Goal: Transaction & Acquisition: Purchase product/service

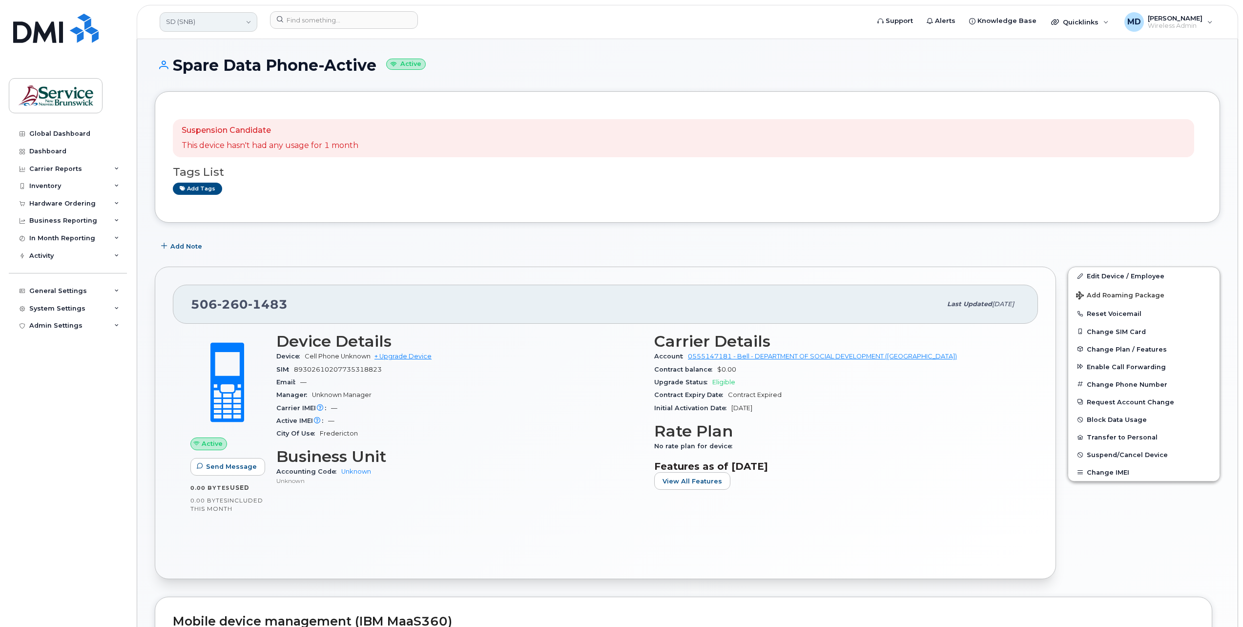
click at [221, 26] on link "SD (SNB)" at bounding box center [209, 22] width 98 height 20
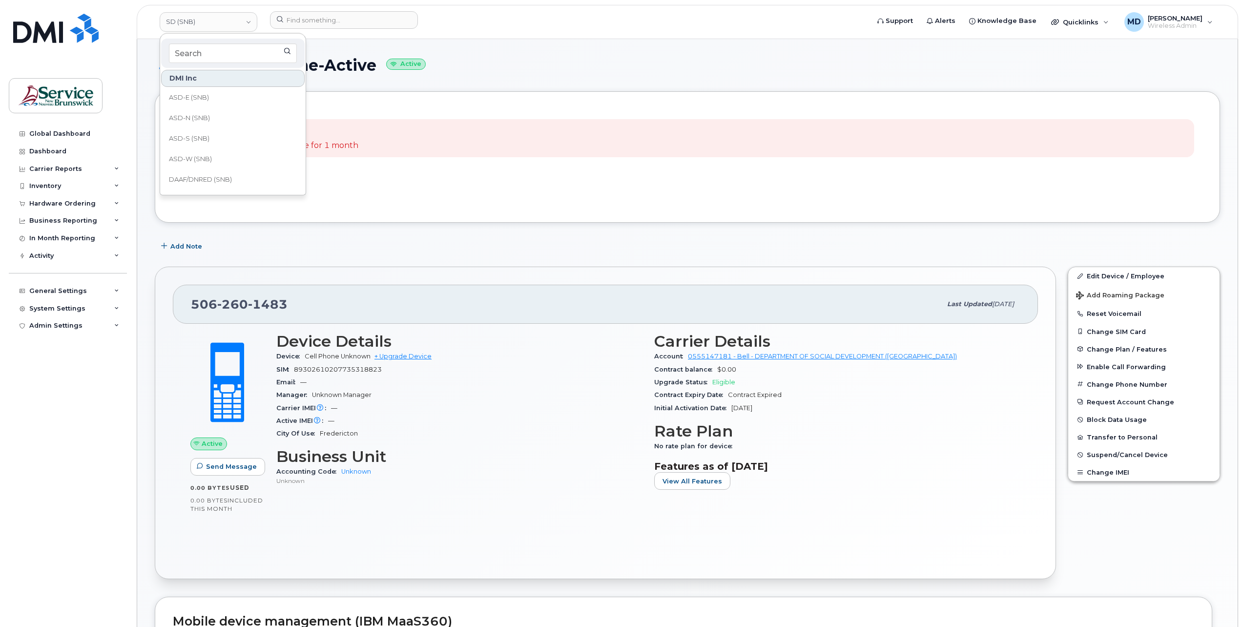
scroll to position [163, 0]
click at [217, 157] on link "ELG (SNB)" at bounding box center [233, 161] width 144 height 20
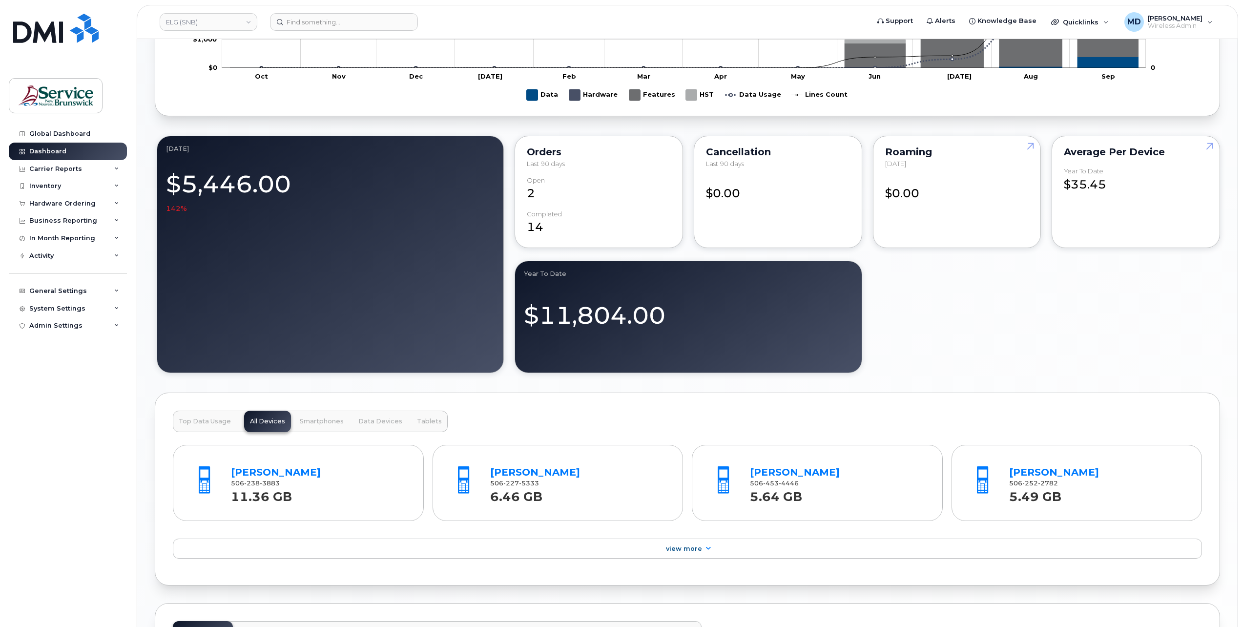
scroll to position [1035, 0]
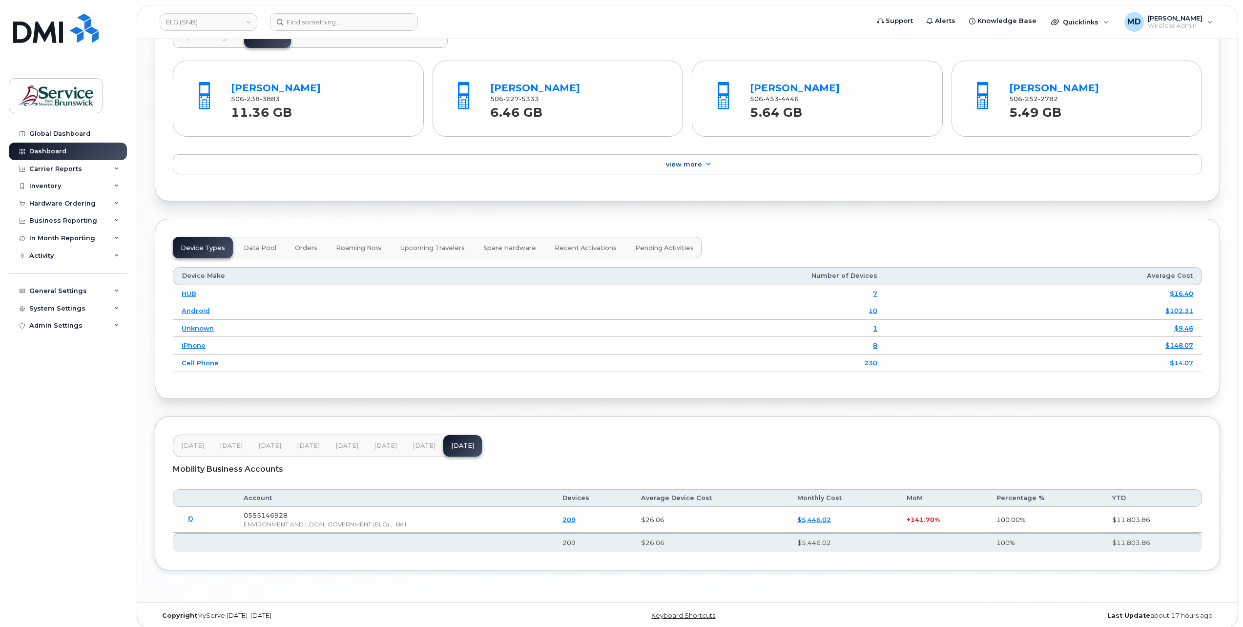
click at [278, 511] on span "0555146928" at bounding box center [266, 515] width 44 height 8
drag, startPoint x: 278, startPoint y: 509, endPoint x: 259, endPoint y: 512, distance: 19.8
click at [259, 512] on span "0555146928" at bounding box center [266, 515] width 44 height 8
click at [282, 511] on span "0555146928" at bounding box center [266, 515] width 44 height 8
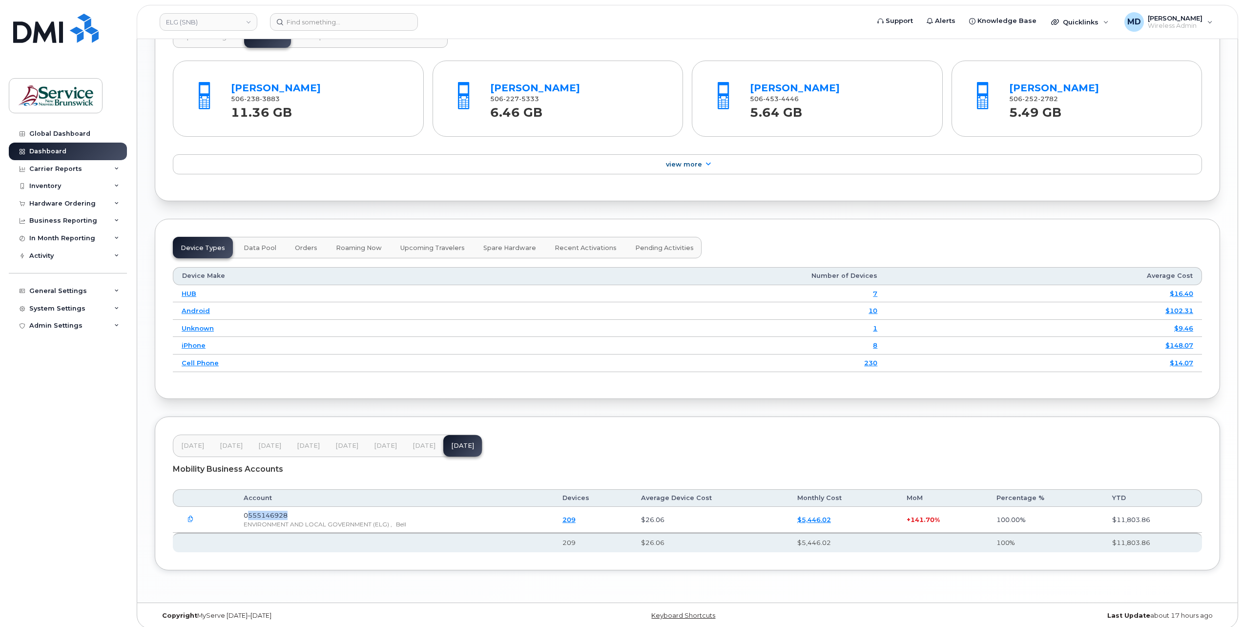
drag, startPoint x: 290, startPoint y: 509, endPoint x: 249, endPoint y: 510, distance: 41.0
click at [249, 511] on span "0555146928" at bounding box center [266, 515] width 44 height 8
copy span "555146928"
click at [64, 198] on div "Hardware Ordering" at bounding box center [68, 204] width 118 height 18
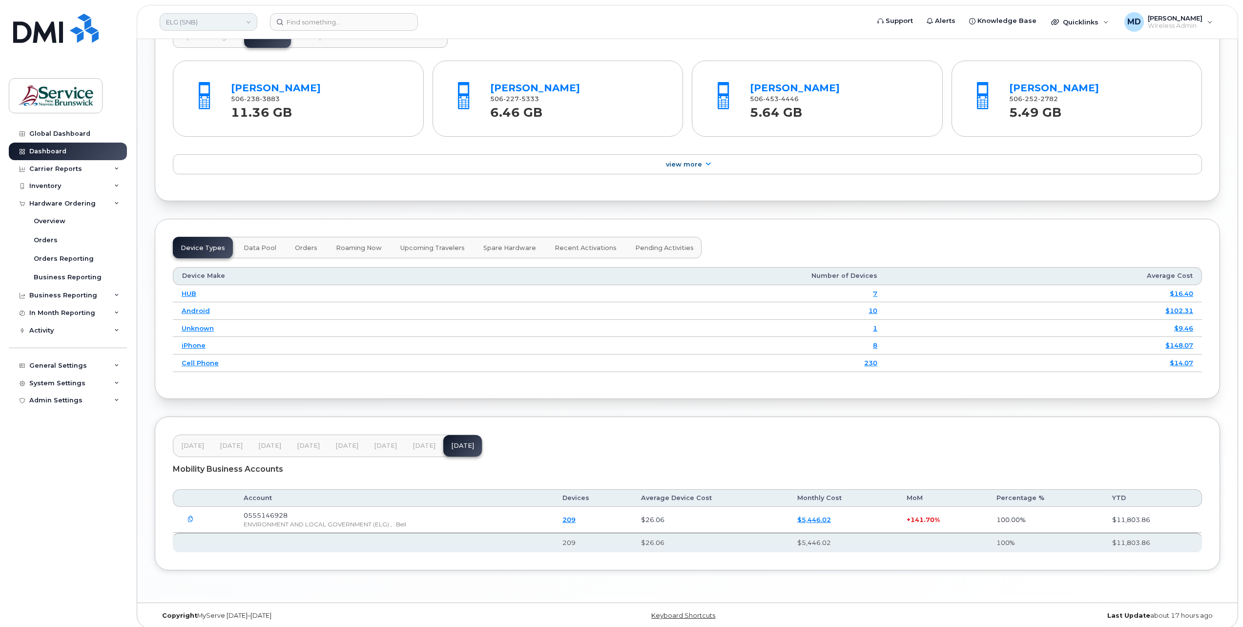
click at [223, 19] on link "ELG (SNB)" at bounding box center [209, 22] width 98 height 18
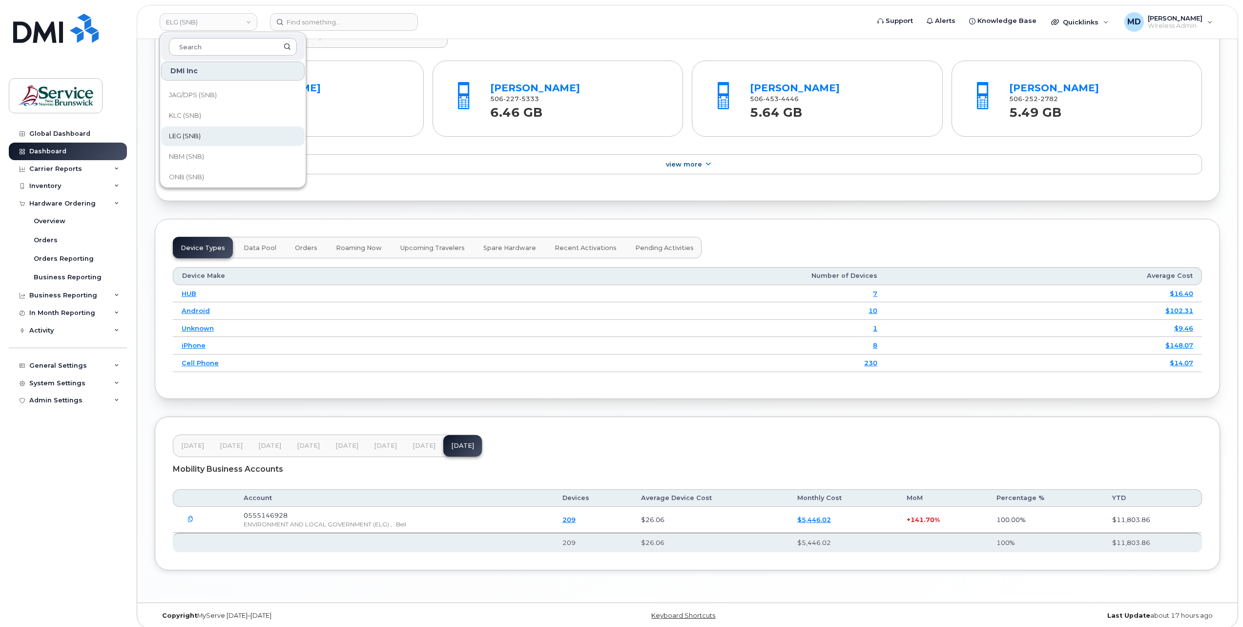
scroll to position [473, 0]
click at [212, 112] on span "Service [GEOGRAPHIC_DATA] (SNB)" at bounding box center [225, 112] width 112 height 19
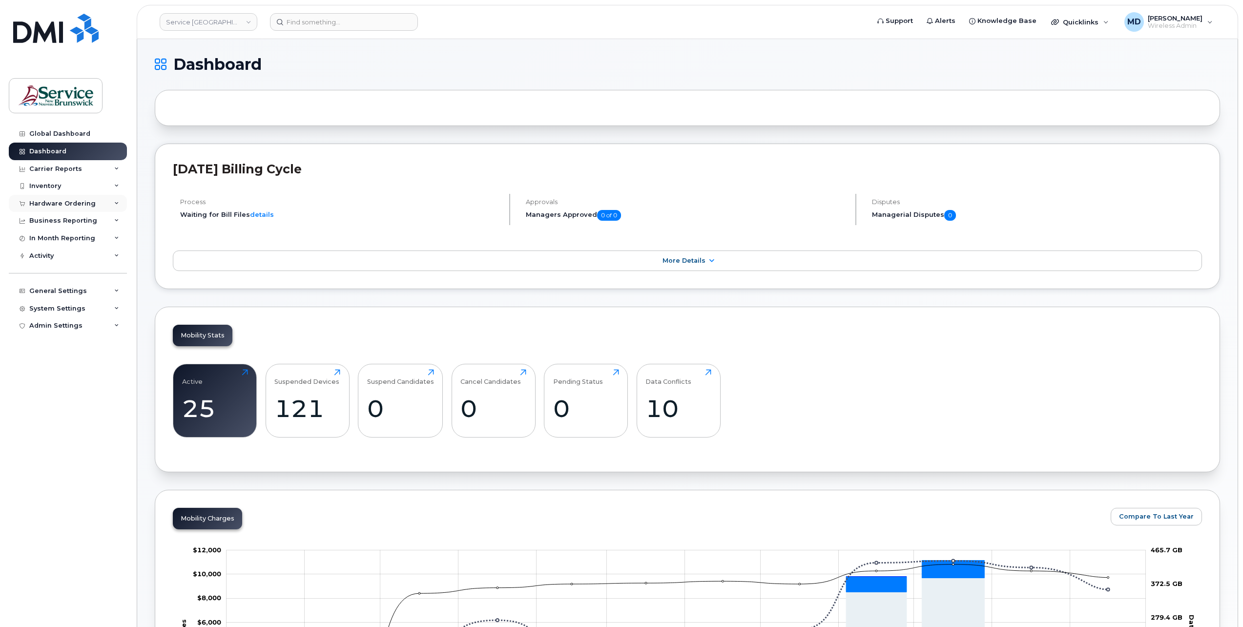
click at [82, 202] on div "Hardware Ordering" at bounding box center [62, 204] width 66 height 8
click at [45, 236] on div "Orders" at bounding box center [46, 240] width 24 height 9
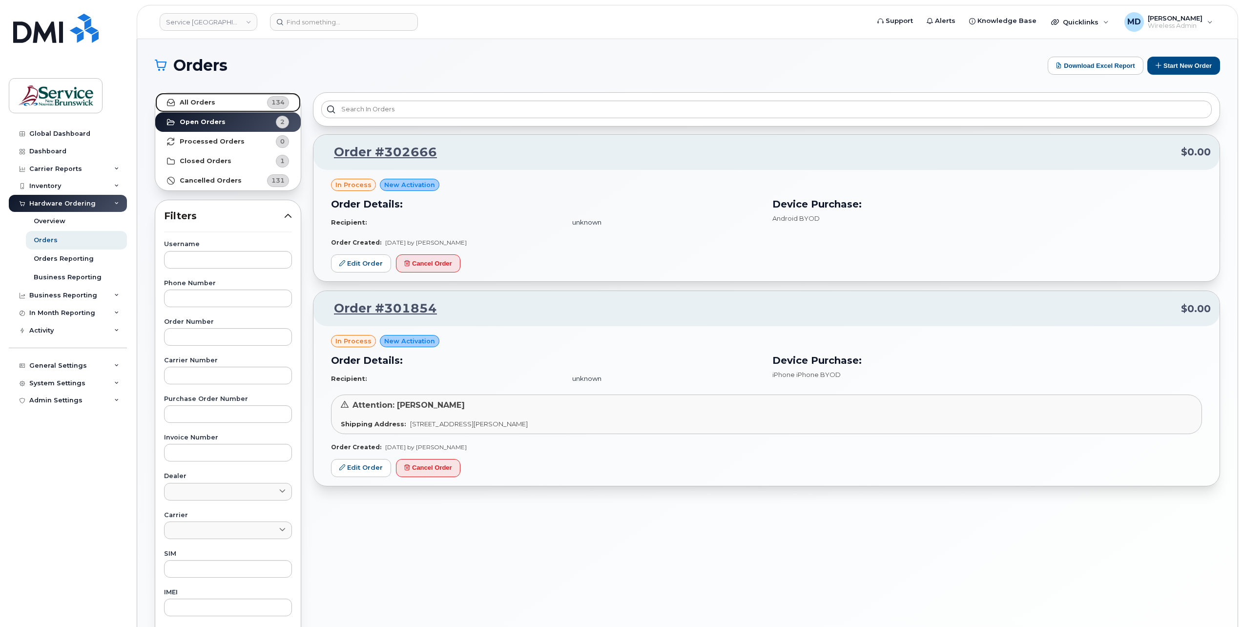
click at [205, 104] on strong "All Orders" at bounding box center [198, 103] width 36 height 8
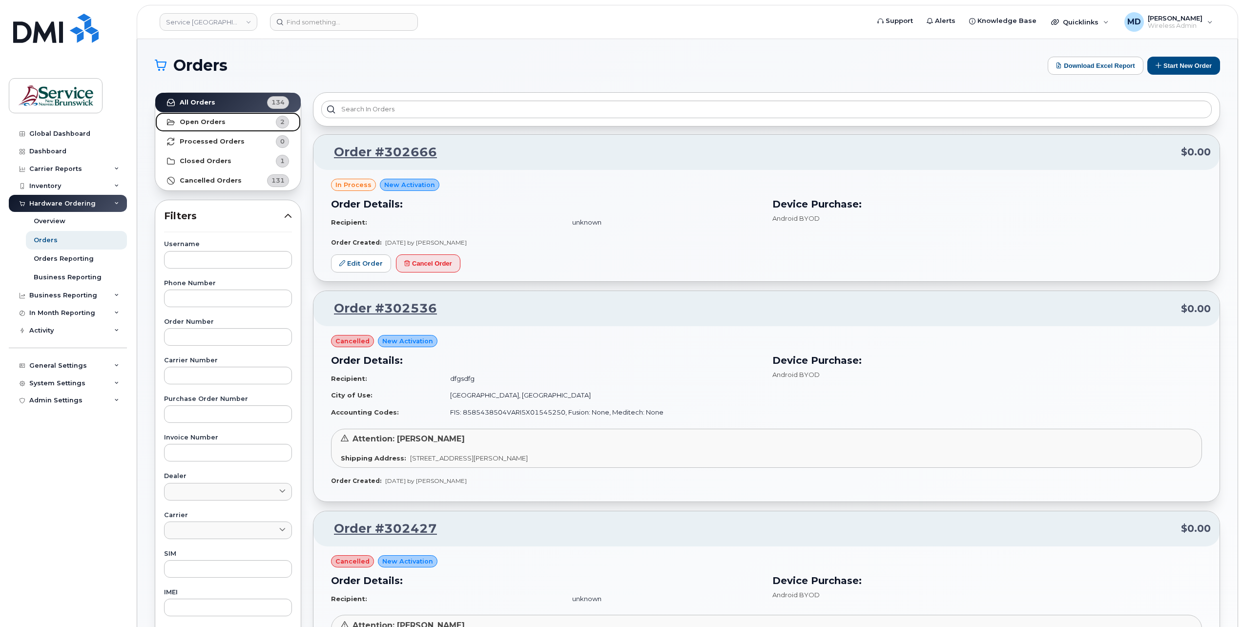
click at [198, 120] on strong "Open Orders" at bounding box center [203, 122] width 46 height 8
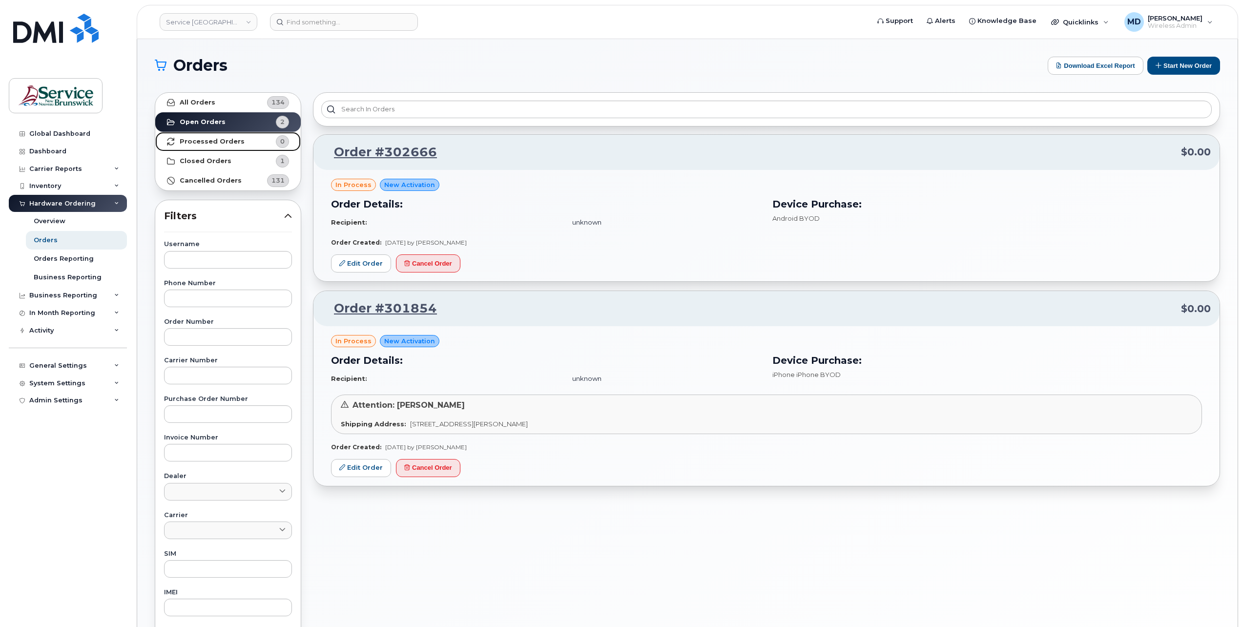
click at [210, 143] on strong "Processed Orders" at bounding box center [212, 142] width 65 height 8
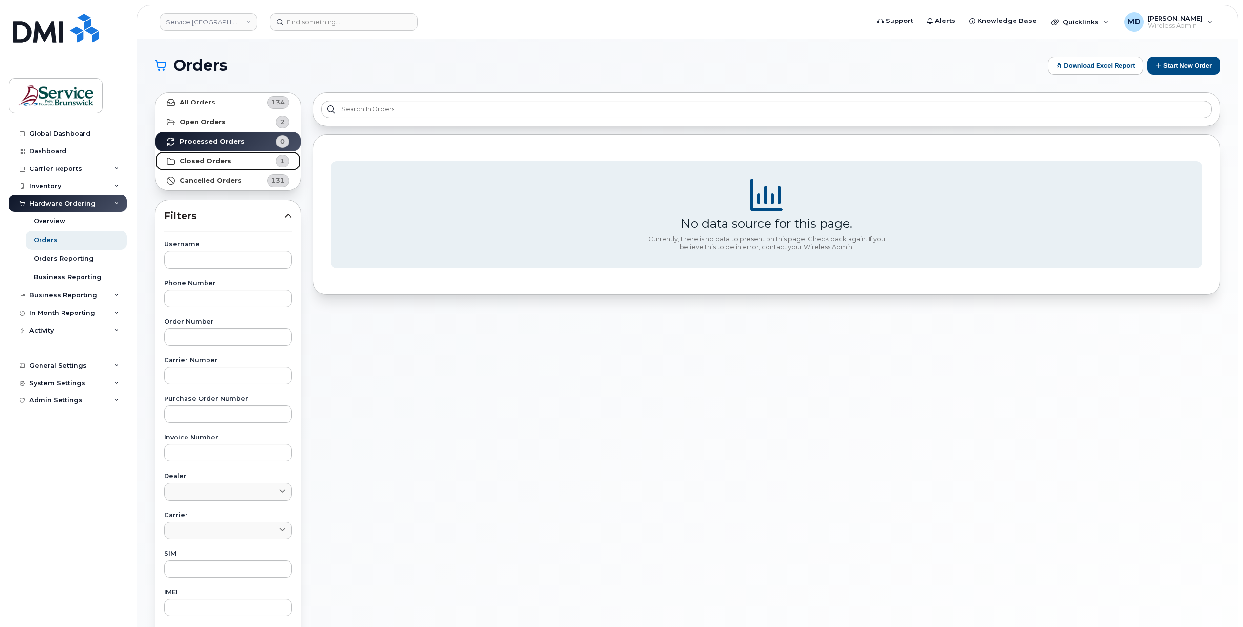
click at [213, 158] on strong "Closed Orders" at bounding box center [206, 161] width 52 height 8
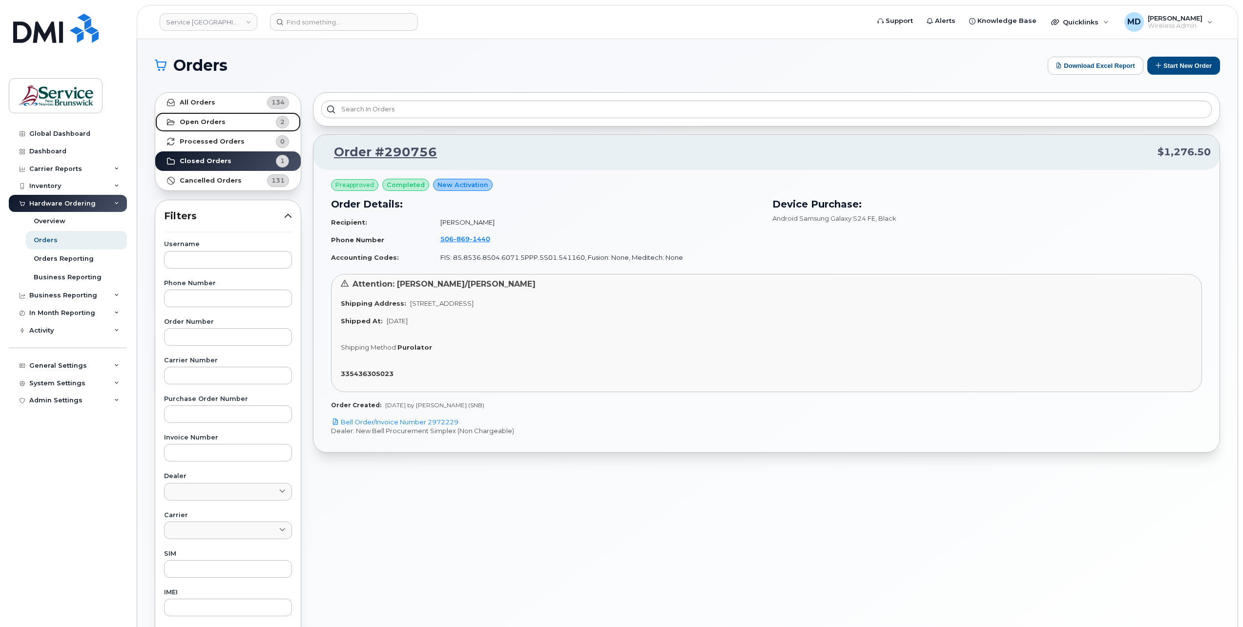
click at [189, 122] on strong "Open Orders" at bounding box center [203, 122] width 46 height 8
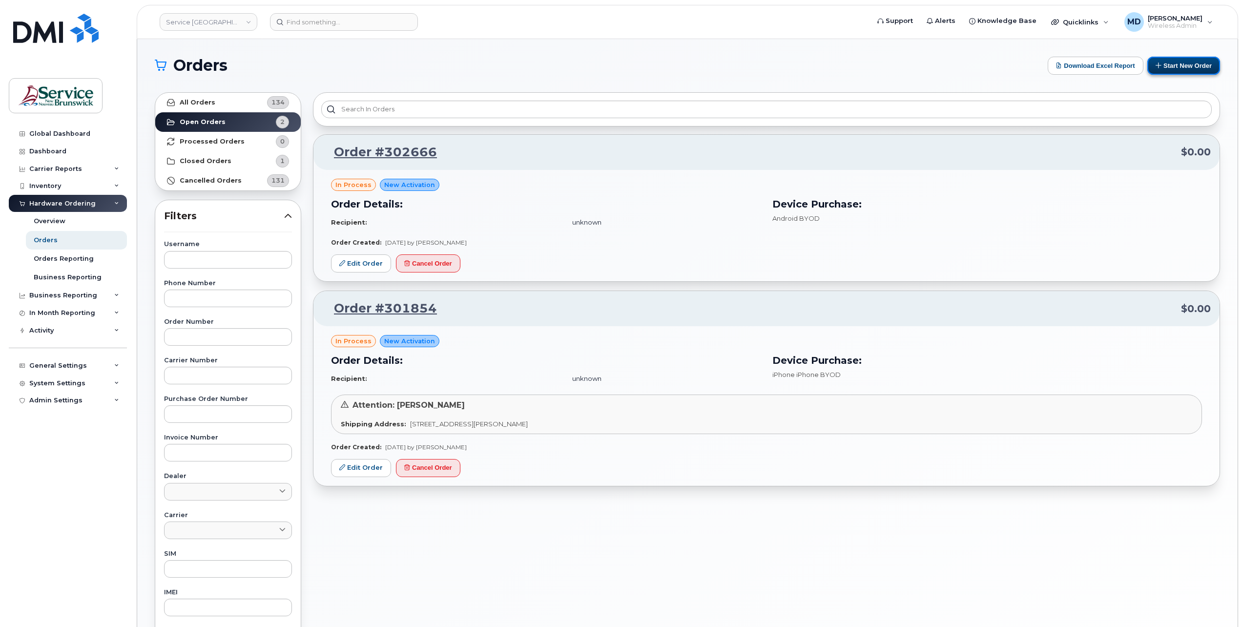
click at [1177, 60] on button "Start New Order" at bounding box center [1184, 66] width 73 height 18
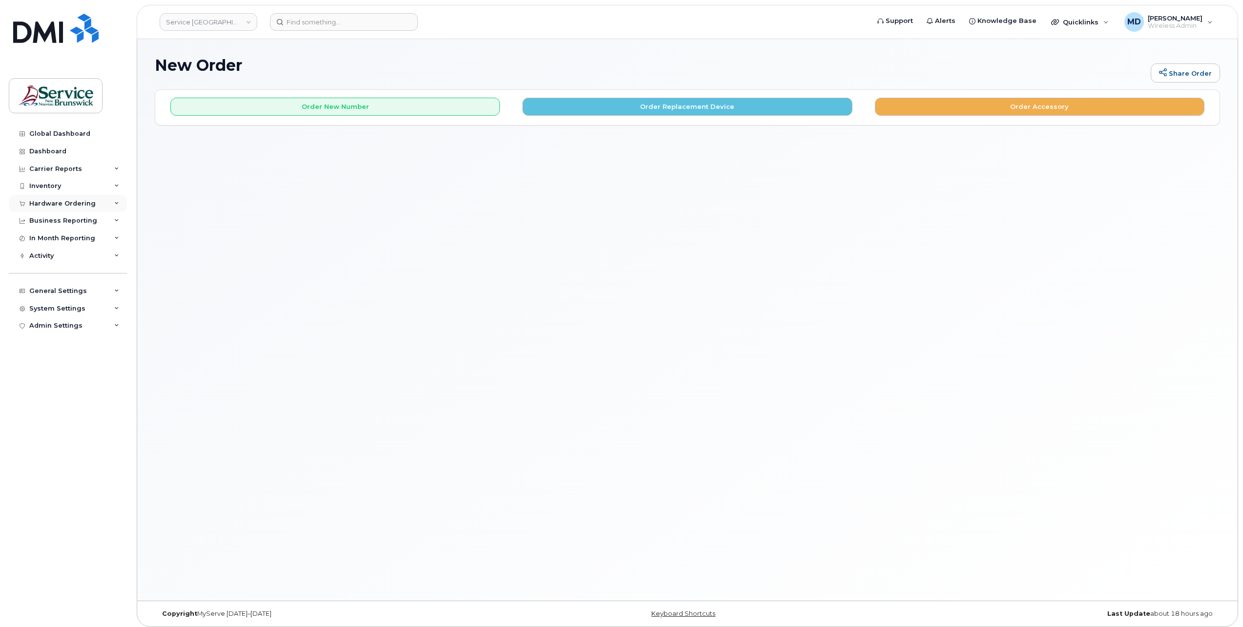
click at [60, 200] on div "Hardware Ordering" at bounding box center [62, 204] width 66 height 8
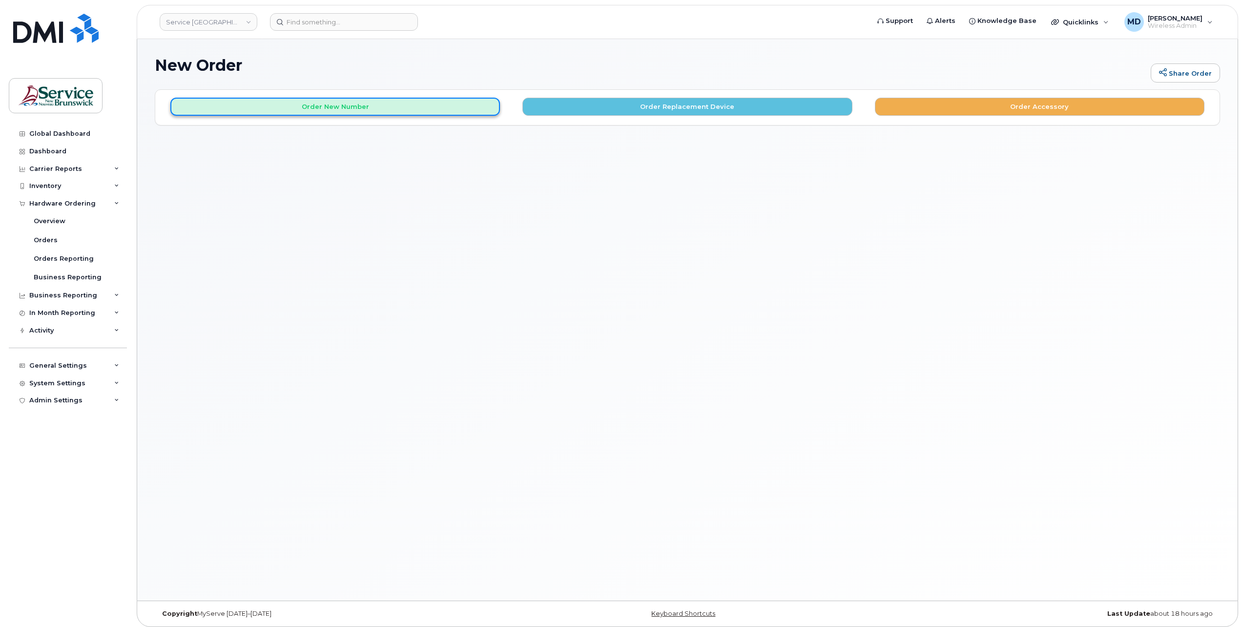
click at [320, 105] on button "Order New Number" at bounding box center [335, 107] width 330 height 18
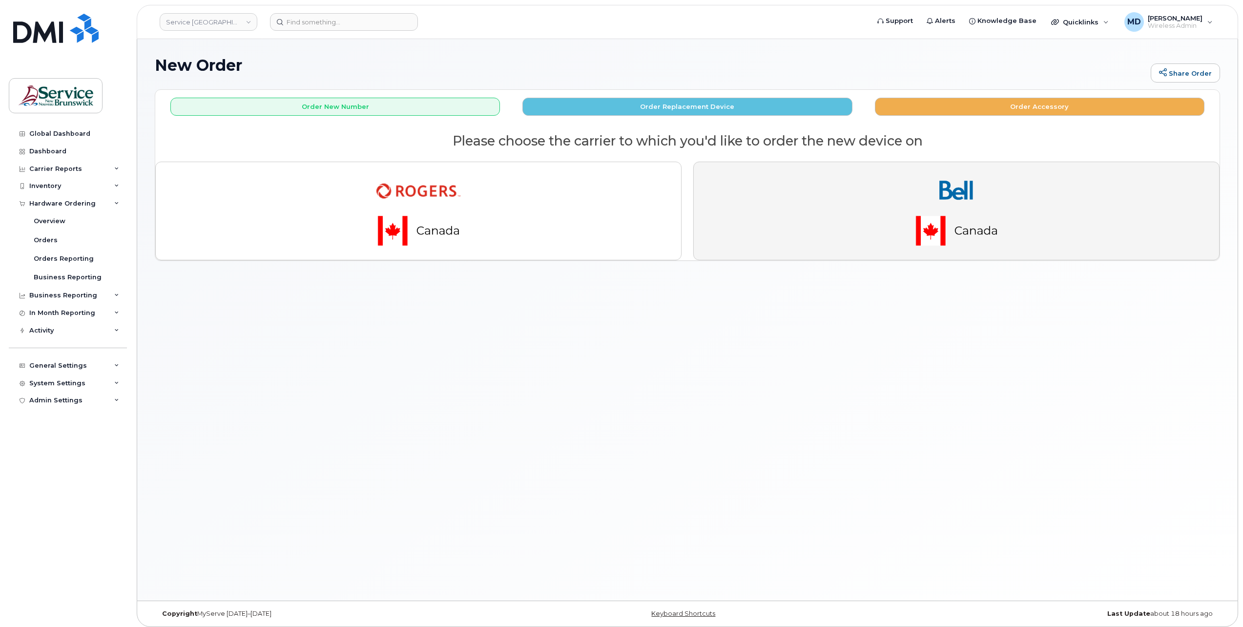
click at [931, 228] on img "button" at bounding box center [956, 211] width 137 height 82
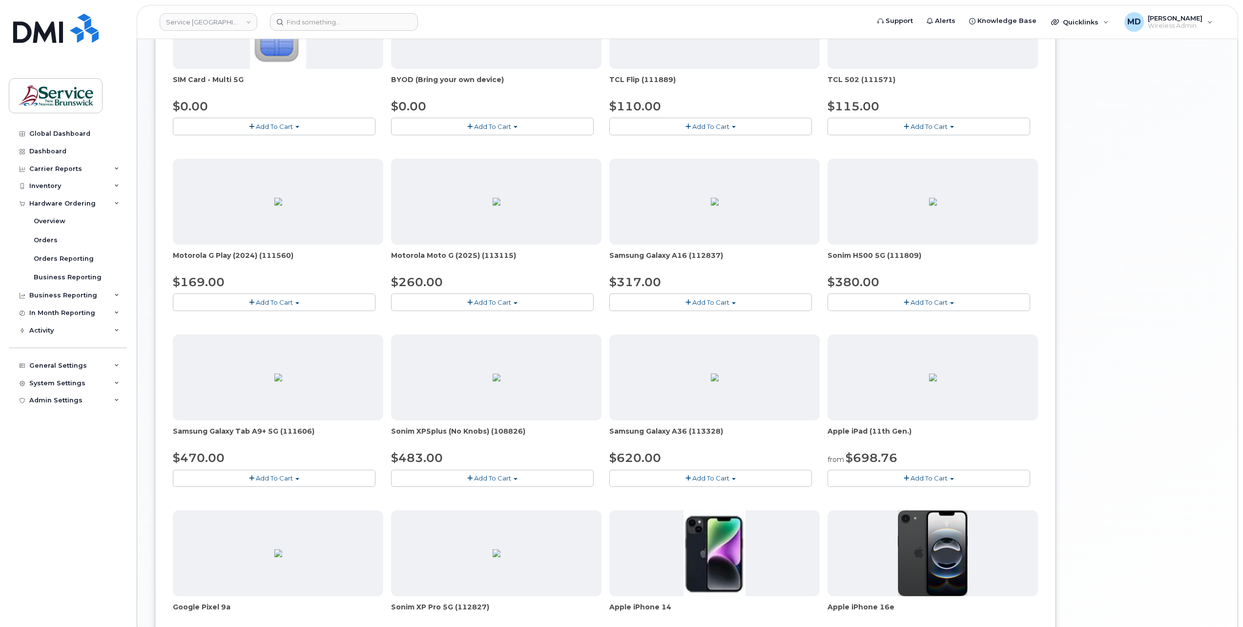
scroll to position [370, 0]
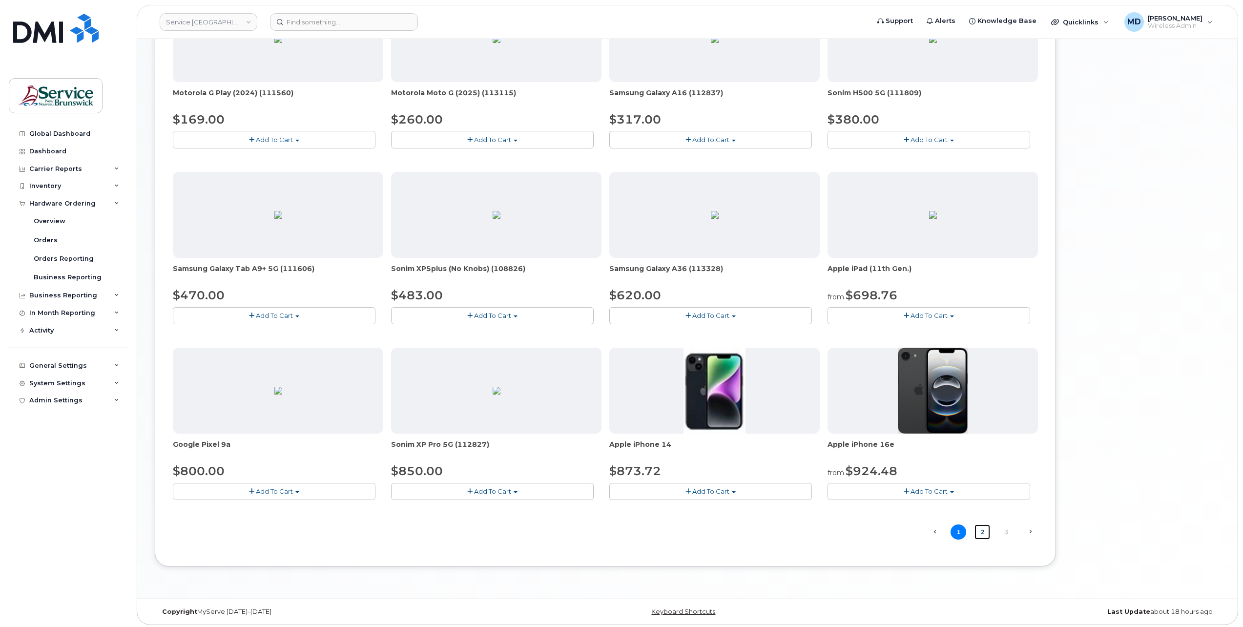
click at [981, 533] on link "2" at bounding box center [983, 531] width 16 height 15
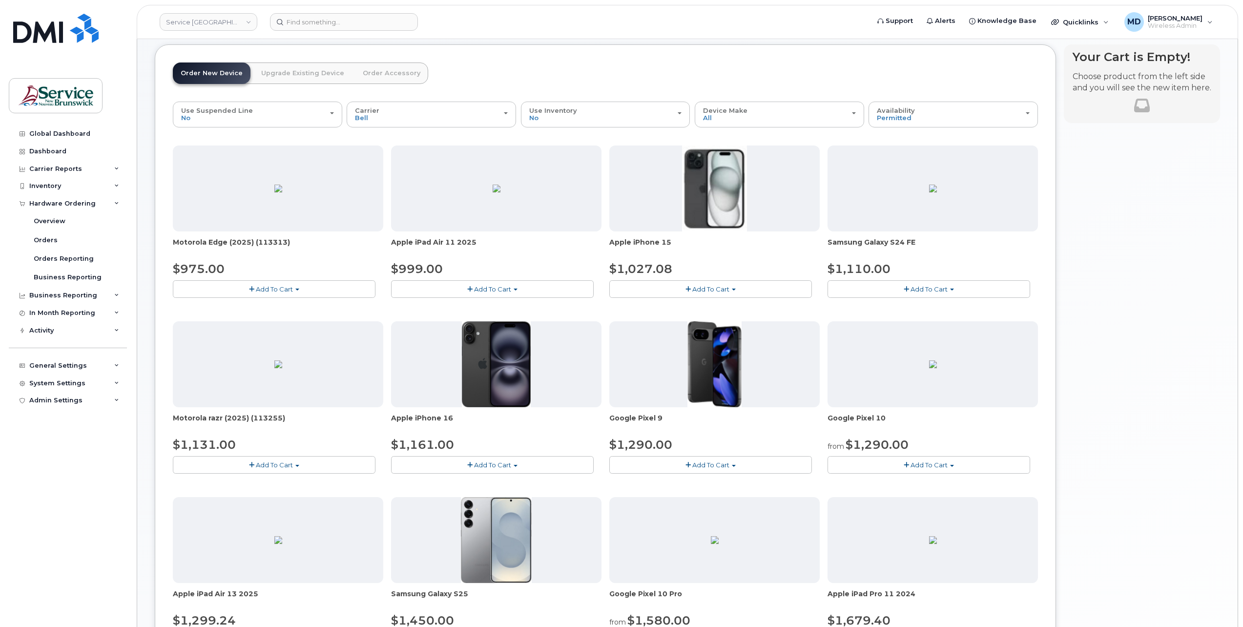
scroll to position [0, 0]
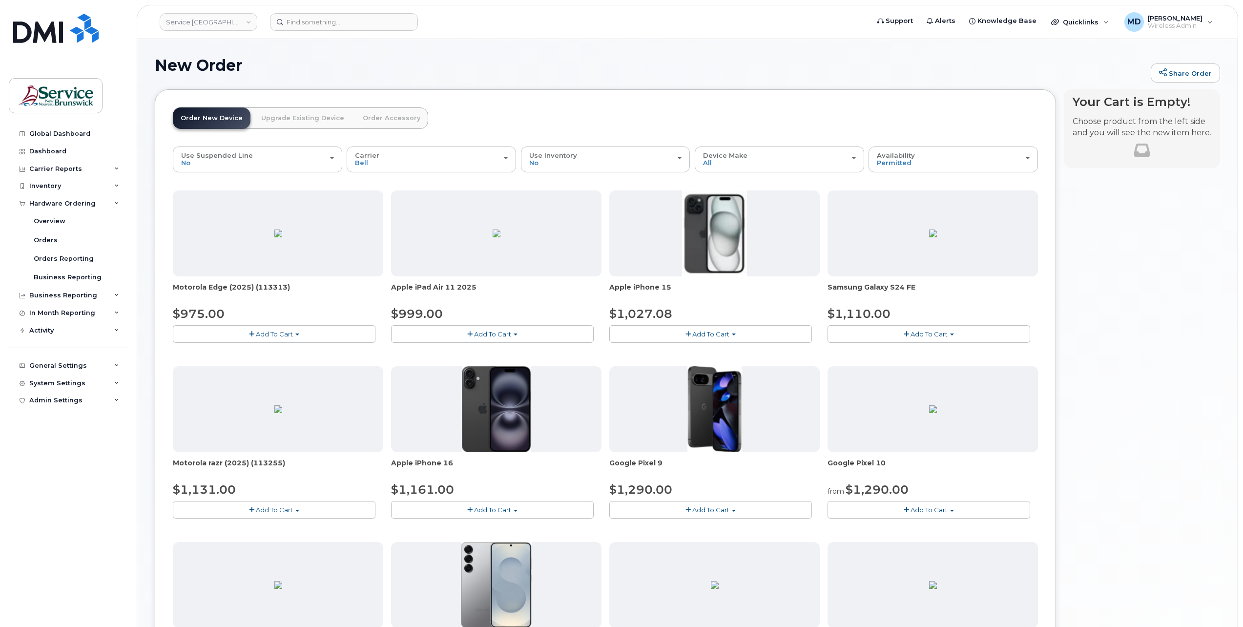
click at [520, 509] on button "Add To Cart" at bounding box center [492, 509] width 203 height 17
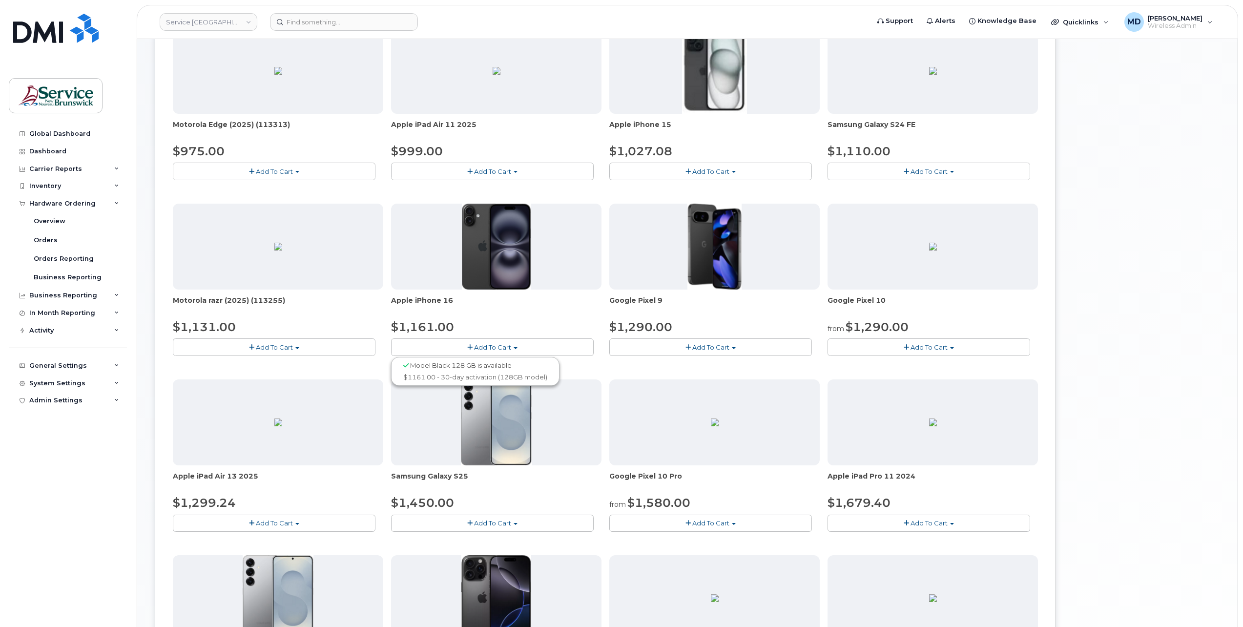
scroll to position [325, 0]
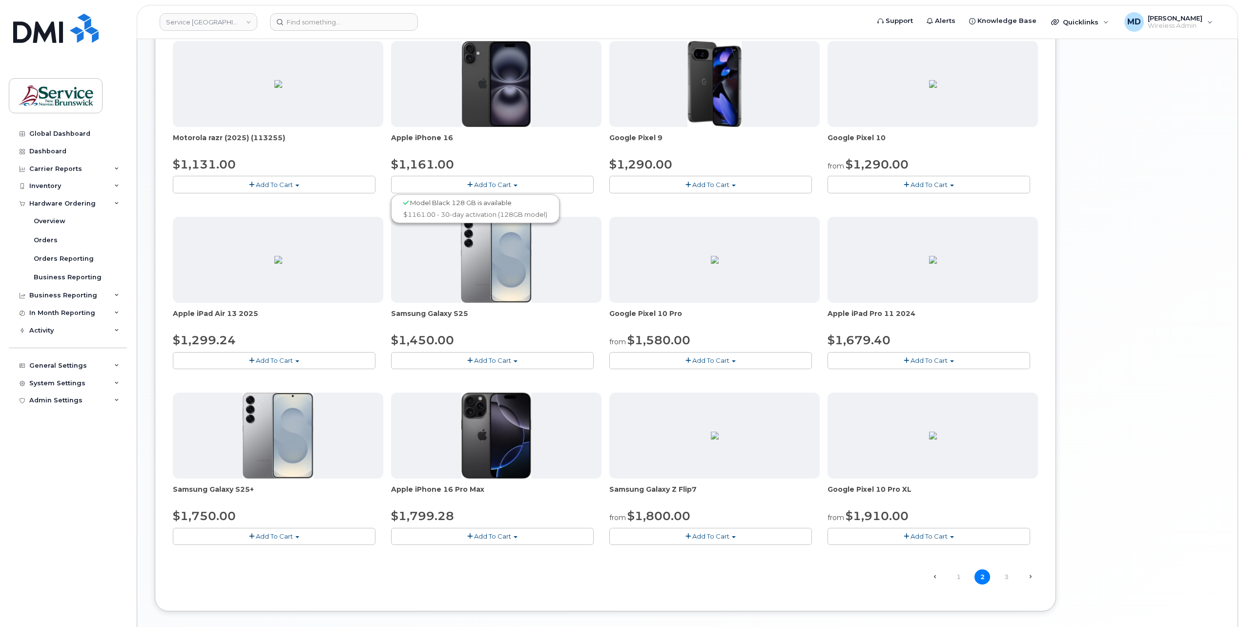
click at [525, 533] on button "Add To Cart" at bounding box center [492, 536] width 203 height 17
click at [925, 356] on span "Add To Cart" at bounding box center [929, 360] width 37 height 8
click at [934, 185] on span "Add To Cart" at bounding box center [929, 185] width 37 height 8
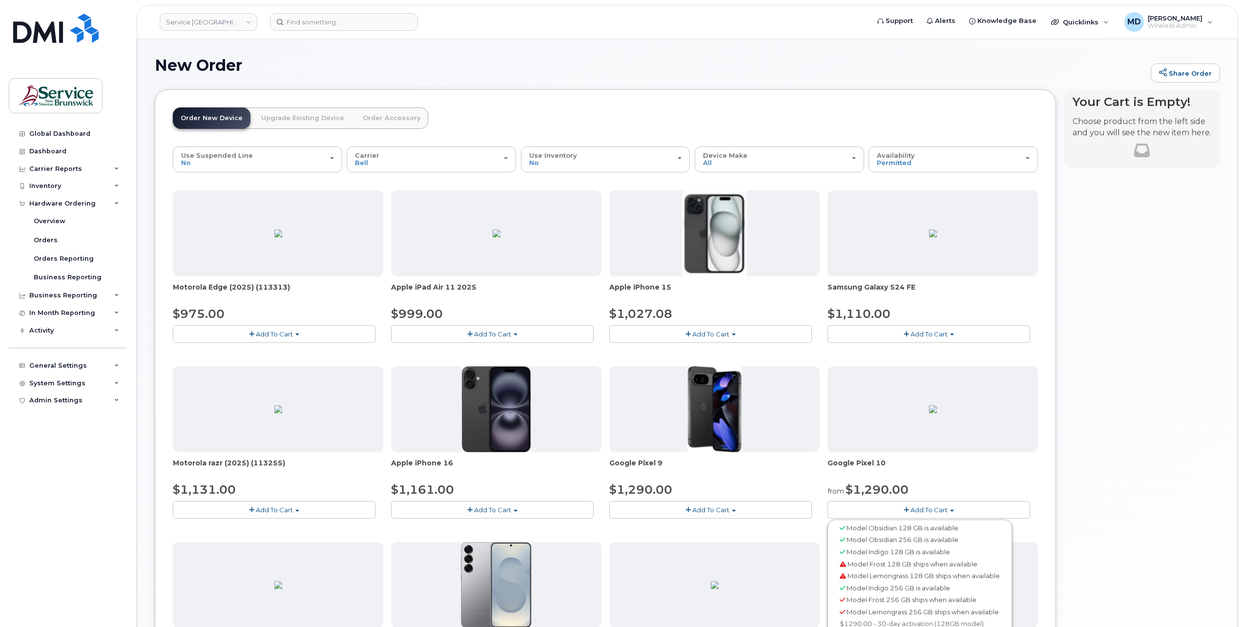
scroll to position [370, 0]
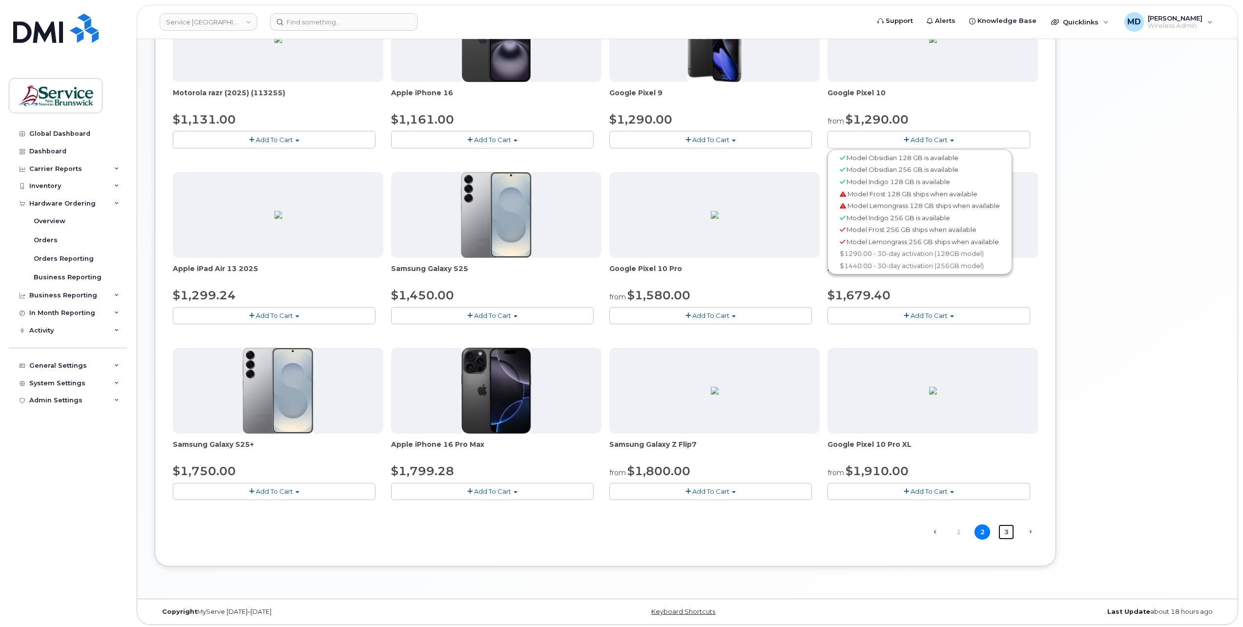
click at [1010, 530] on link "3" at bounding box center [1007, 531] width 16 height 15
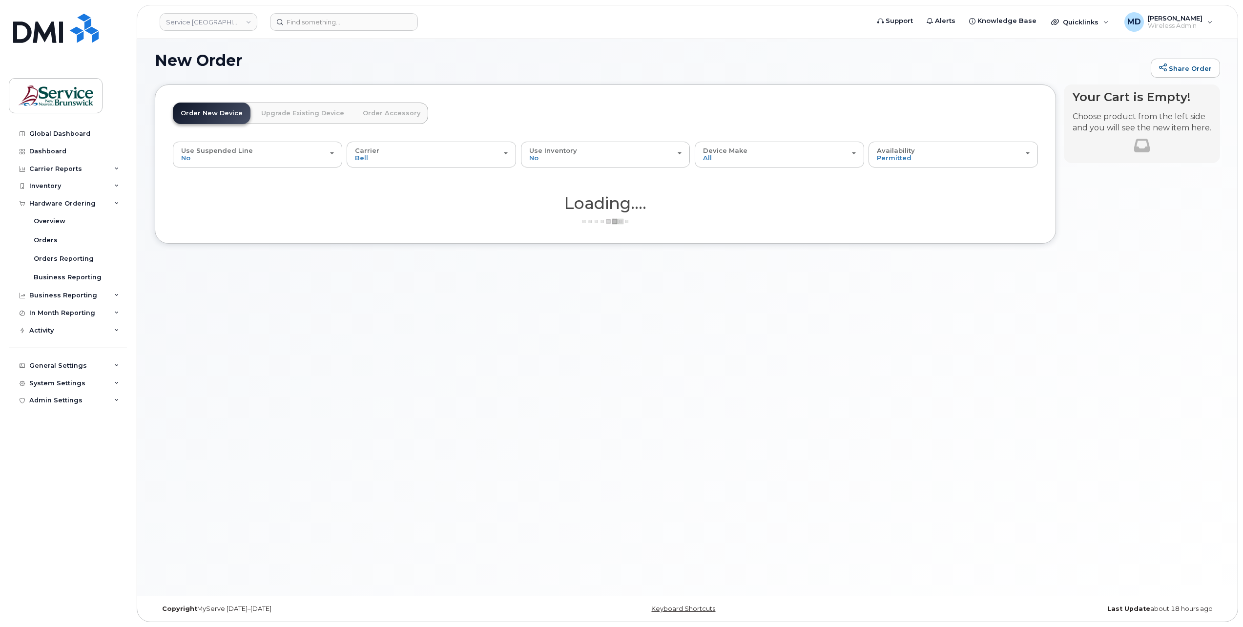
scroll to position [4, 0]
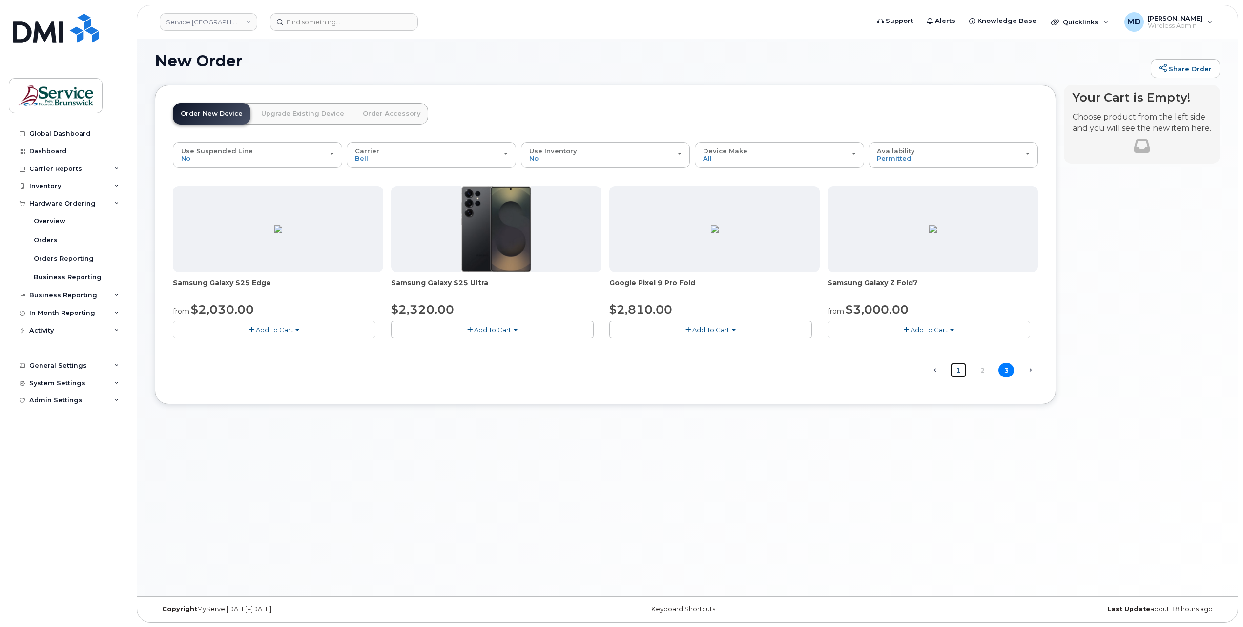
click at [960, 371] on link "1" at bounding box center [959, 370] width 16 height 15
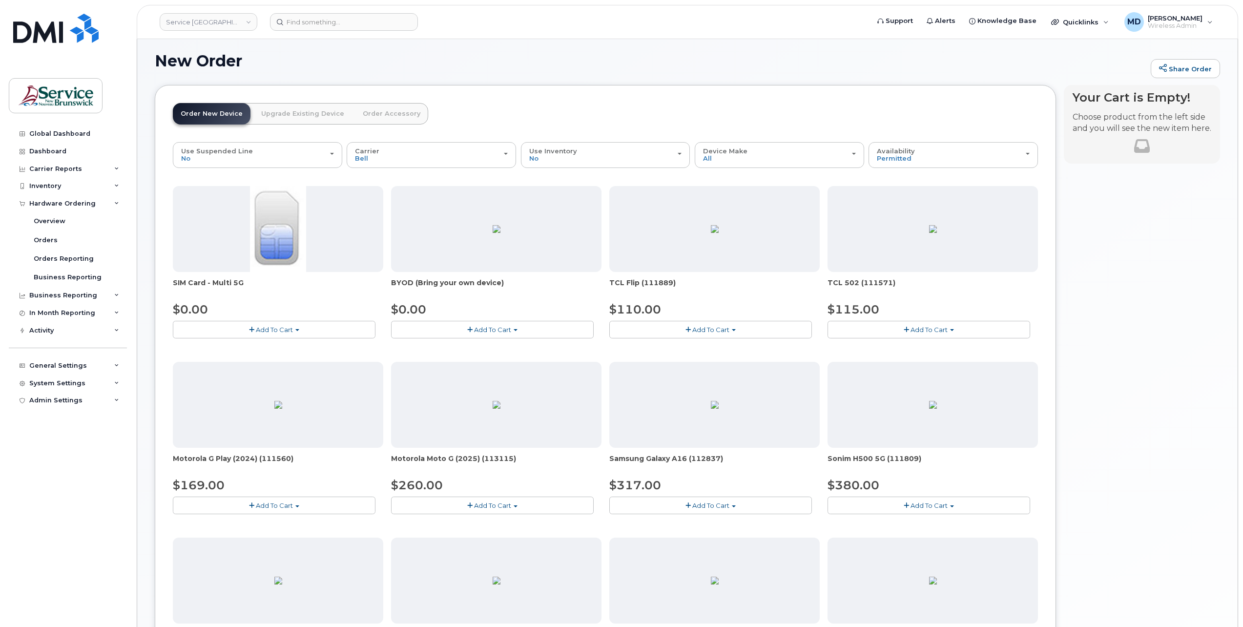
scroll to position [167, 0]
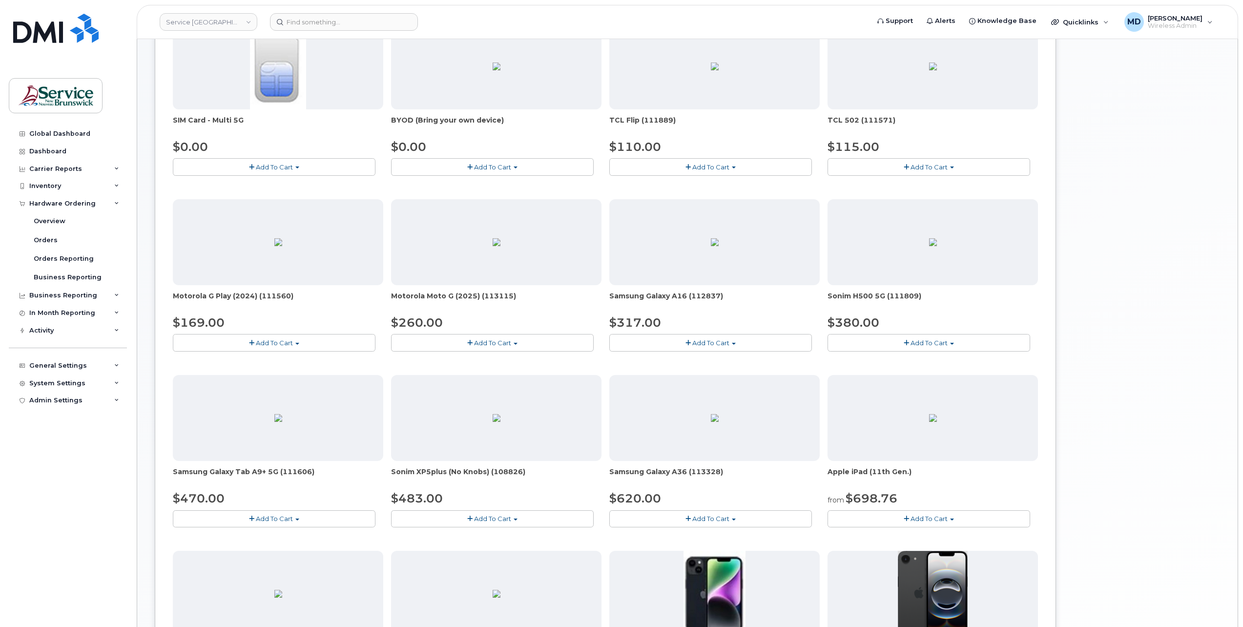
click at [715, 346] on button "Add To Cart" at bounding box center [710, 342] width 203 height 17
click at [701, 367] on link "$317.00 - 30-day activation (128GB model)" at bounding box center [691, 373] width 159 height 12
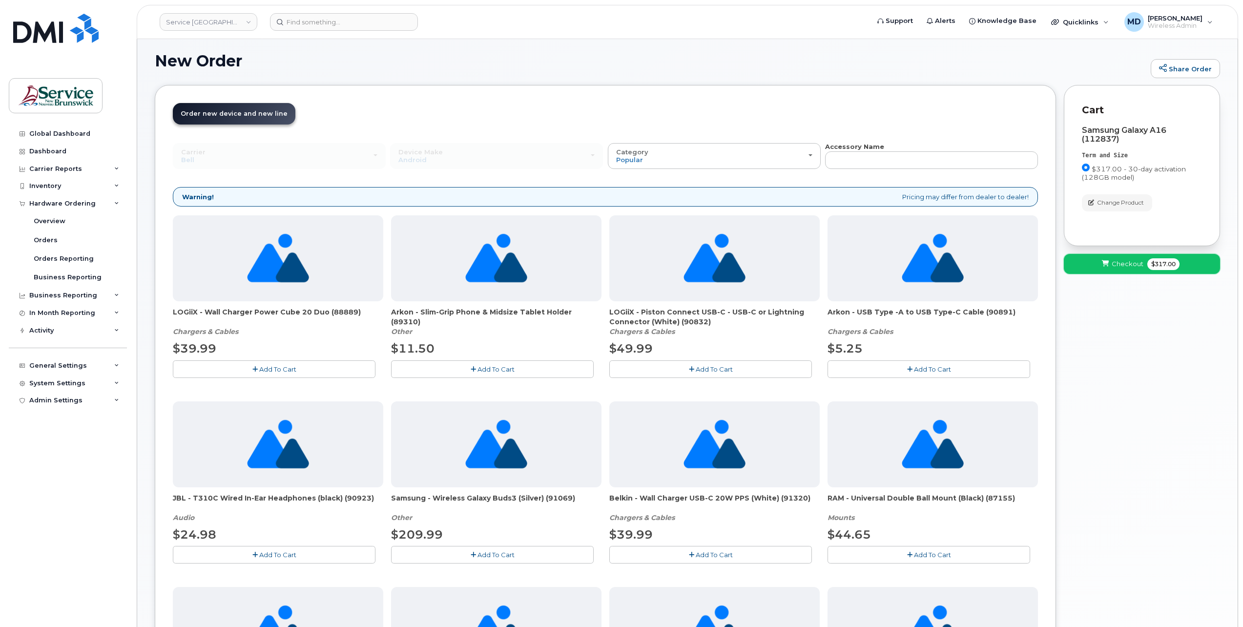
click at [1126, 255] on button "Checkout $317.00" at bounding box center [1142, 264] width 156 height 20
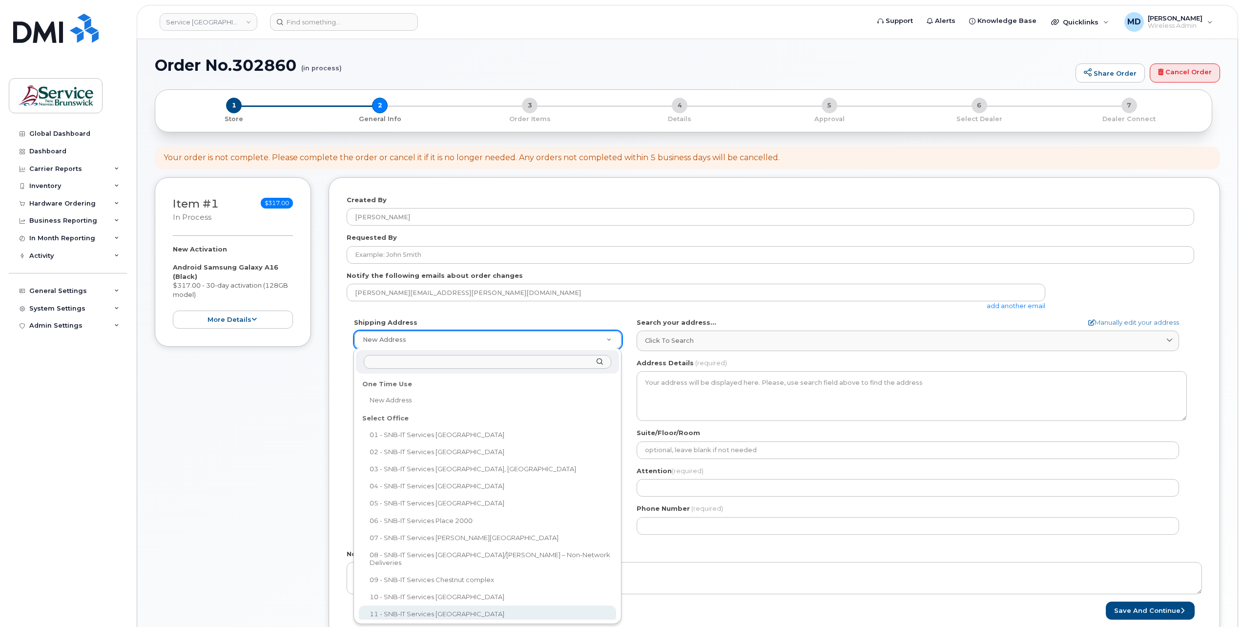
select select
type textarea "15 King Sq N Saint John New Brunswick E2L 1E6"
type input "Cory Ducey"
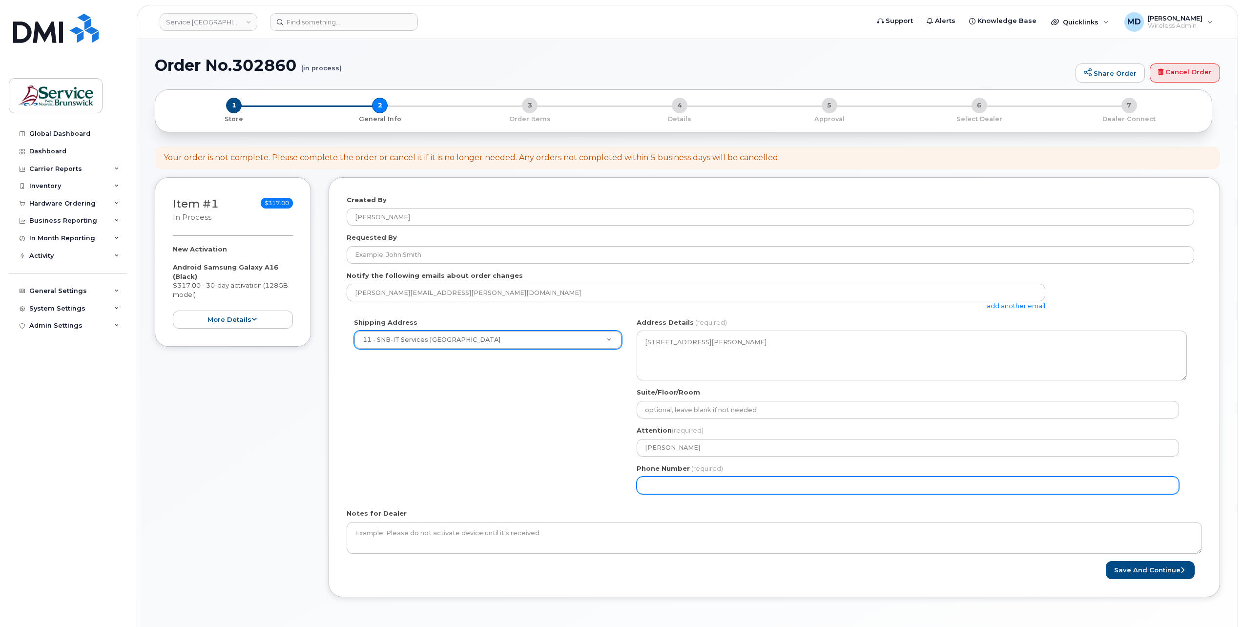
click at [680, 488] on input "Phone Number" at bounding box center [908, 486] width 543 height 18
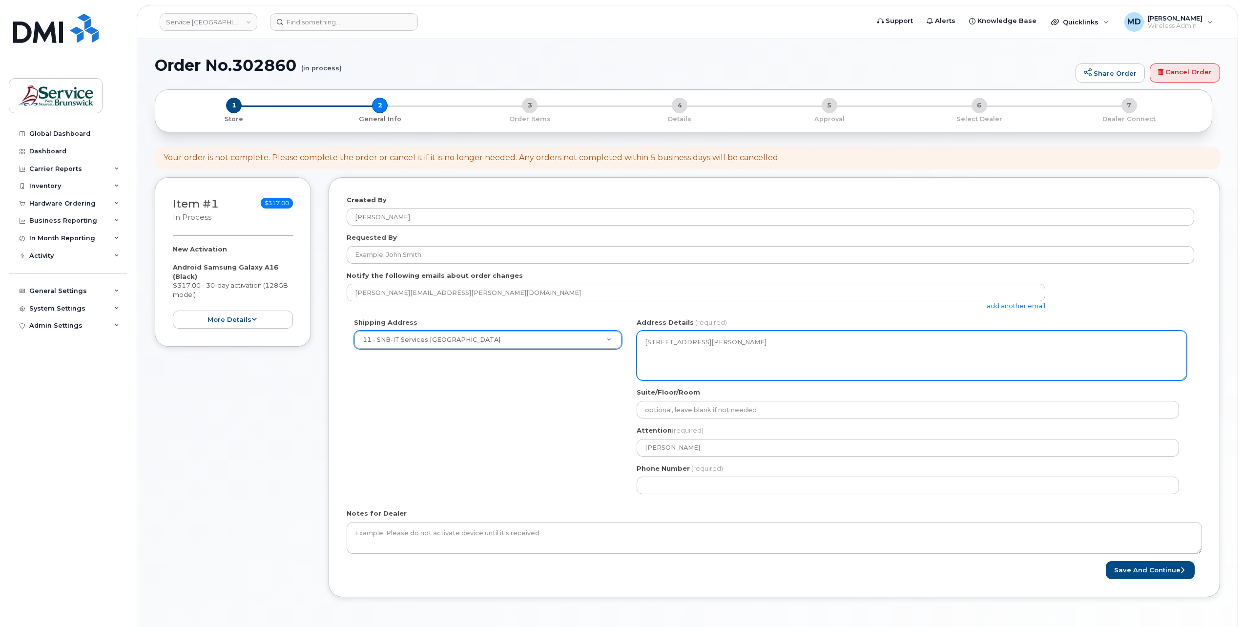
drag, startPoint x: 766, startPoint y: 352, endPoint x: 608, endPoint y: 328, distance: 159.0
click at [608, 328] on div "Shipping Address 11 - SNB-IT Services King's Square New Address 01 - SNB-IT Ser…" at bounding box center [771, 410] width 848 height 184
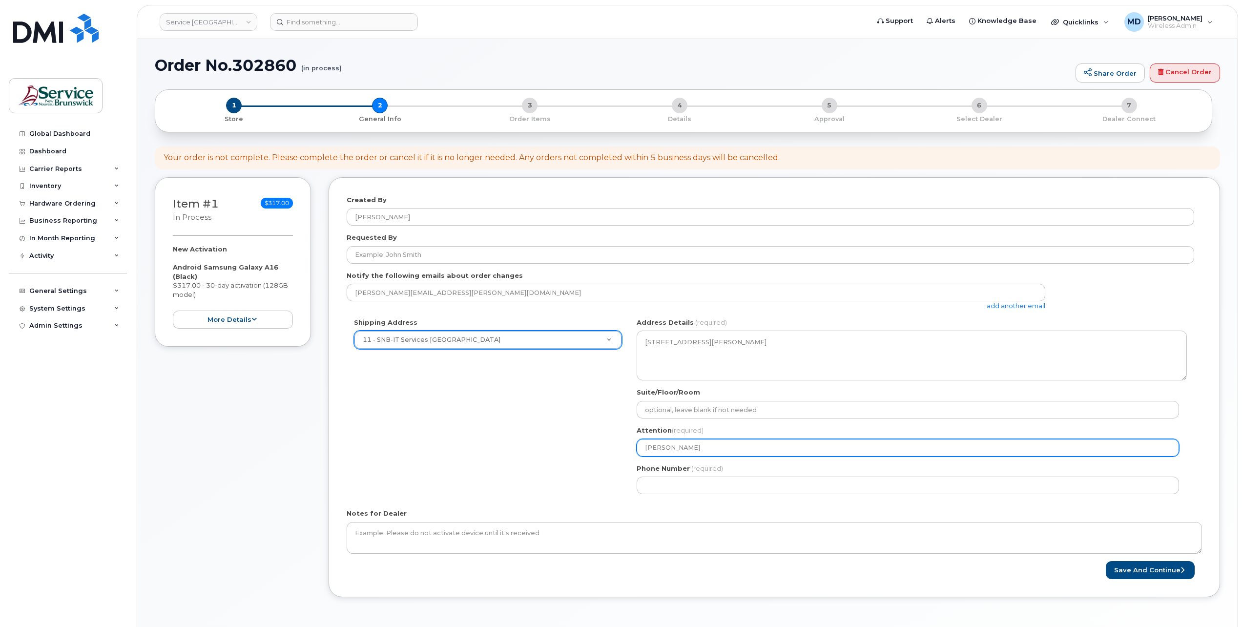
drag, startPoint x: 703, startPoint y: 443, endPoint x: 592, endPoint y: 443, distance: 110.8
click at [595, 444] on div "Shipping Address 11 - SNB-IT Services King's Square New Address 01 - SNB-IT Ser…" at bounding box center [771, 410] width 848 height 184
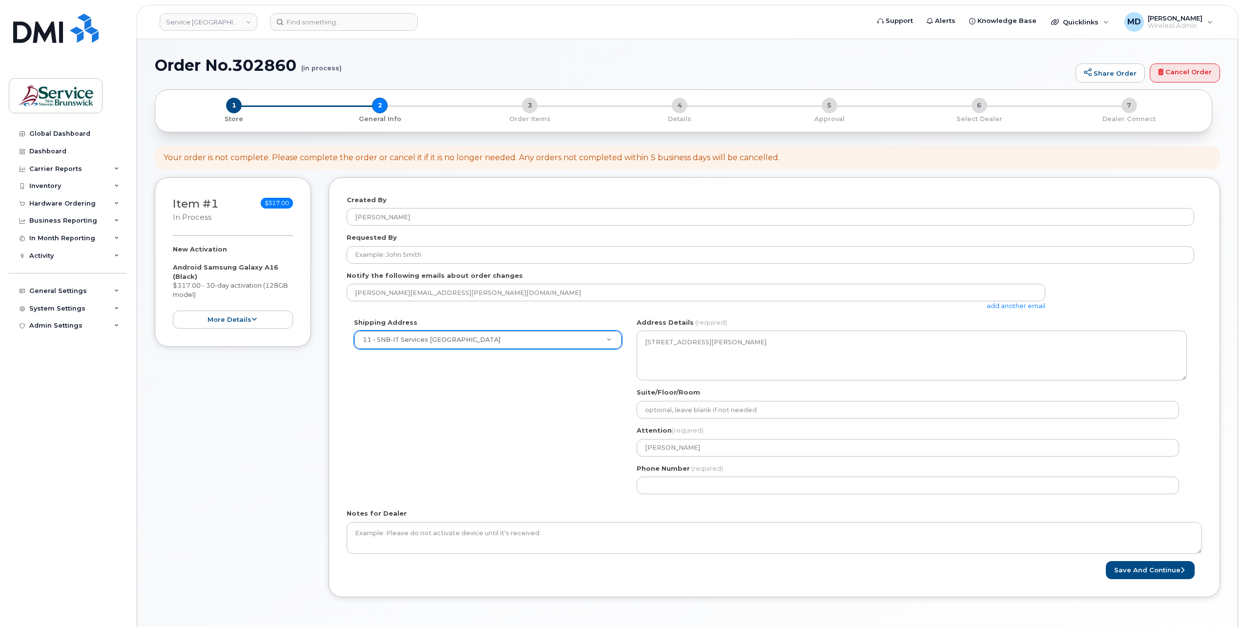
click at [566, 420] on div "Shipping Address 11 - SNB-IT Services King's Square New Address 01 - SNB-IT Ser…" at bounding box center [771, 410] width 848 height 184
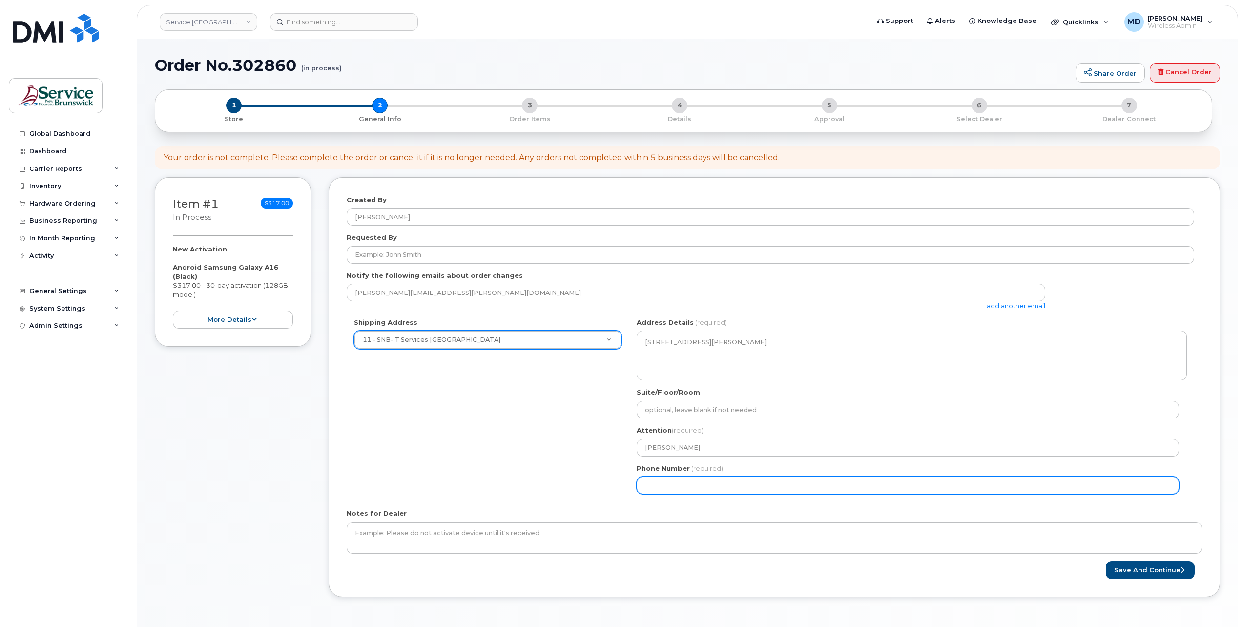
click at [668, 483] on input "Phone Number" at bounding box center [908, 486] width 543 height 18
type input "5062615198"
select select
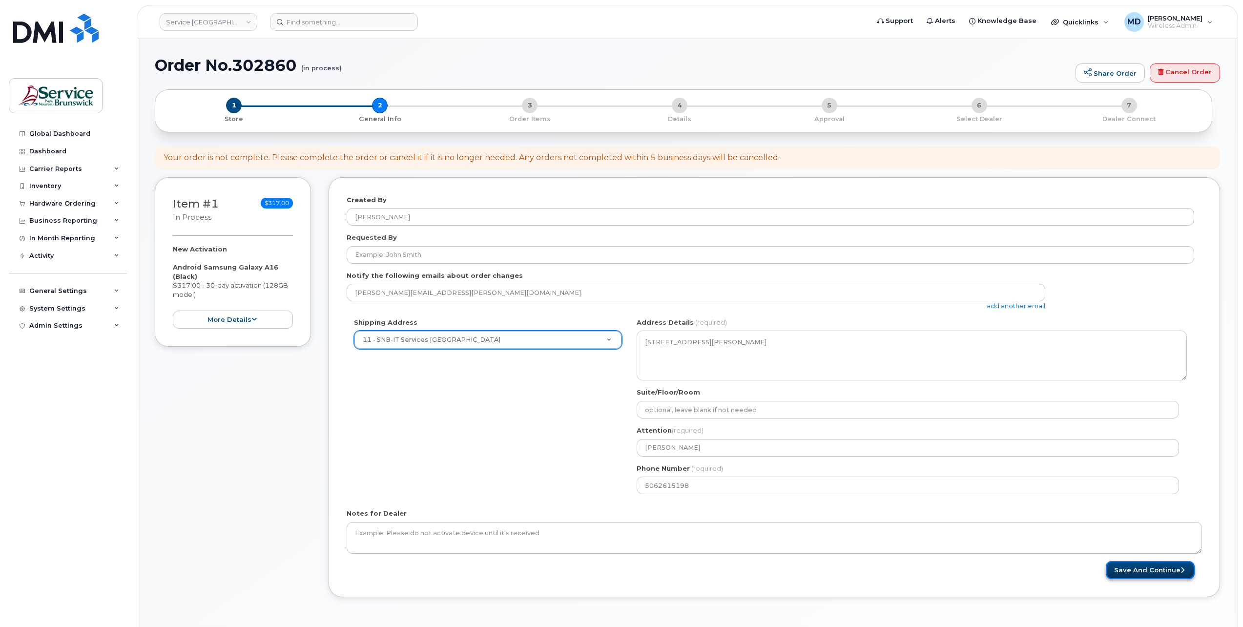
click at [1180, 564] on button "Save and Continue" at bounding box center [1150, 570] width 89 height 18
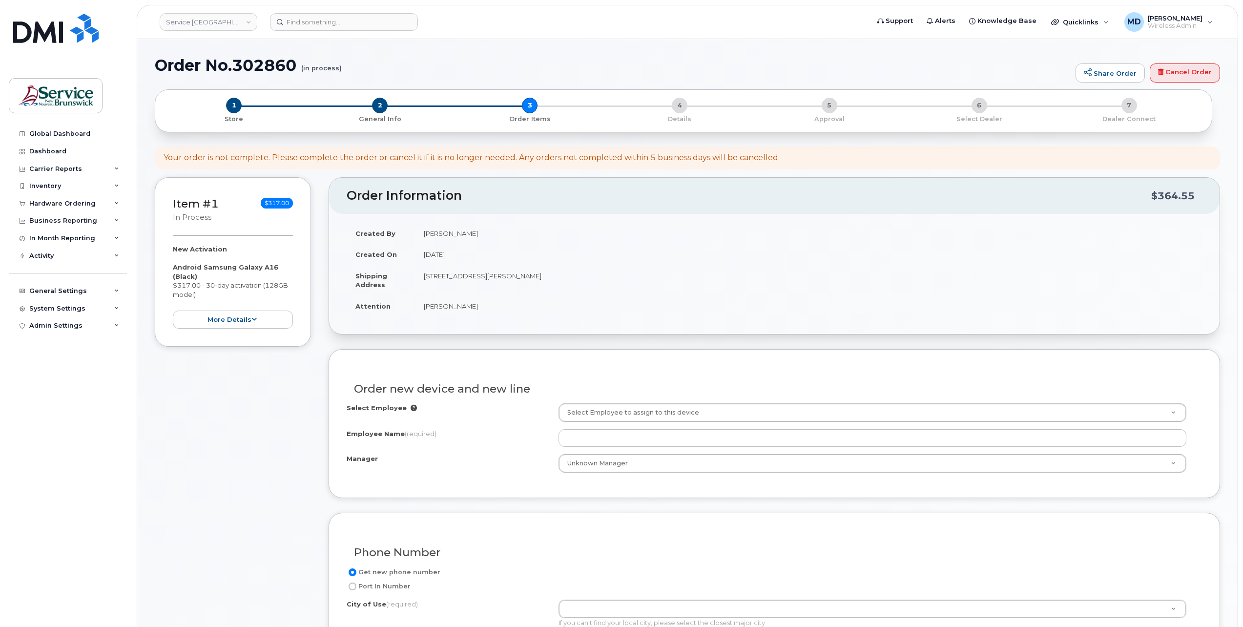
scroll to position [163, 0]
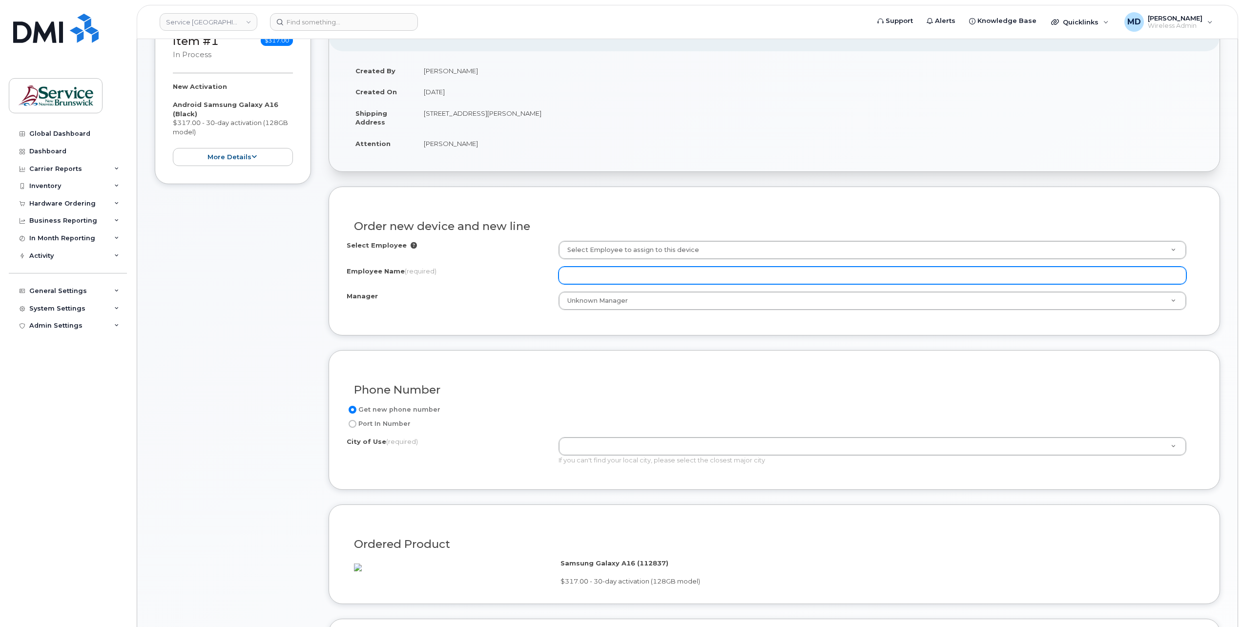
click at [588, 274] on input "Employee Name (required)" at bounding box center [873, 276] width 628 height 18
click at [603, 273] on input "Employee Name (required)" at bounding box center [873, 276] width 628 height 18
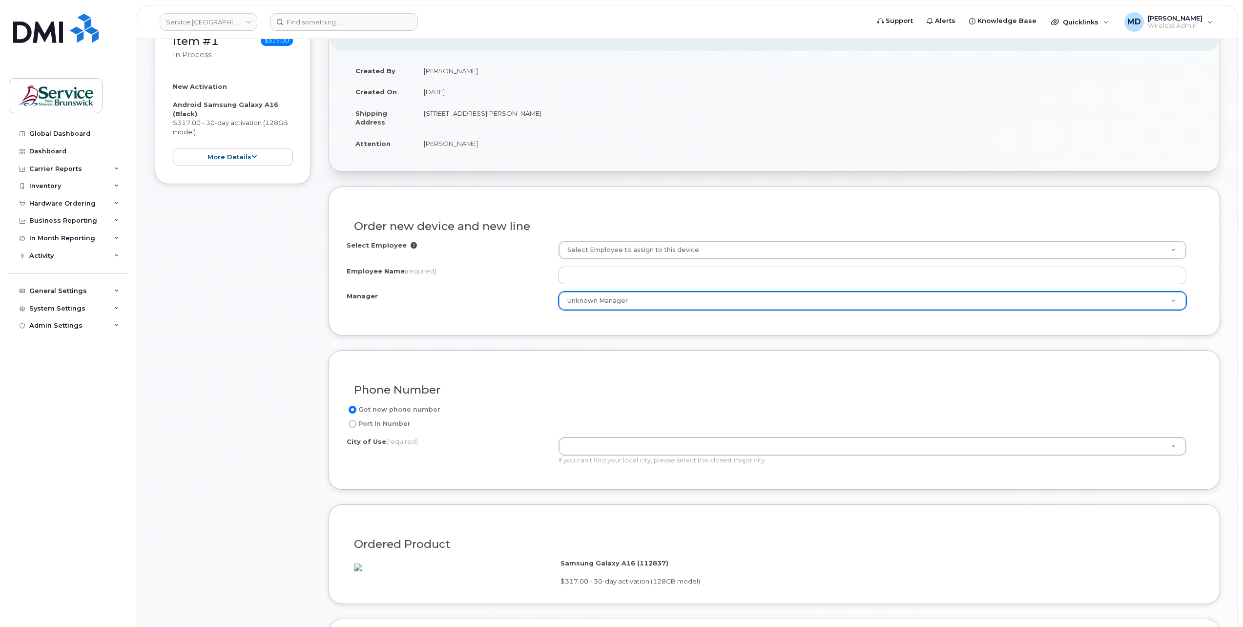
click at [361, 420] on label "Port In Number" at bounding box center [379, 424] width 64 height 12
drag, startPoint x: 364, startPoint y: 420, endPoint x: 355, endPoint y: 419, distance: 8.4
click at [355, 420] on input "Port In Number" at bounding box center [353, 424] width 8 height 8
radio input "true"
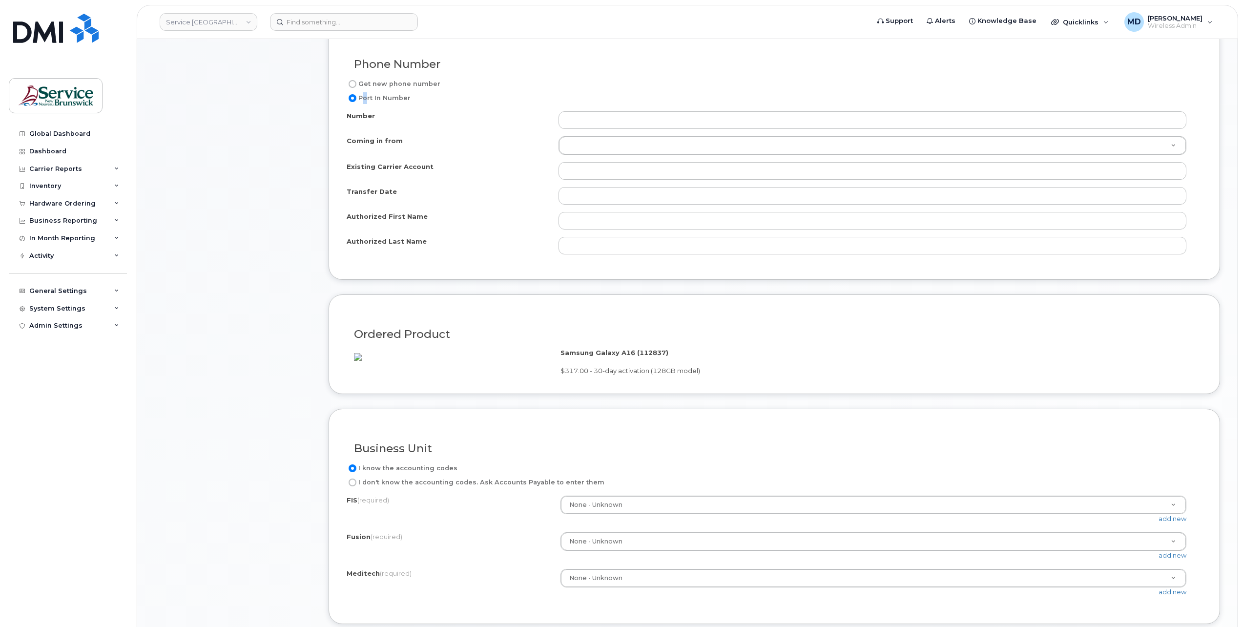
scroll to position [325, 0]
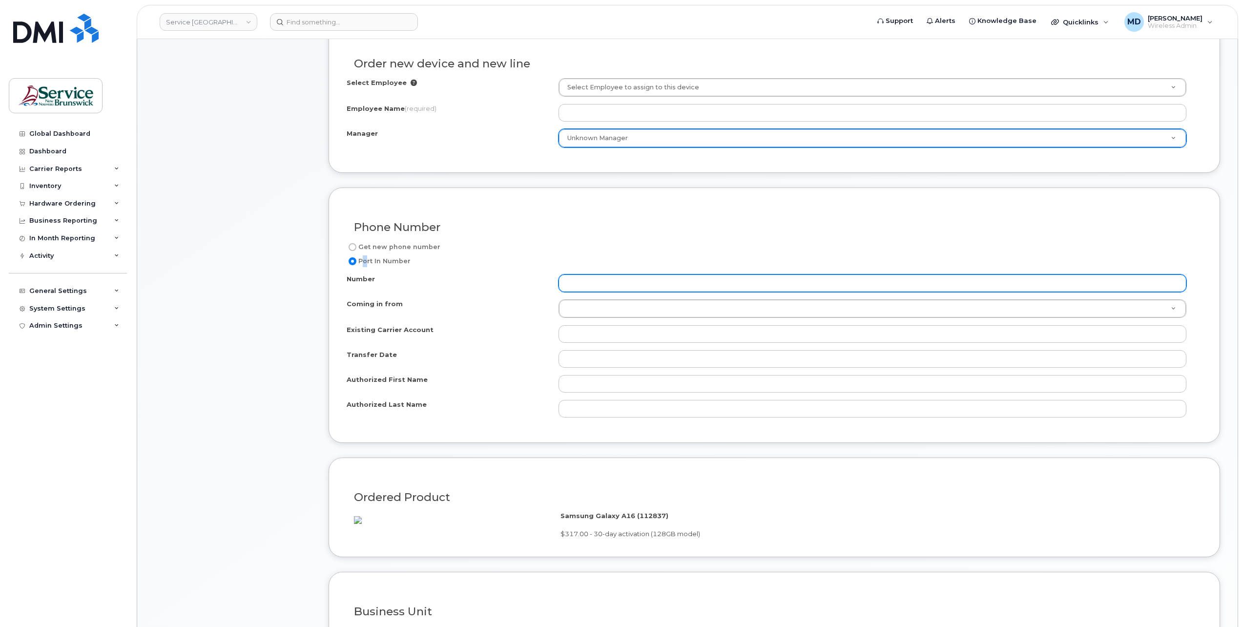
click at [582, 280] on input "Number" at bounding box center [873, 283] width 628 height 18
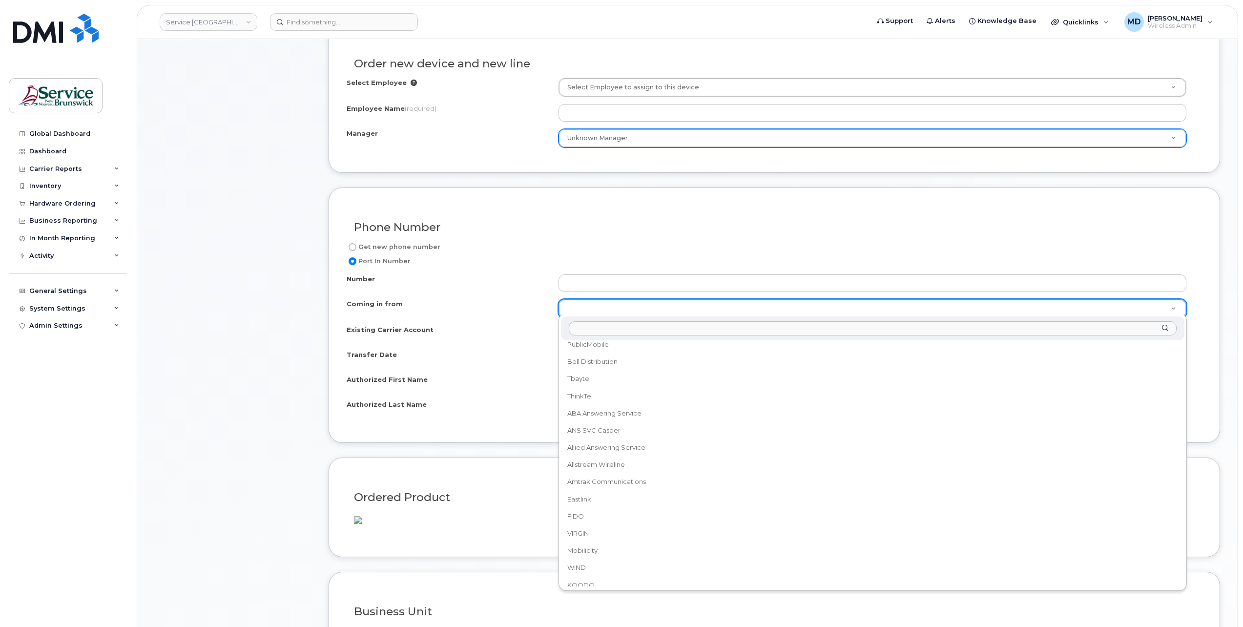
scroll to position [0, 0]
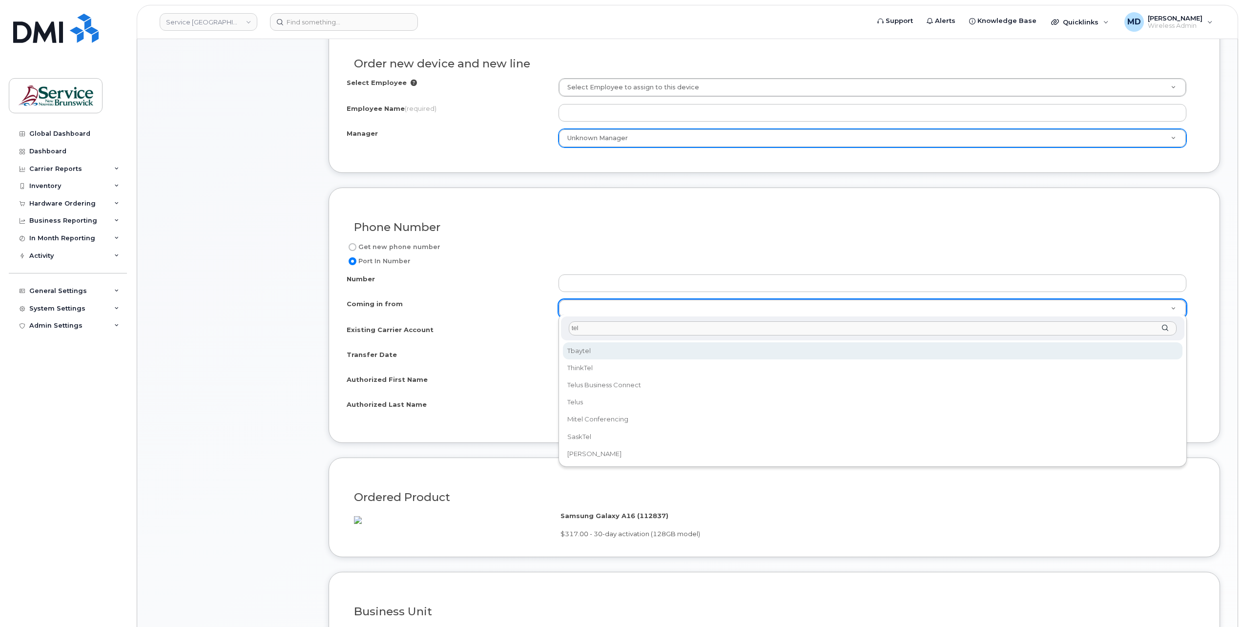
type input "telu"
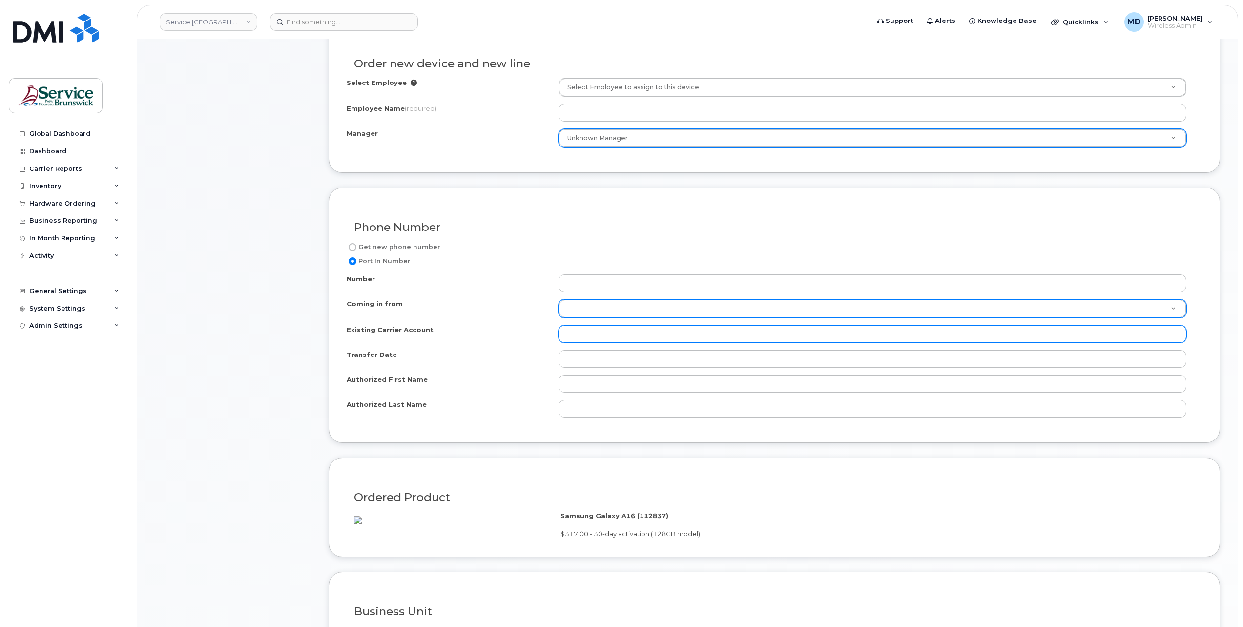
click at [610, 331] on input "Existing Carrier Account" at bounding box center [873, 334] width 628 height 18
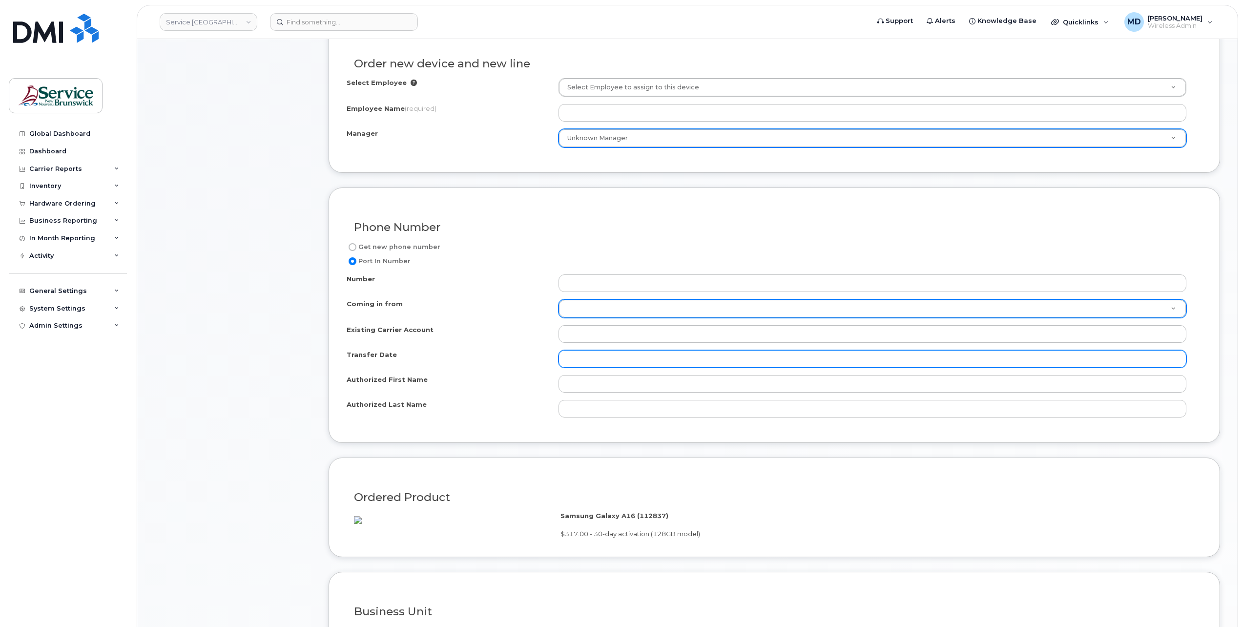
click at [581, 357] on input "Transfer Date" at bounding box center [873, 359] width 628 height 18
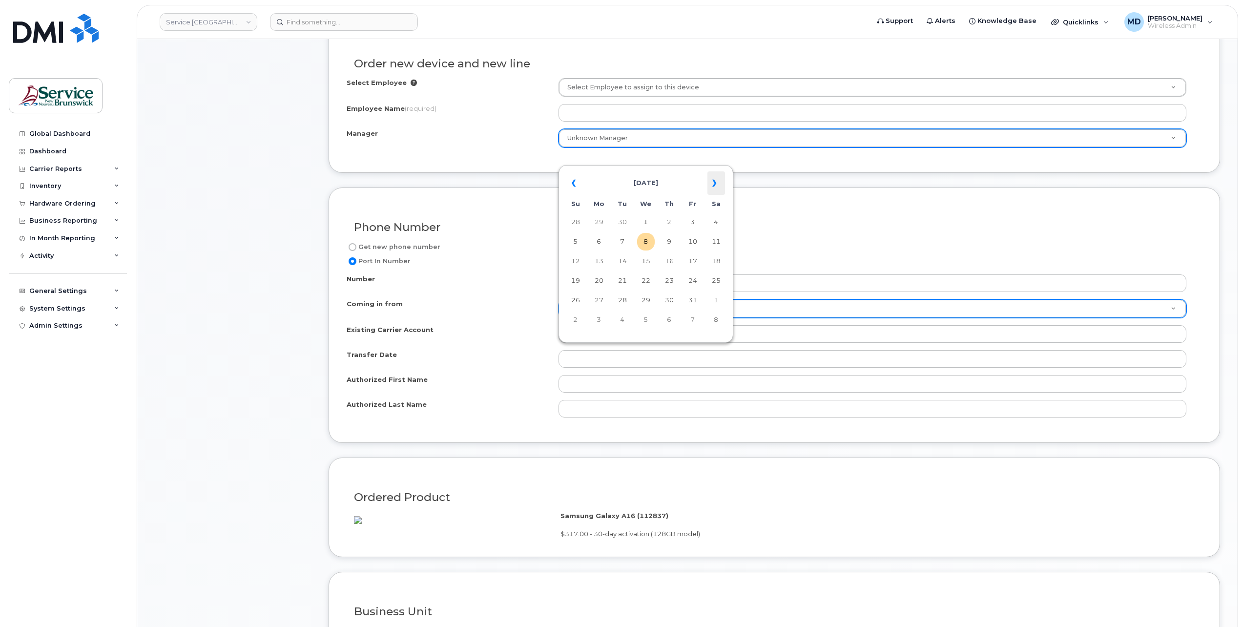
click at [714, 186] on th "»" at bounding box center [717, 182] width 18 height 23
click at [535, 361] on div "Transfer Date" at bounding box center [771, 359] width 848 height 18
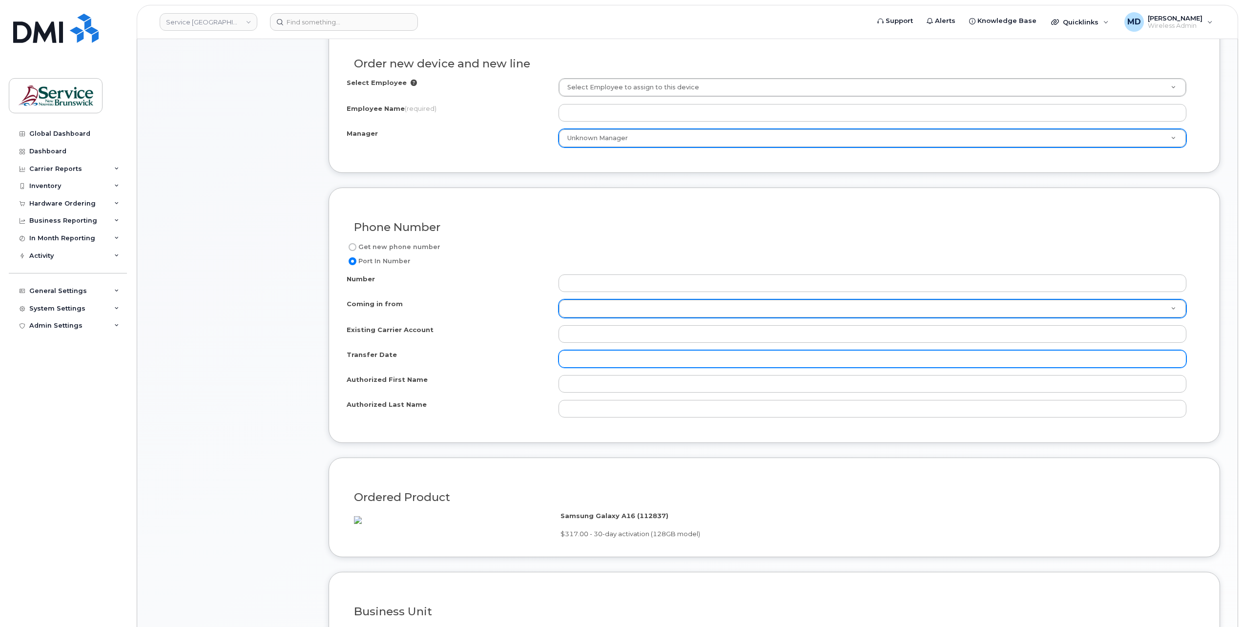
click at [599, 358] on input "Transfer Date" at bounding box center [873, 359] width 628 height 18
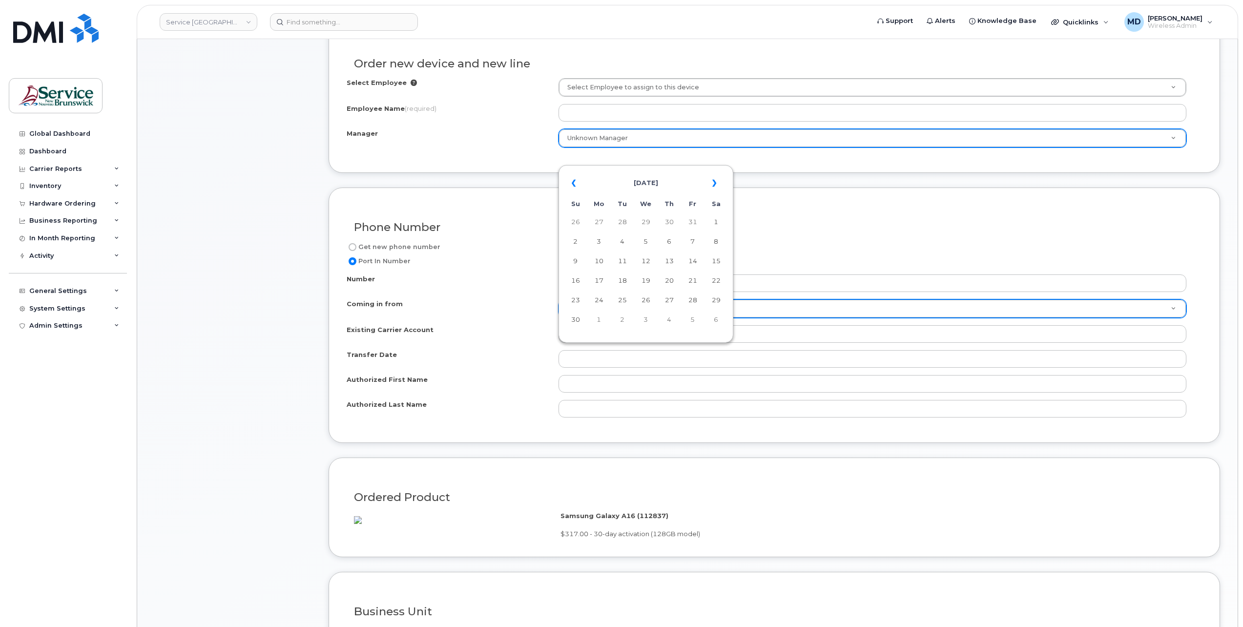
click at [420, 442] on form "Existing User Additional cost to upgrading the device Selected device is Eligib…" at bounding box center [775, 426] width 892 height 805
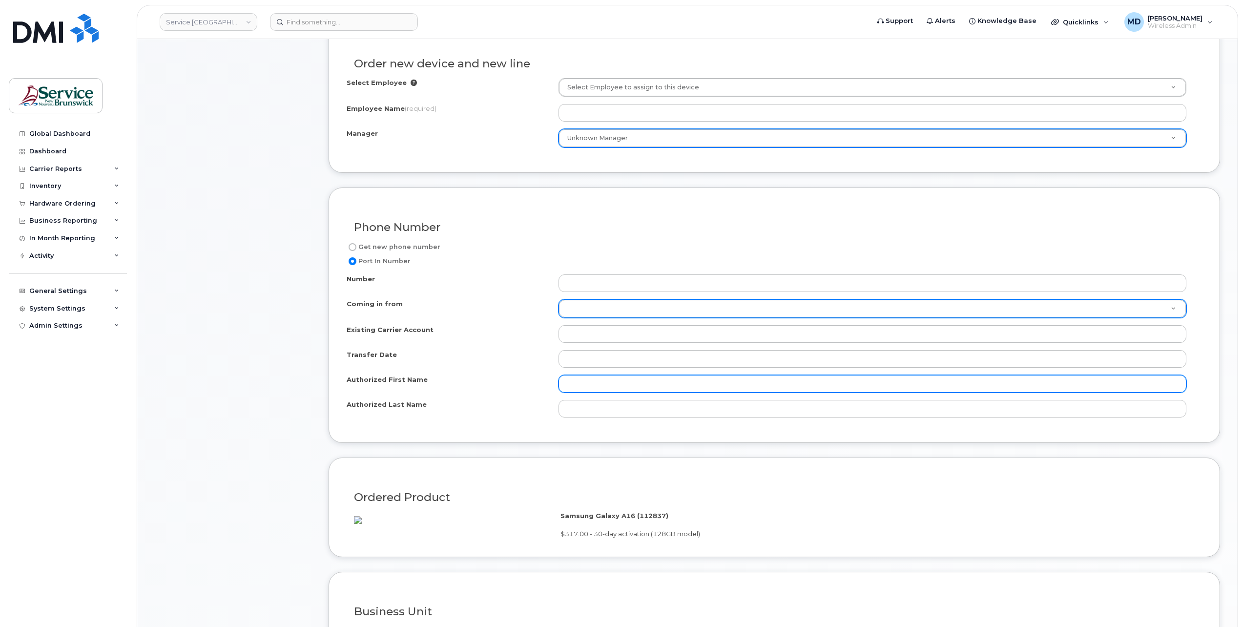
click at [590, 379] on input "Authorized First Name" at bounding box center [873, 384] width 628 height 18
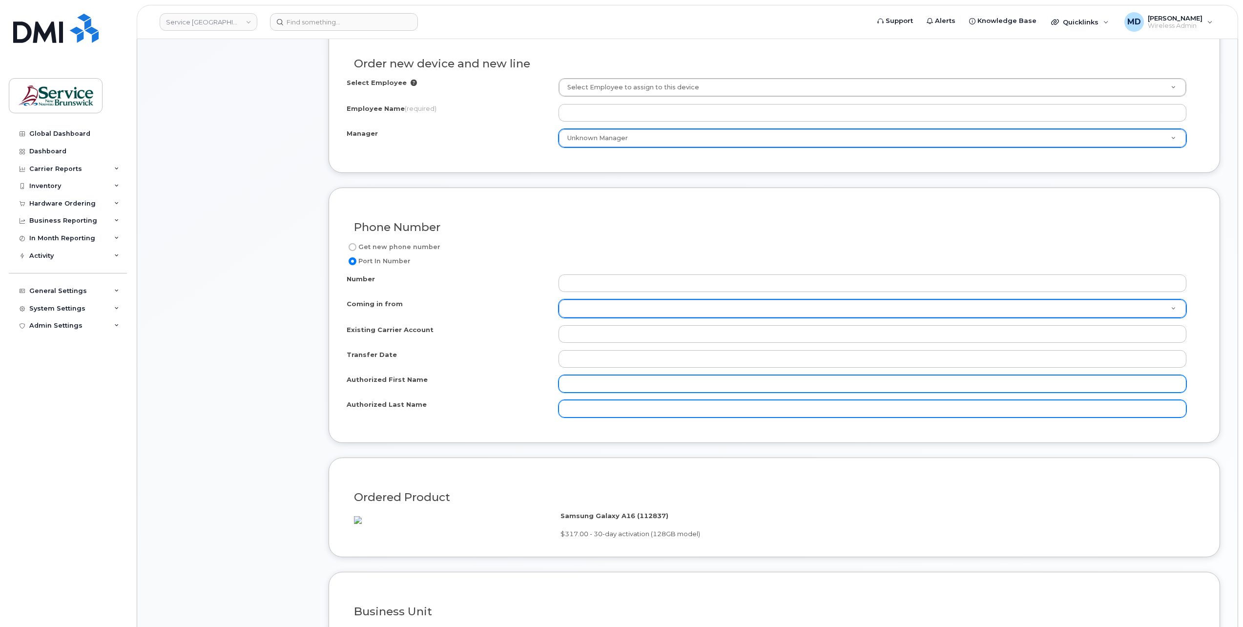
drag, startPoint x: 578, startPoint y: 404, endPoint x: 579, endPoint y: 386, distance: 18.6
click at [578, 404] on input "Authorized Last Name" at bounding box center [873, 409] width 628 height 18
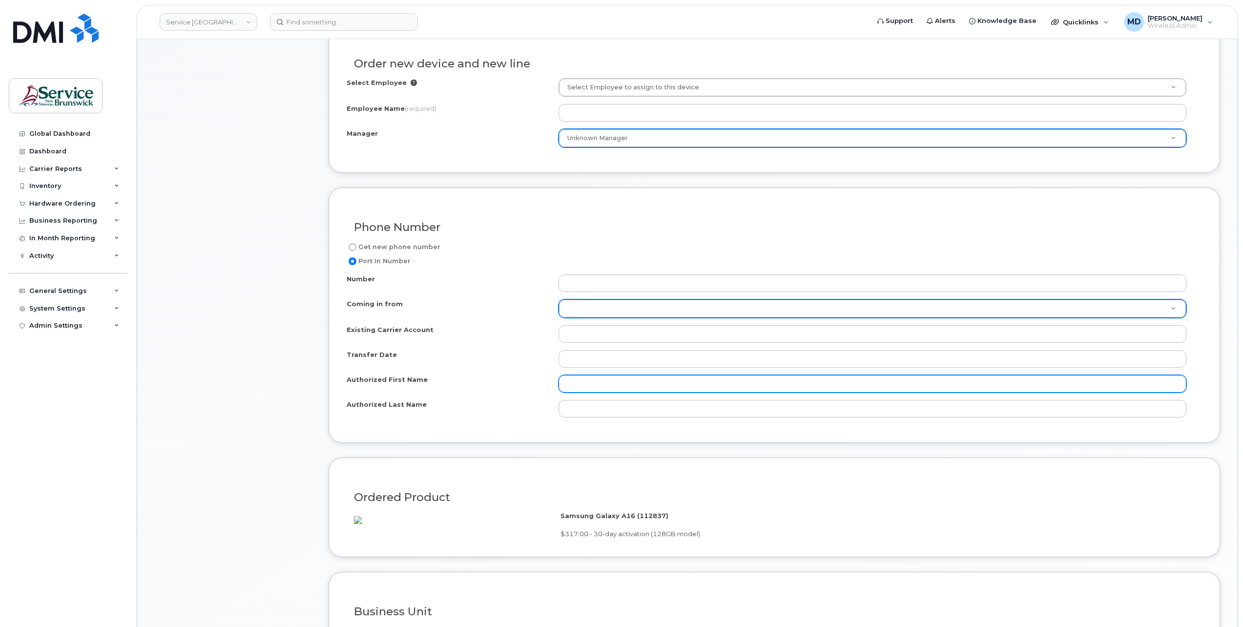
click at [582, 380] on input "Authorized First Name" at bounding box center [873, 384] width 628 height 18
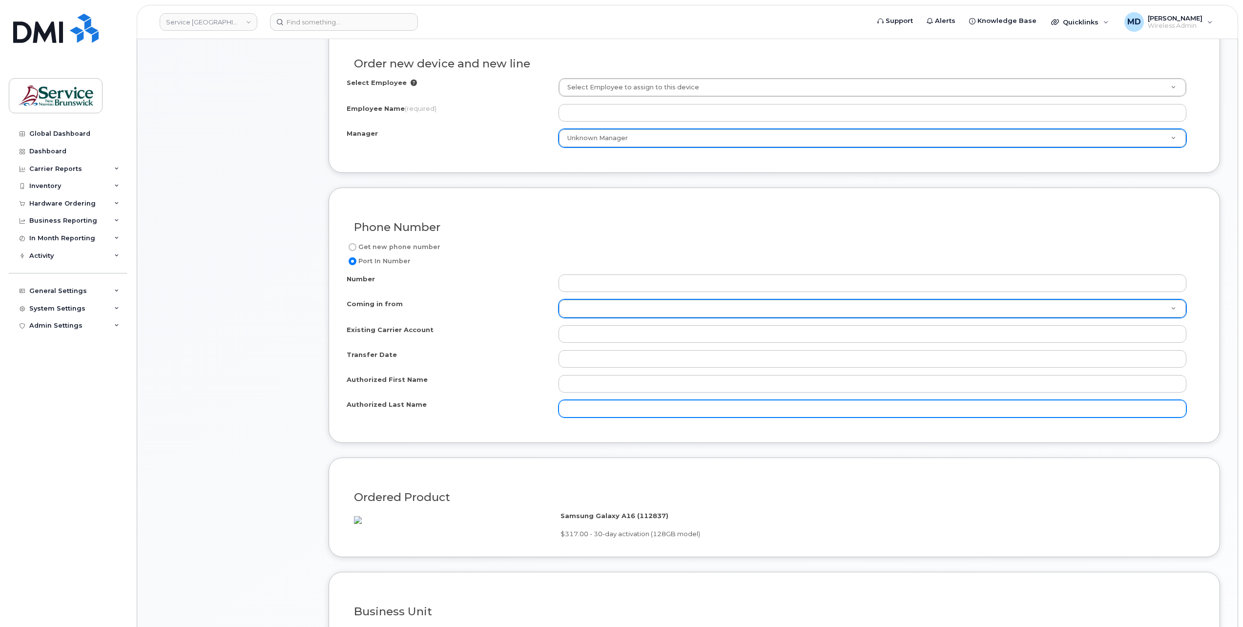
drag, startPoint x: 579, startPoint y: 407, endPoint x: 579, endPoint y: 401, distance: 5.9
click at [579, 406] on input "Authorized Last Name" at bounding box center [873, 409] width 628 height 18
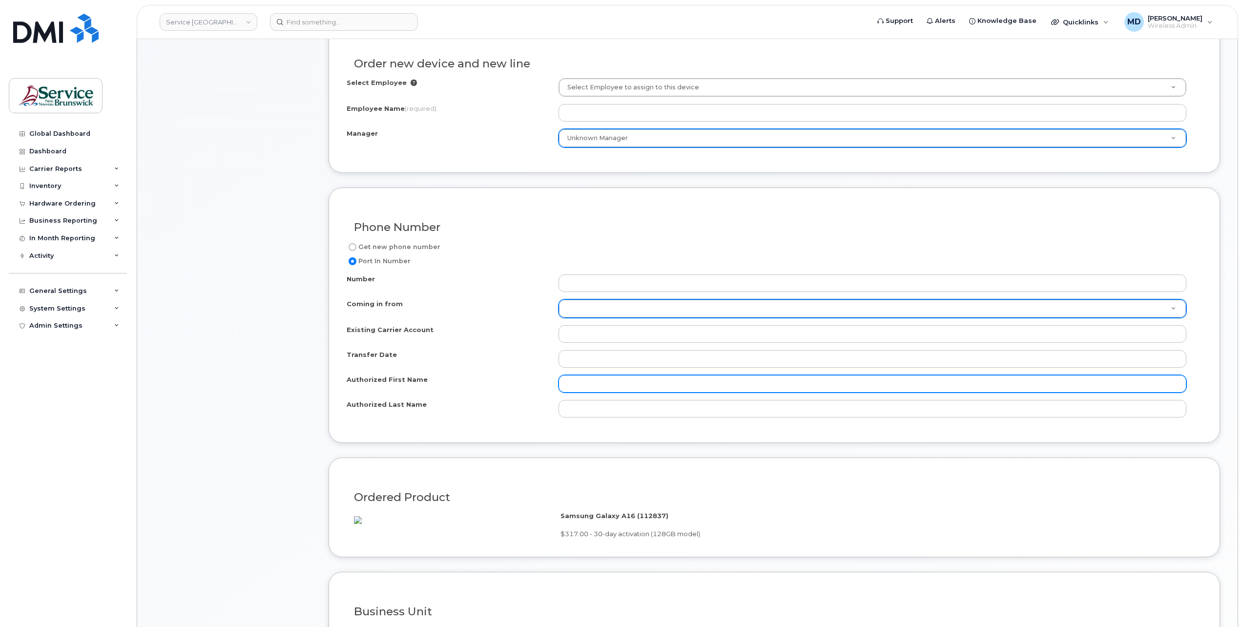
click at [583, 378] on input "Authorized First Name" at bounding box center [873, 384] width 628 height 18
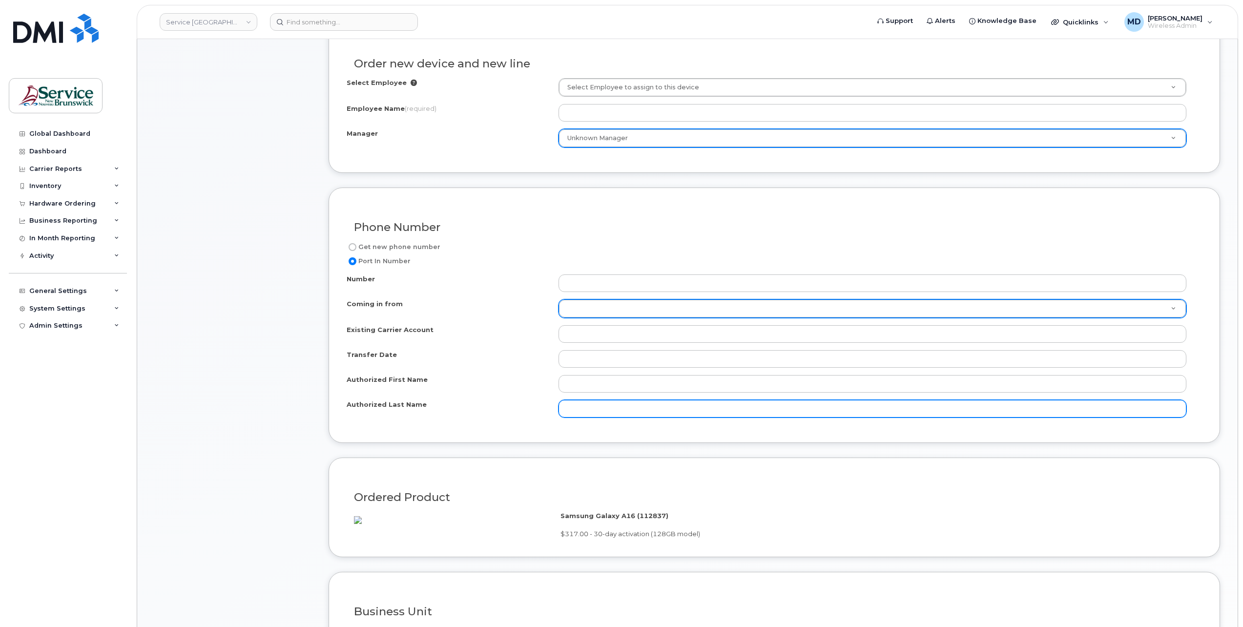
click at [578, 400] on input "Authorized Last Name" at bounding box center [873, 409] width 628 height 18
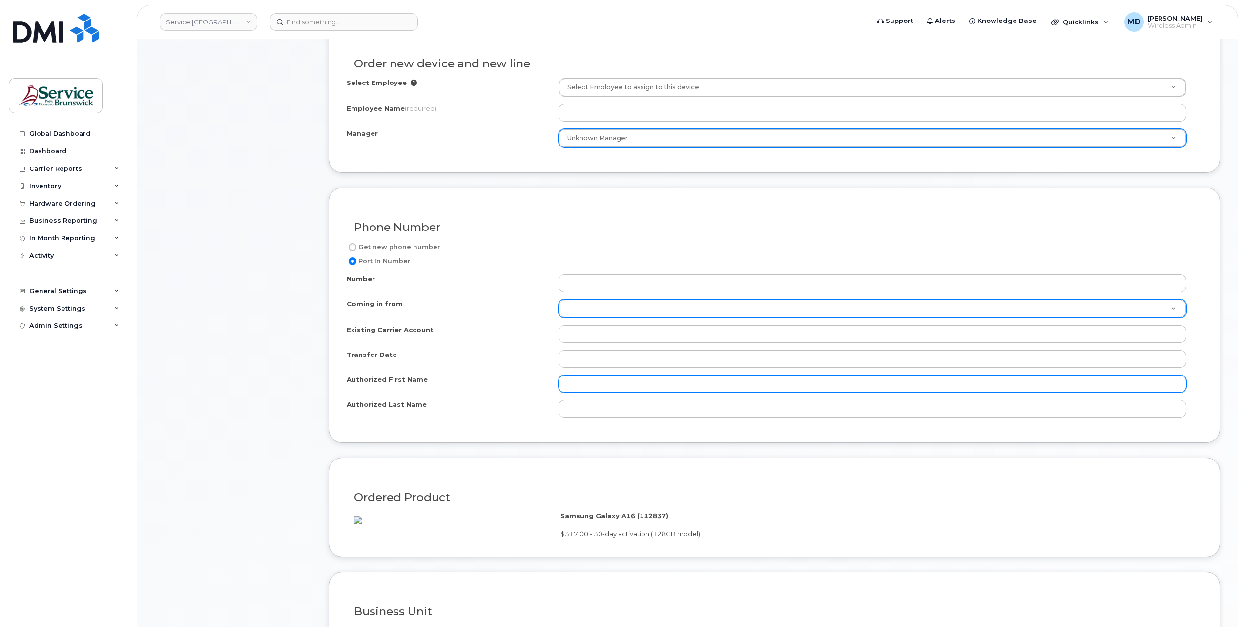
click at [581, 381] on input "Authorized First Name" at bounding box center [873, 384] width 628 height 18
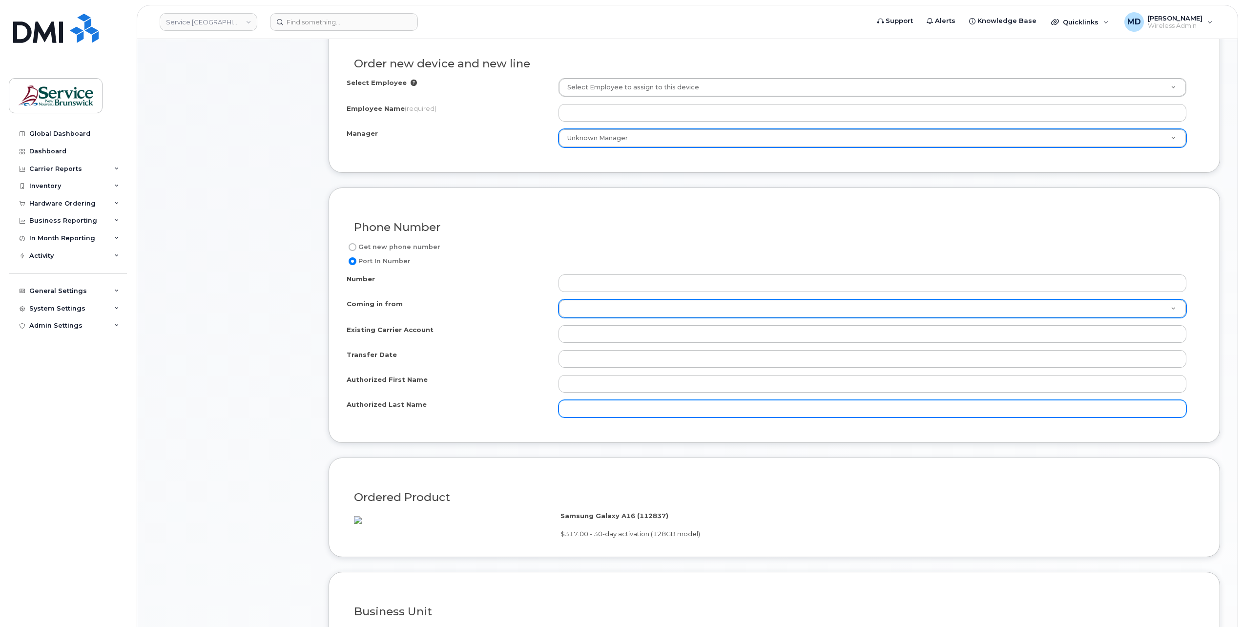
click at [575, 406] on input "Authorized Last Name" at bounding box center [873, 409] width 628 height 18
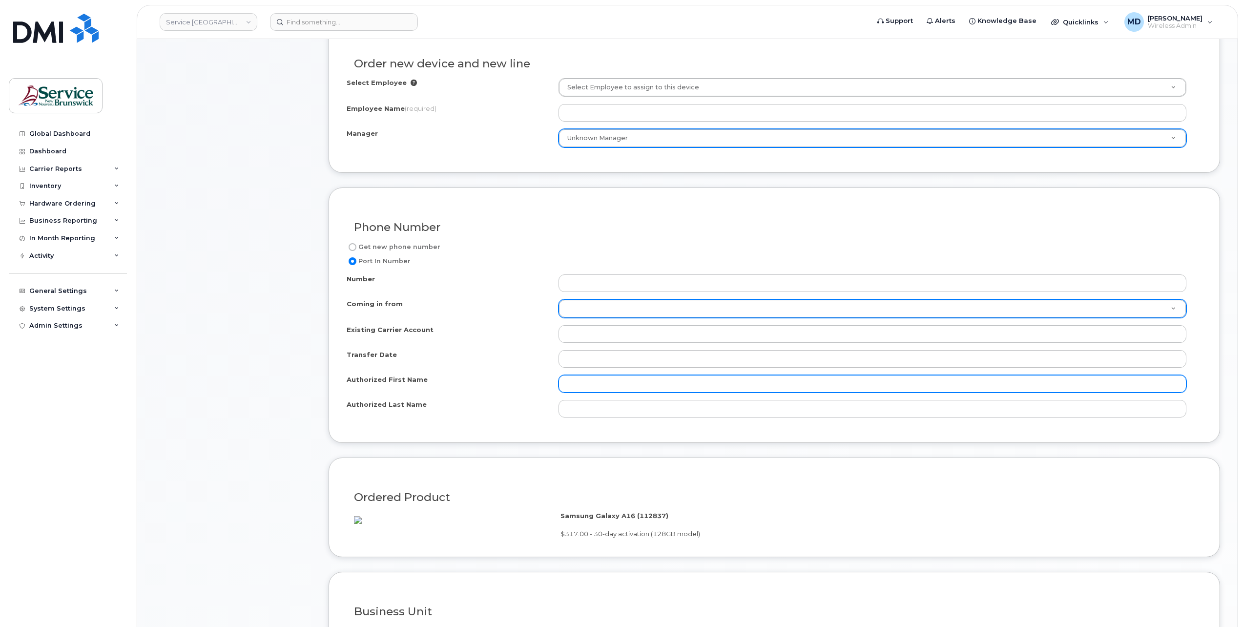
click at [582, 383] on input "Authorized First Name" at bounding box center [873, 384] width 628 height 18
click at [579, 383] on input "Authorized First Name" at bounding box center [873, 384] width 628 height 18
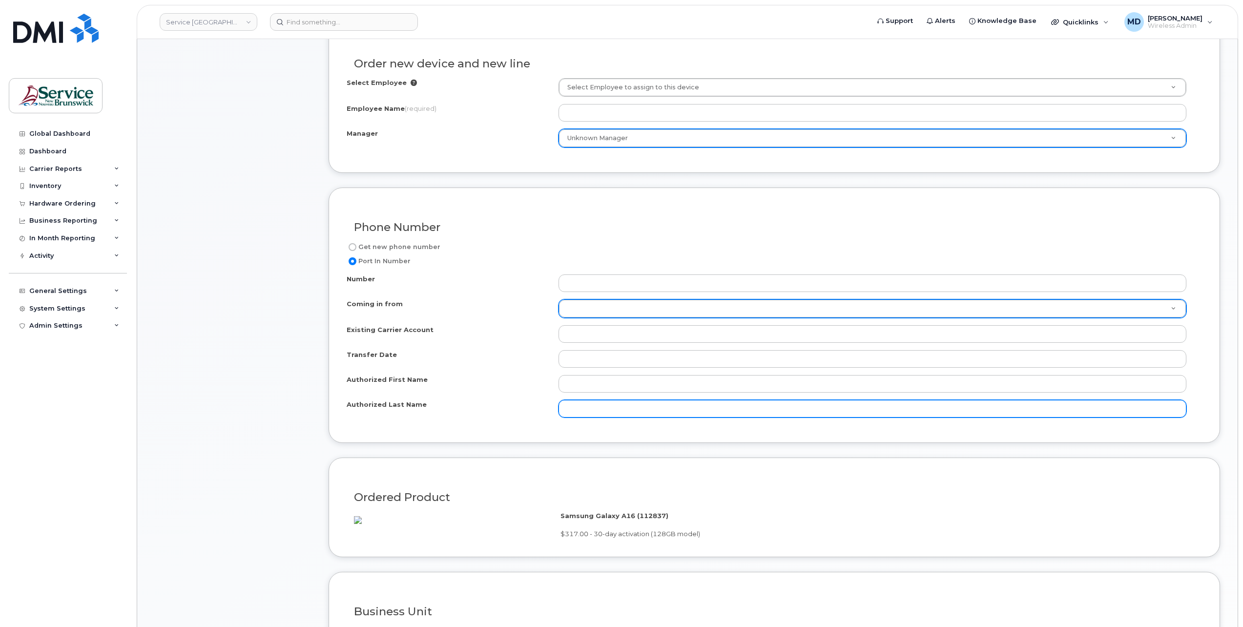
click at [580, 401] on input "Authorized Last Name" at bounding box center [873, 409] width 628 height 18
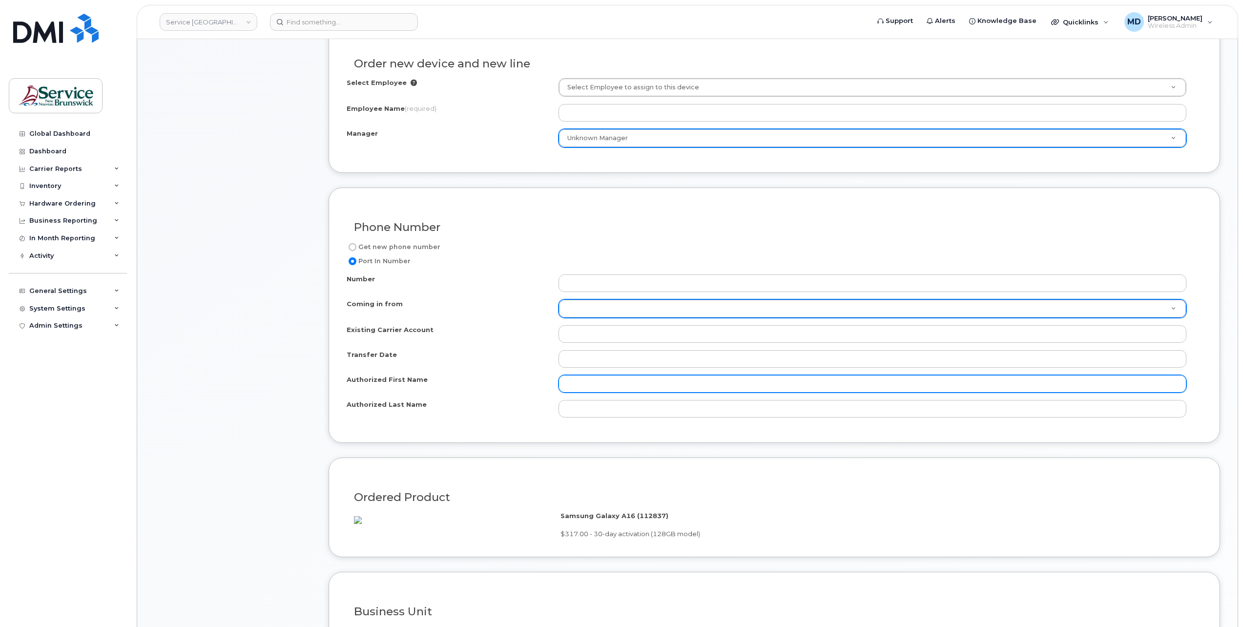
click at [583, 381] on input "Authorized First Name" at bounding box center [873, 384] width 628 height 18
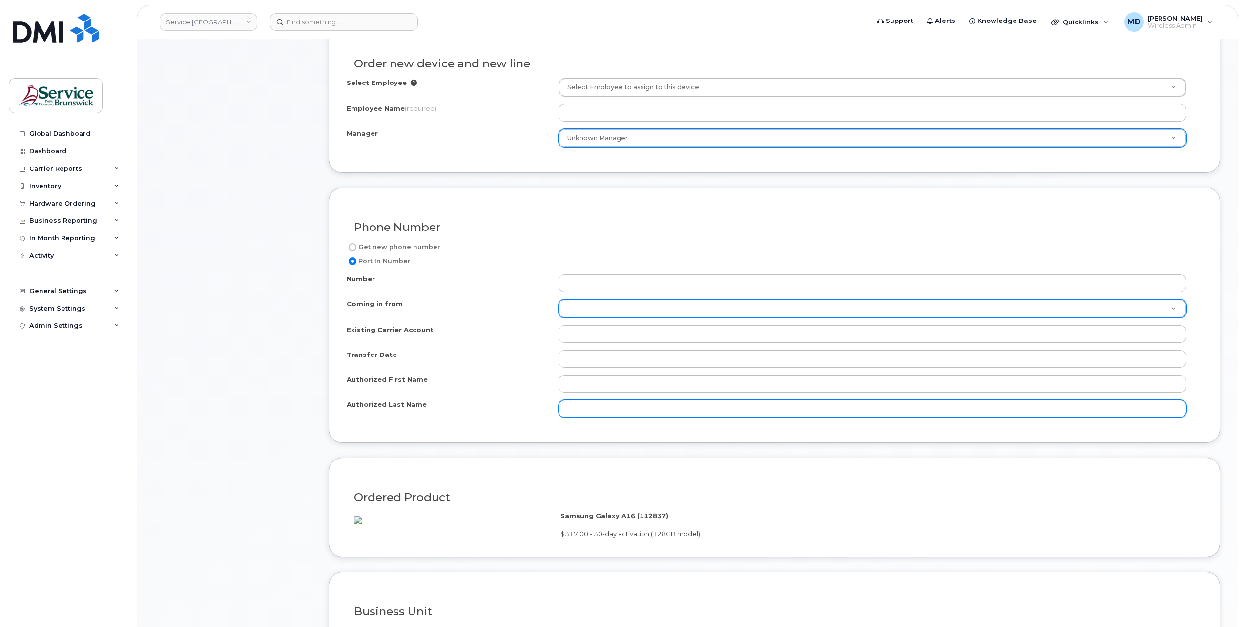
click at [576, 401] on input "Authorized Last Name" at bounding box center [873, 409] width 628 height 18
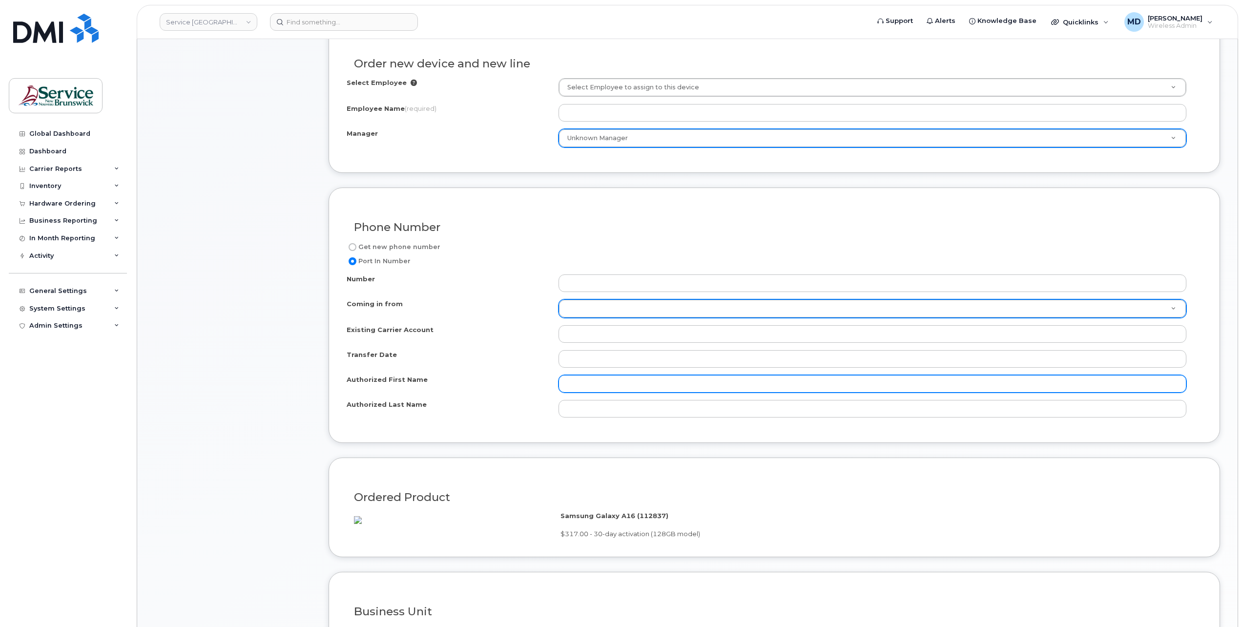
drag, startPoint x: 578, startPoint y: 384, endPoint x: 537, endPoint y: 376, distance: 41.8
click at [578, 384] on input "Authorized First Name" at bounding box center [873, 384] width 628 height 18
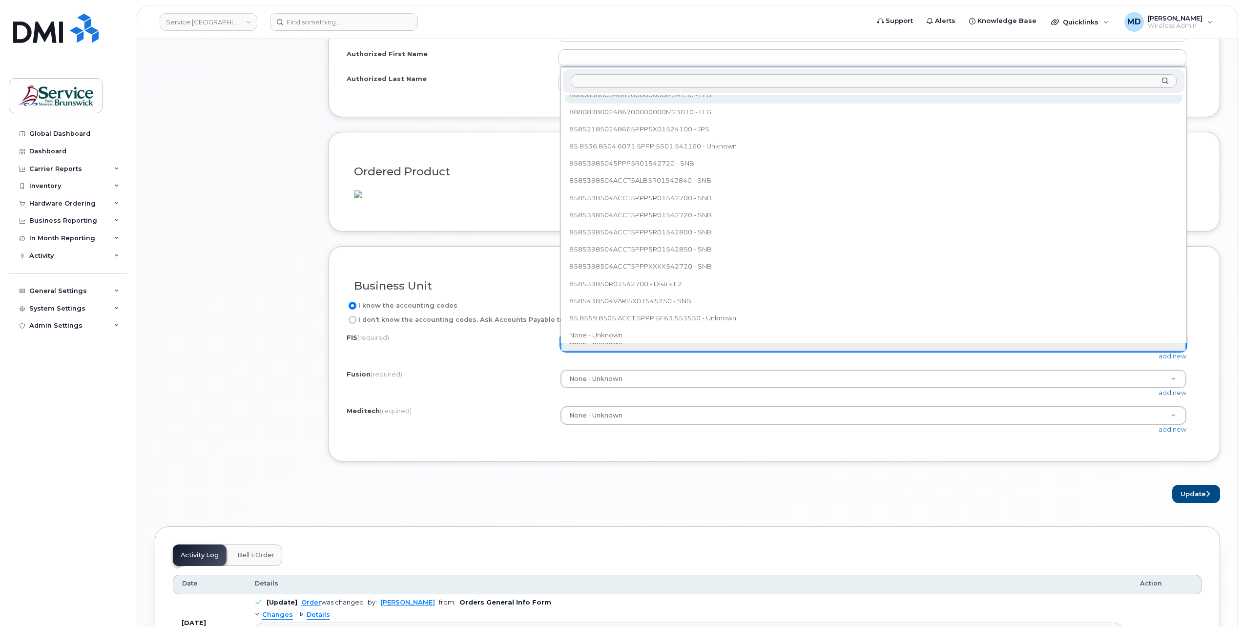
scroll to position [877, 0]
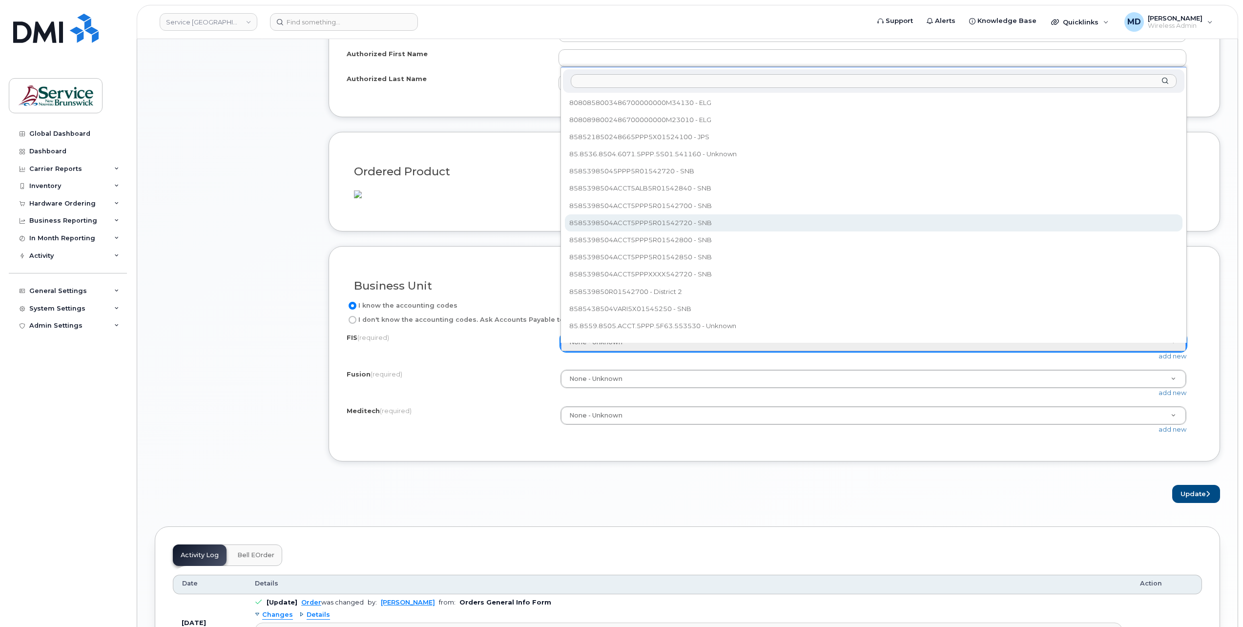
select select "8585398504ACCT5PPP5R01542720"
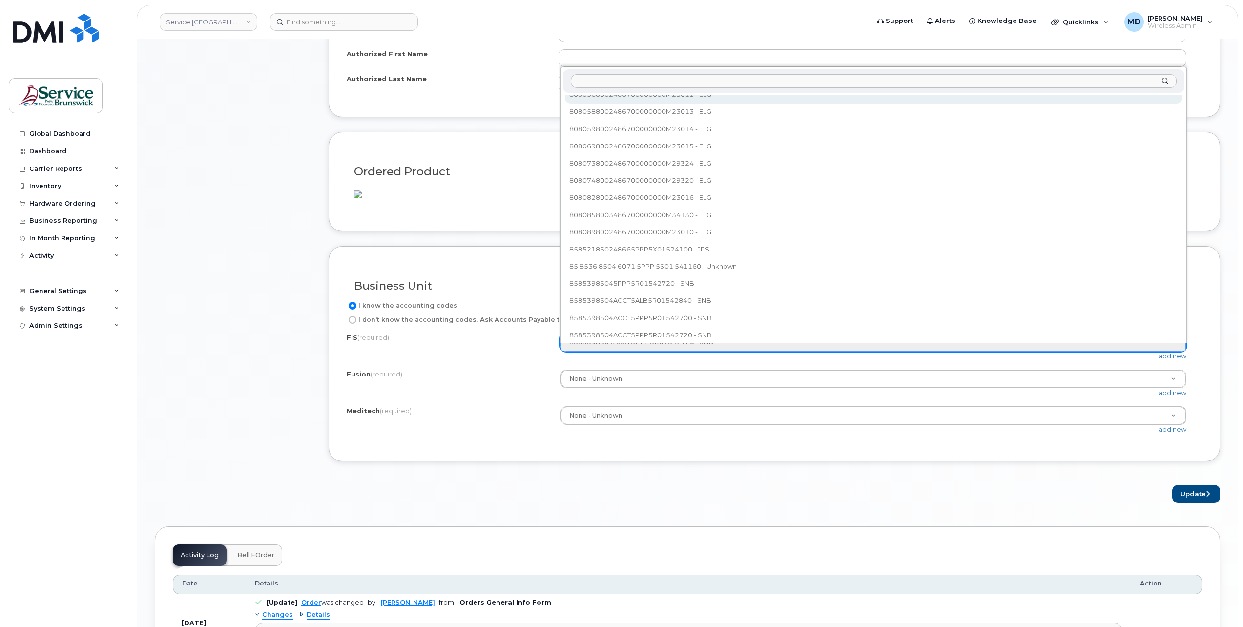
scroll to position [757, 0]
click at [632, 76] on input "text" at bounding box center [874, 81] width 606 height 14
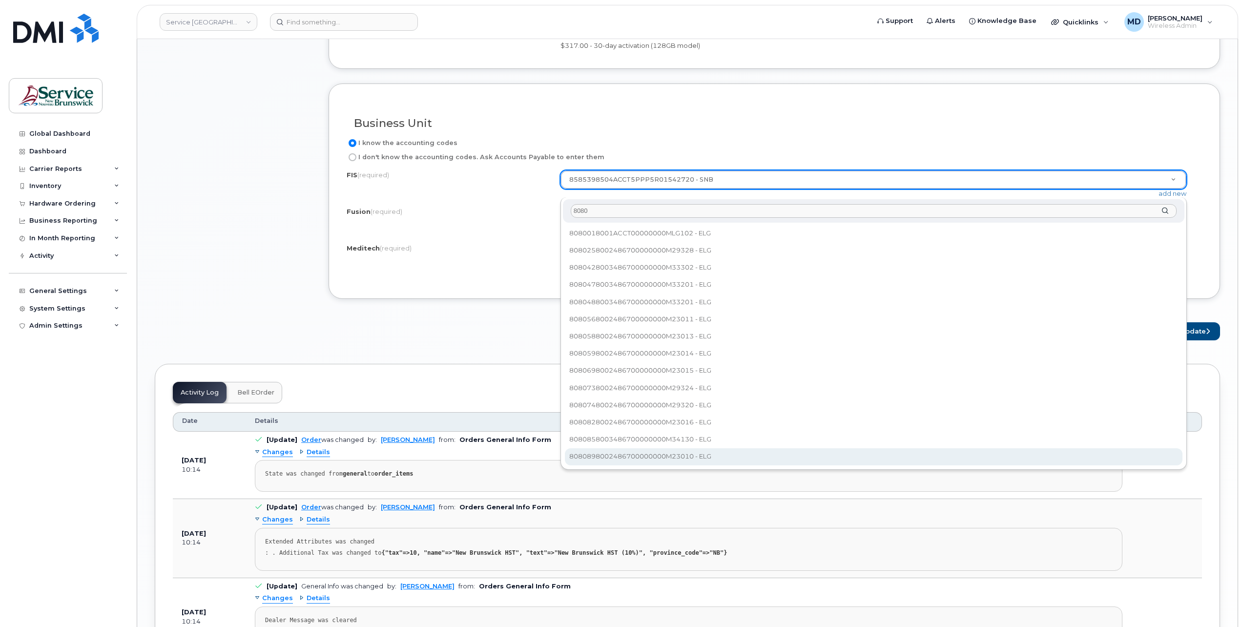
scroll to position [977, 0]
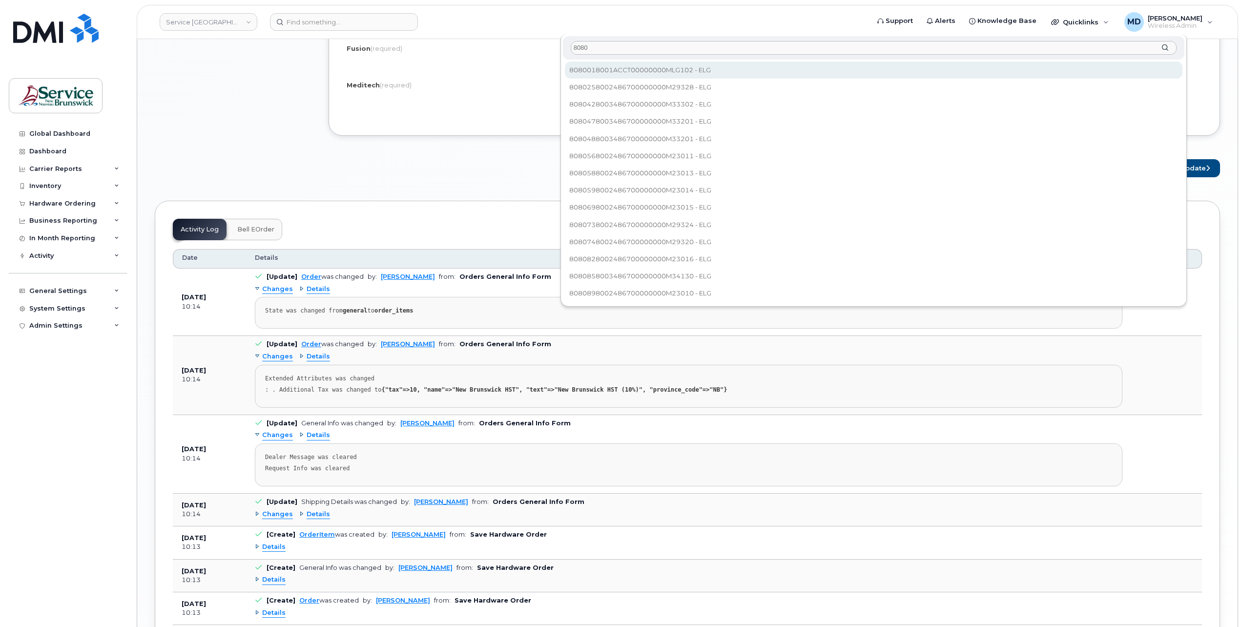
drag, startPoint x: 626, startPoint y: 48, endPoint x: 565, endPoint y: 44, distance: 60.2
click at [565, 44] on div "8080" at bounding box center [874, 48] width 622 height 24
type input "911"
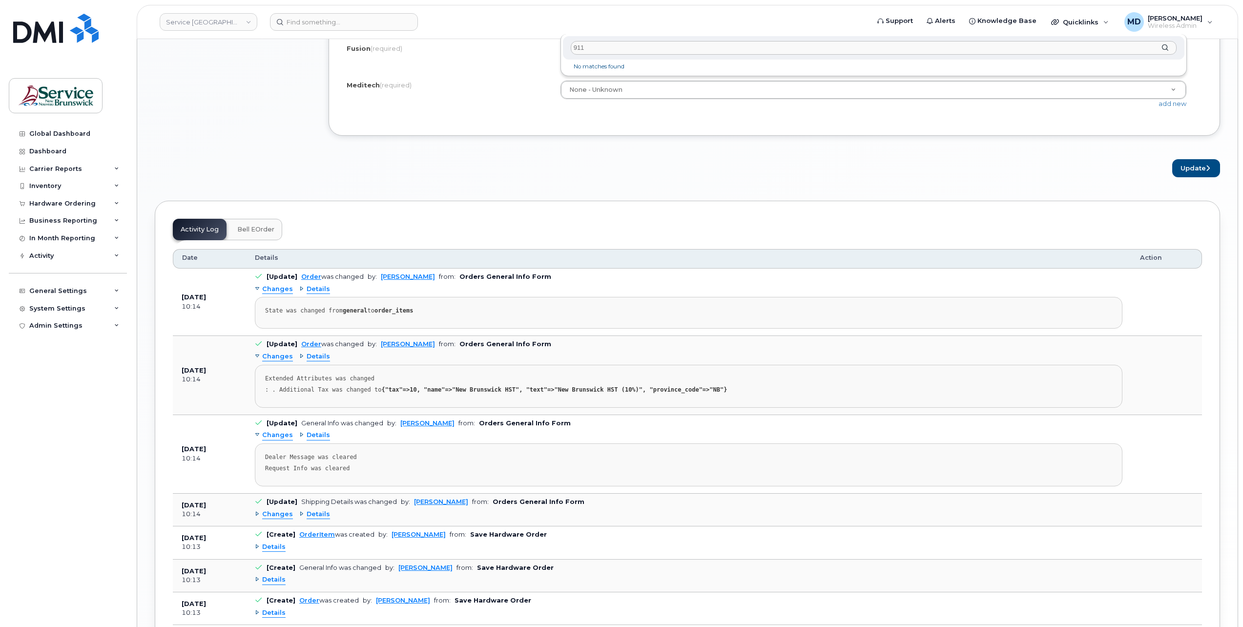
scroll to position [814, 0]
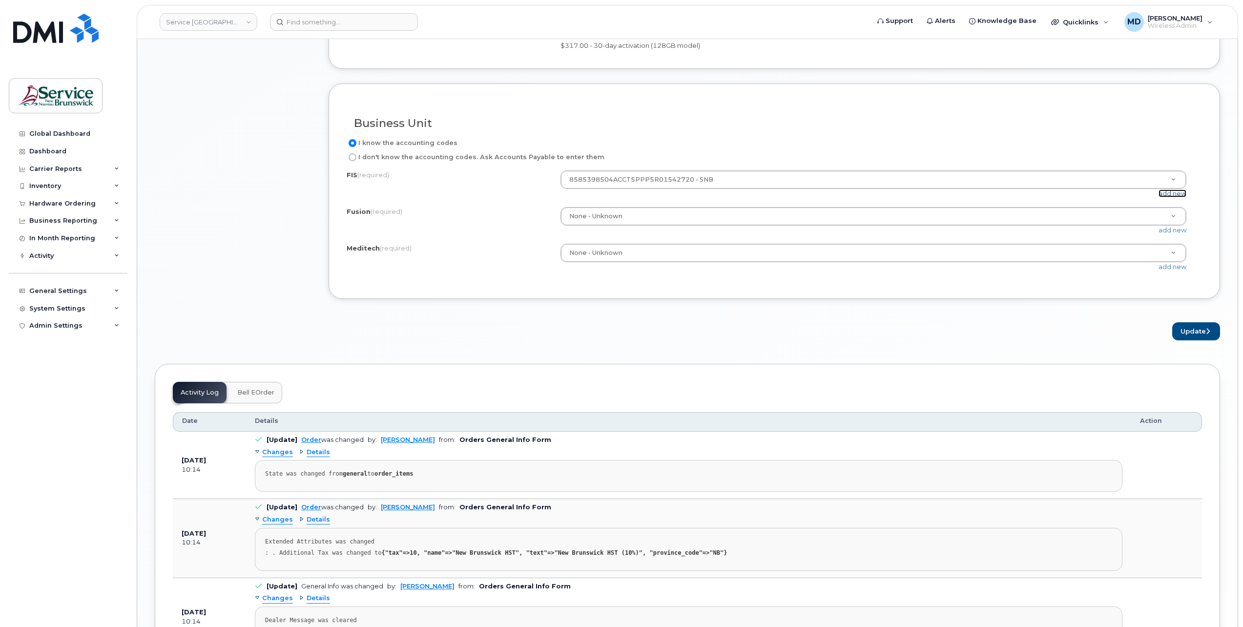
click at [1177, 197] on link "add new" at bounding box center [1173, 193] width 28 height 8
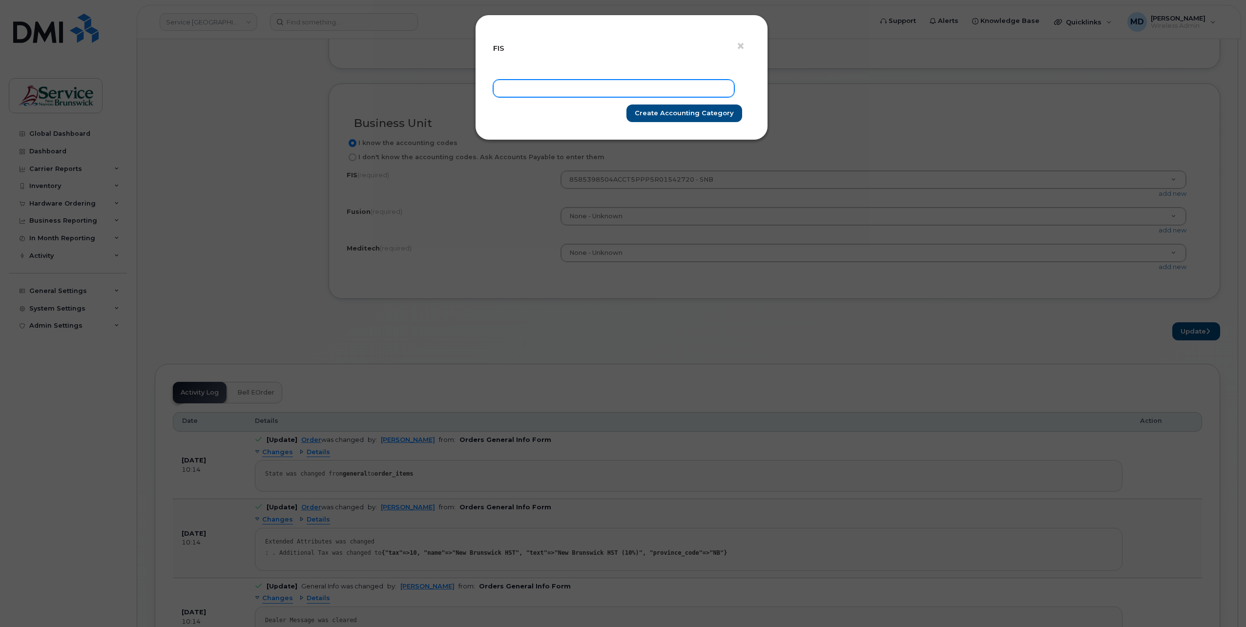
click at [544, 89] on input "text" at bounding box center [613, 89] width 241 height 18
click at [532, 86] on input "text" at bounding box center [613, 89] width 241 height 18
click at [640, 57] on div "× FIS" at bounding box center [621, 52] width 257 height 38
click at [592, 89] on input "text" at bounding box center [613, 89] width 241 height 18
click at [744, 43] on span "×" at bounding box center [740, 46] width 9 height 18
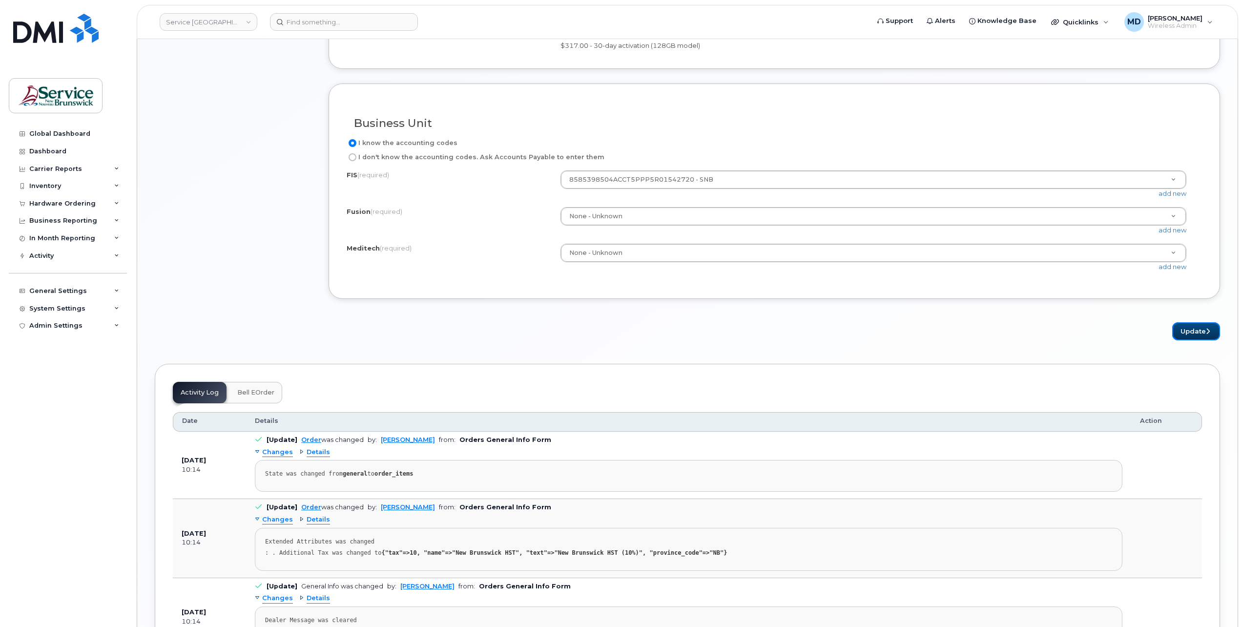
click at [1202, 337] on button "Update" at bounding box center [1196, 331] width 48 height 18
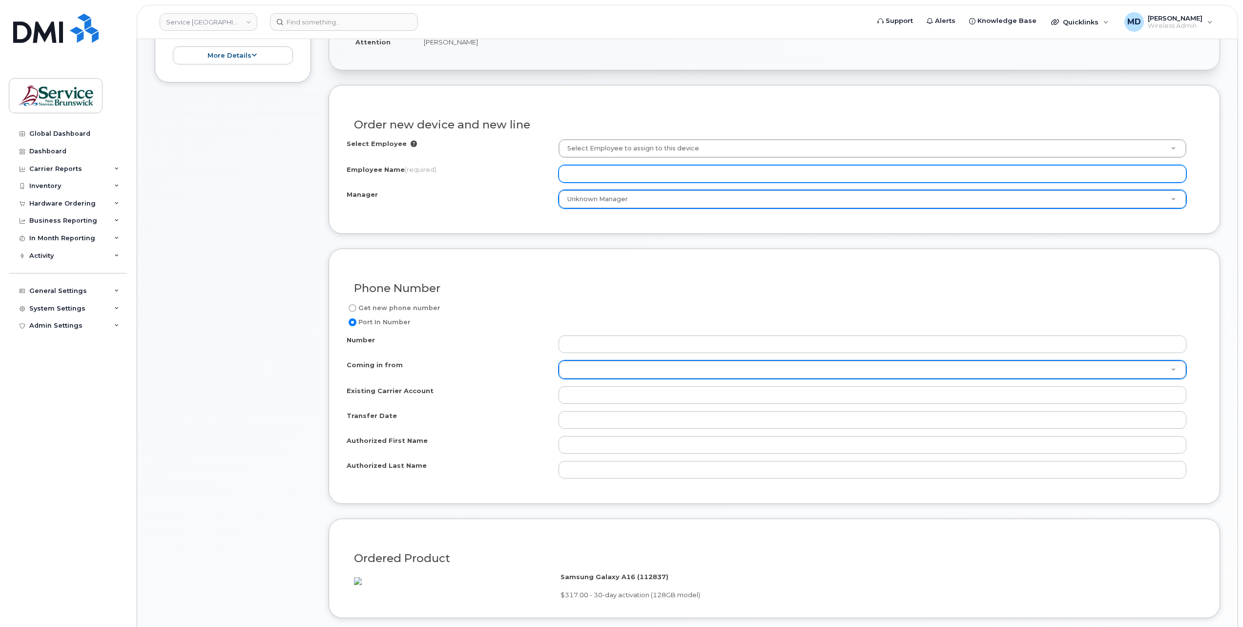
scroll to position [0, 0]
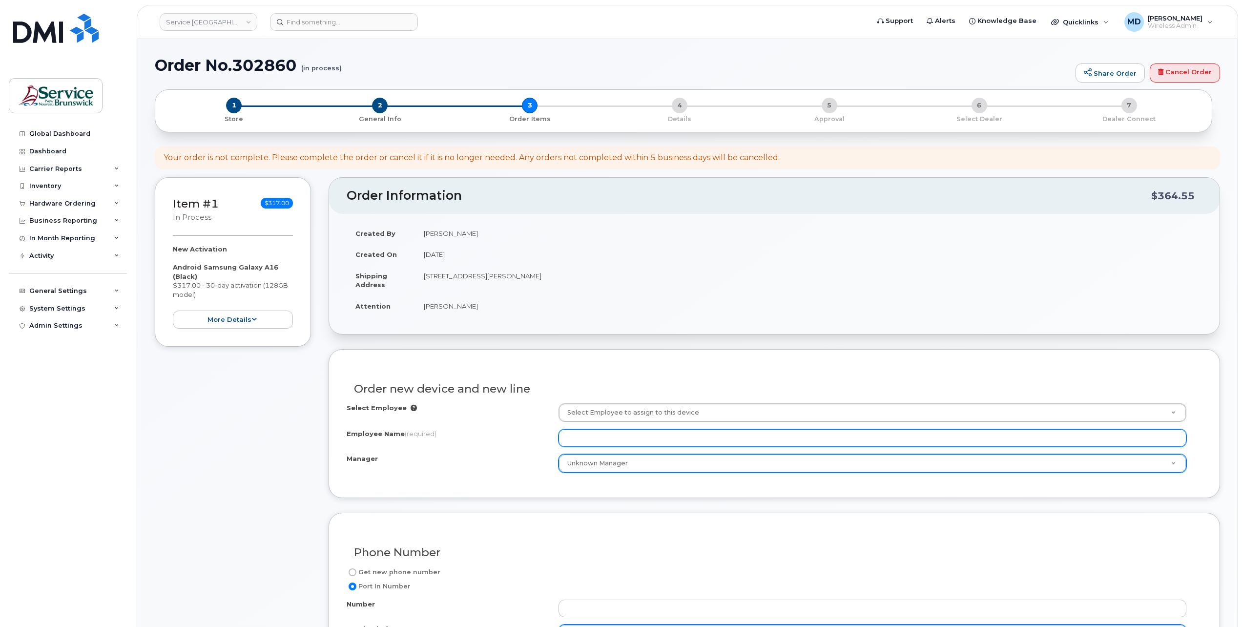
click at [583, 437] on input "Employee Name (required)" at bounding box center [873, 438] width 628 height 18
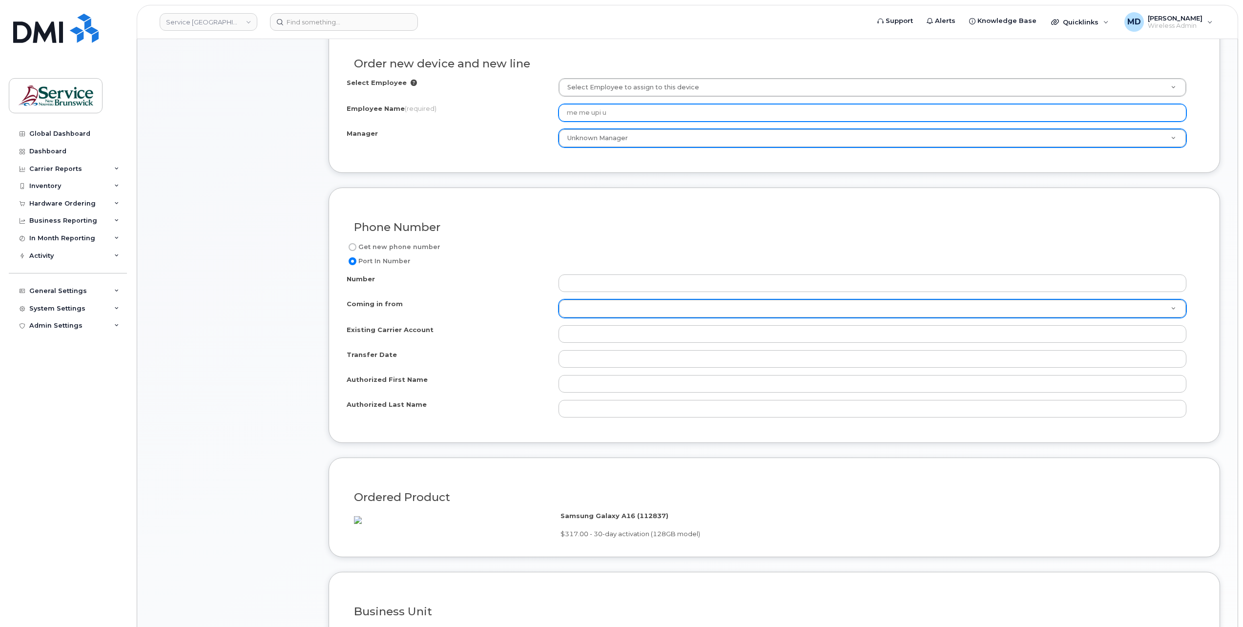
scroll to position [651, 0]
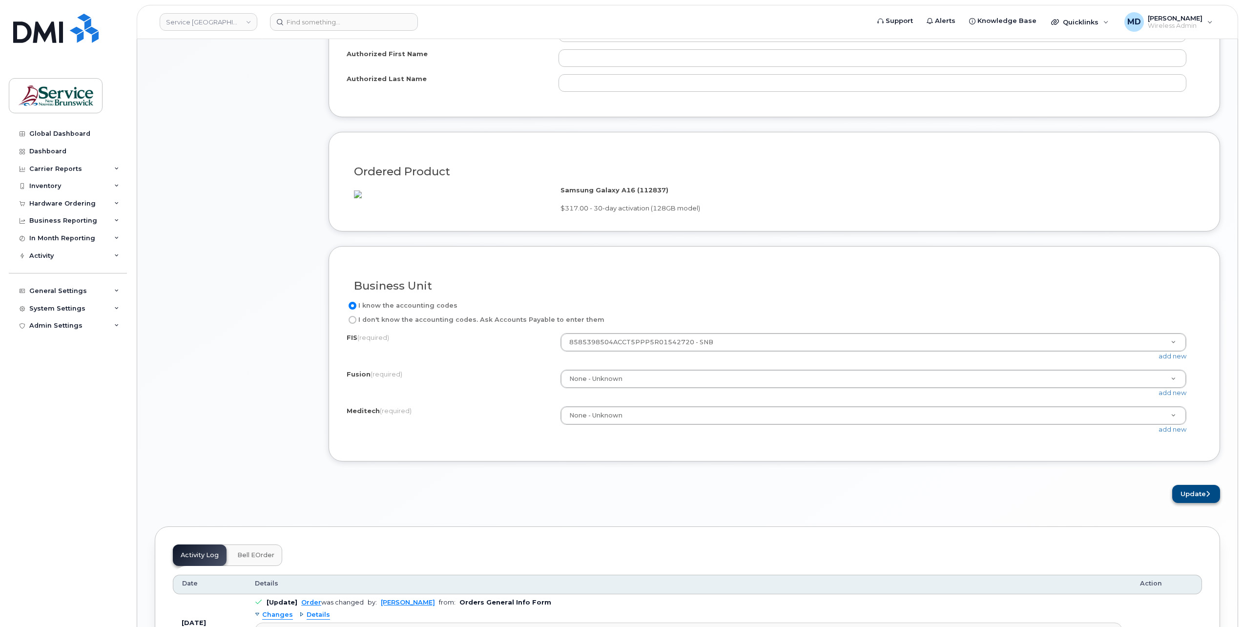
type input "me me upi u"
click at [1184, 503] on button "Update" at bounding box center [1196, 494] width 48 height 18
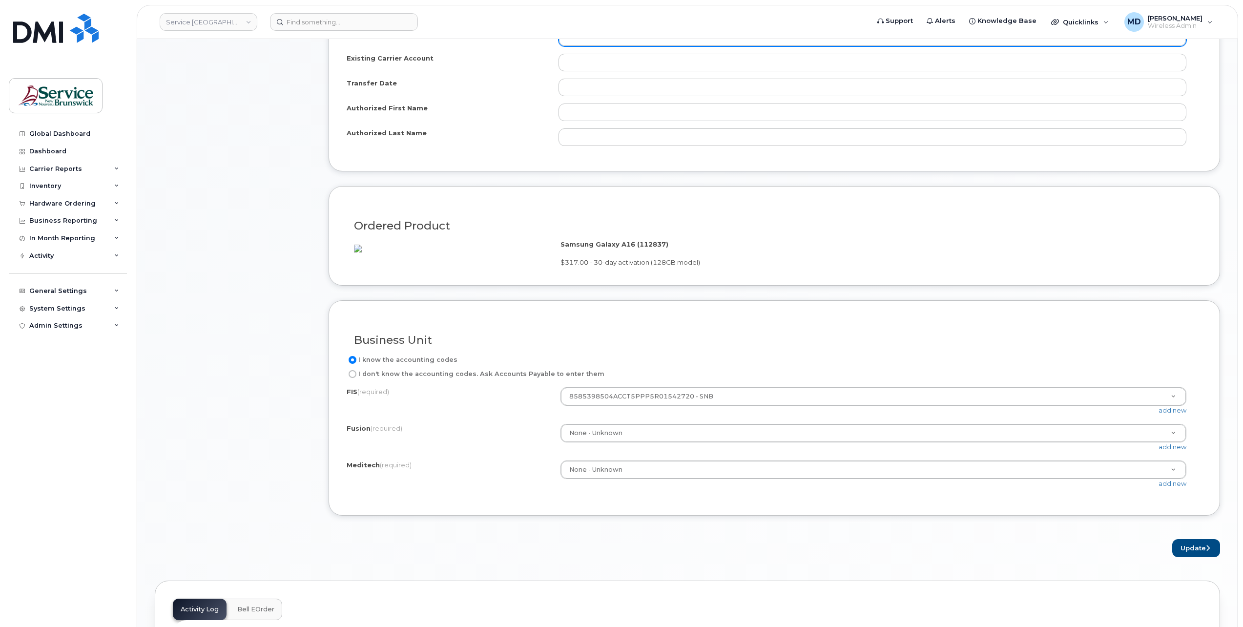
scroll to position [271, 0]
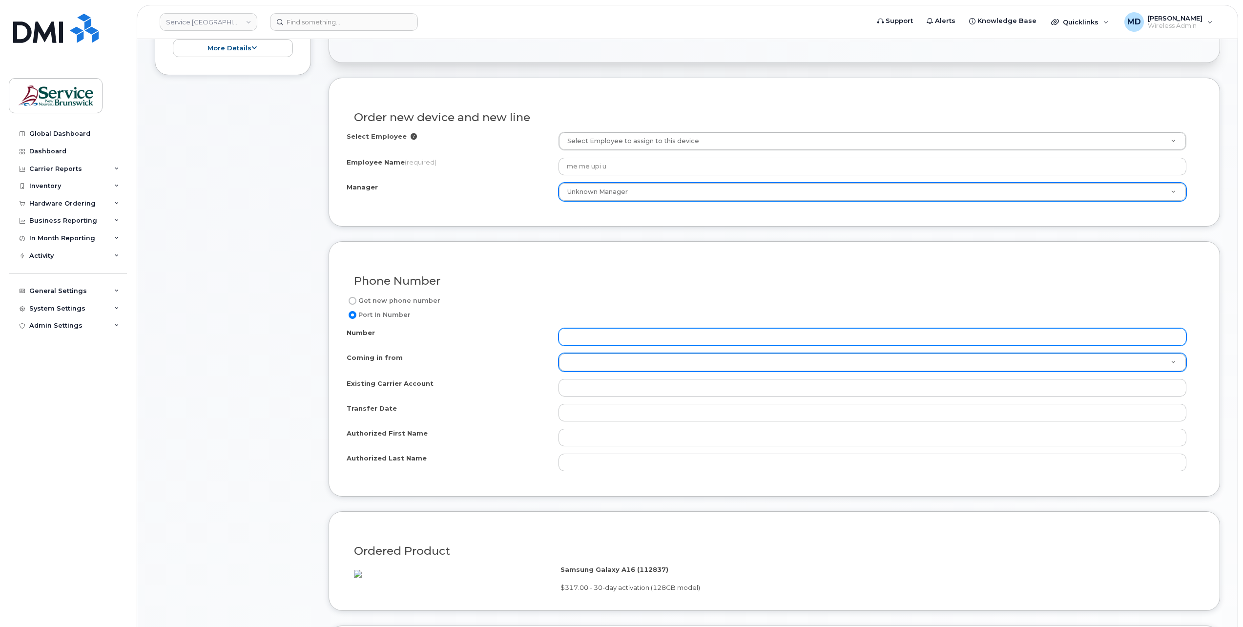
click at [601, 335] on input "Number" at bounding box center [873, 337] width 628 height 18
type input "1234567890"
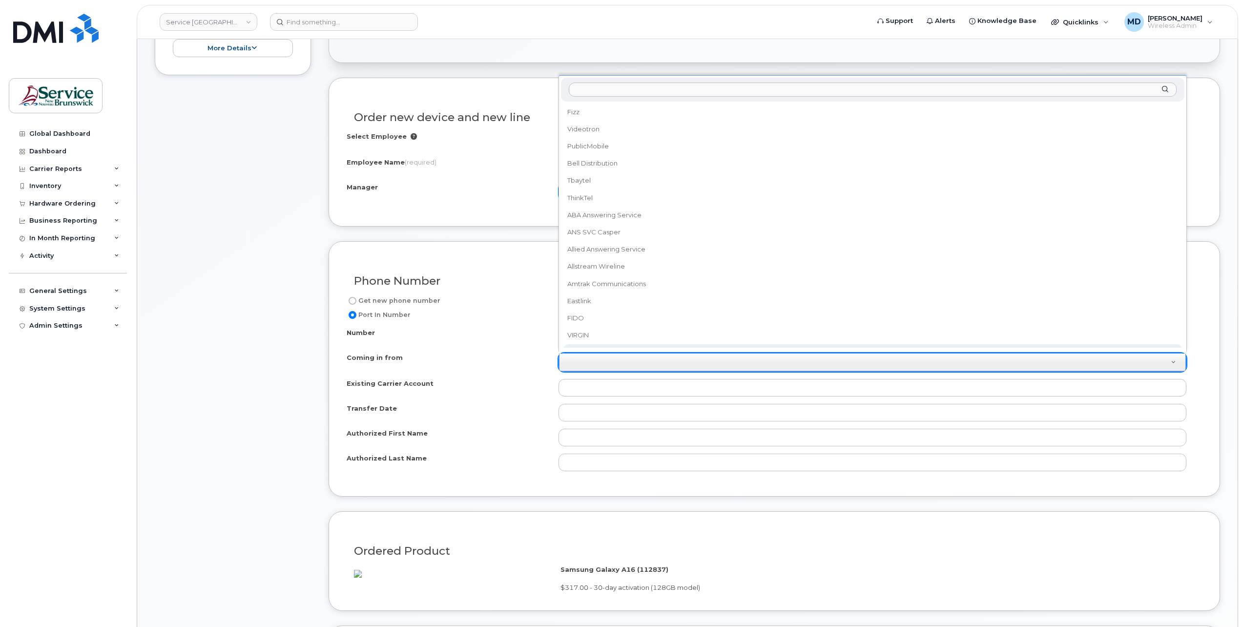
scroll to position [9, 0]
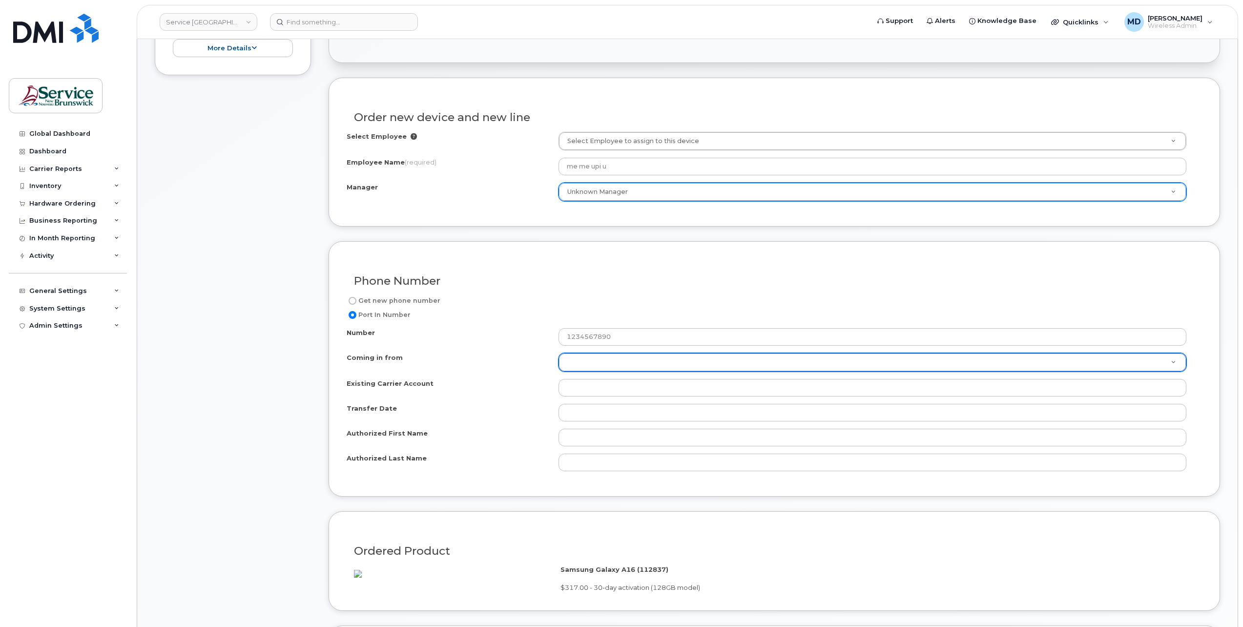
click at [427, 298] on label "Get new phone number" at bounding box center [394, 301] width 94 height 12
click at [356, 298] on input "Get new phone number" at bounding box center [353, 301] width 8 height 8
radio input "true"
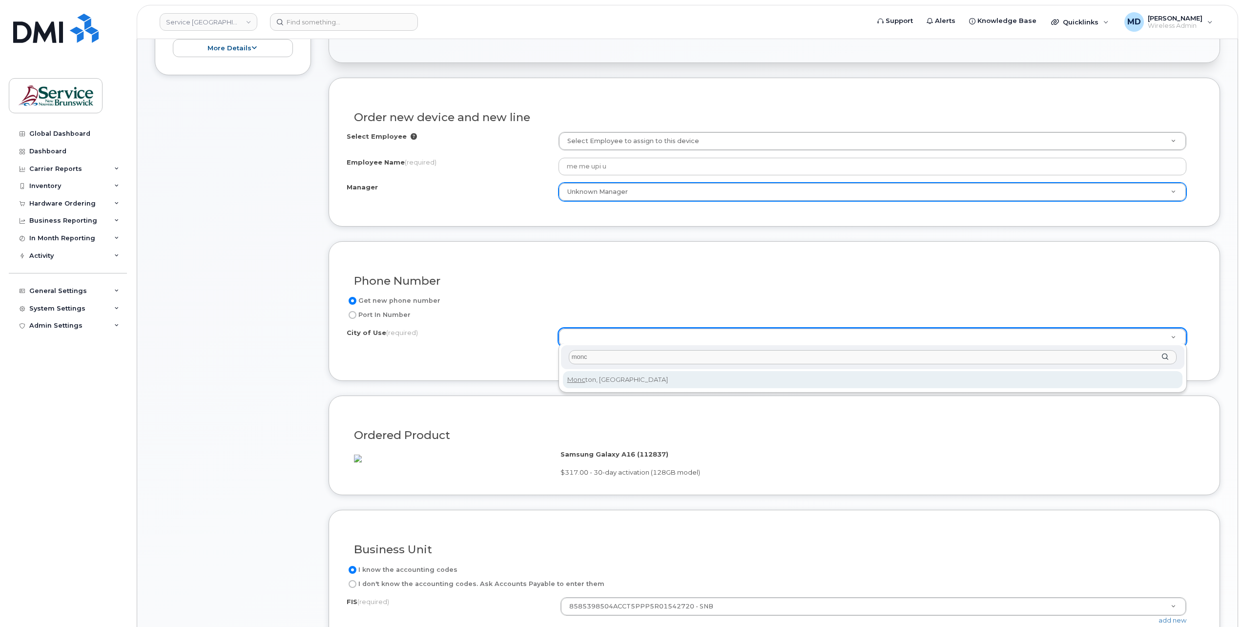
type input "monc"
type input "1817"
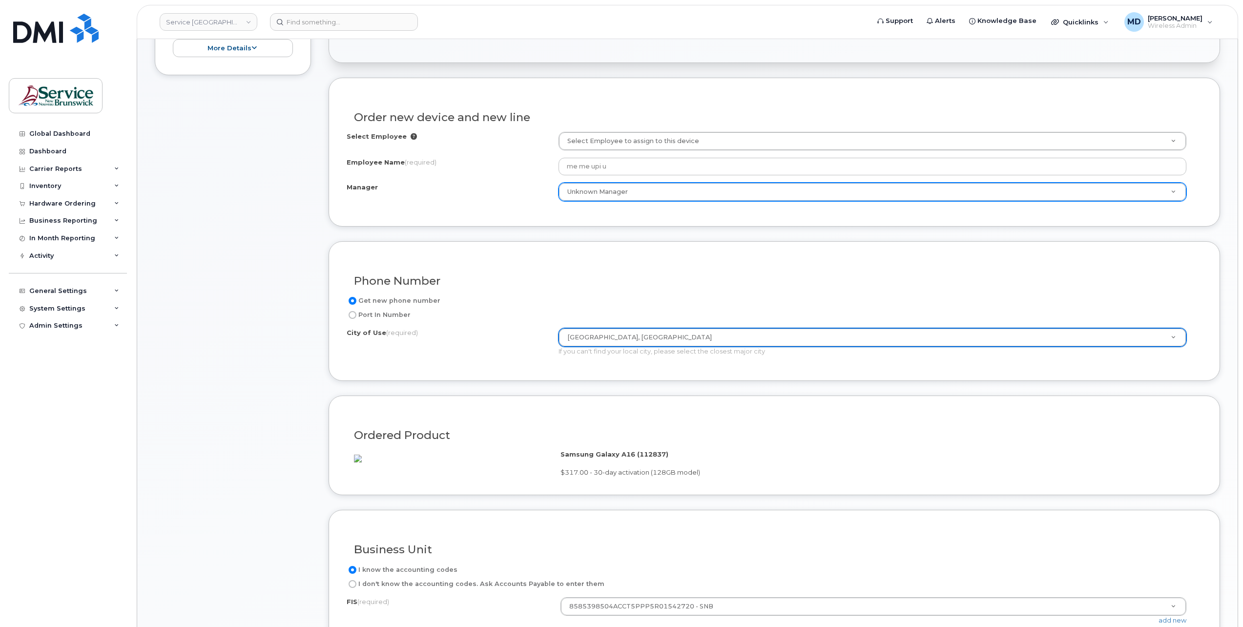
scroll to position [434, 0]
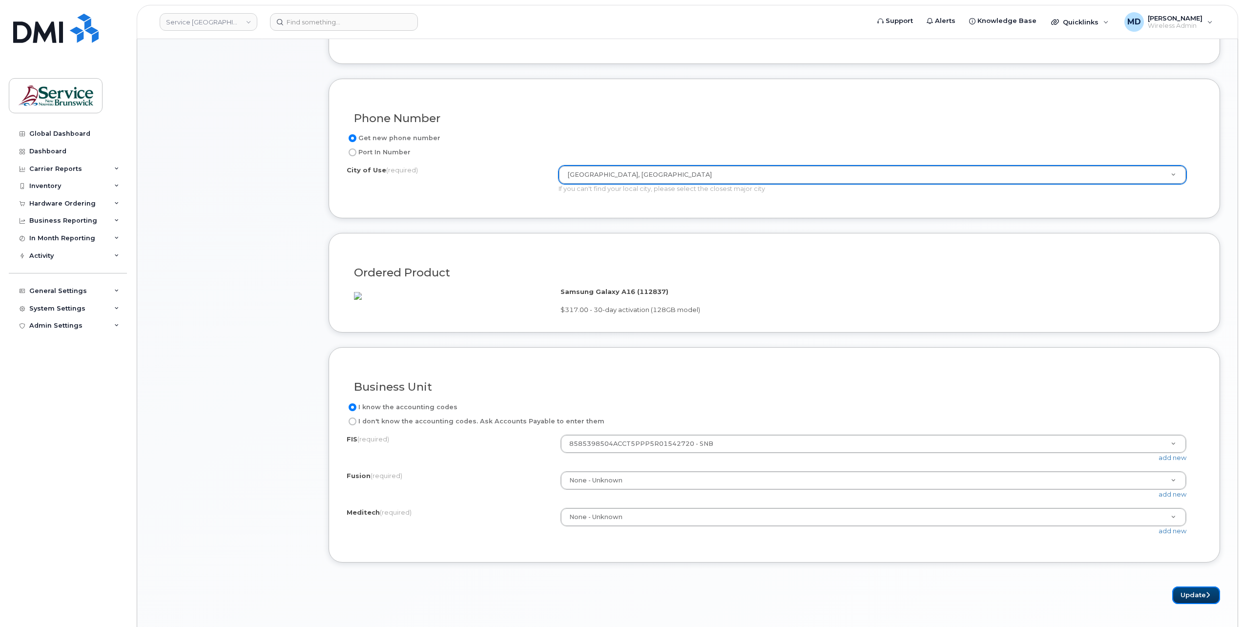
drag, startPoint x: 1197, startPoint y: 602, endPoint x: 1189, endPoint y: 568, distance: 34.7
click at [1198, 603] on button "Update" at bounding box center [1196, 595] width 48 height 18
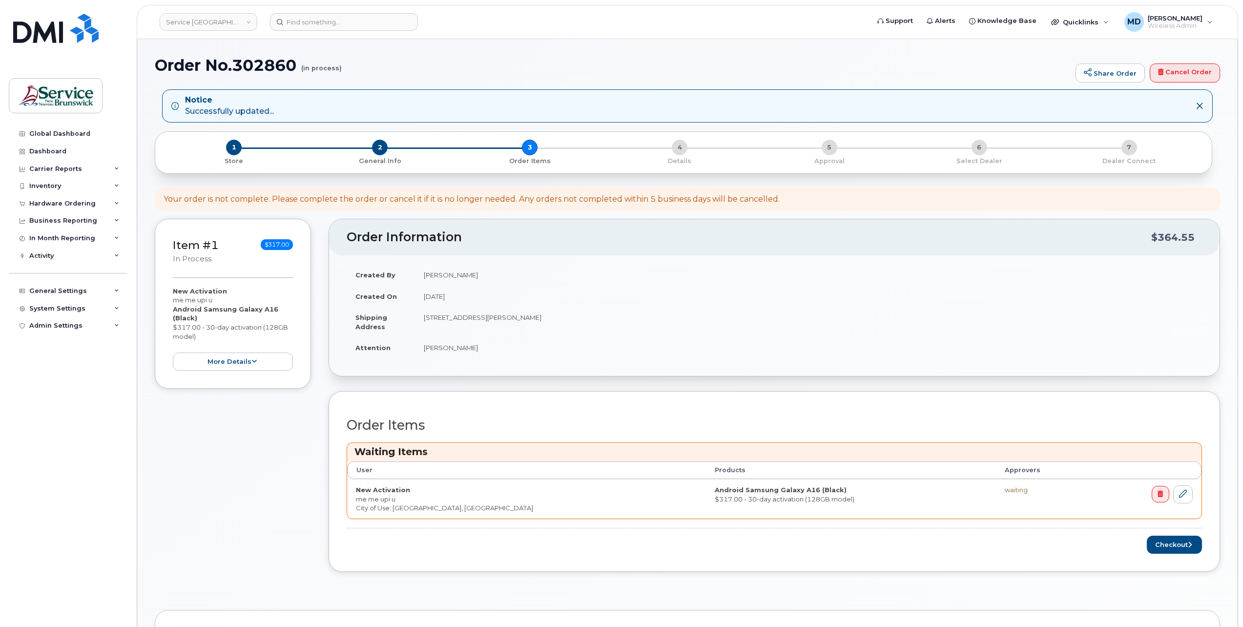
scroll to position [163, 0]
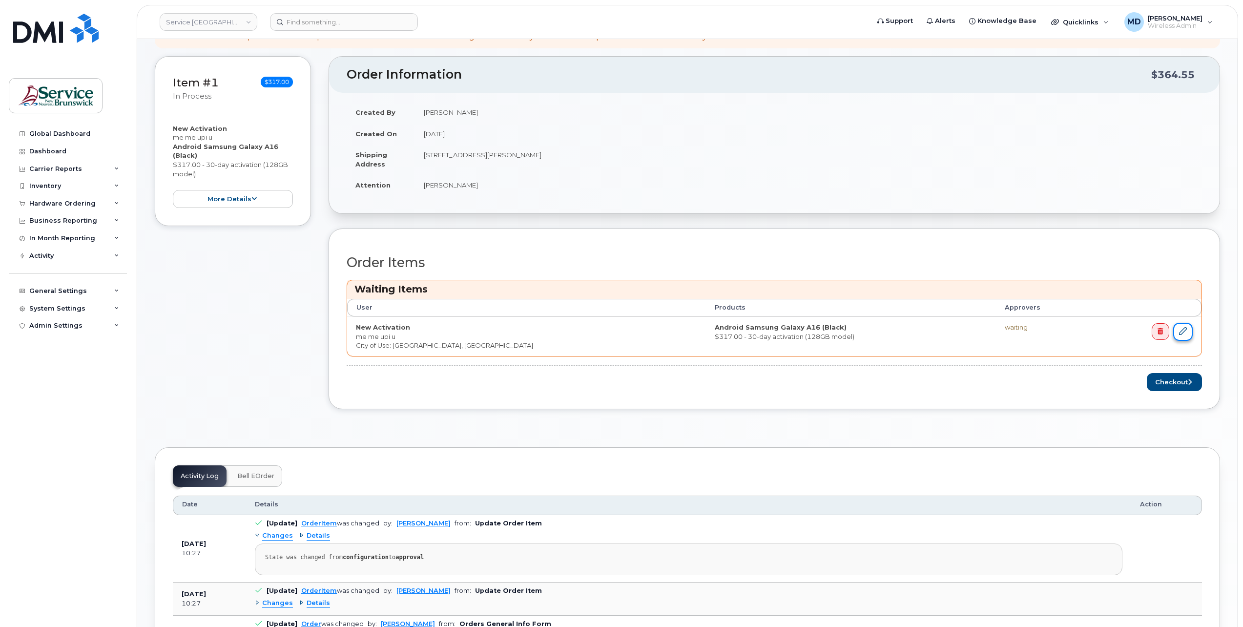
click at [1183, 329] on icon at bounding box center [1183, 331] width 8 height 8
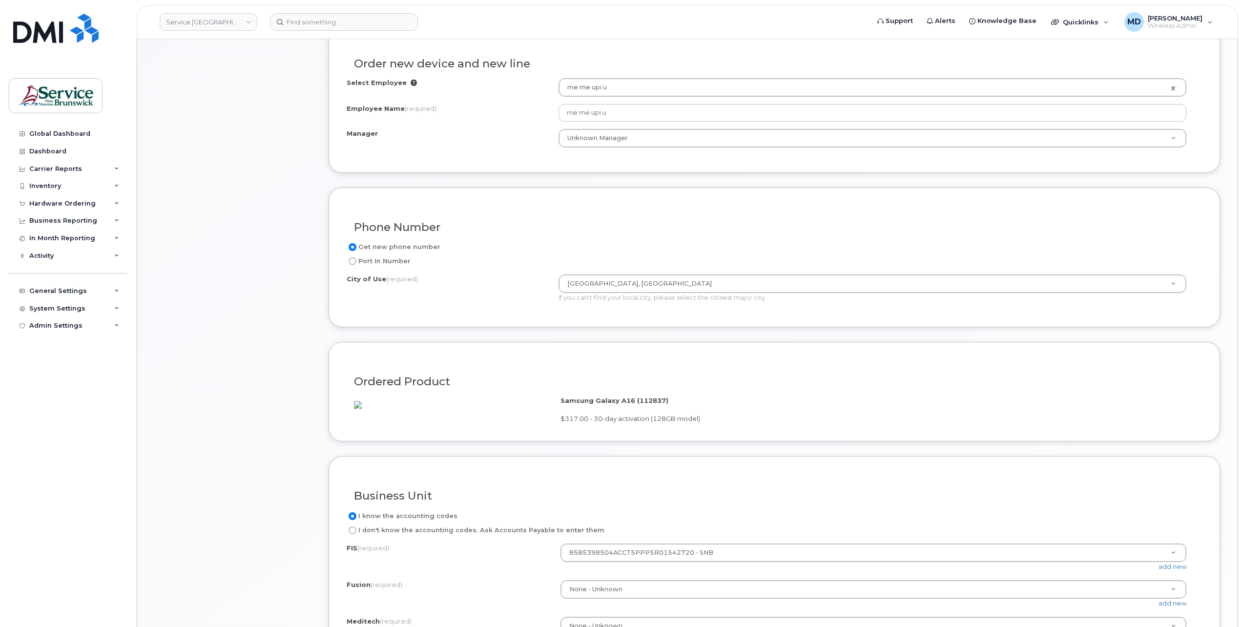
scroll to position [488, 0]
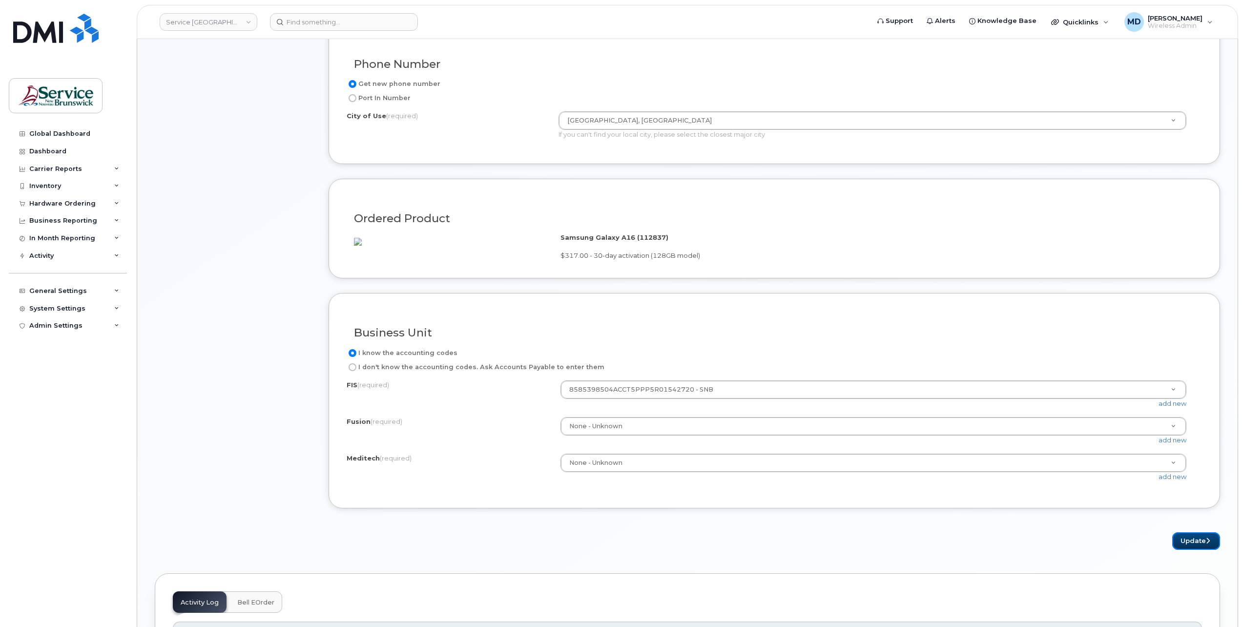
drag, startPoint x: 1199, startPoint y: 551, endPoint x: 1106, endPoint y: 508, distance: 102.0
click at [1200, 550] on button "Update" at bounding box center [1196, 541] width 48 height 18
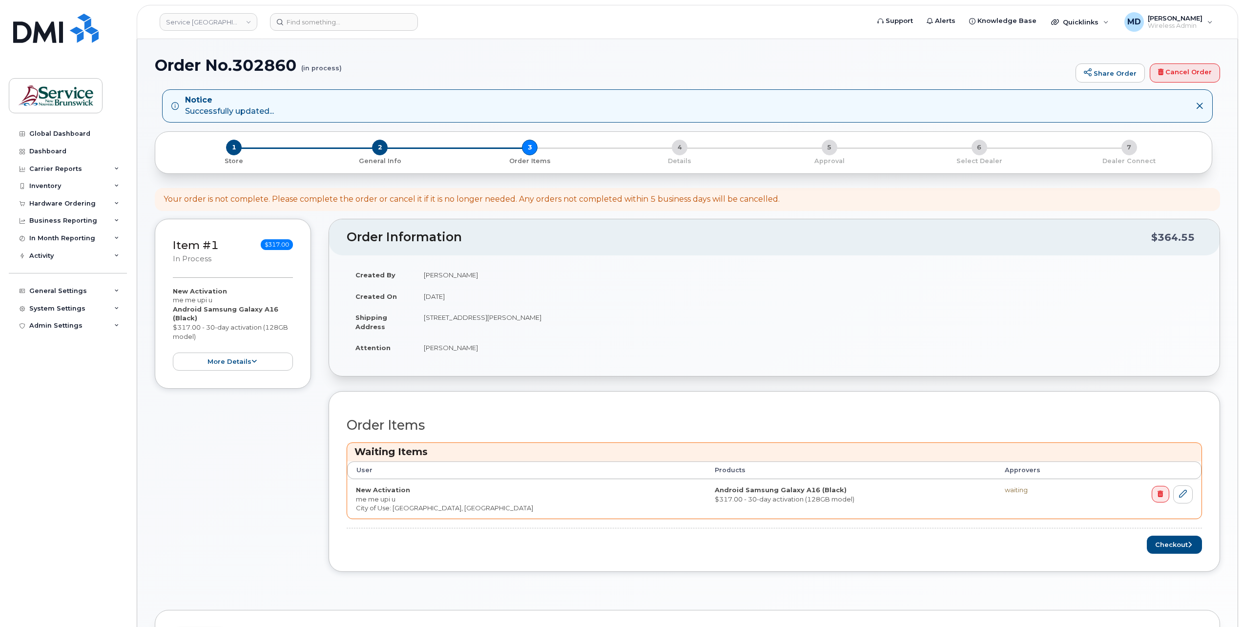
scroll to position [163, 0]
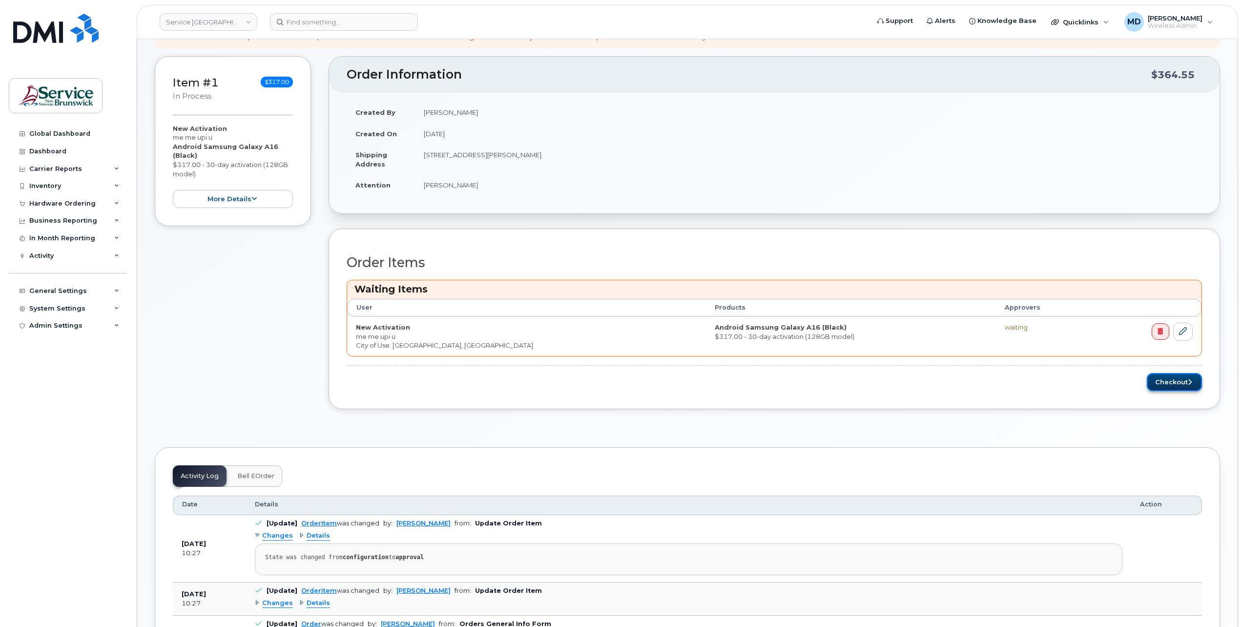
click at [1174, 379] on button "Checkout" at bounding box center [1174, 382] width 55 height 18
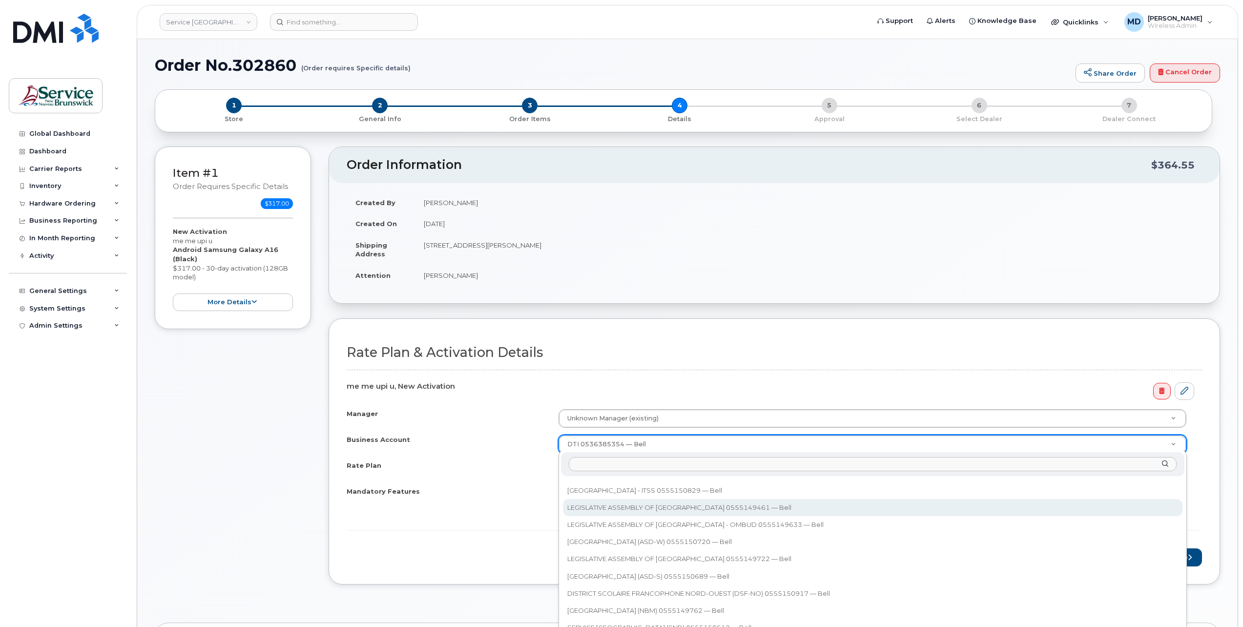
scroll to position [163, 0]
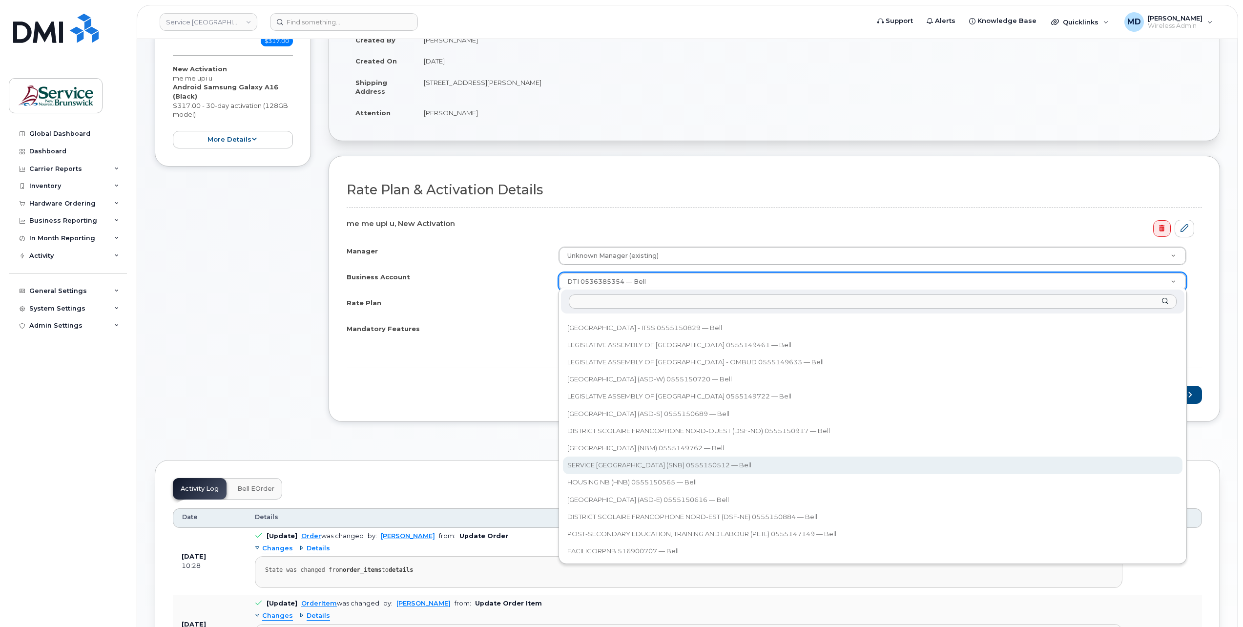
select select "12884"
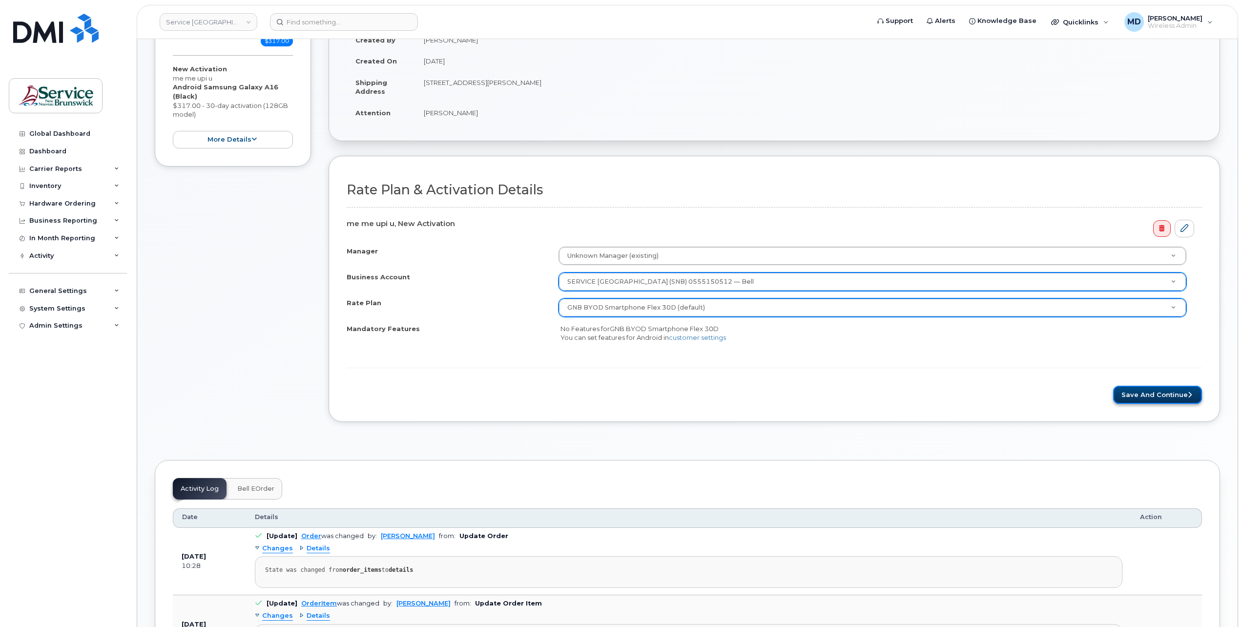
click at [1147, 393] on button "Save and Continue" at bounding box center [1157, 395] width 89 height 18
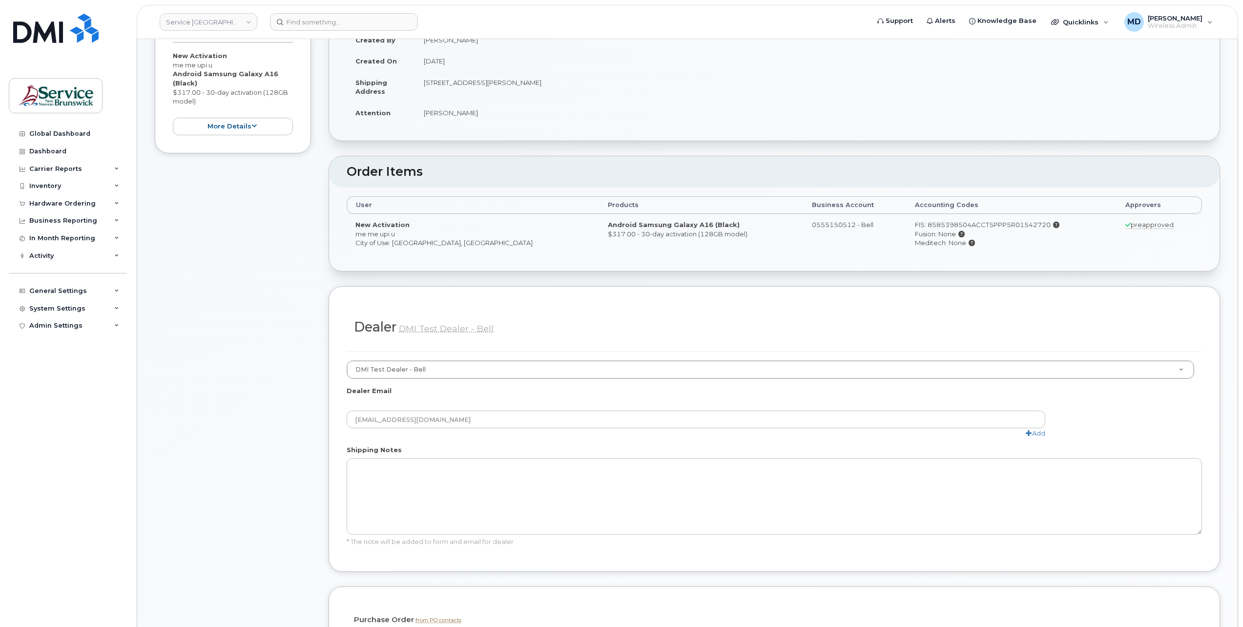
scroll to position [488, 0]
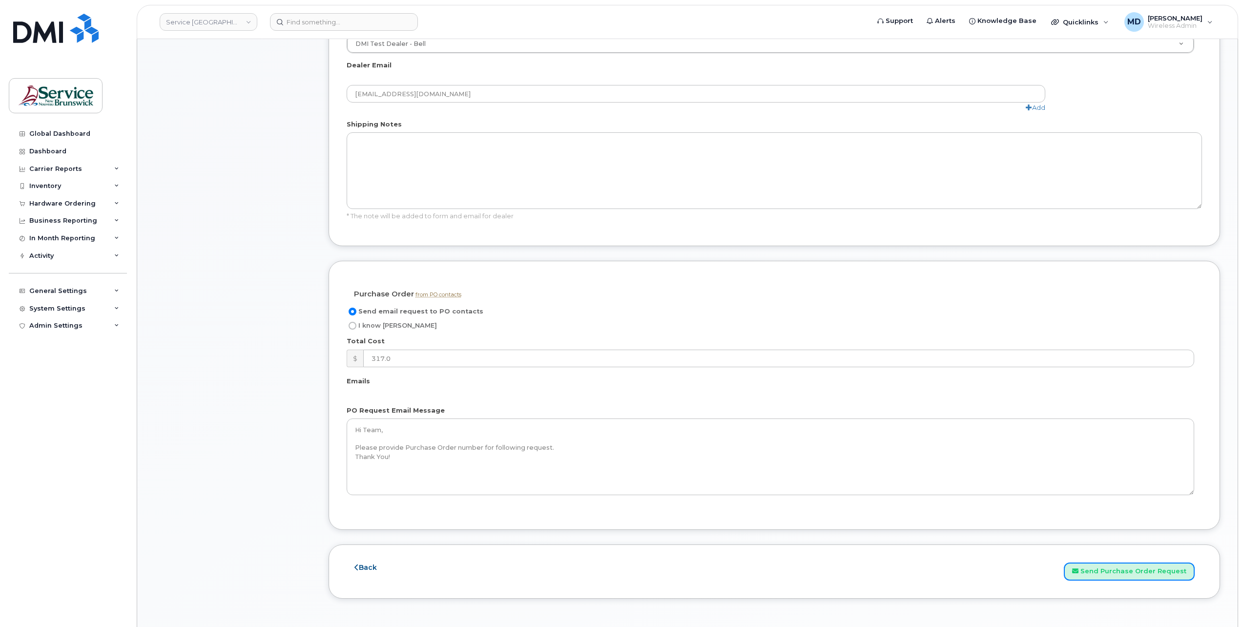
drag, startPoint x: 1168, startPoint y: 575, endPoint x: 1126, endPoint y: 549, distance: 49.2
click at [1170, 575] on button "Send Purchase Order Request" at bounding box center [1129, 572] width 131 height 18
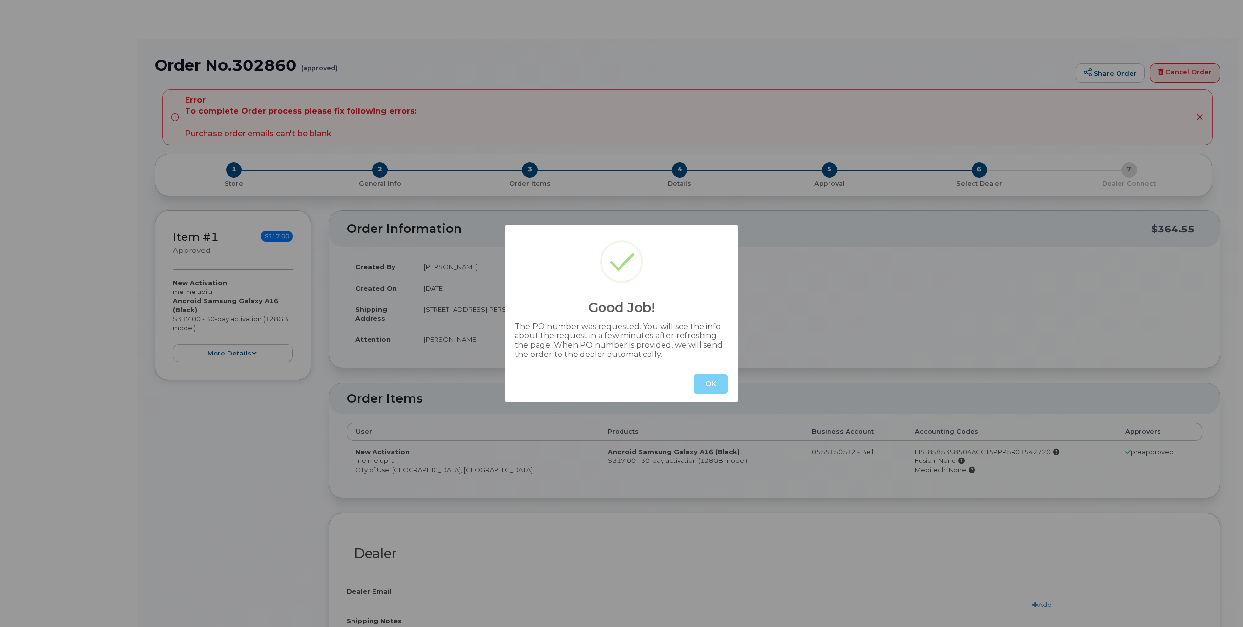
radio input "true"
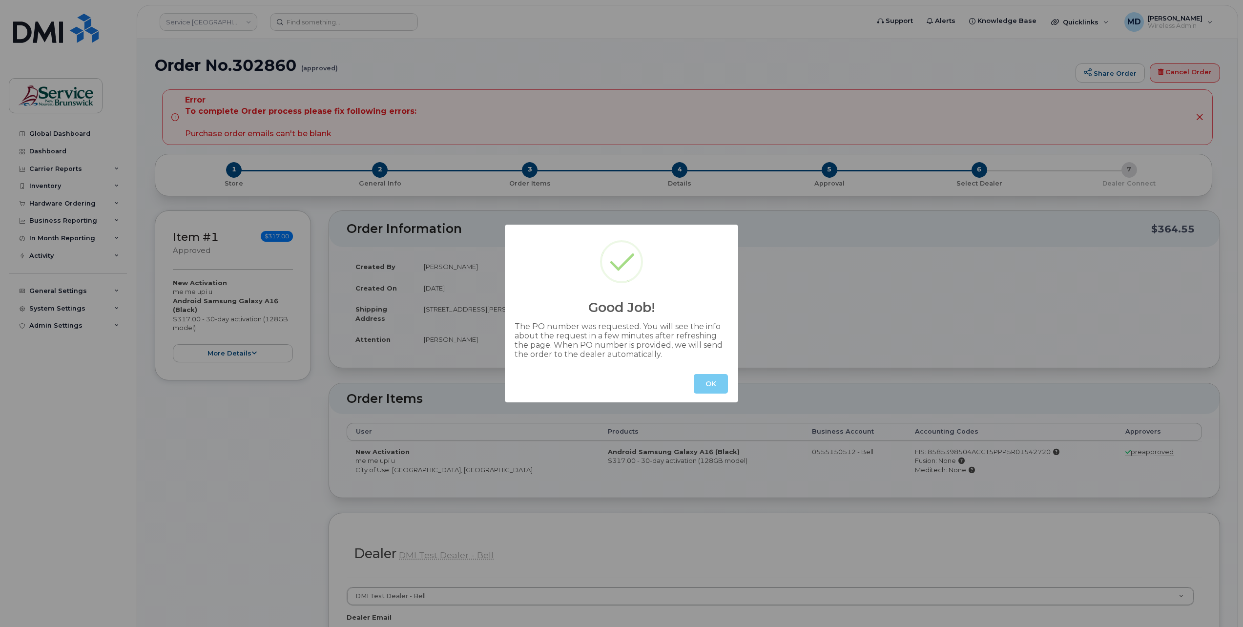
click at [723, 388] on button "OK" at bounding box center [711, 384] width 34 height 20
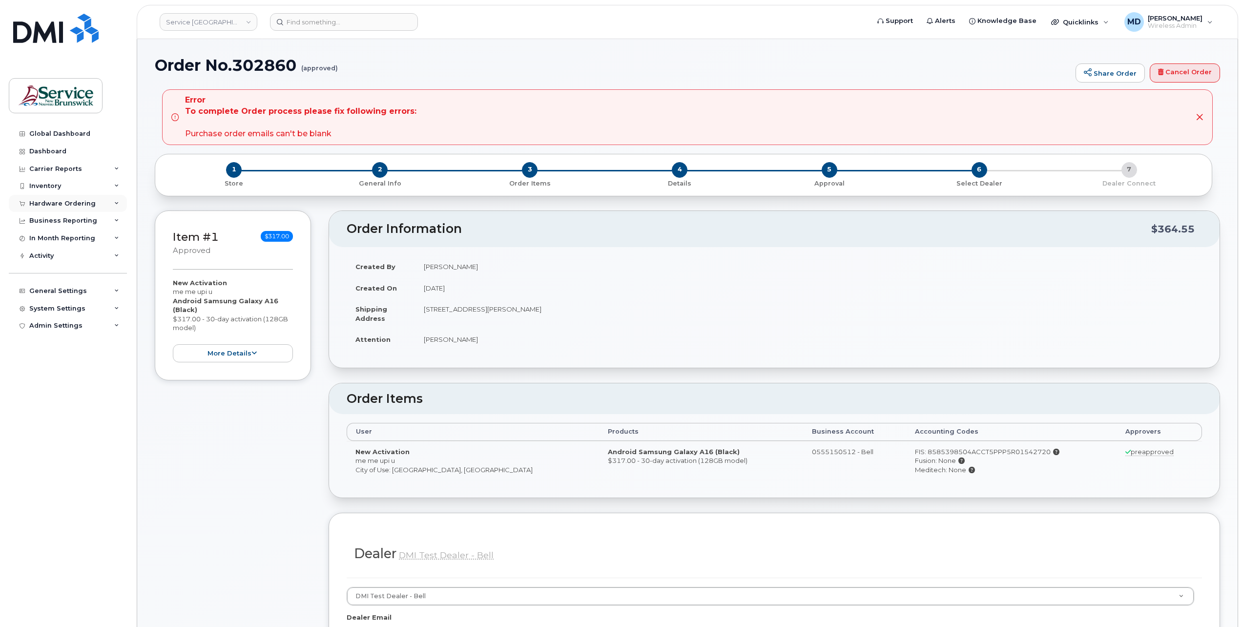
click at [43, 203] on div "Hardware Ordering" at bounding box center [62, 204] width 66 height 8
click at [49, 238] on div "Orders" at bounding box center [46, 240] width 24 height 9
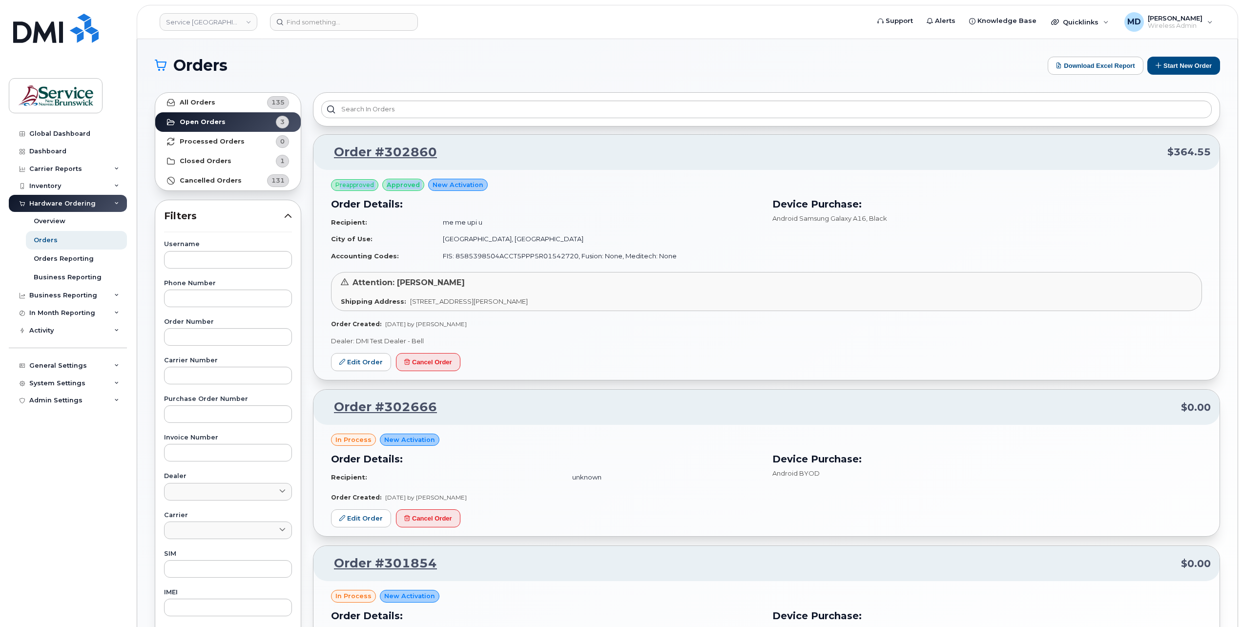
drag, startPoint x: 466, startPoint y: 174, endPoint x: 337, endPoint y: 176, distance: 129.4
click at [337, 176] on div "Preapproved approved New Activation Order Details: Recipient: me me upi u City …" at bounding box center [766, 275] width 906 height 210
click at [512, 205] on h3 "Order Details:" at bounding box center [546, 204] width 430 height 15
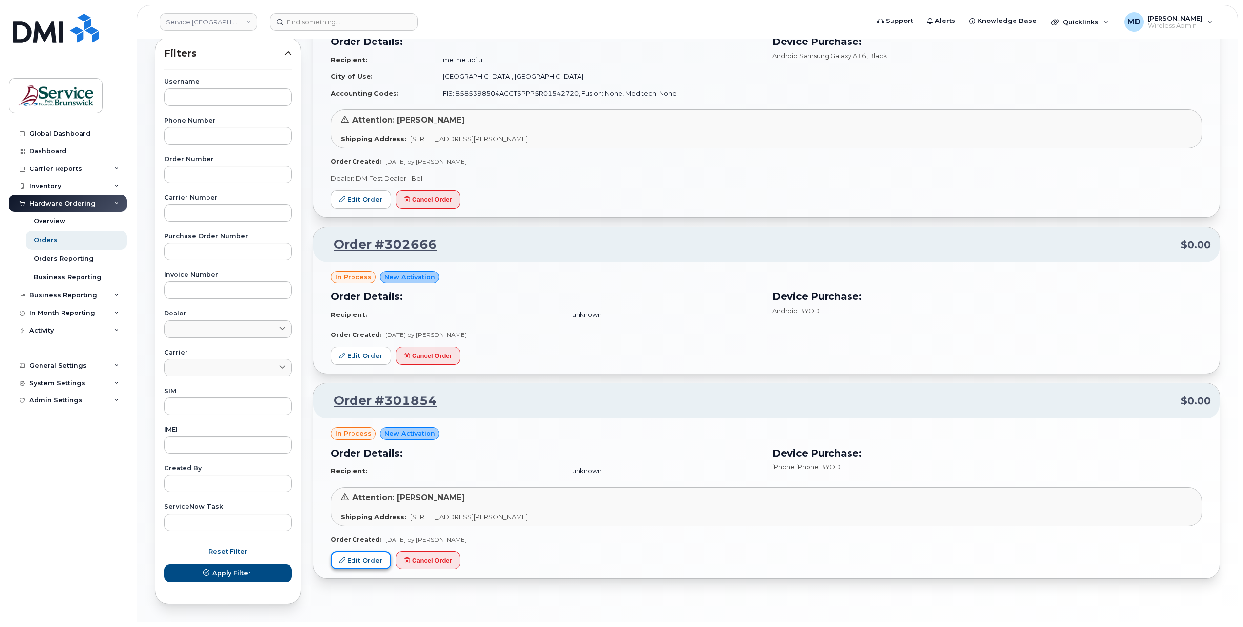
click at [369, 563] on link "Edit Order" at bounding box center [361, 560] width 60 height 18
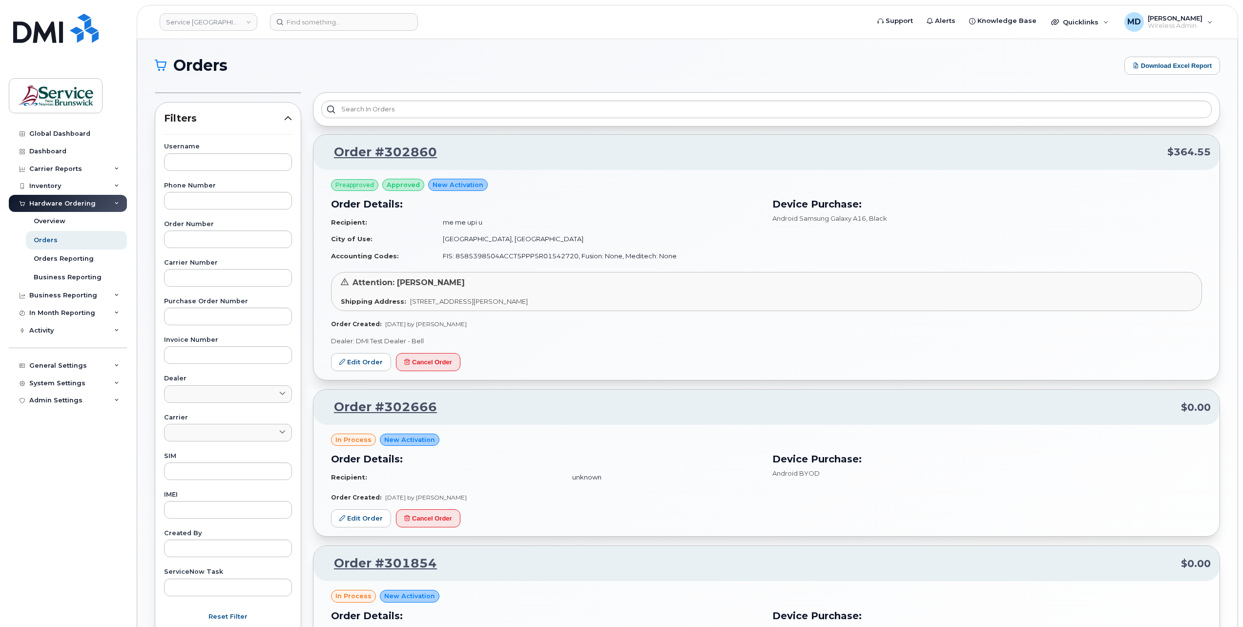
scroll to position [163, 0]
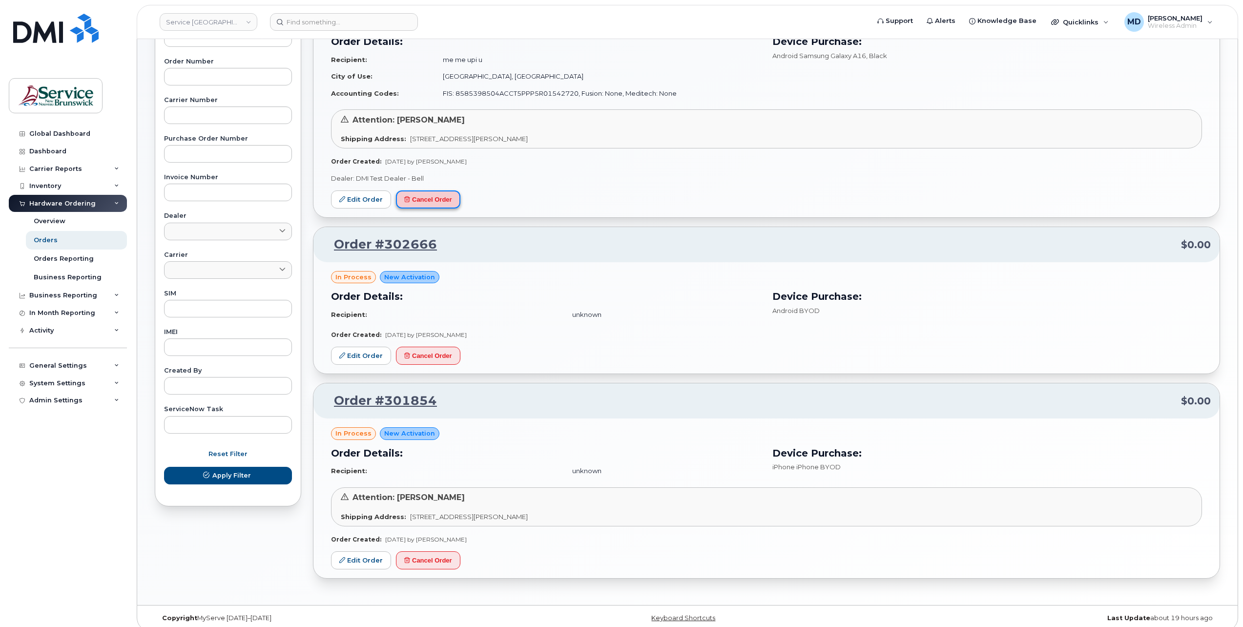
click at [431, 204] on button "Cancel Order" at bounding box center [428, 199] width 64 height 18
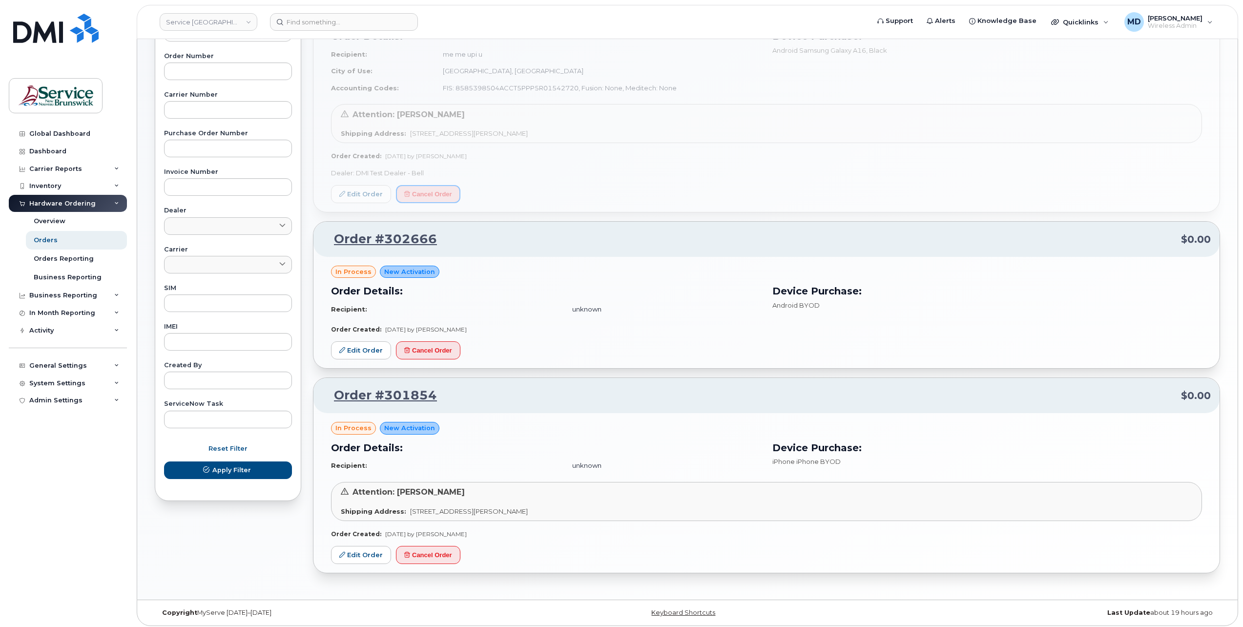
scroll to position [0, 0]
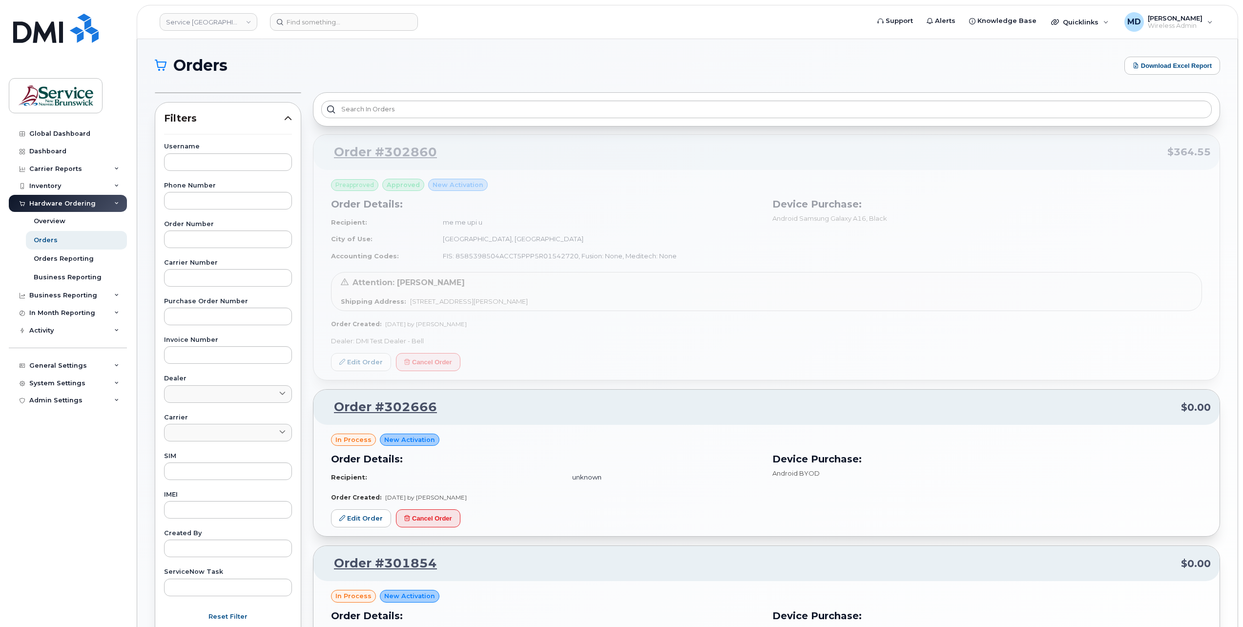
click at [477, 71] on h1 "Orders" at bounding box center [637, 66] width 965 height 16
click at [238, 19] on link "Service [GEOGRAPHIC_DATA] (SNB)" at bounding box center [209, 22] width 98 height 18
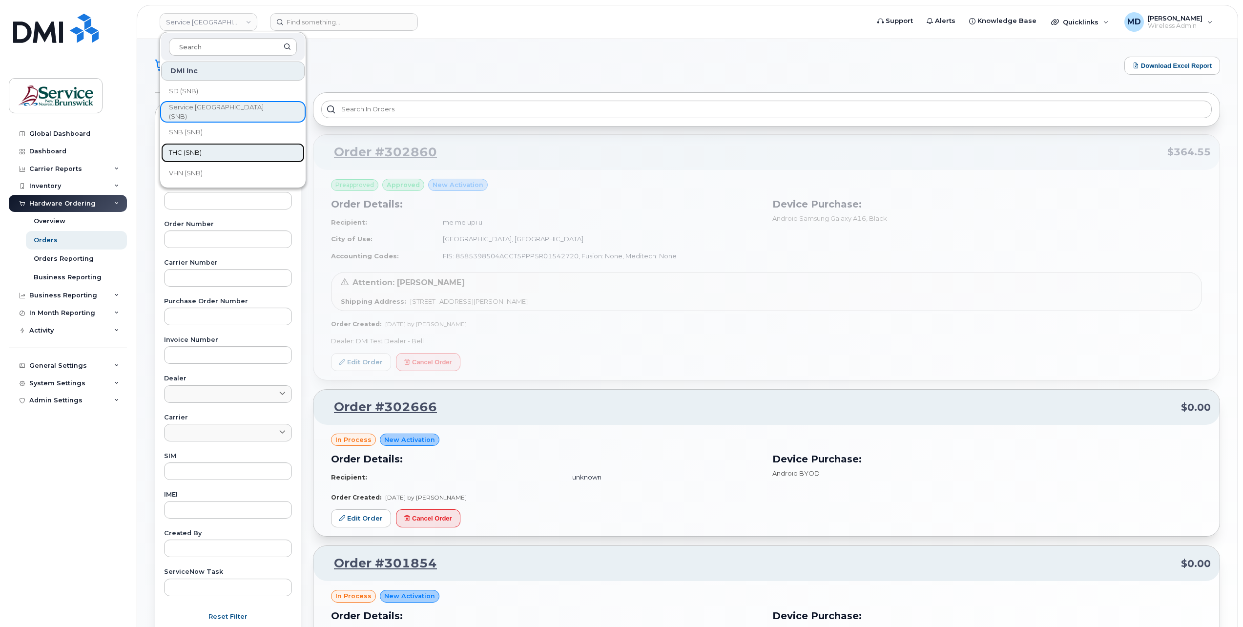
click at [197, 153] on span "THC (SNB)" at bounding box center [185, 153] width 33 height 10
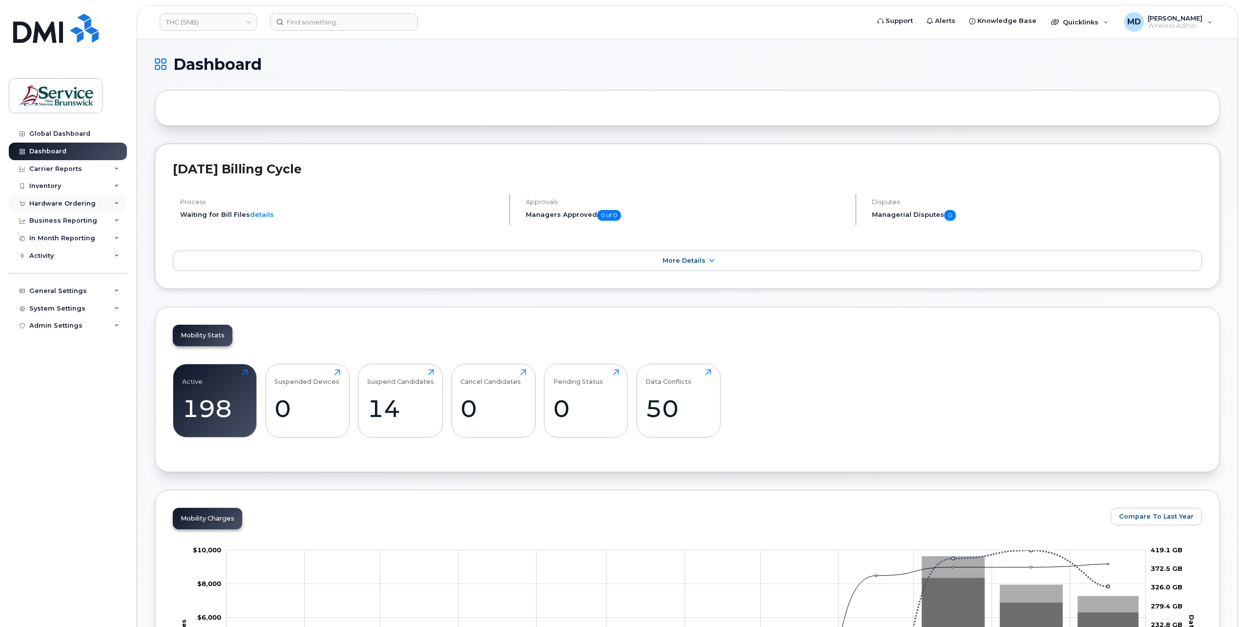
click at [83, 204] on div "Hardware Ordering" at bounding box center [62, 204] width 66 height 8
click at [51, 234] on link "Orders" at bounding box center [76, 240] width 101 height 19
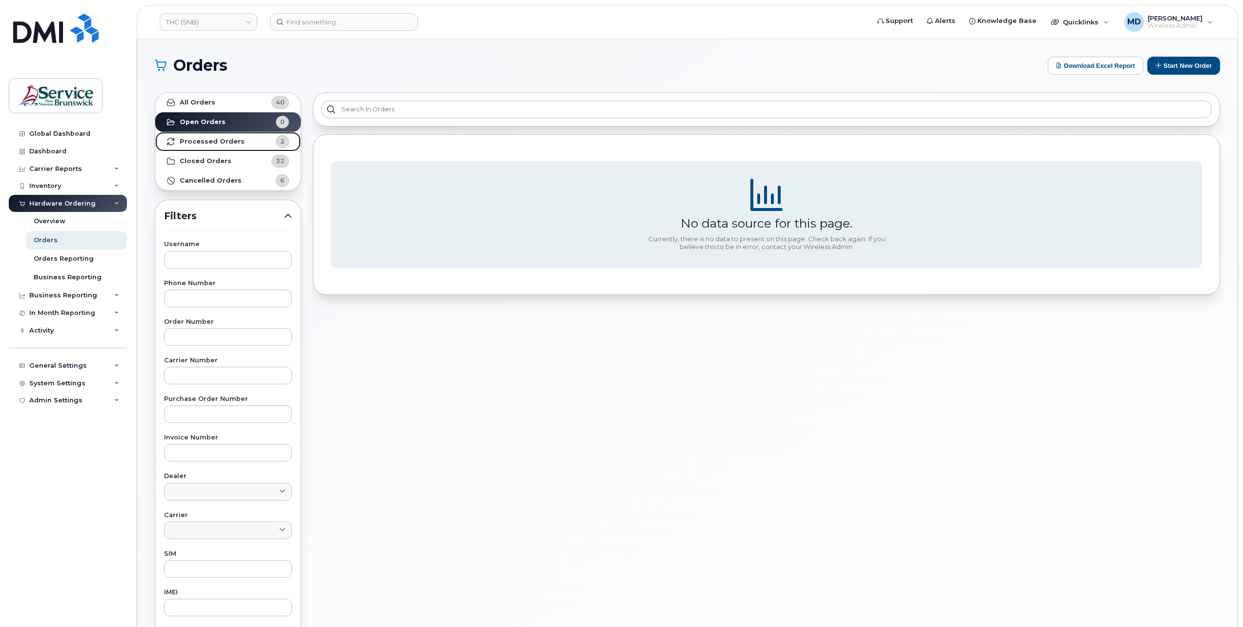
click at [225, 145] on strong "Processed Orders" at bounding box center [212, 142] width 65 height 8
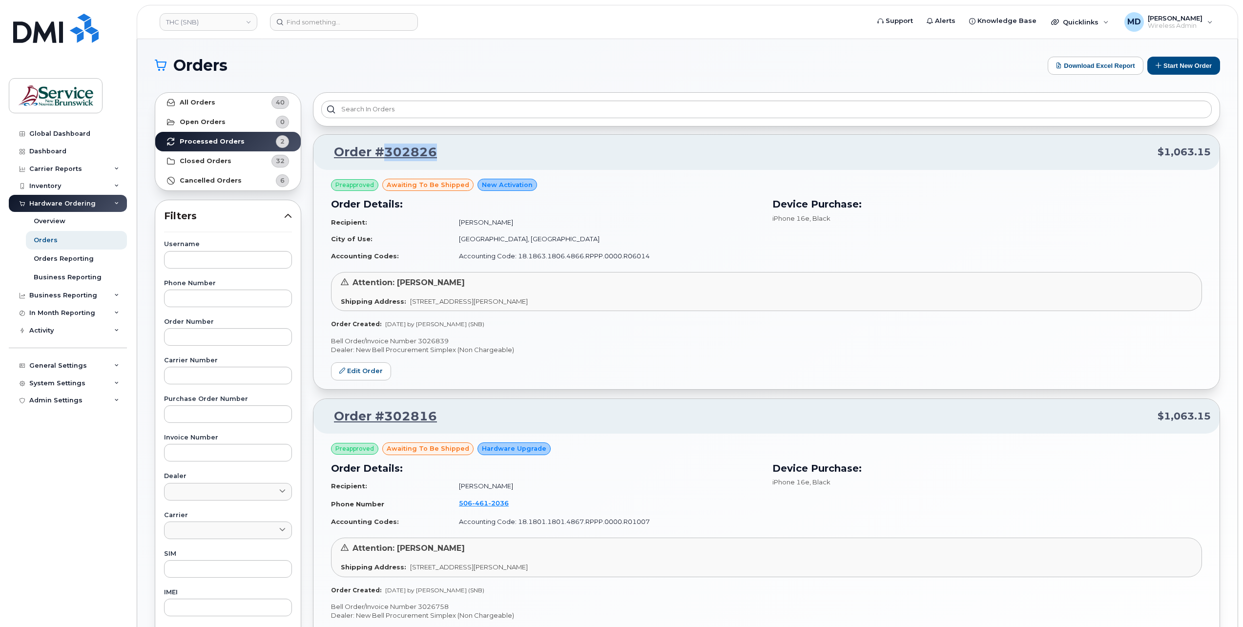
drag, startPoint x: 442, startPoint y: 153, endPoint x: 386, endPoint y: 154, distance: 55.7
click at [386, 154] on p "Order #302826 $1,063.15" at bounding box center [766, 153] width 889 height 18
copy link "302826"
click at [184, 27] on link "THC (SNB)" at bounding box center [209, 22] width 98 height 18
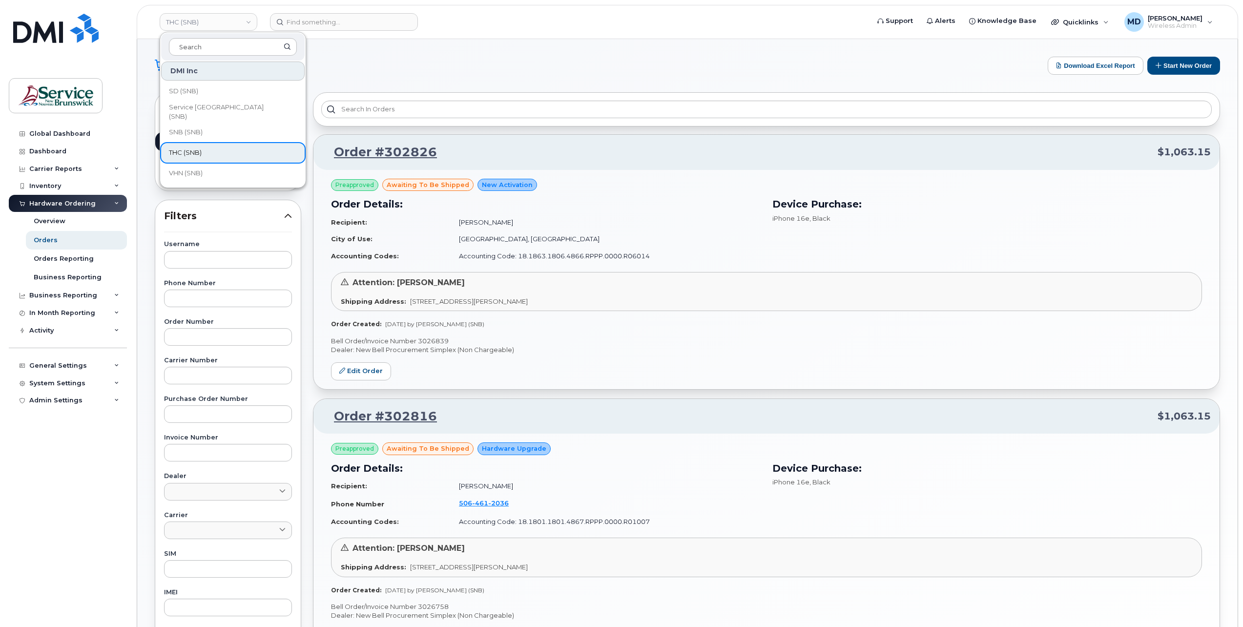
scroll to position [187, 0]
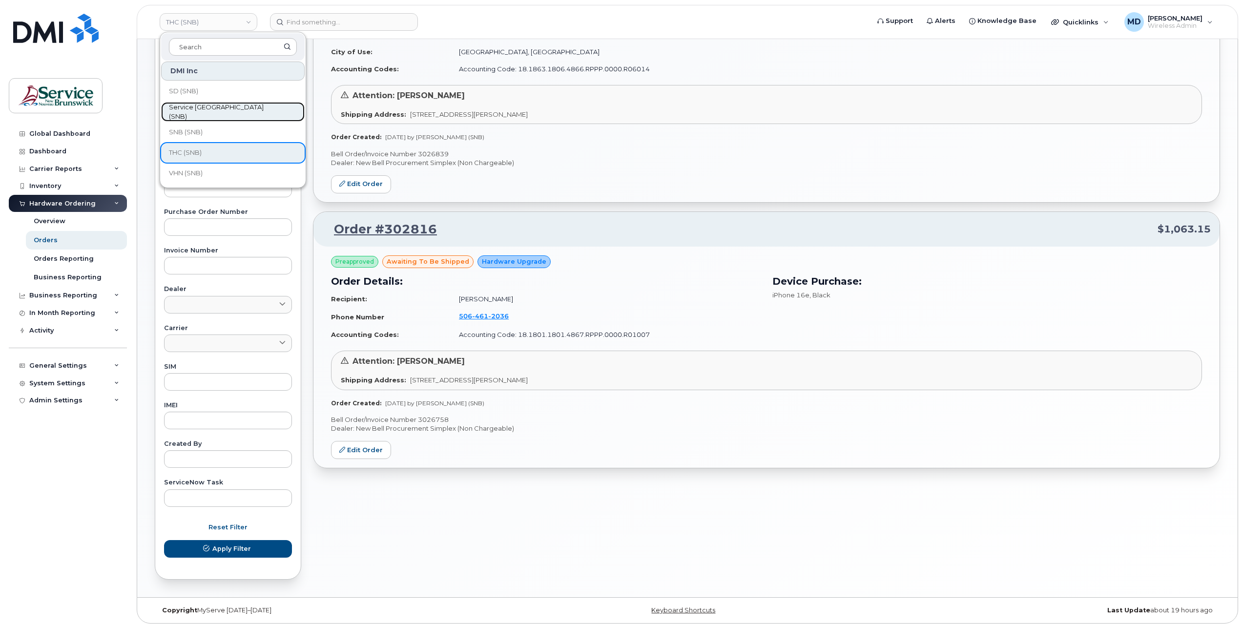
click at [210, 108] on span "Service New Brunswick (SNB)" at bounding box center [225, 112] width 112 height 19
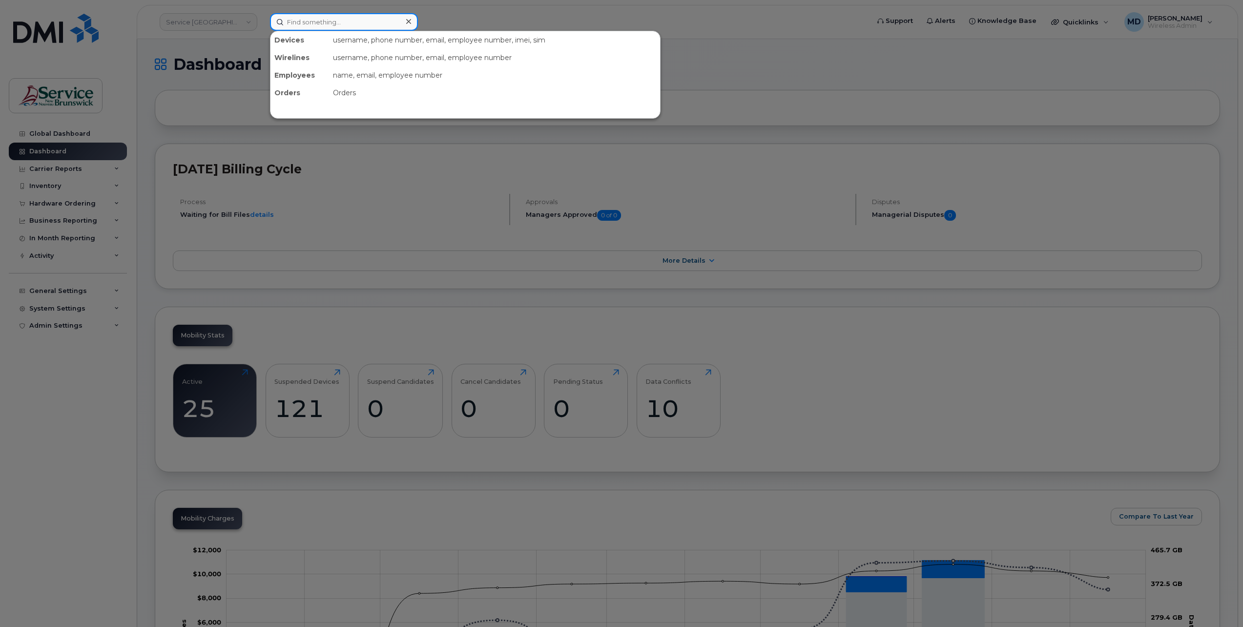
click at [313, 24] on input at bounding box center [344, 22] width 148 height 18
paste input "302826"
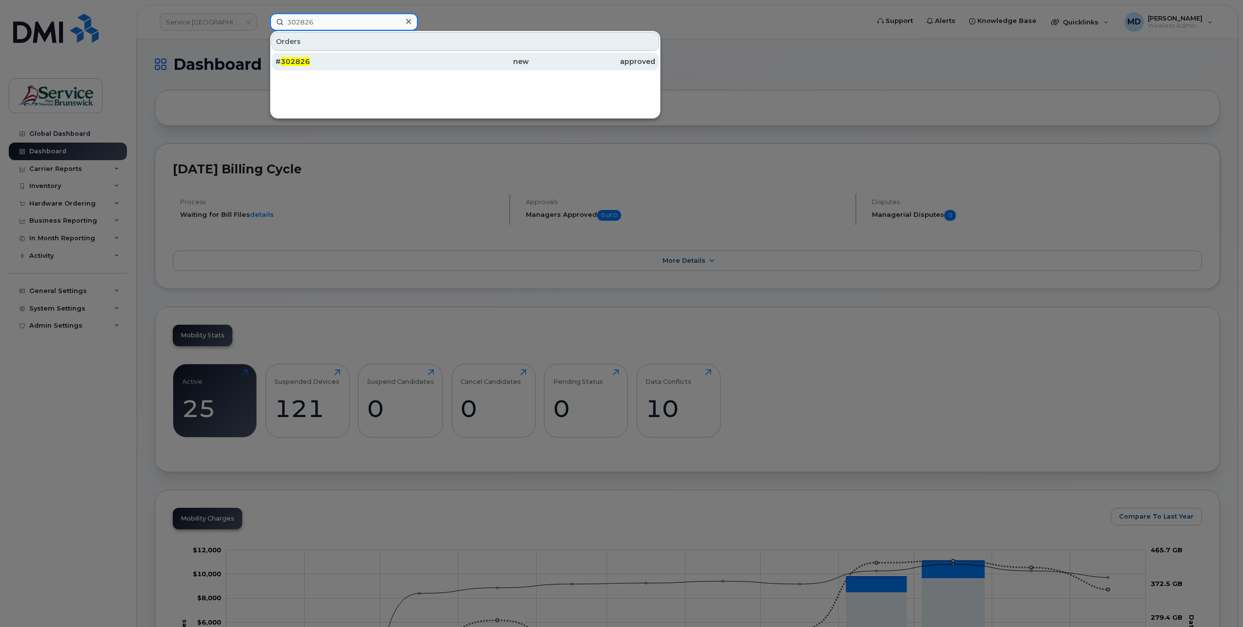
type input "302826"
click at [293, 63] on span "302826" at bounding box center [295, 61] width 29 height 9
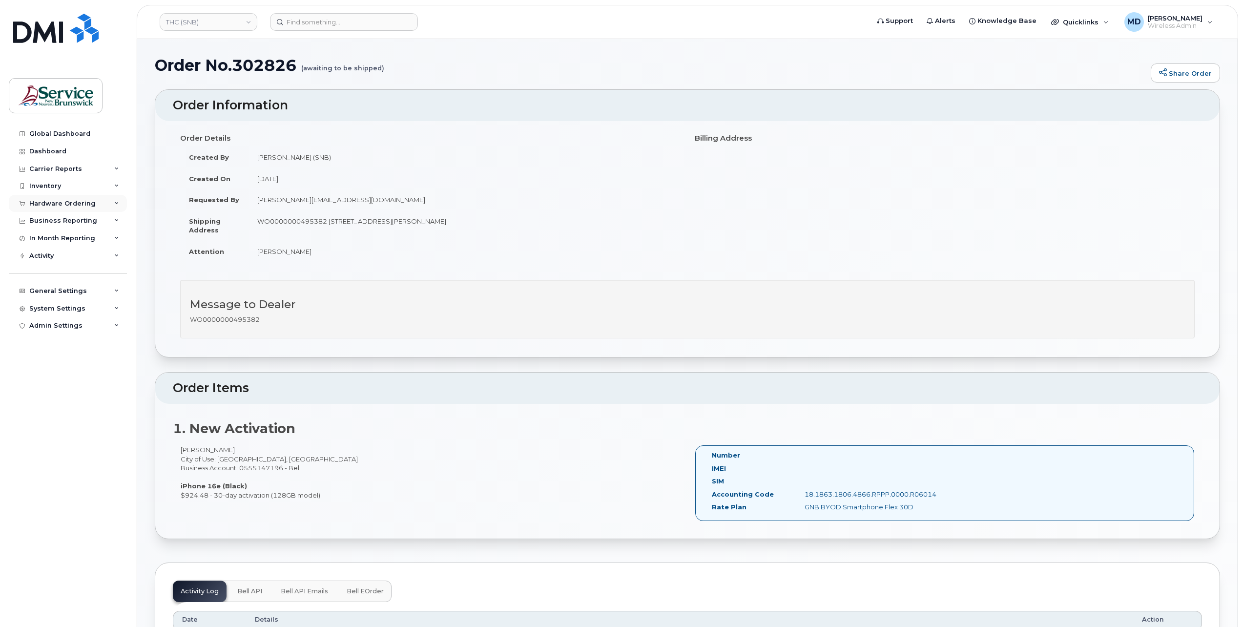
click at [97, 205] on div "Hardware Ordering" at bounding box center [68, 204] width 118 height 18
click at [47, 242] on div "Orders" at bounding box center [46, 240] width 24 height 9
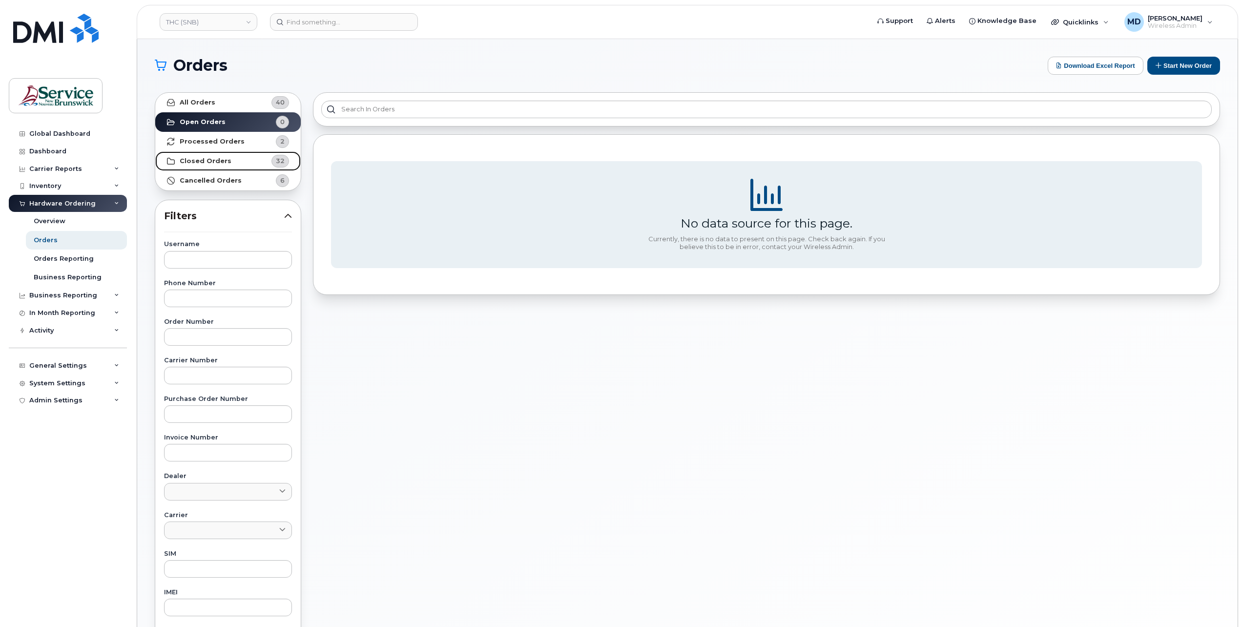
click at [223, 158] on strong "Closed Orders" at bounding box center [206, 161] width 52 height 8
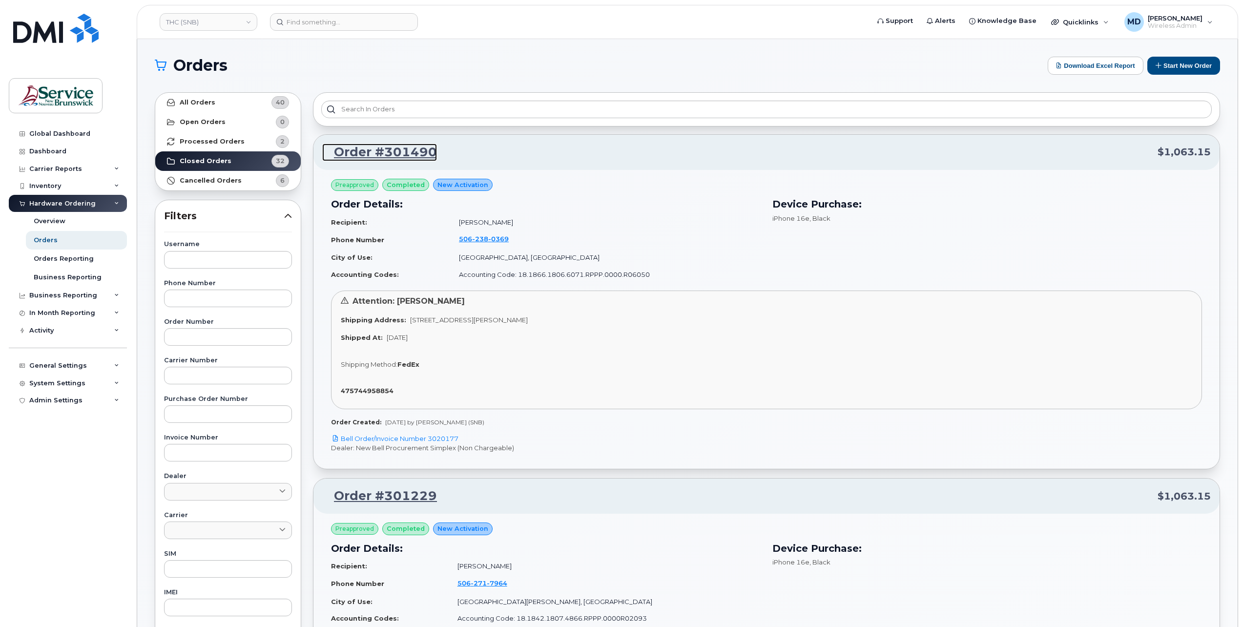
click at [398, 152] on link "Order #301490" at bounding box center [379, 153] width 115 height 18
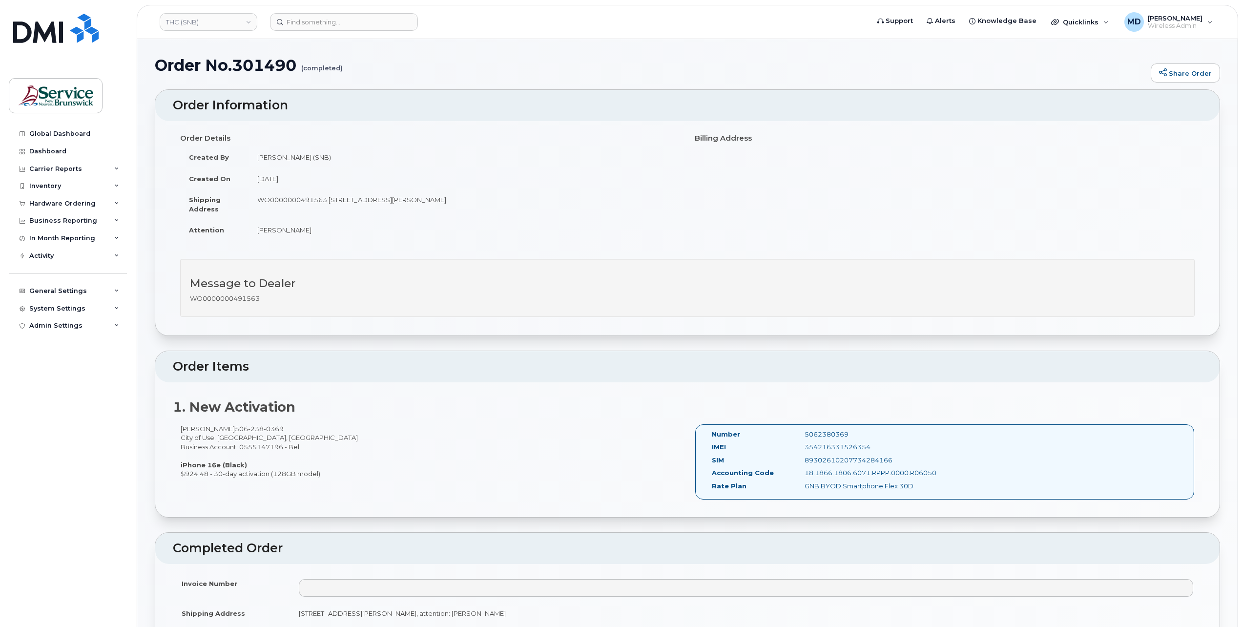
drag, startPoint x: 318, startPoint y: 70, endPoint x: 359, endPoint y: 67, distance: 41.6
click at [346, 70] on h1 "Order No.301490 (completed)" at bounding box center [650, 65] width 991 height 17
click at [363, 66] on h1 "Order No.301490 (completed)" at bounding box center [650, 65] width 991 height 17
drag, startPoint x: 355, startPoint y: 67, endPoint x: 311, endPoint y: 63, distance: 44.7
click at [311, 63] on h1 "Order No.301490 (completed)" at bounding box center [650, 65] width 991 height 17
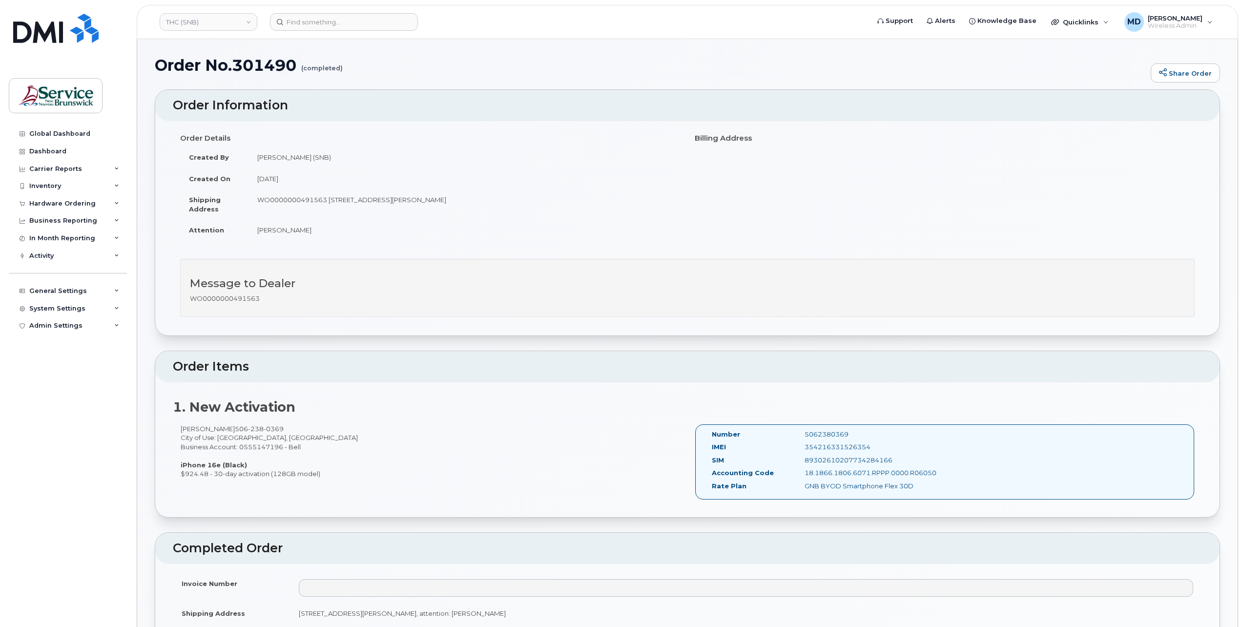
drag, startPoint x: 311, startPoint y: 63, endPoint x: 389, endPoint y: 79, distance: 79.3
click at [389, 79] on div "Order No.301490 (completed) Share Order" at bounding box center [687, 73] width 1065 height 33
click at [283, 201] on td "WO0000000491563 [STREET_ADDRESS][PERSON_NAME]" at bounding box center [465, 204] width 432 height 30
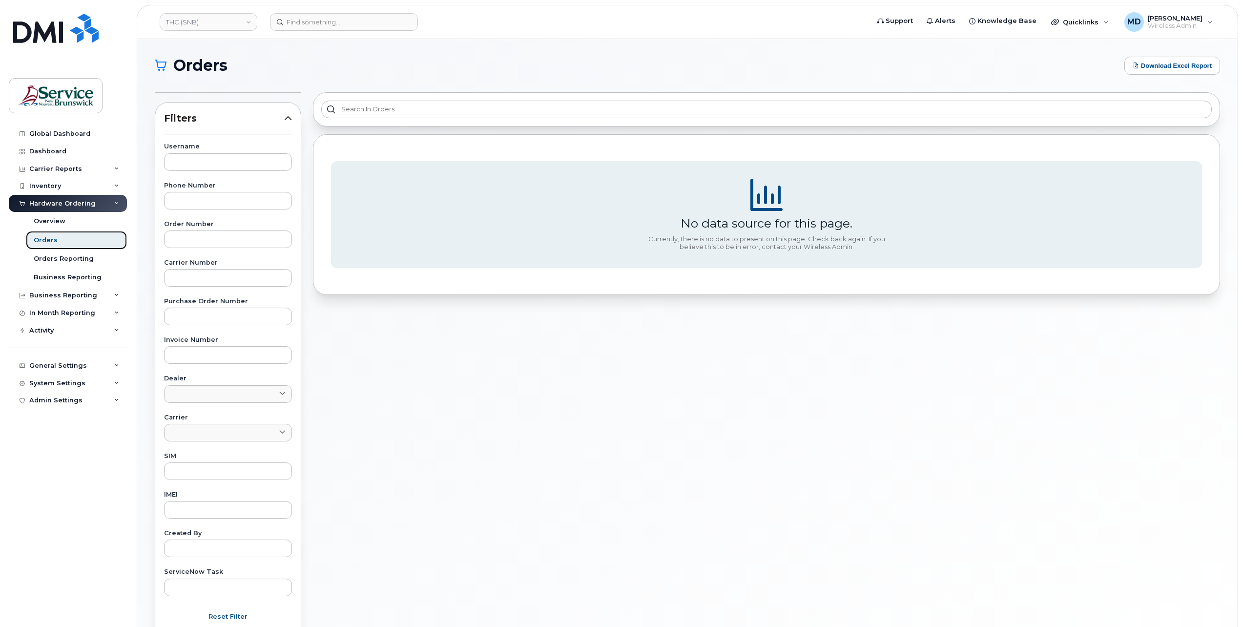
click at [57, 240] on link "Orders" at bounding box center [76, 240] width 101 height 19
click at [54, 238] on div "Orders" at bounding box center [46, 240] width 24 height 9
click at [55, 219] on div "Overview" at bounding box center [50, 221] width 32 height 9
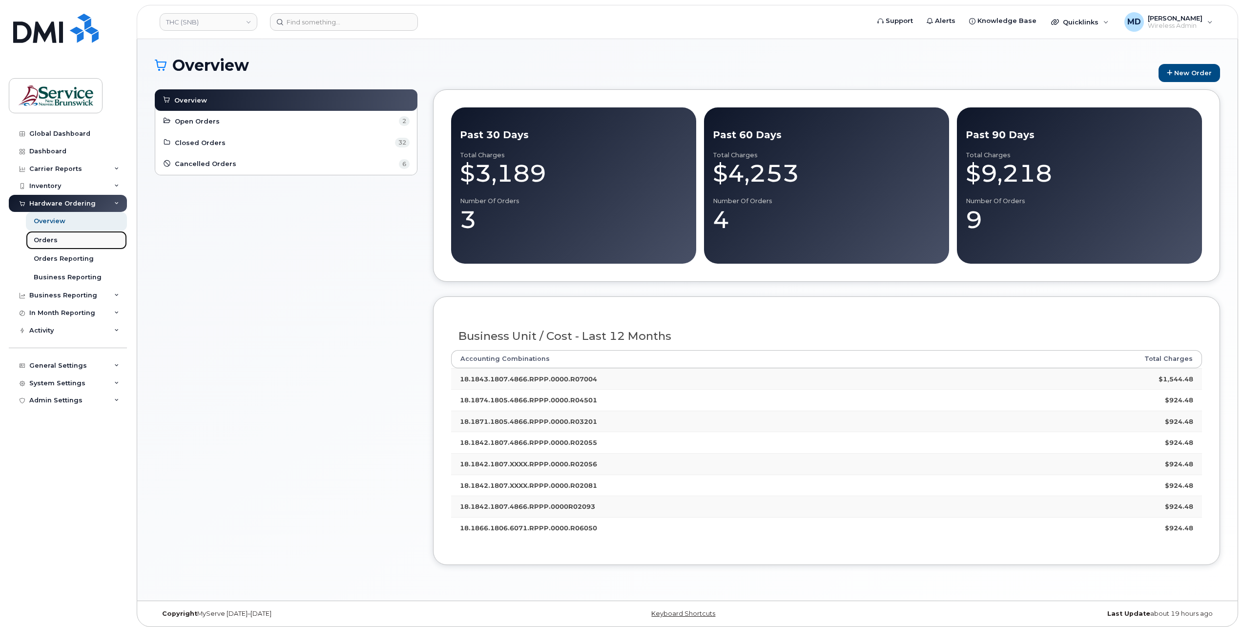
click at [43, 239] on div "Orders" at bounding box center [46, 240] width 24 height 9
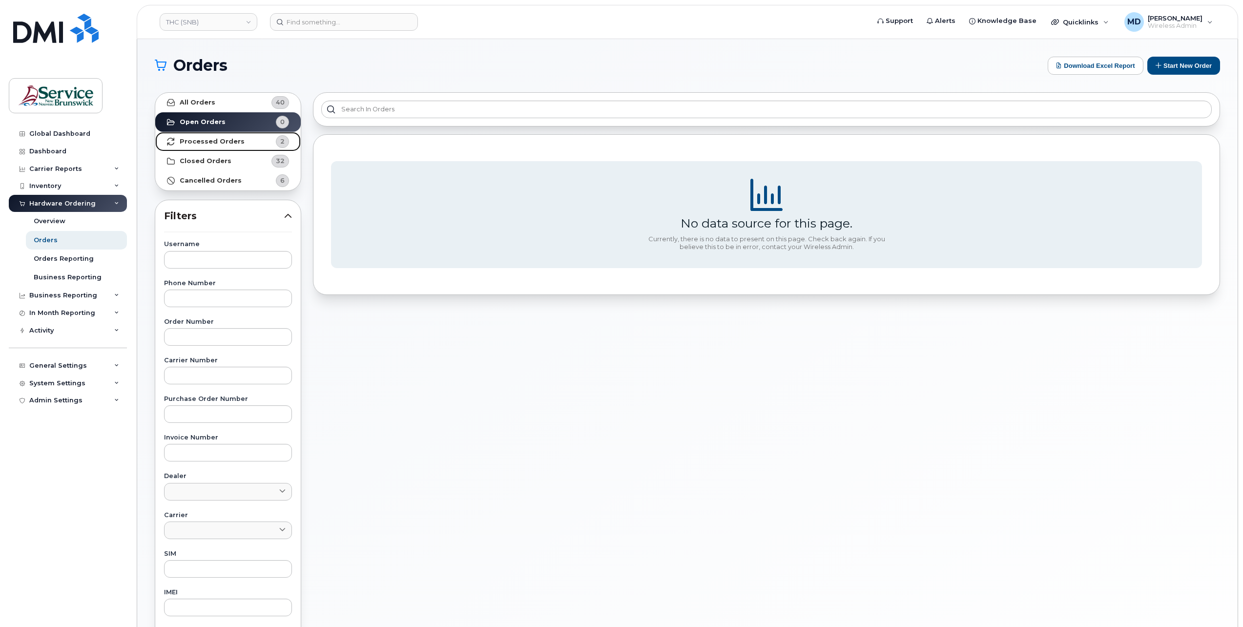
click at [234, 144] on strong "Processed Orders" at bounding box center [212, 142] width 65 height 8
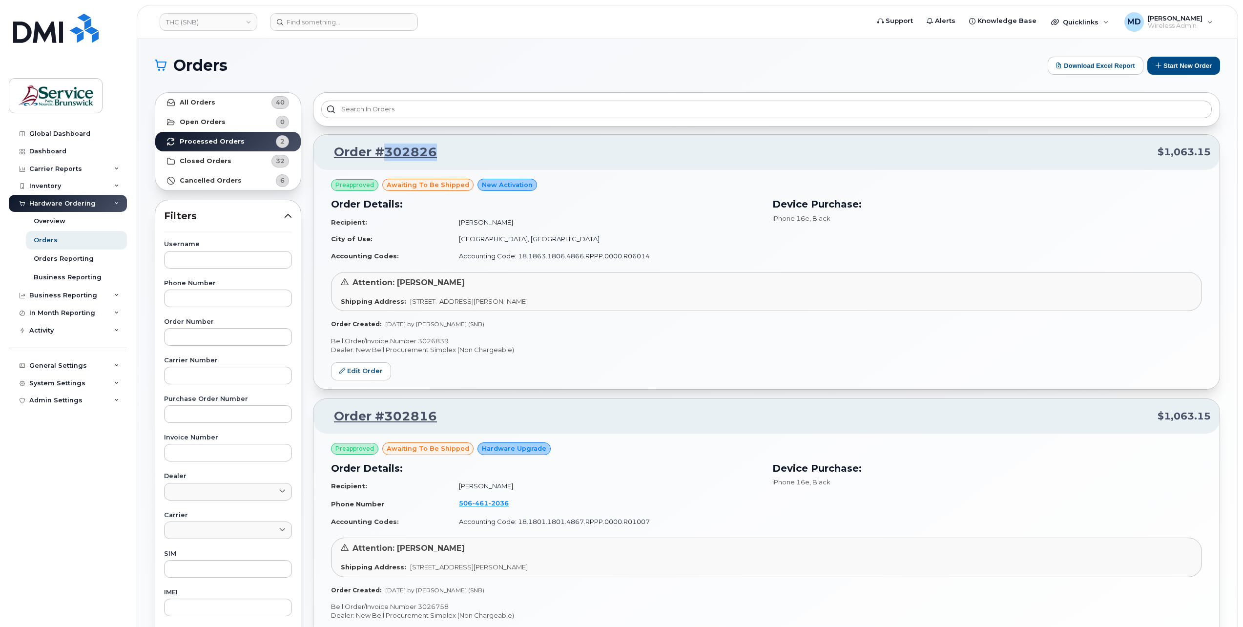
drag, startPoint x: 451, startPoint y: 148, endPoint x: 382, endPoint y: 151, distance: 68.9
click at [382, 151] on p "Order #302826 $1,063.15" at bounding box center [766, 153] width 889 height 18
drag, startPoint x: 382, startPoint y: 151, endPoint x: 485, endPoint y: 152, distance: 103.0
click at [485, 152] on p "Order #302826 $1,063.15" at bounding box center [766, 153] width 889 height 18
click at [454, 337] on p "Bell Order/Invoice Number 3026839" at bounding box center [766, 340] width 871 height 9
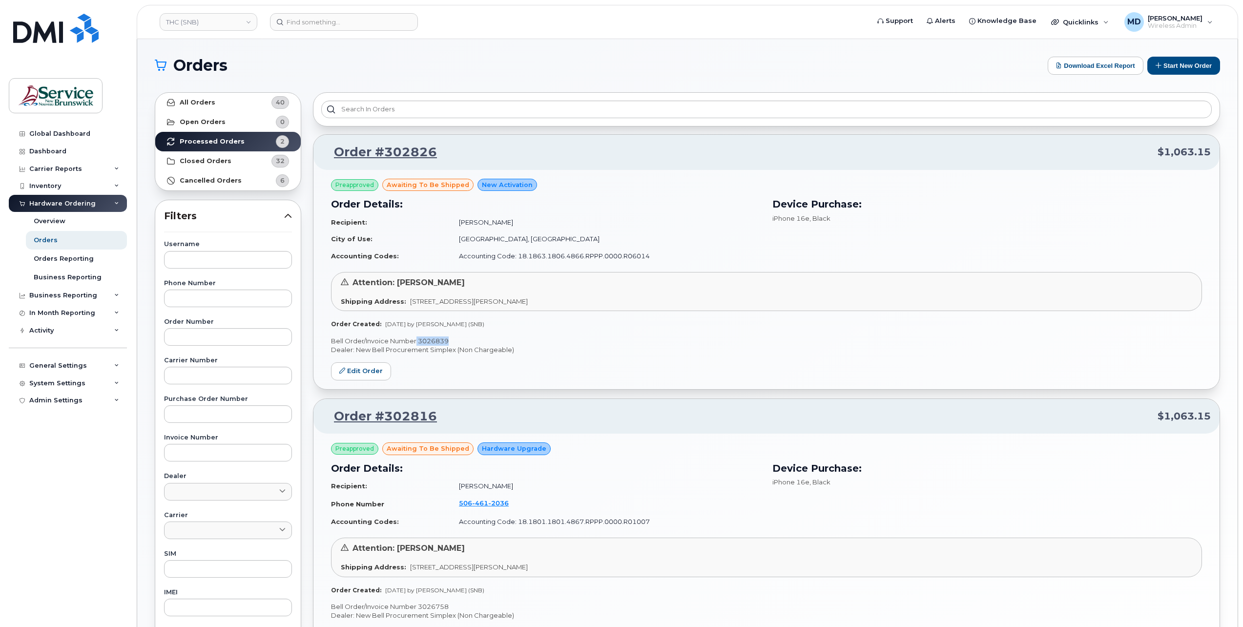
drag, startPoint x: 453, startPoint y: 335, endPoint x: 418, endPoint y: 338, distance: 35.2
click at [418, 338] on p "Bell Order/Invoice Number 3026839" at bounding box center [766, 340] width 871 height 9
copy p "3026839"
click at [222, 160] on strong "Closed Orders" at bounding box center [206, 161] width 52 height 8
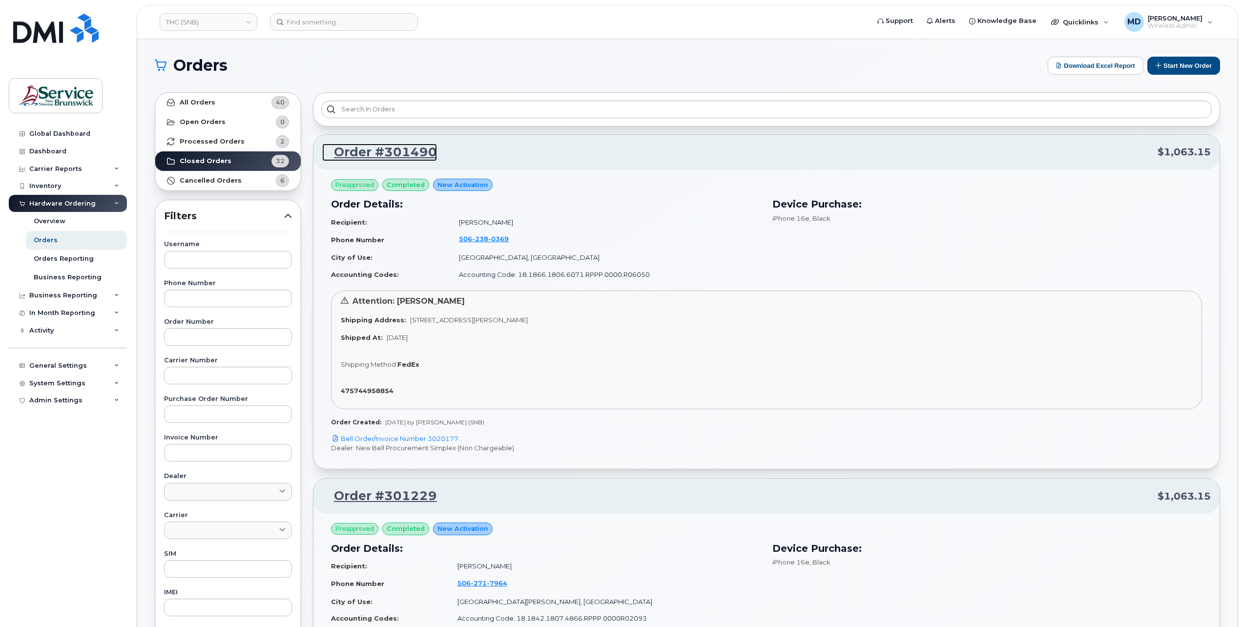
click at [409, 155] on link "Order #301490" at bounding box center [379, 153] width 115 height 18
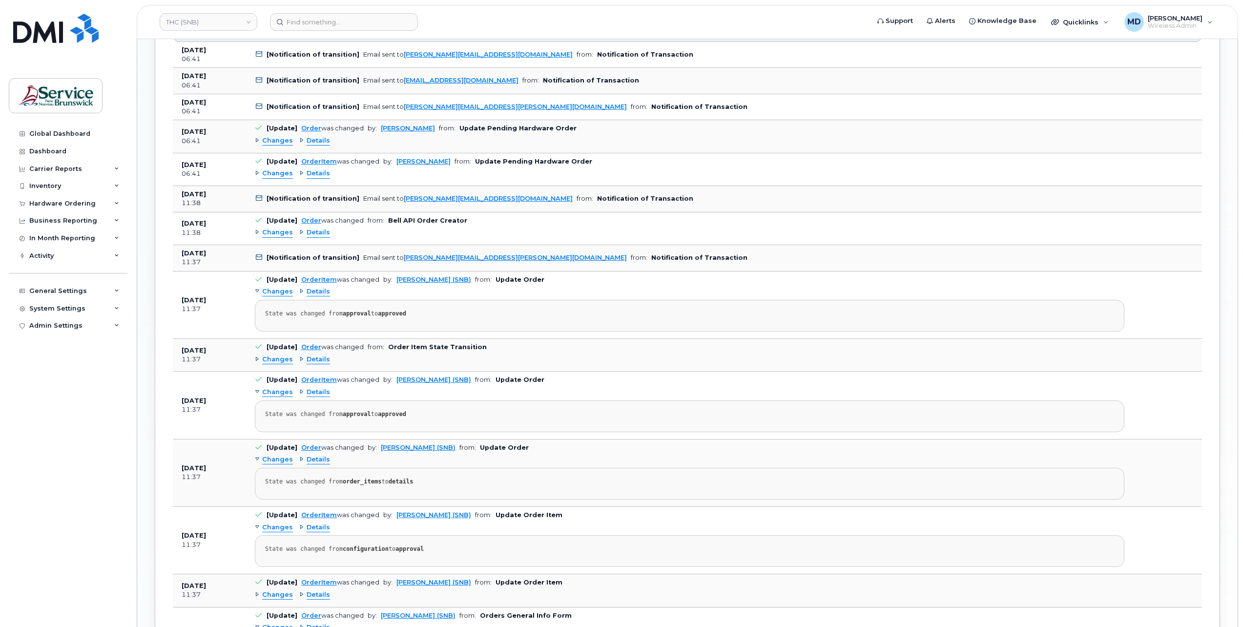
scroll to position [1223, 0]
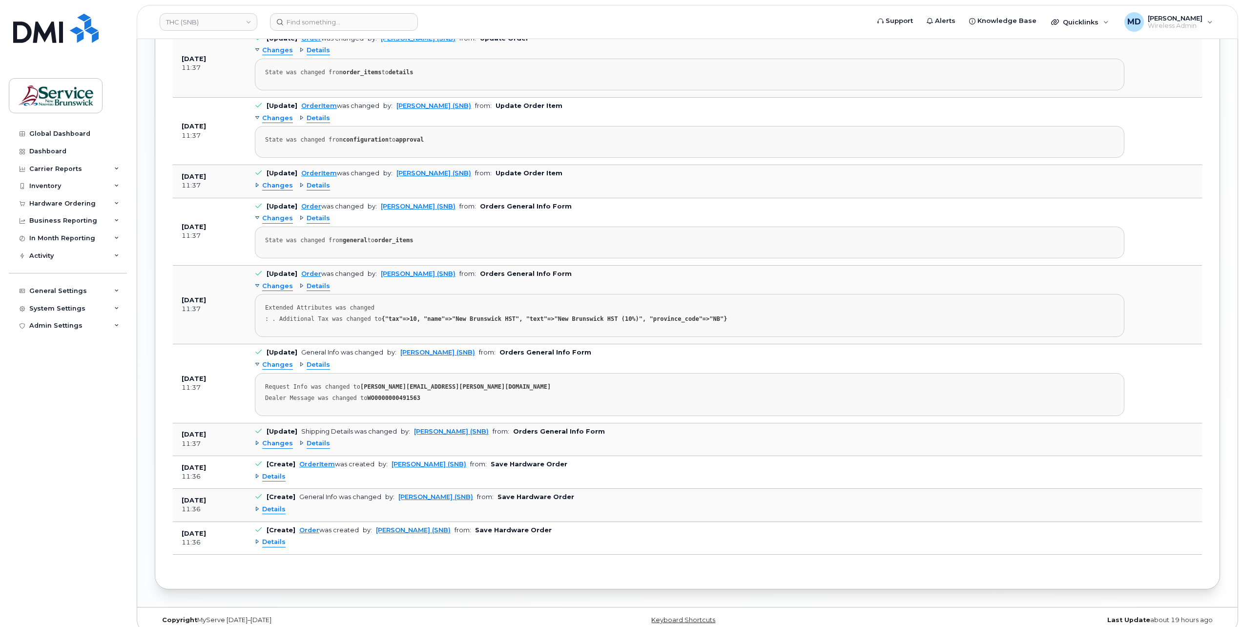
click at [275, 538] on span "Details" at bounding box center [273, 542] width 23 height 9
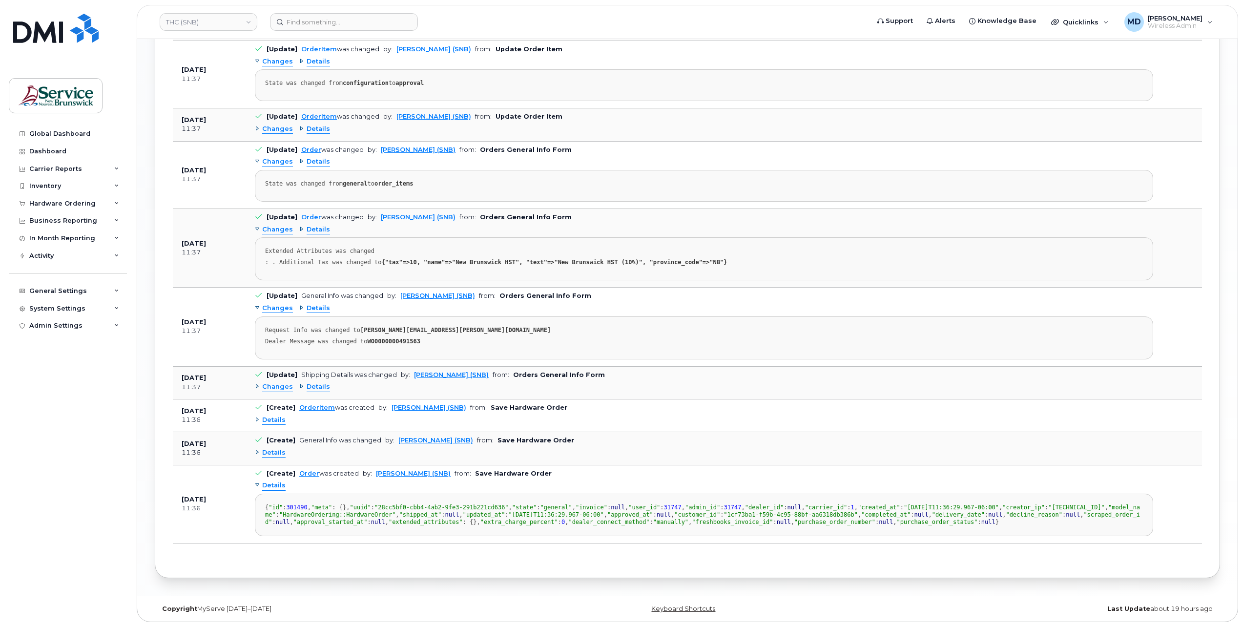
scroll to position [1459, 0]
click at [268, 448] on span "Details" at bounding box center [273, 452] width 23 height 9
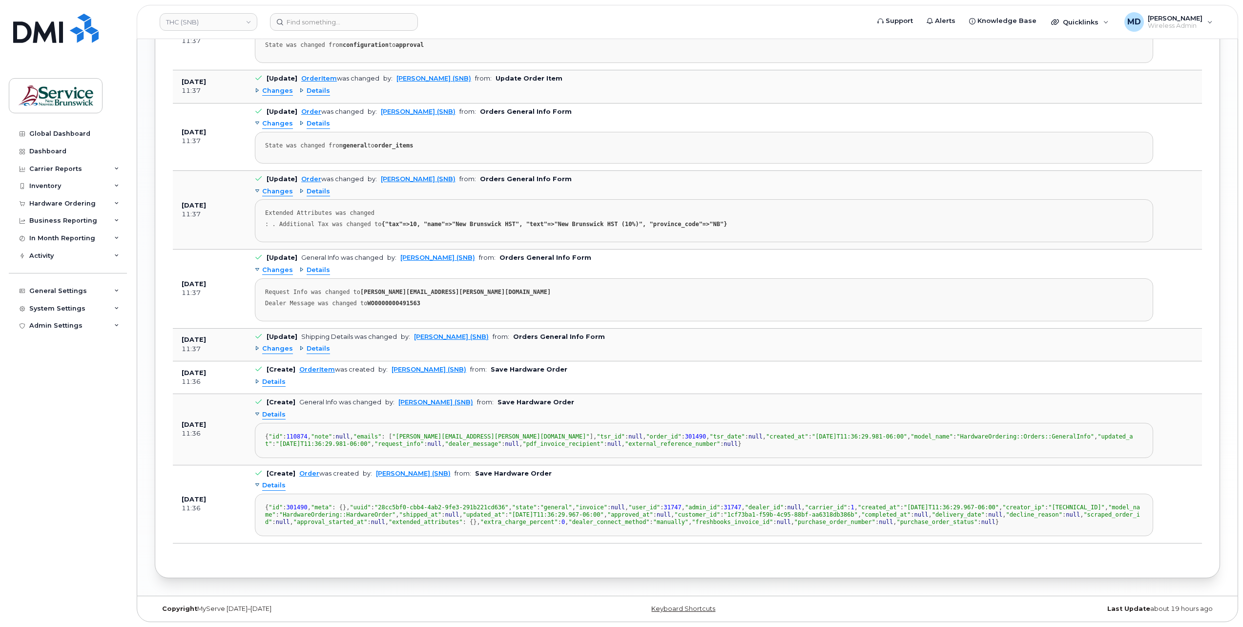
click at [278, 377] on span "Details" at bounding box center [273, 381] width 23 height 9
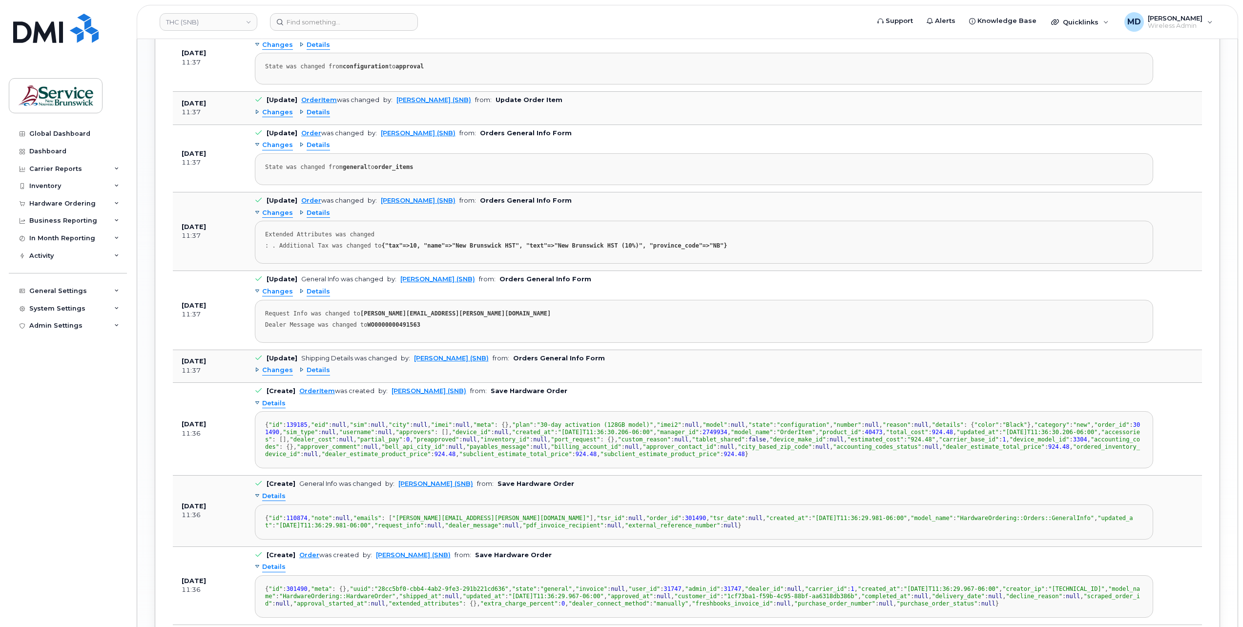
scroll to position [1133, 0]
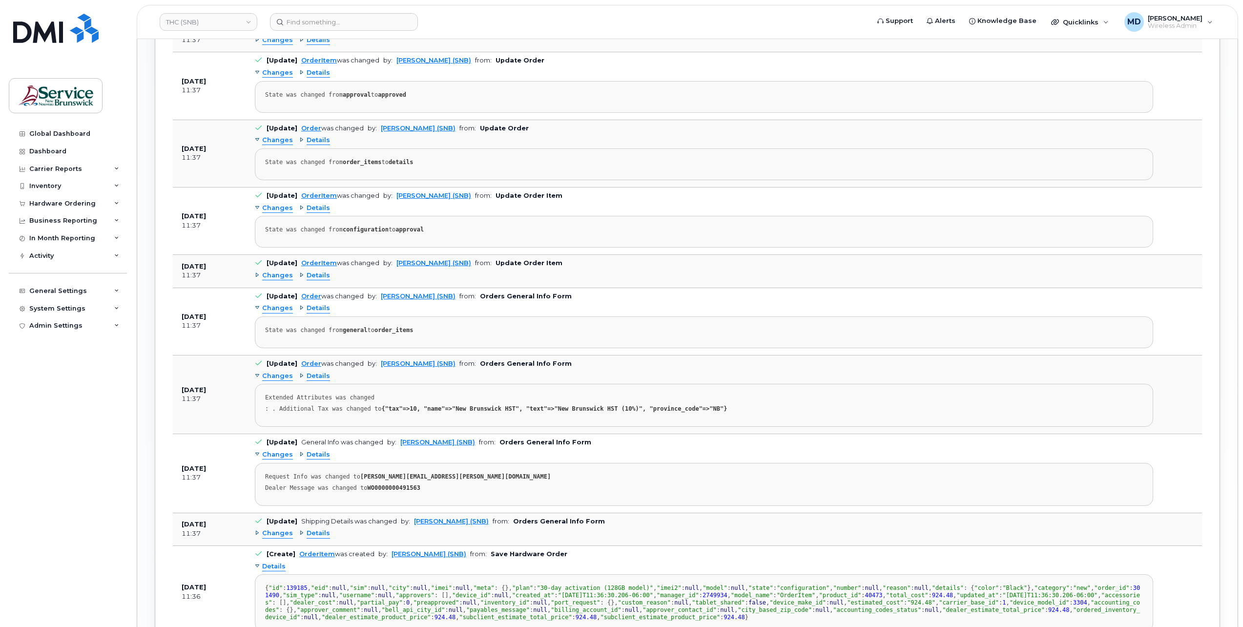
click at [285, 529] on span "Changes" at bounding box center [277, 533] width 31 height 9
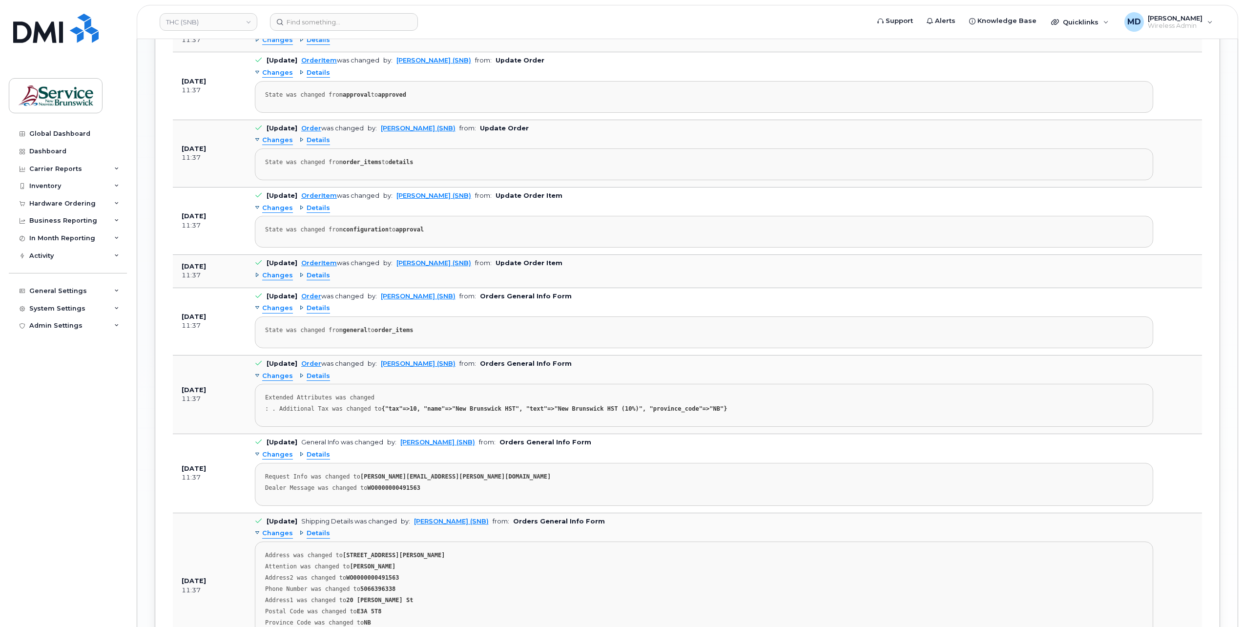
scroll to position [1296, 0]
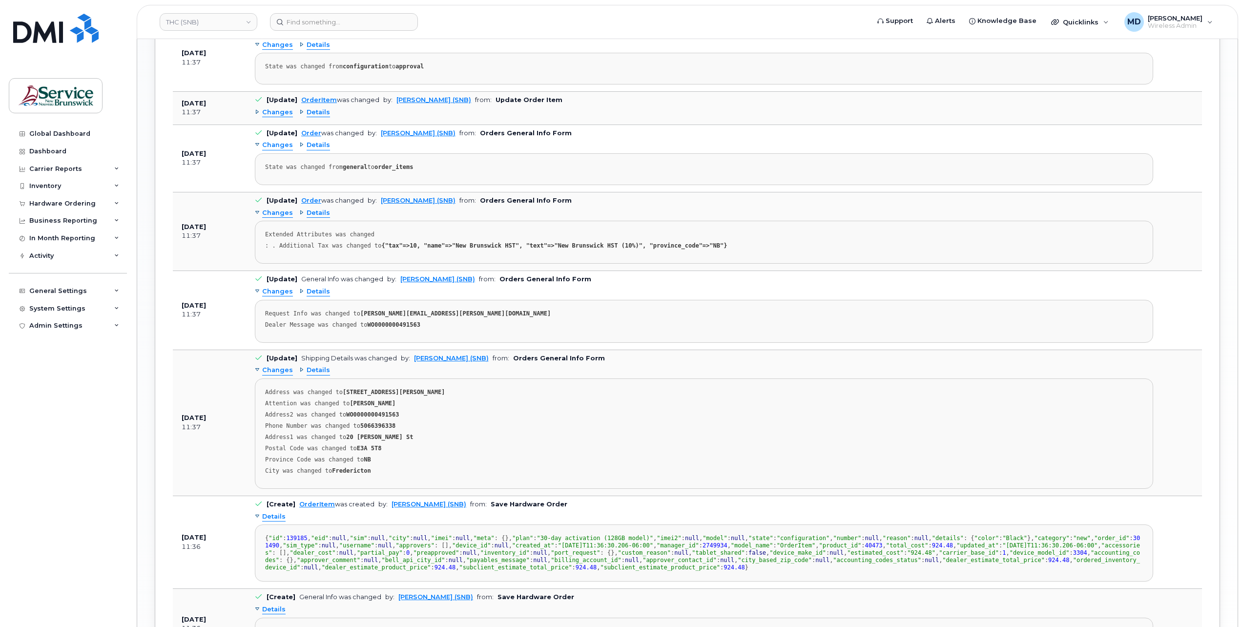
click at [276, 209] on span "Changes" at bounding box center [277, 213] width 31 height 9
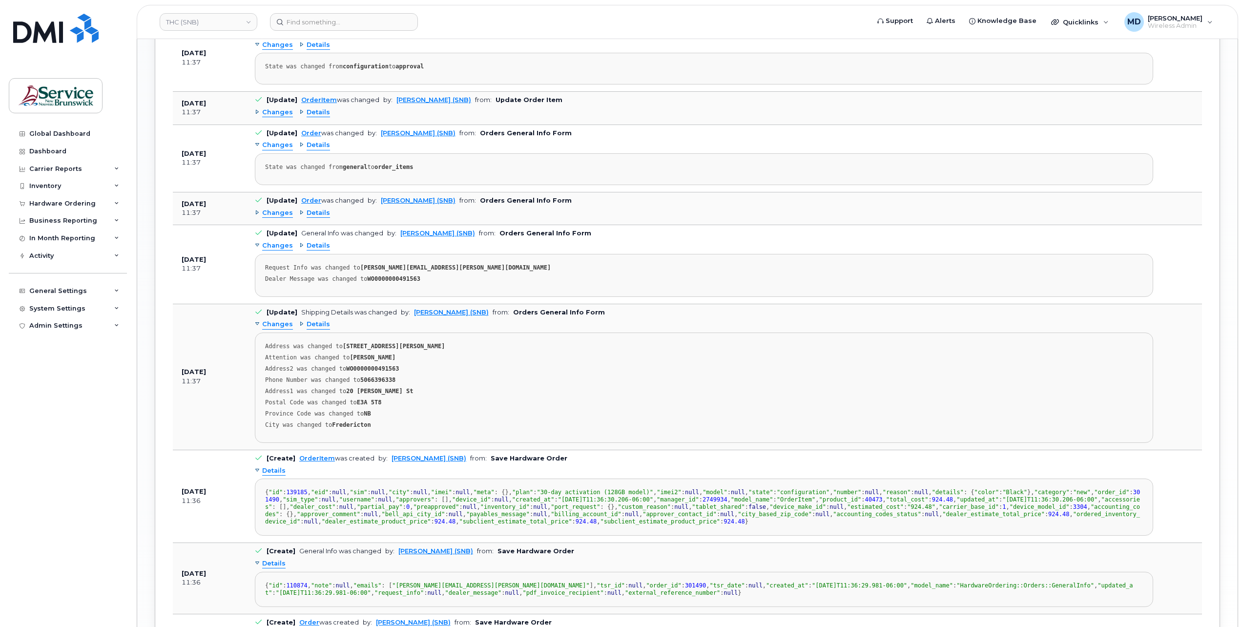
click at [278, 209] on span "Changes" at bounding box center [277, 213] width 31 height 9
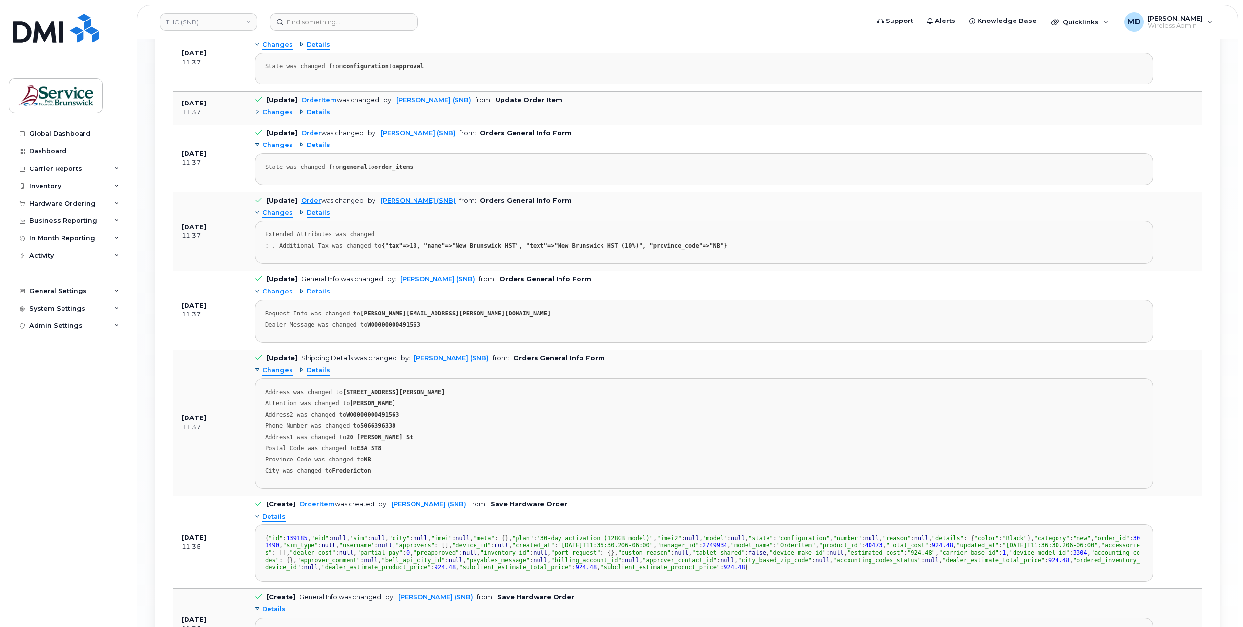
click at [276, 108] on span "Changes" at bounding box center [277, 112] width 31 height 9
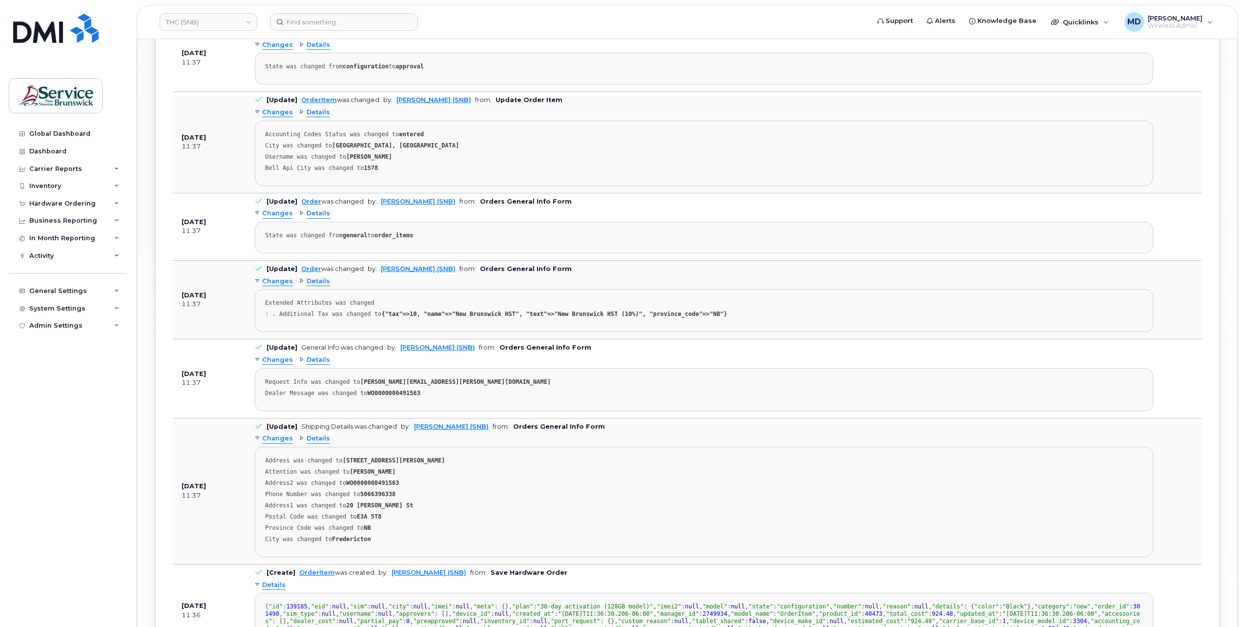
scroll to position [1133, 0]
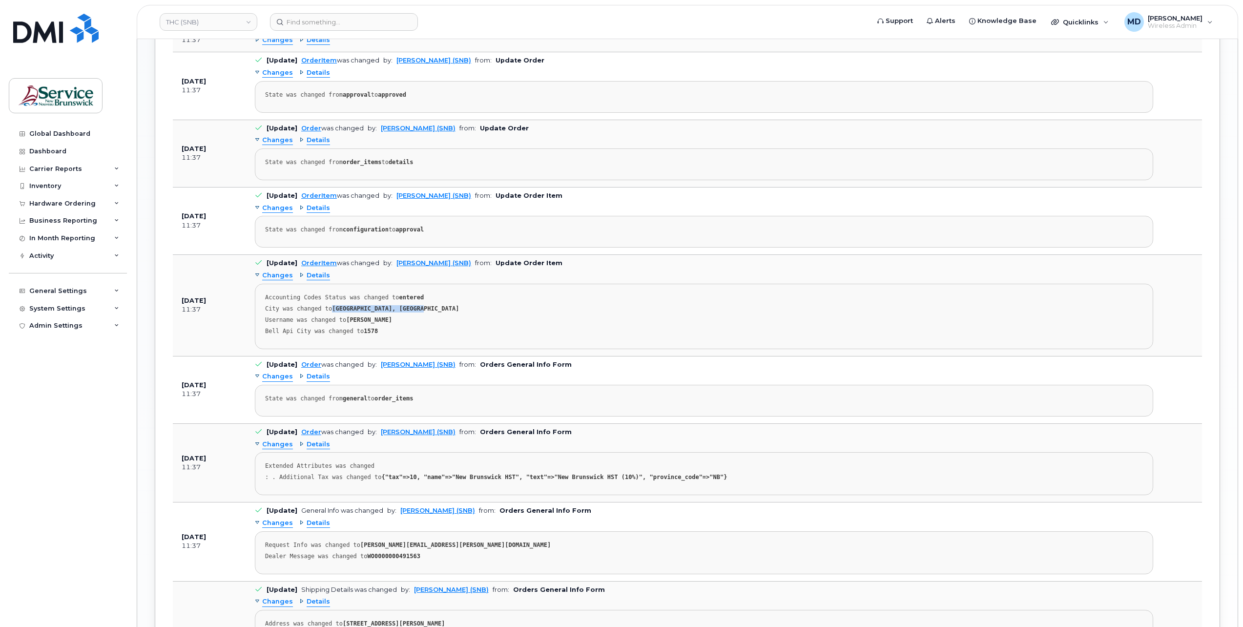
drag, startPoint x: 326, startPoint y: 298, endPoint x: 418, endPoint y: 297, distance: 91.8
click at [418, 305] on div "City was changed to Fredericton, New Brunswick" at bounding box center [704, 308] width 878 height 7
drag, startPoint x: 418, startPoint y: 297, endPoint x: 394, endPoint y: 317, distance: 31.3
click at [393, 317] on pre "Accounting Codes Status was changed to entered City was changed to Fredericton,…" at bounding box center [704, 316] width 898 height 65
drag, startPoint x: 405, startPoint y: 313, endPoint x: 325, endPoint y: 312, distance: 80.1
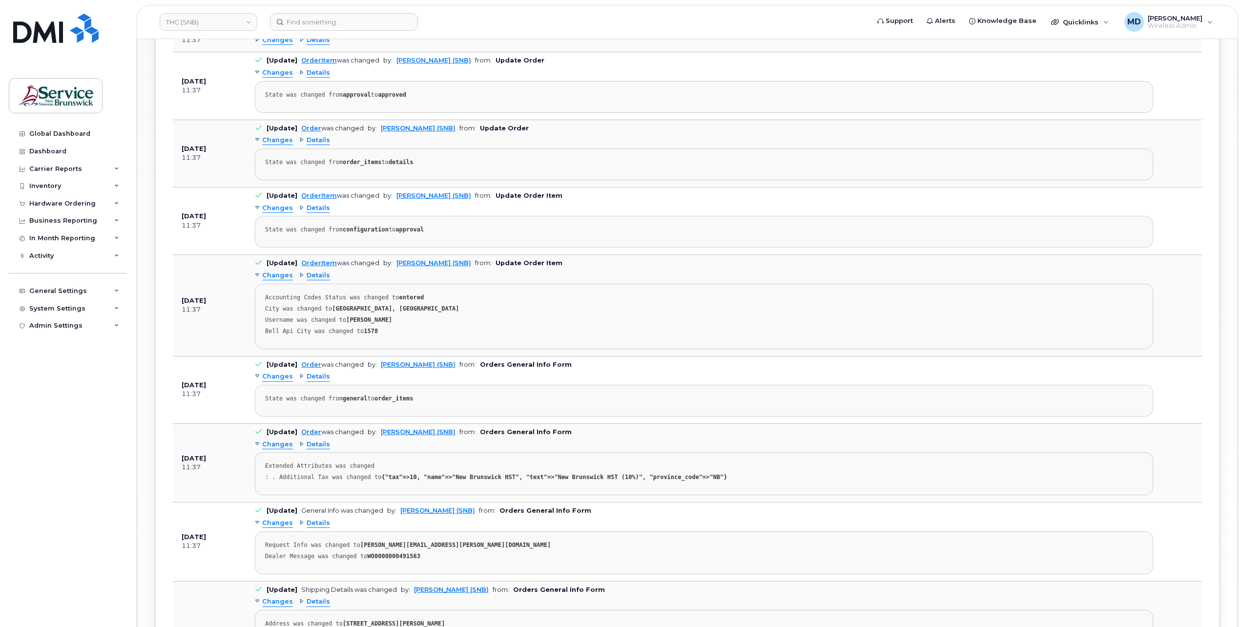
click at [325, 316] on div "Username was changed to Marilyn Lavallée" at bounding box center [704, 319] width 878 height 7
drag, startPoint x: 325, startPoint y: 312, endPoint x: 399, endPoint y: 319, distance: 74.6
click at [399, 328] on div "Bell Api City was changed to 1578" at bounding box center [704, 331] width 878 height 7
drag, startPoint x: 406, startPoint y: 322, endPoint x: 337, endPoint y: 328, distance: 69.1
click at [334, 327] on pre "Accounting Codes Status was changed to entered City was changed to Fredericton,…" at bounding box center [704, 316] width 898 height 65
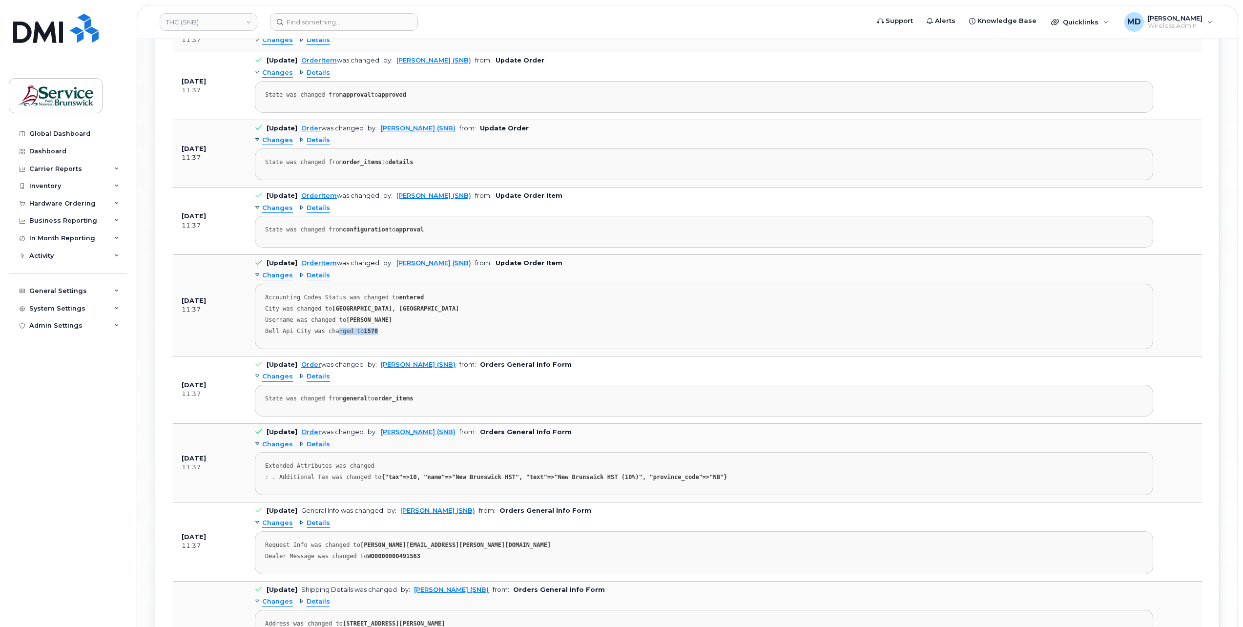
drag, startPoint x: 337, startPoint y: 328, endPoint x: 406, endPoint y: 330, distance: 68.9
click at [406, 330] on pre "Accounting Codes Status was changed to entered City was changed to Fredericton,…" at bounding box center [704, 316] width 898 height 65
click at [257, 271] on div "Changes" at bounding box center [274, 275] width 38 height 9
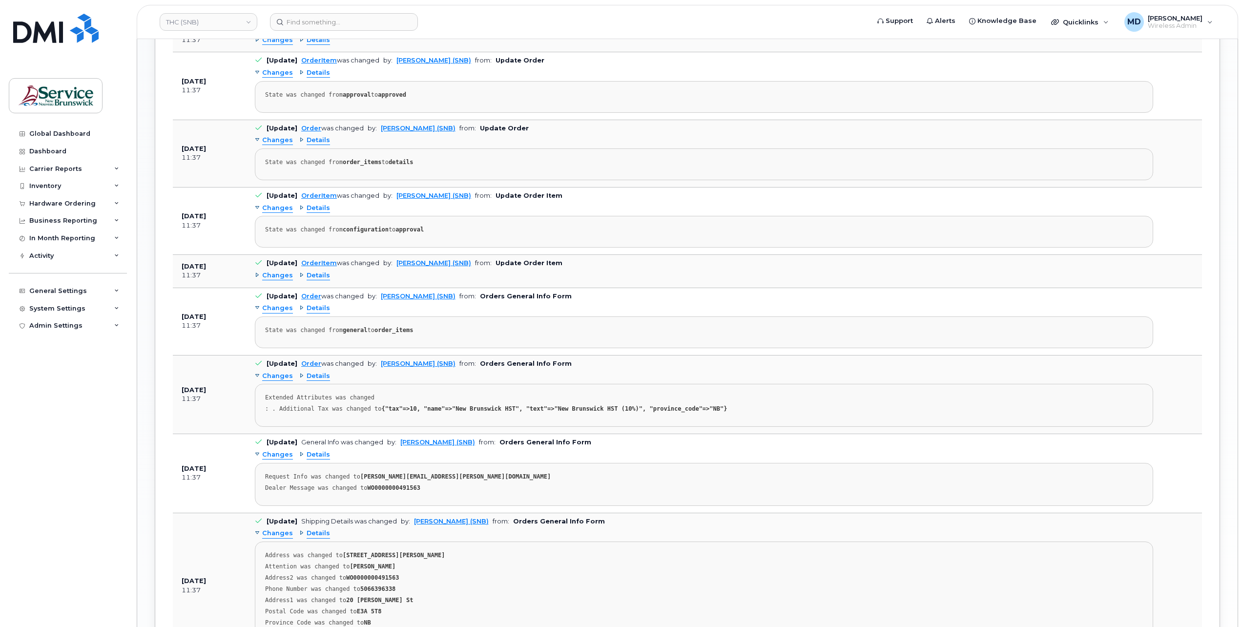
scroll to position [970, 0]
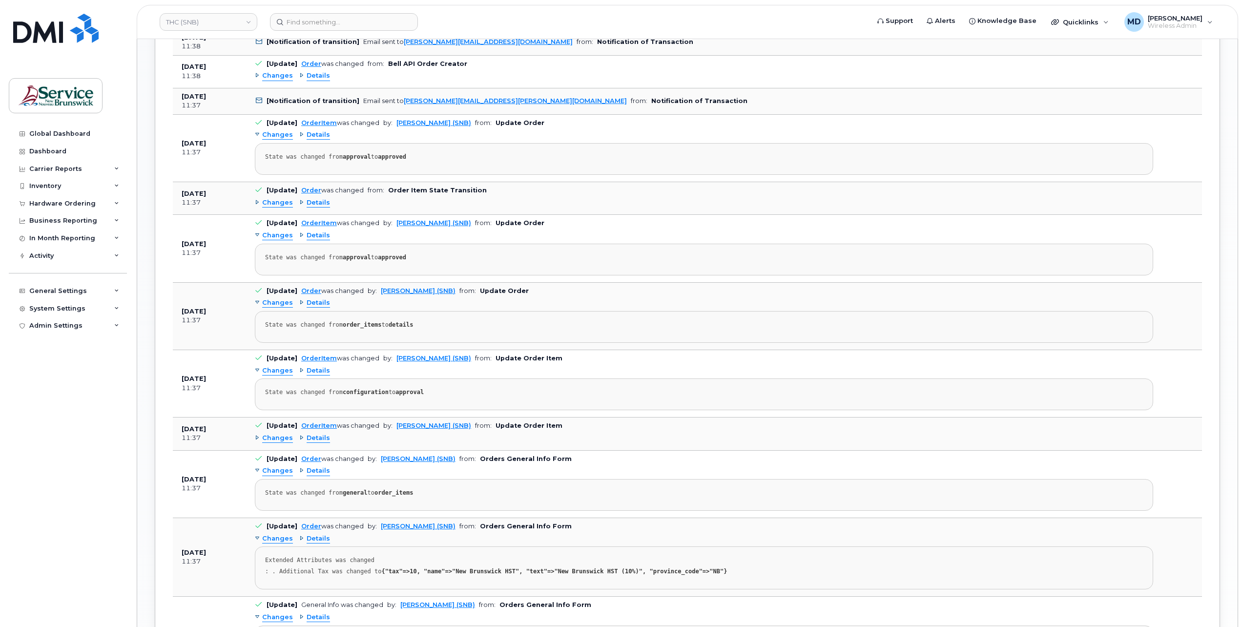
click at [275, 71] on span "Changes" at bounding box center [277, 75] width 31 height 9
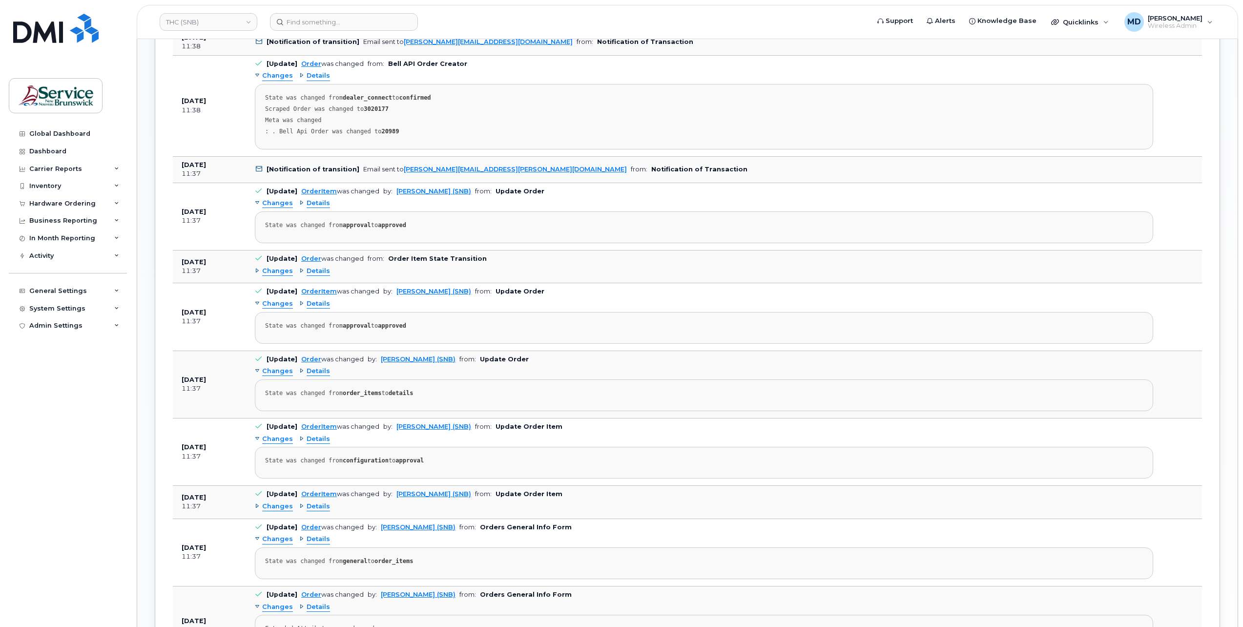
scroll to position [645, 0]
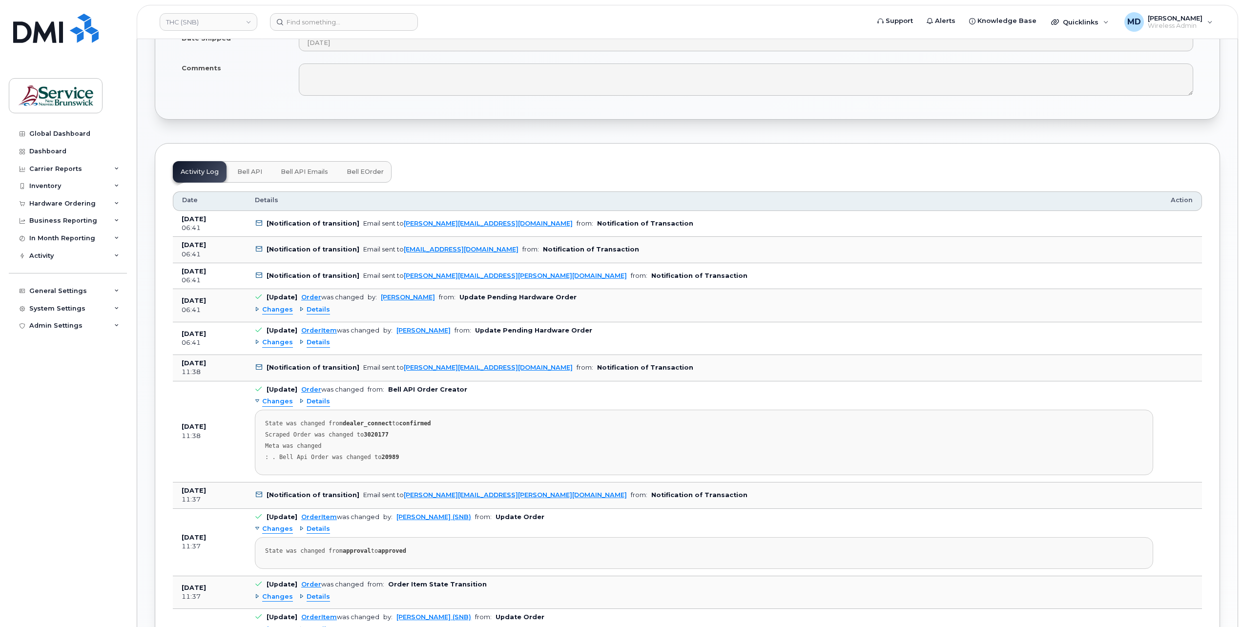
click at [272, 338] on span "Changes" at bounding box center [277, 342] width 31 height 9
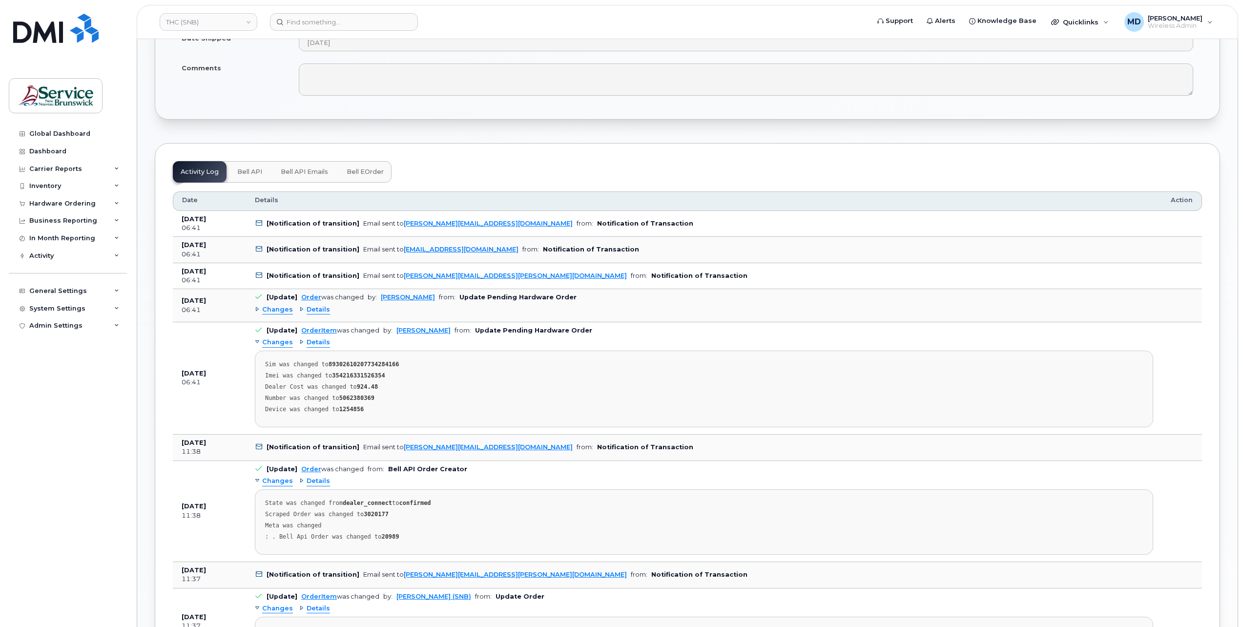
click at [278, 310] on div "Changes Details" at bounding box center [704, 310] width 898 height 16
click at [280, 305] on span "Changes" at bounding box center [277, 309] width 31 height 9
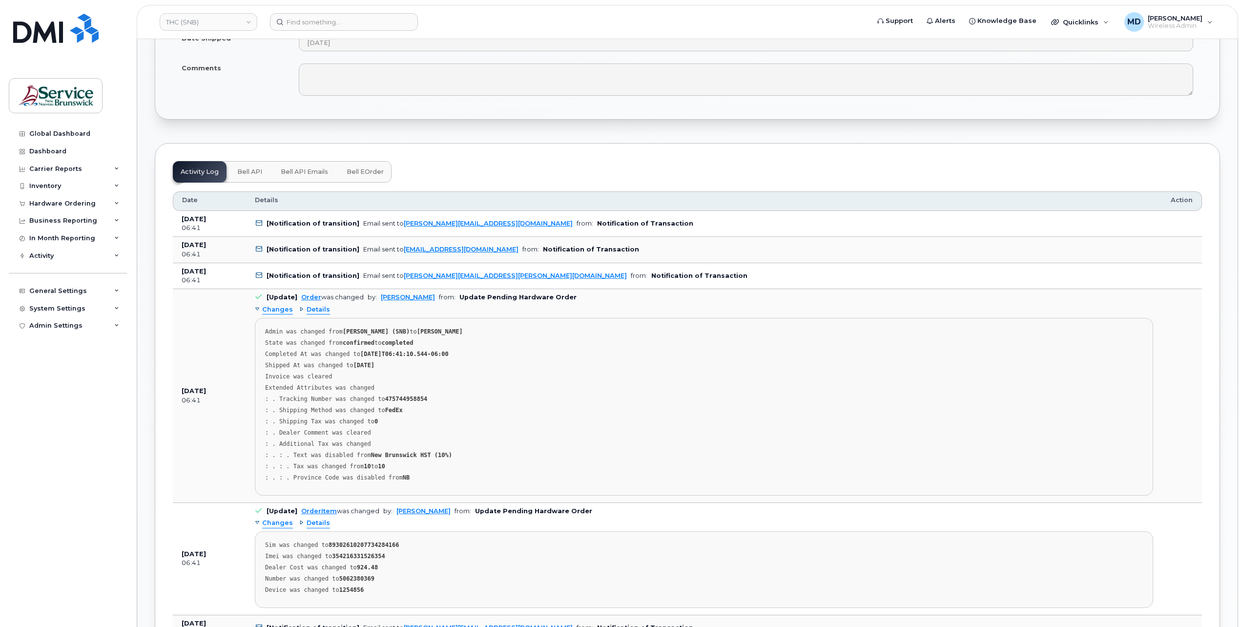
click at [280, 305] on span "Changes" at bounding box center [277, 309] width 31 height 9
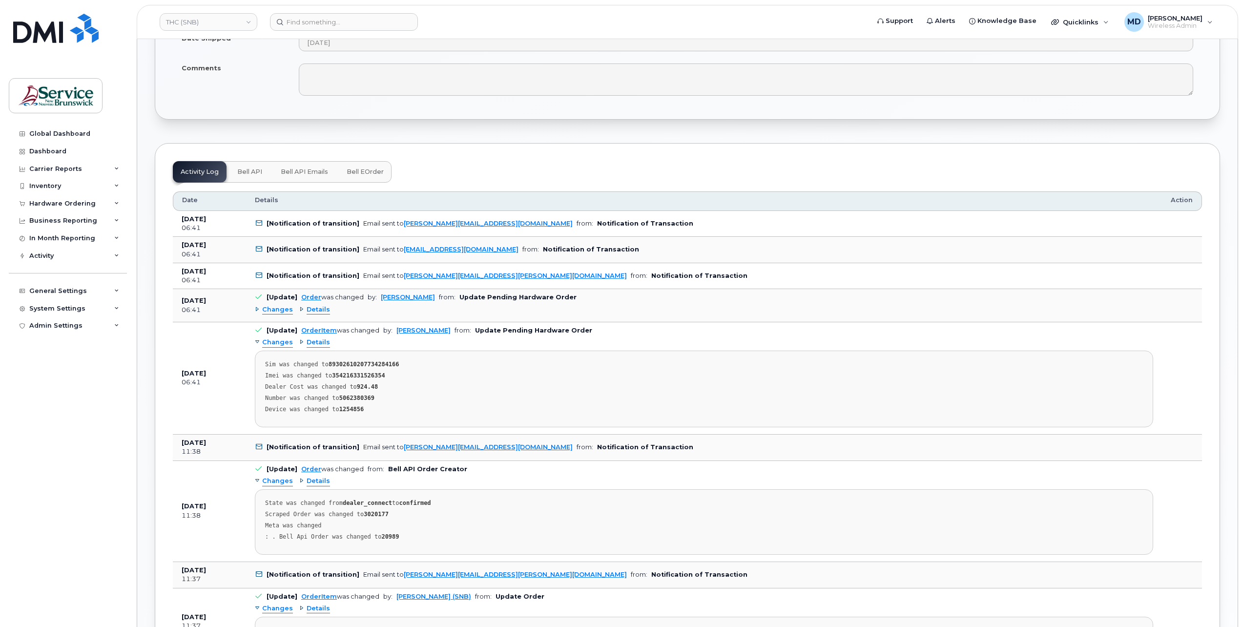
click at [273, 306] on span "Changes" at bounding box center [277, 309] width 31 height 9
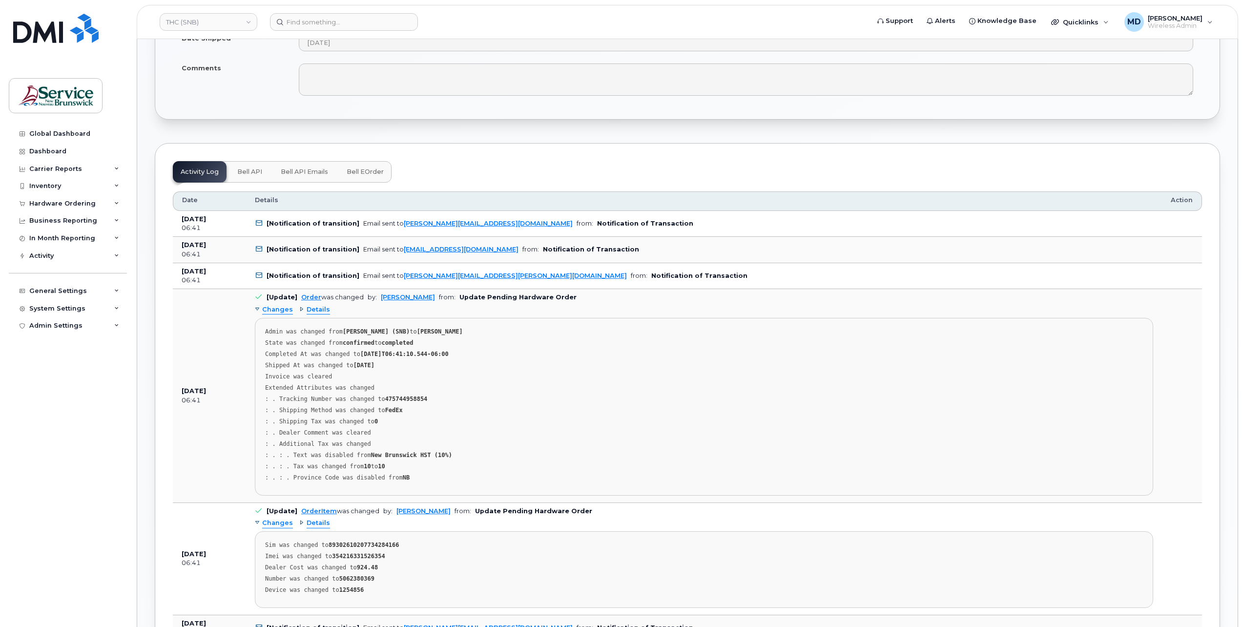
scroll to position [482, 0]
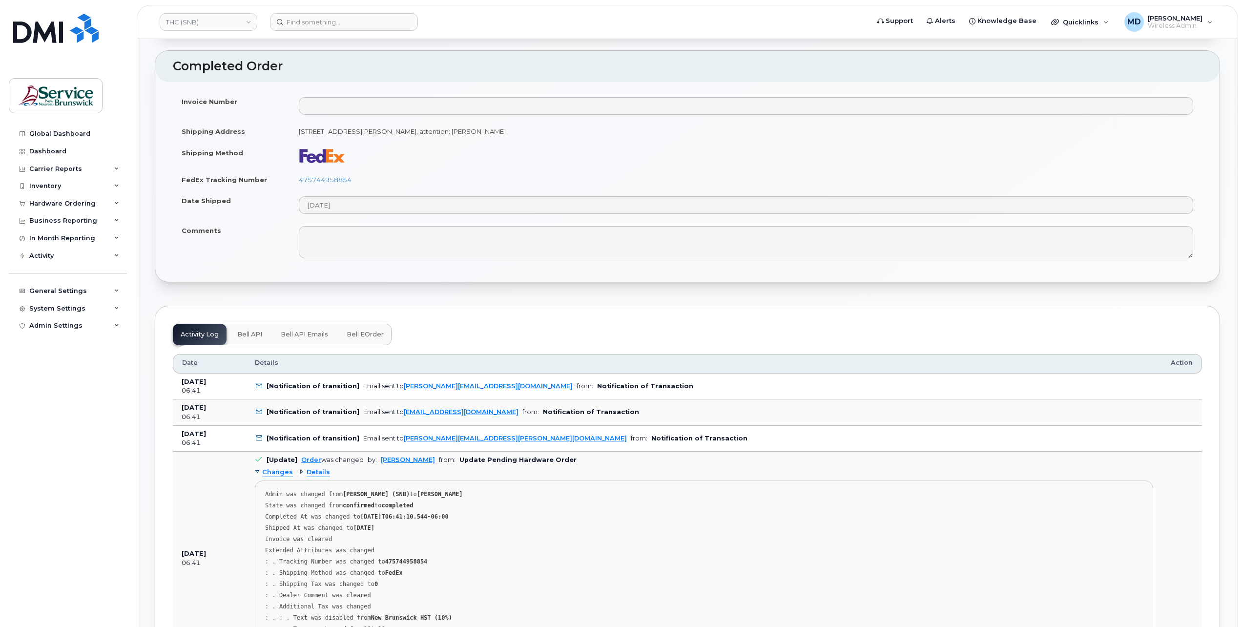
click at [370, 332] on span "Bell eOrder" at bounding box center [365, 335] width 37 height 8
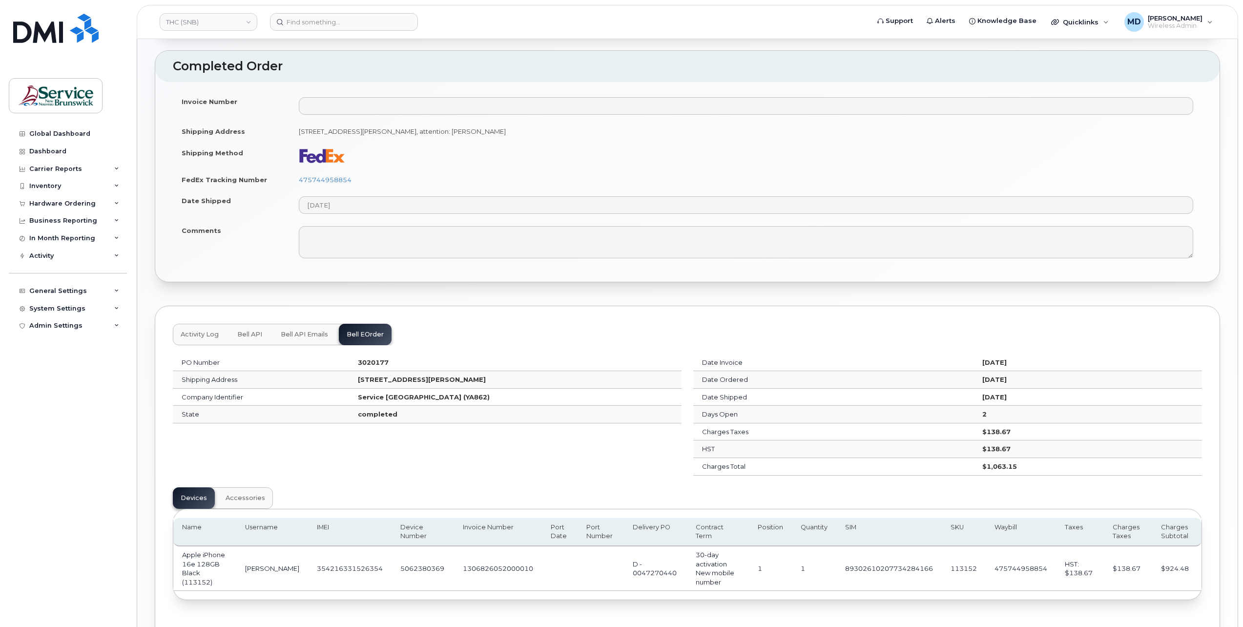
click at [245, 333] on span "Bell API" at bounding box center [249, 335] width 25 height 8
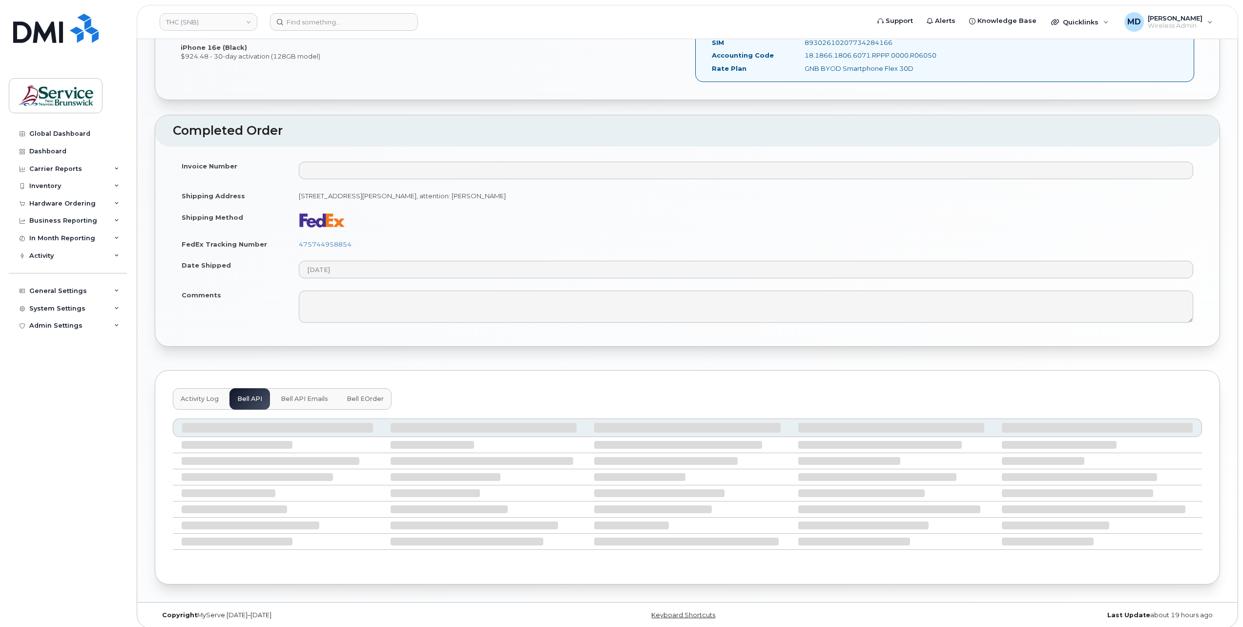
scroll to position [333, 0]
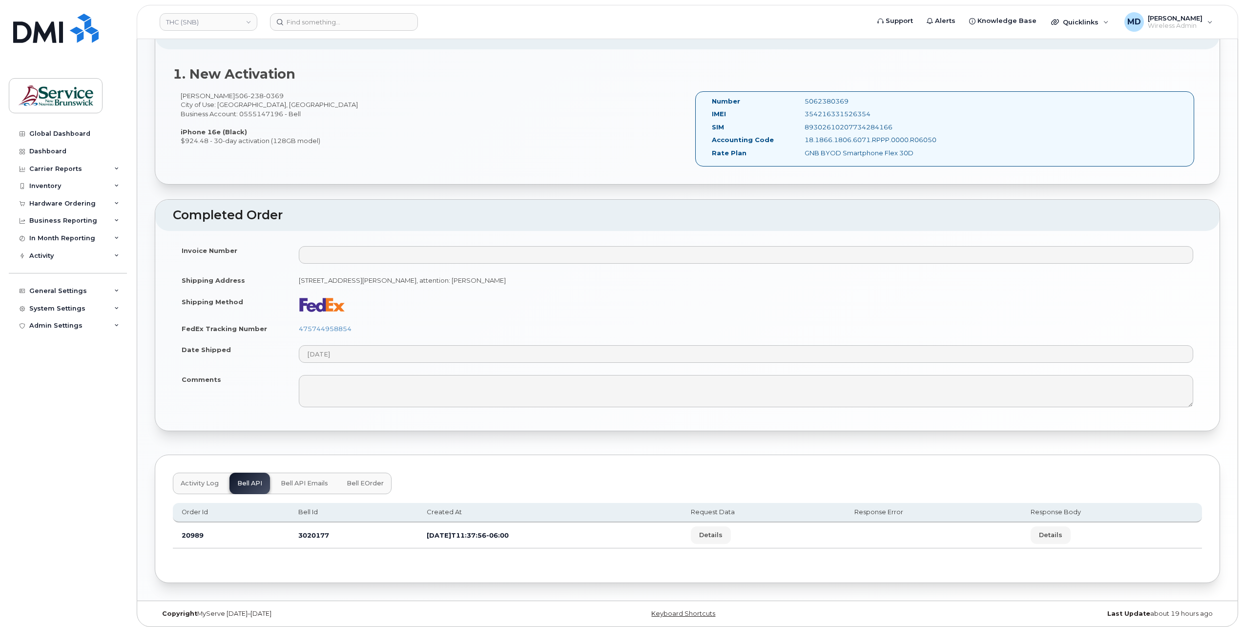
click at [306, 480] on span "Bell API Emails" at bounding box center [304, 484] width 47 height 8
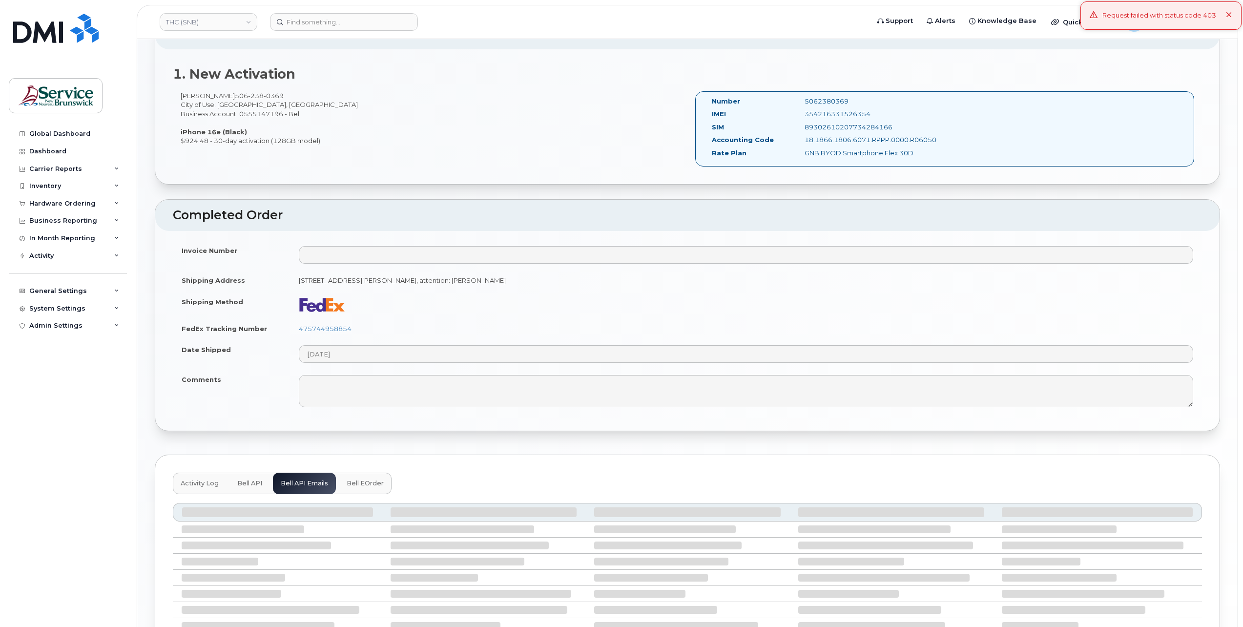
scroll to position [417, 0]
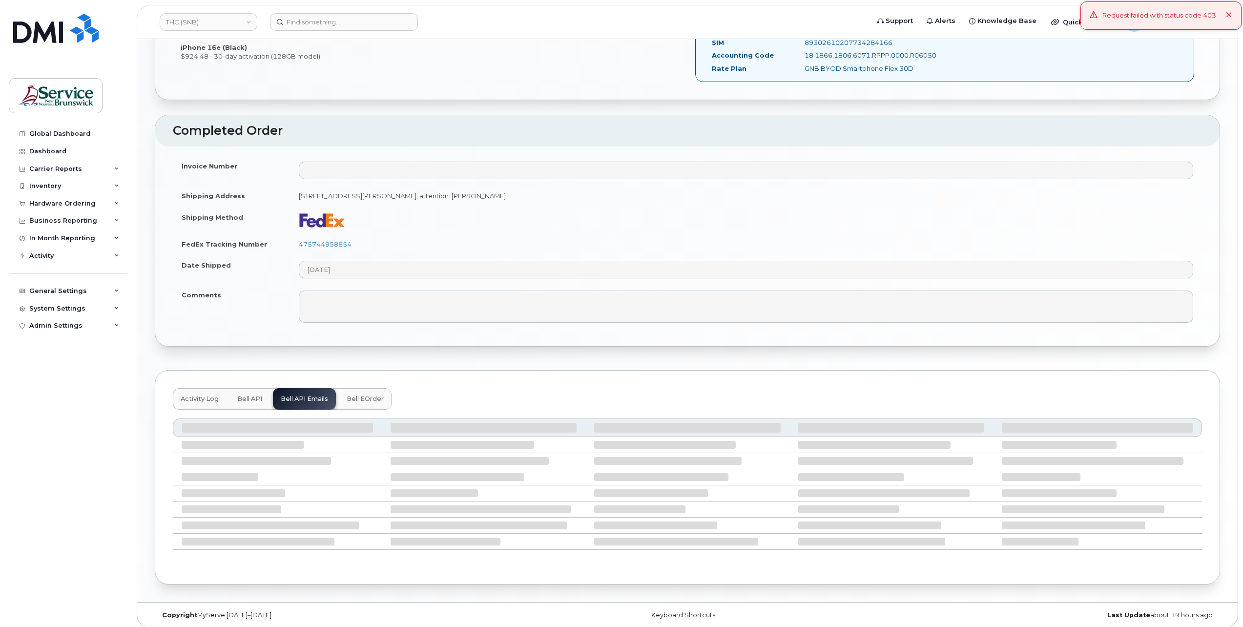
click at [361, 396] on span "Bell eOrder" at bounding box center [365, 399] width 37 height 8
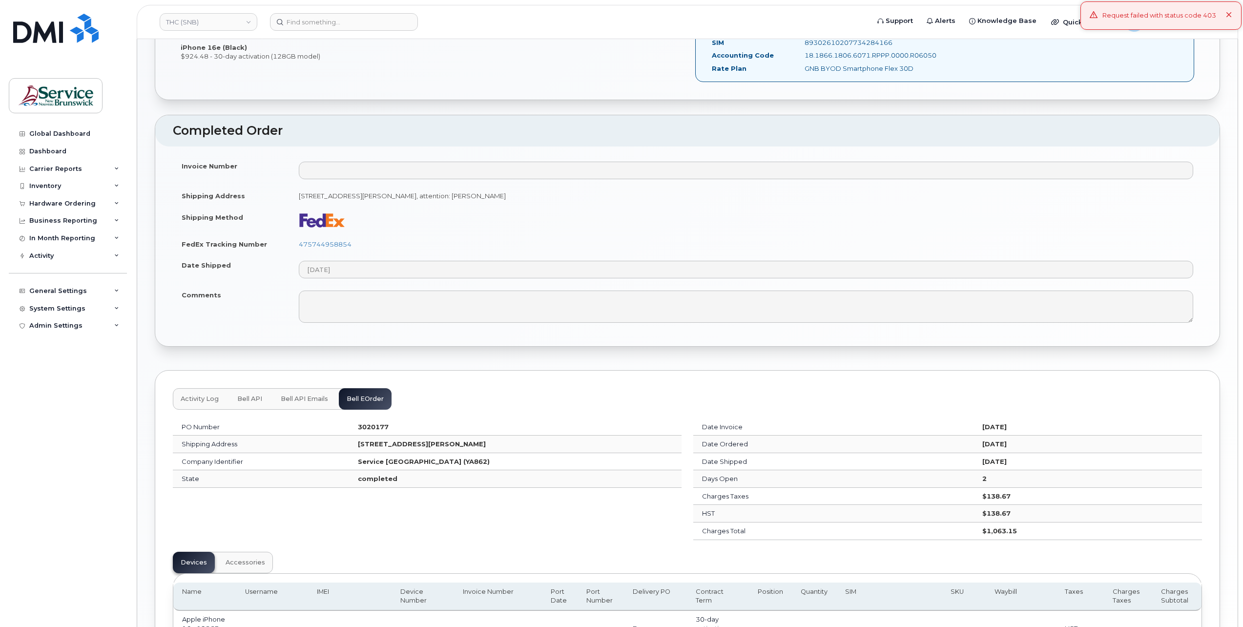
scroll to position [540, 0]
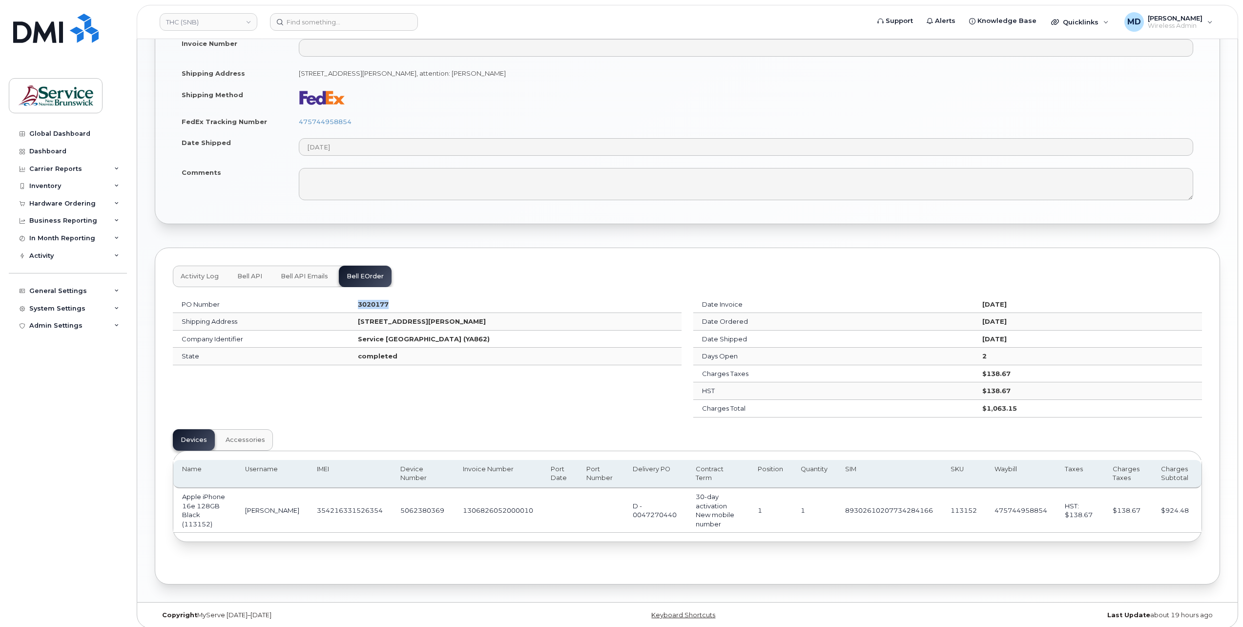
drag, startPoint x: 330, startPoint y: 304, endPoint x: 291, endPoint y: 307, distance: 39.7
click at [349, 307] on td "3020177" at bounding box center [515, 305] width 333 height 18
click at [466, 428] on div "PO Number 3020177 Shipping Address 20 McGloin St WO0000000491563 Fredericton Ne…" at bounding box center [687, 416] width 1029 height 252
drag, startPoint x: 334, startPoint y: 298, endPoint x: 295, endPoint y: 300, distance: 39.1
click at [349, 300] on td "3020177" at bounding box center [515, 305] width 333 height 18
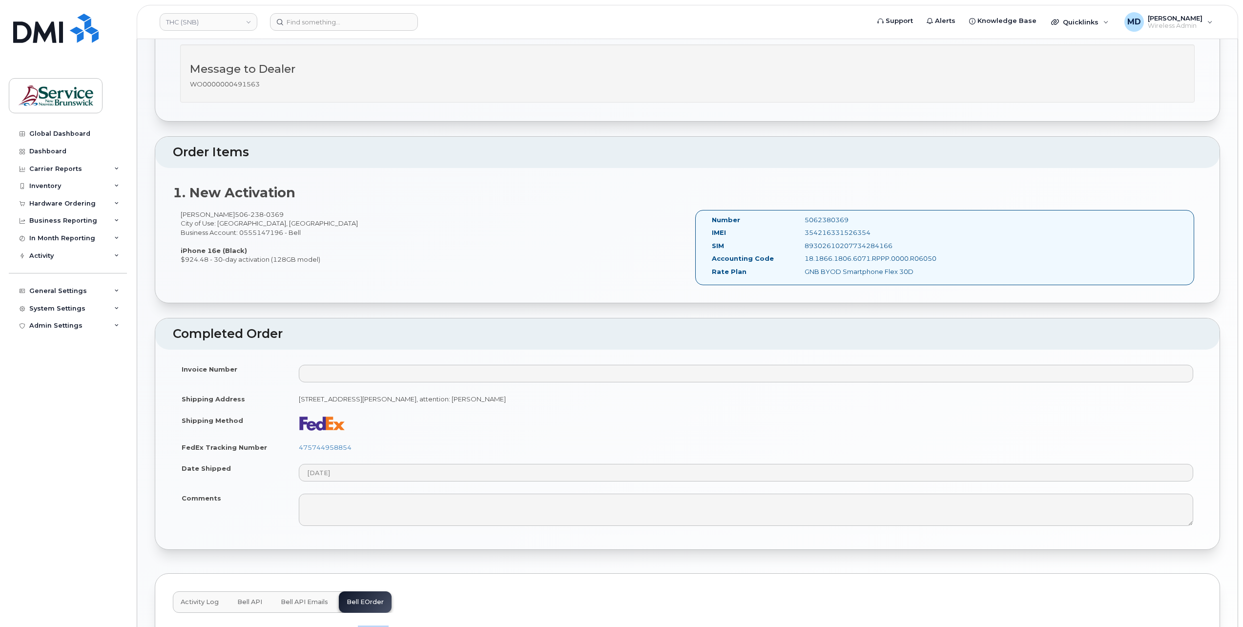
scroll to position [0, 0]
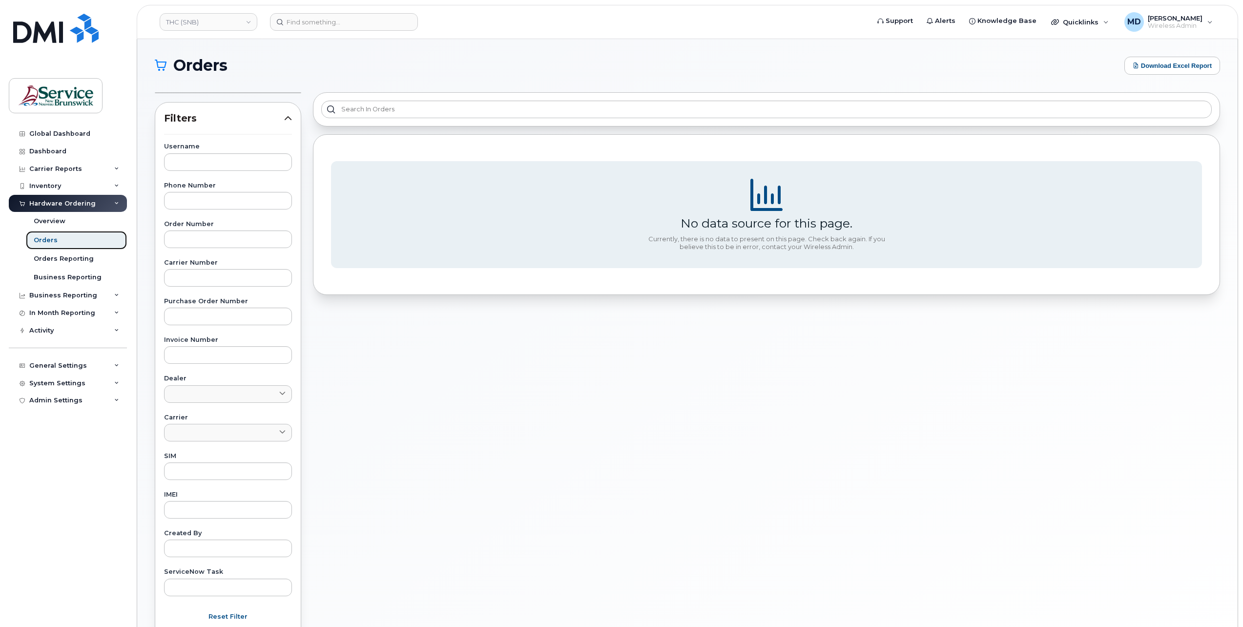
click at [62, 235] on link "Orders" at bounding box center [76, 240] width 101 height 19
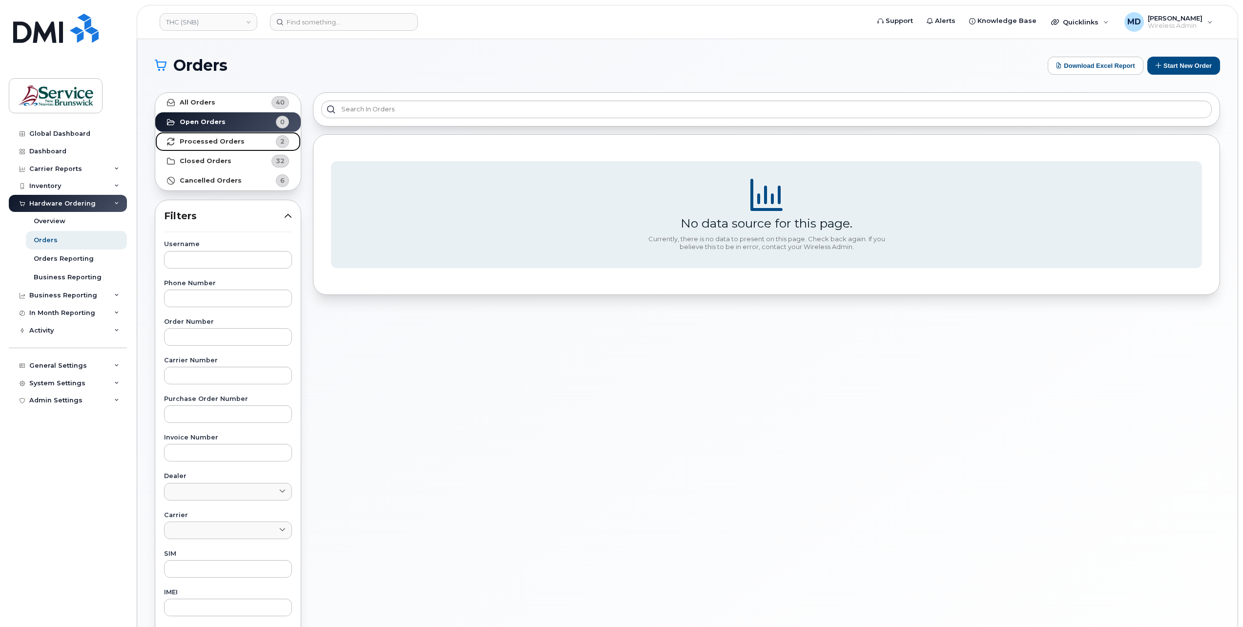
click at [218, 138] on strong "Processed Orders" at bounding box center [212, 142] width 65 height 8
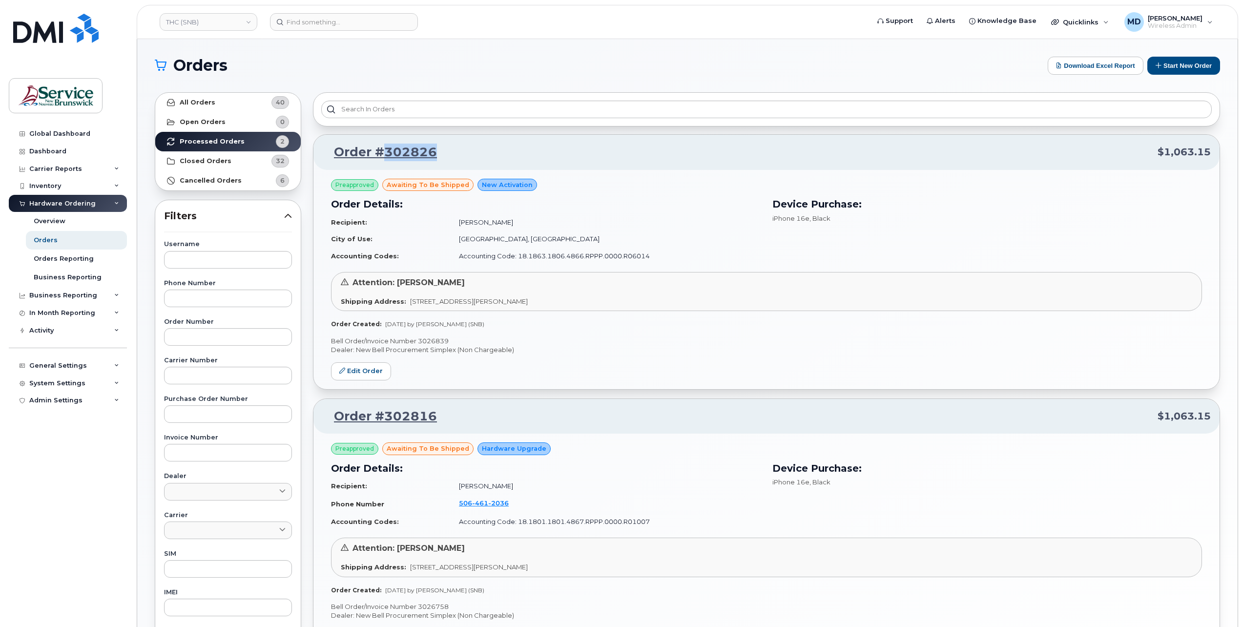
drag, startPoint x: 448, startPoint y: 148, endPoint x: 387, endPoint y: 151, distance: 61.1
click at [387, 151] on p "Order #302826 $1,063.15" at bounding box center [766, 153] width 889 height 18
copy link "302826"
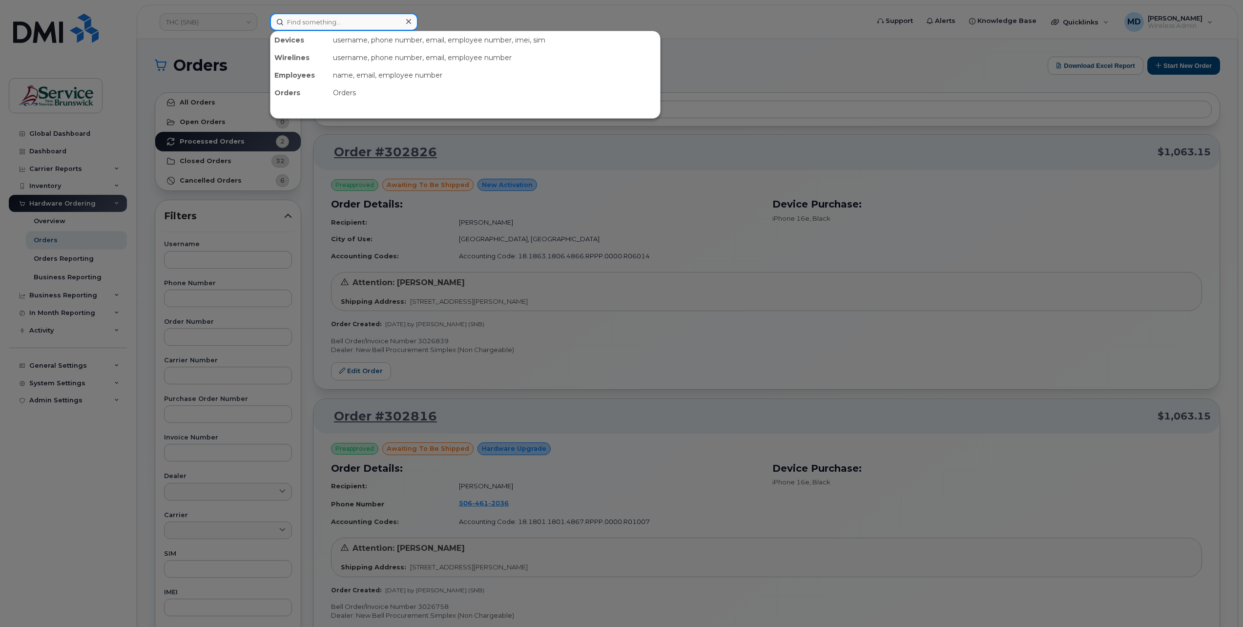
click at [303, 22] on input at bounding box center [344, 22] width 148 height 18
paste input "302826"
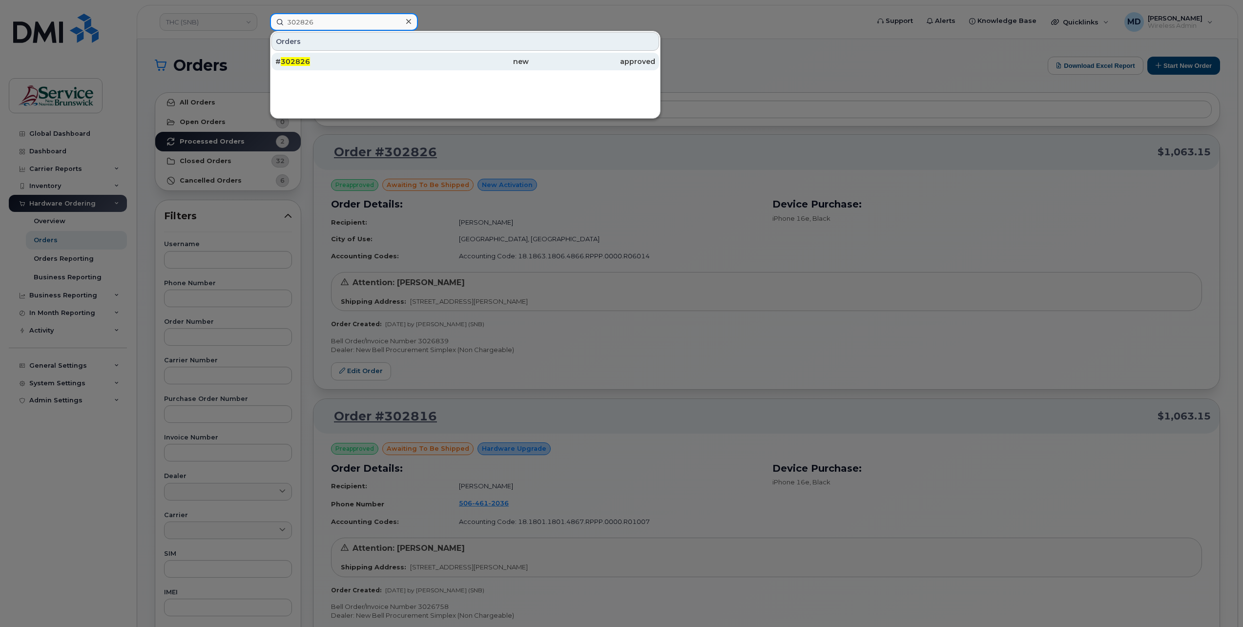
type input "302826"
click at [326, 60] on div "# 302826" at bounding box center [338, 62] width 126 height 10
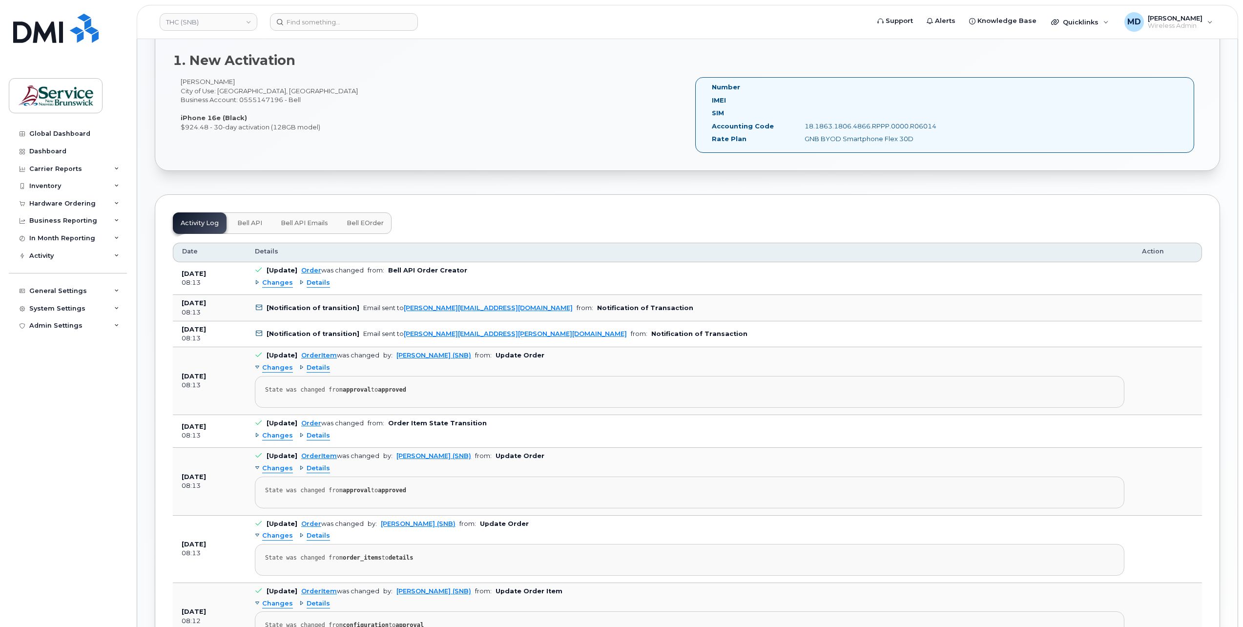
scroll to position [205, 0]
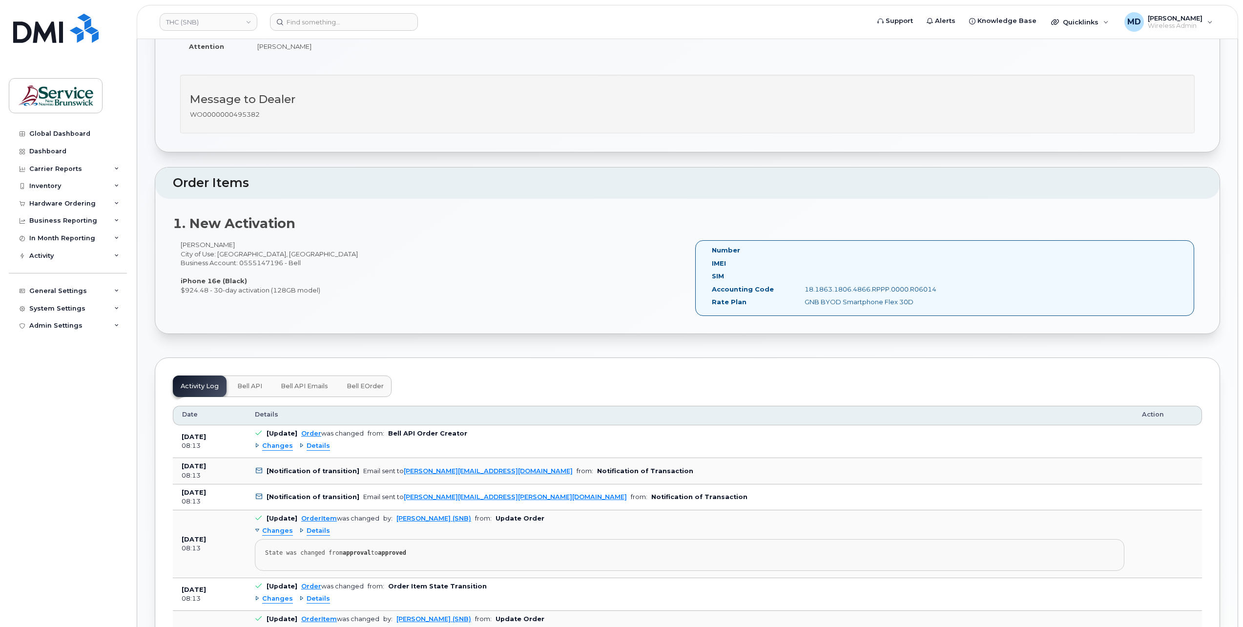
click at [353, 377] on button "Bell eOrder" at bounding box center [365, 386] width 53 height 21
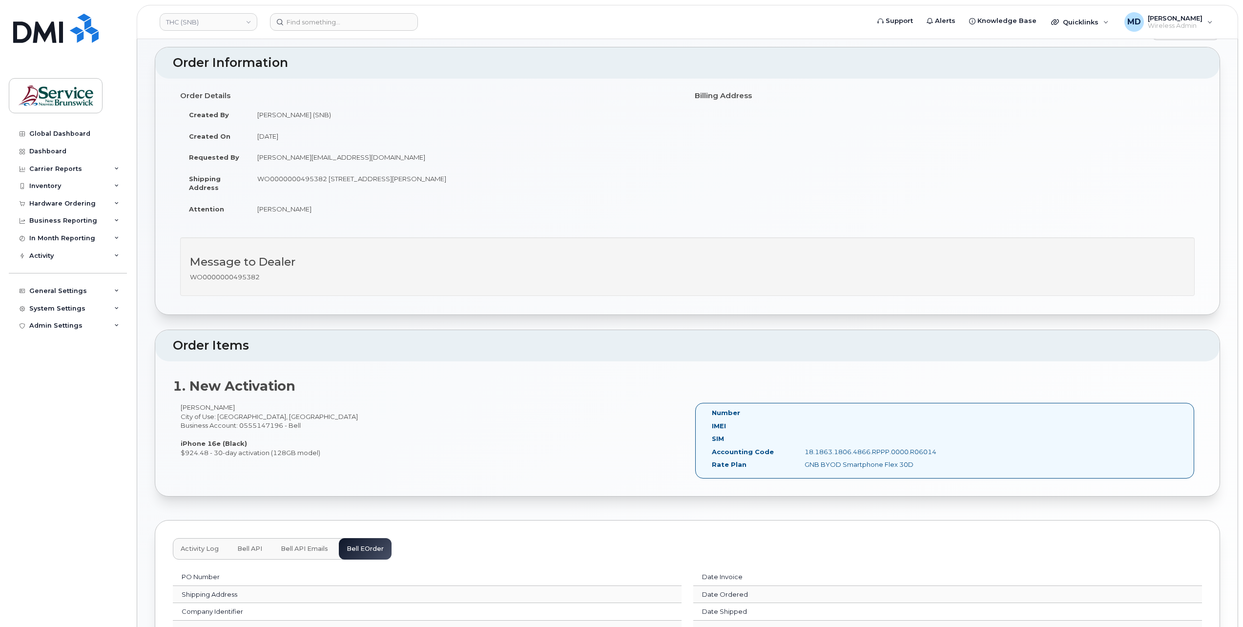
scroll to position [0, 0]
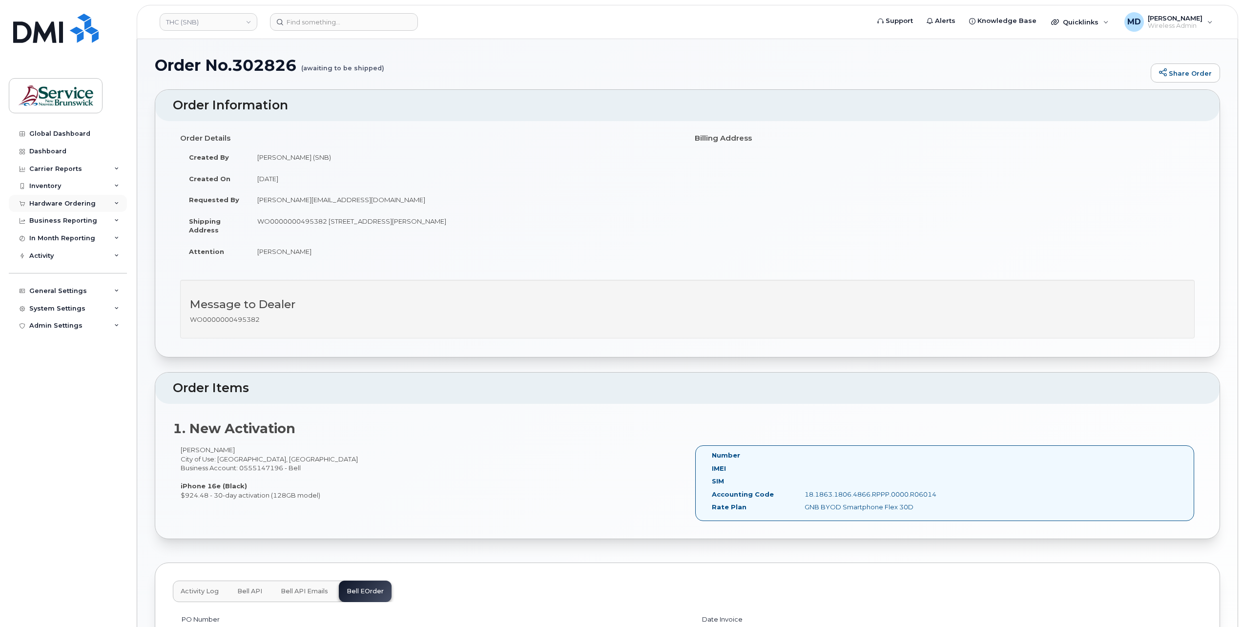
click at [52, 202] on div "Hardware Ordering" at bounding box center [62, 204] width 66 height 8
click at [49, 261] on div "Orders Reporting" at bounding box center [64, 258] width 60 height 9
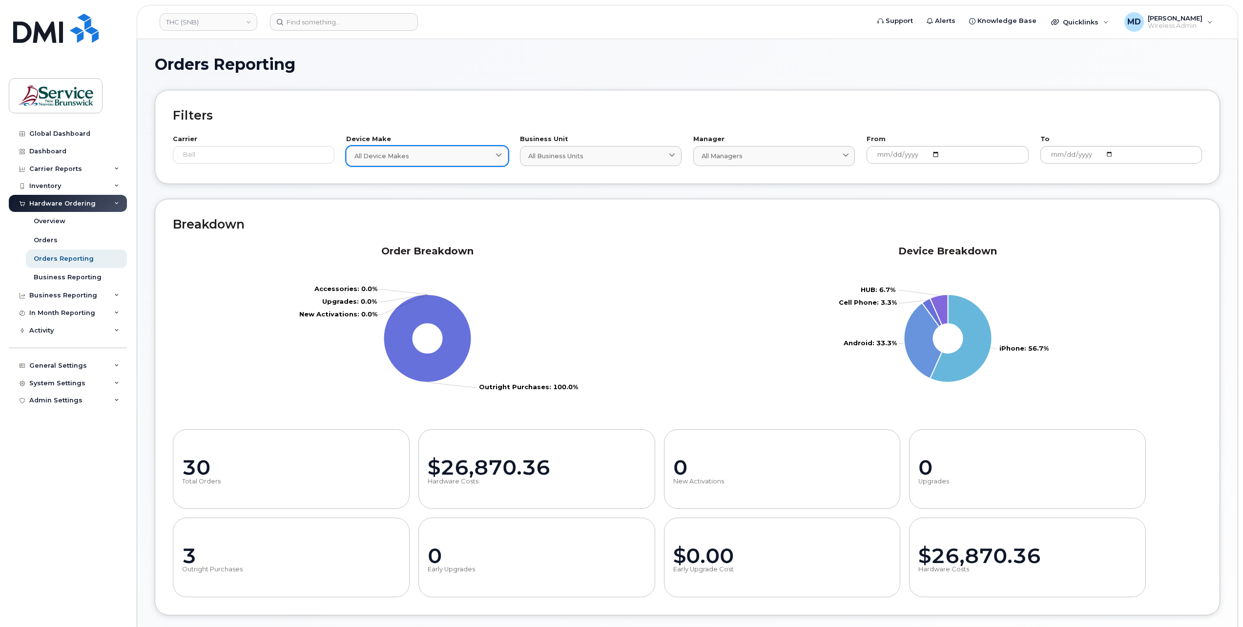
click at [466, 160] on link "All Device Makes" at bounding box center [427, 156] width 162 height 20
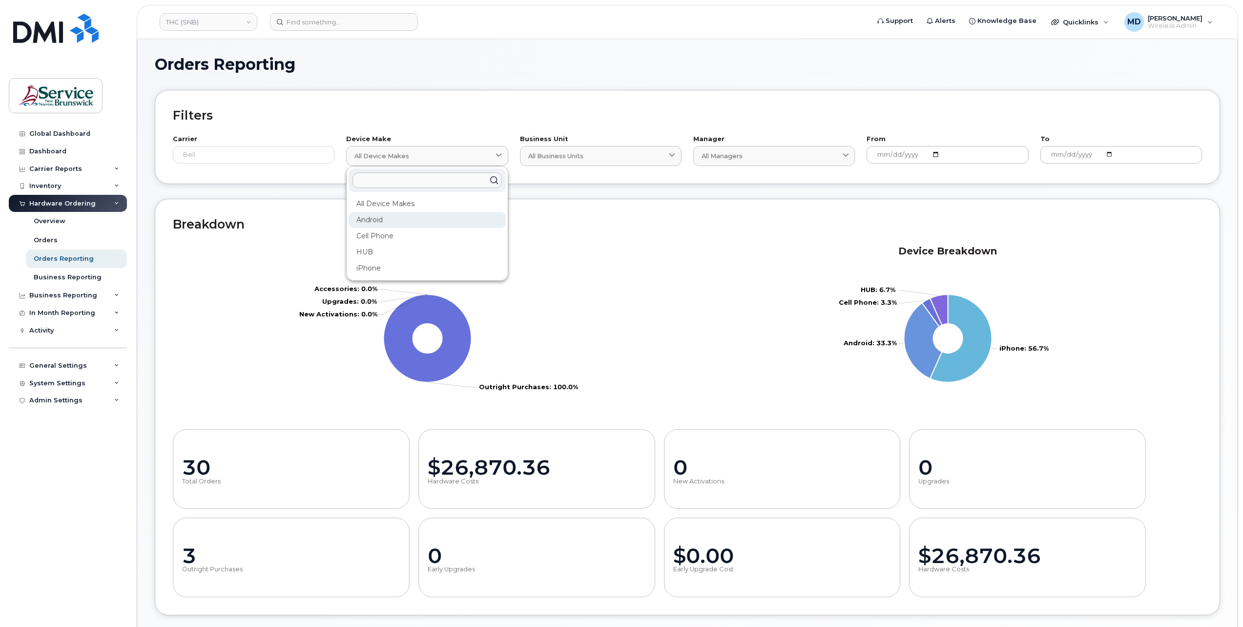
click at [401, 224] on div "Android" at bounding box center [427, 220] width 157 height 16
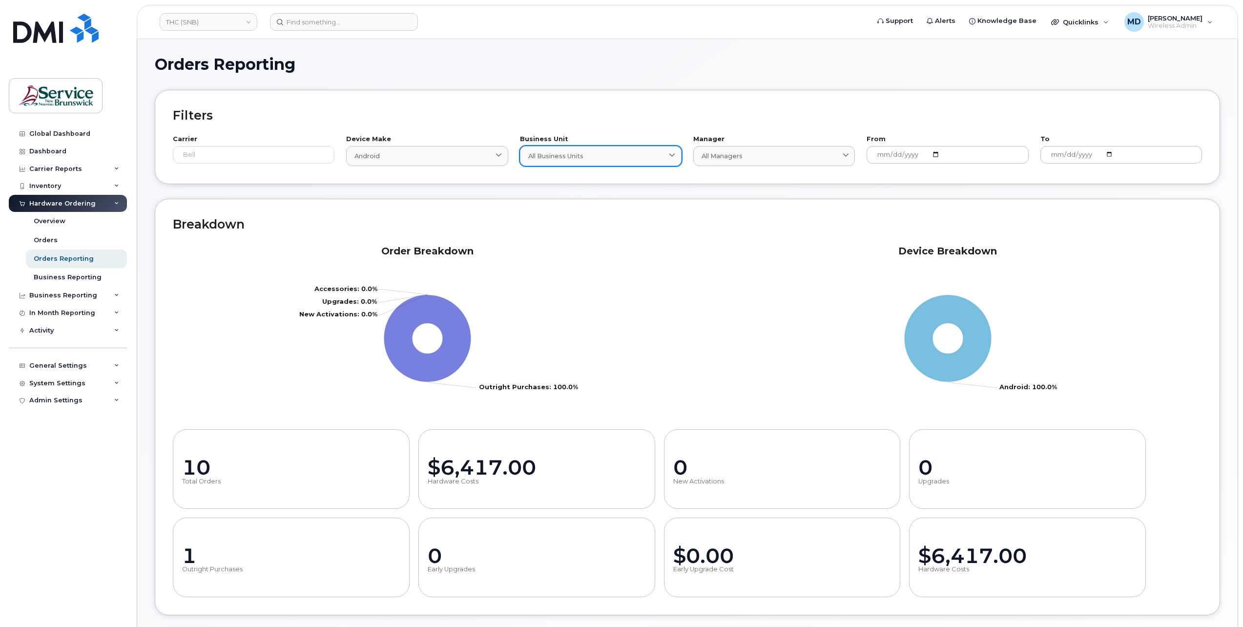
click at [623, 157] on div "All Business Units" at bounding box center [600, 155] width 145 height 9
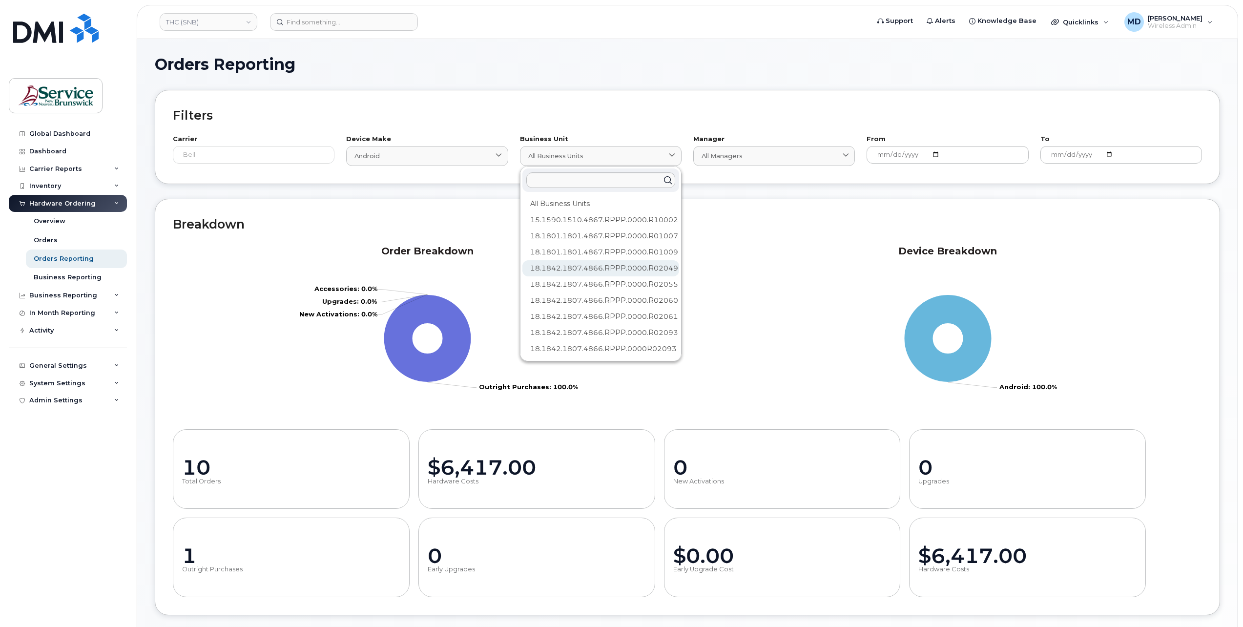
click at [600, 267] on div "18.1842.1807.4866.RPPP.0000.R02049" at bounding box center [600, 268] width 157 height 16
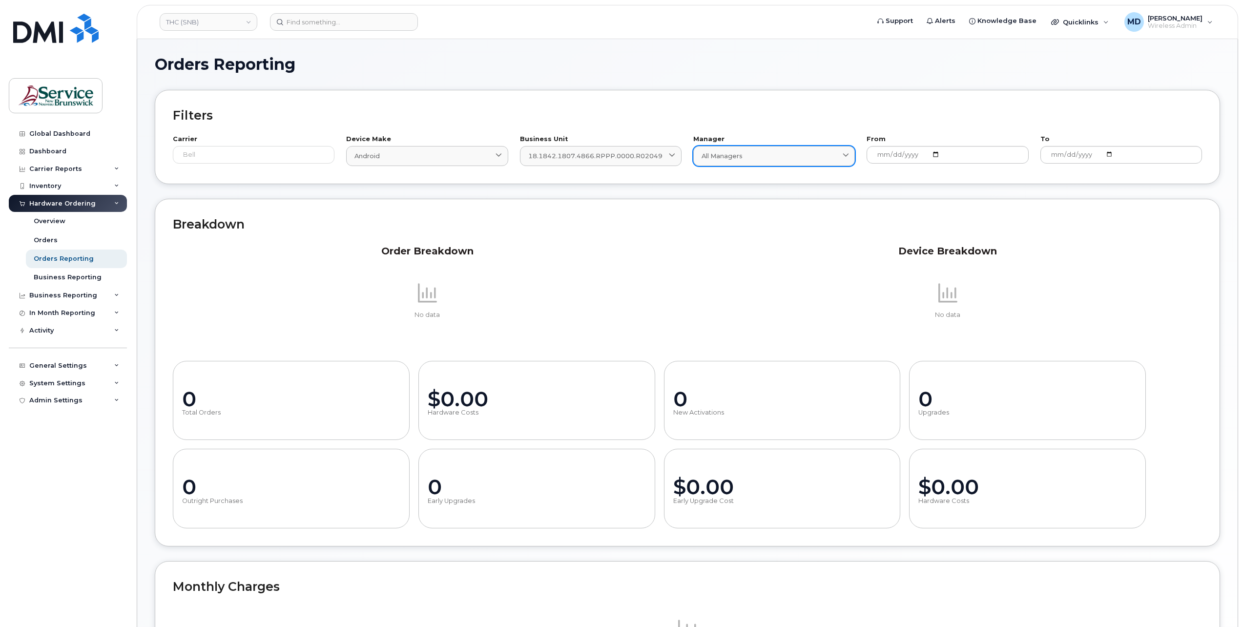
click at [822, 154] on div "All Managers" at bounding box center [774, 155] width 145 height 9
click at [218, 319] on div "Order Breakdown No data" at bounding box center [427, 293] width 521 height 109
click at [206, 27] on link "THC (SNB)" at bounding box center [209, 22] width 98 height 18
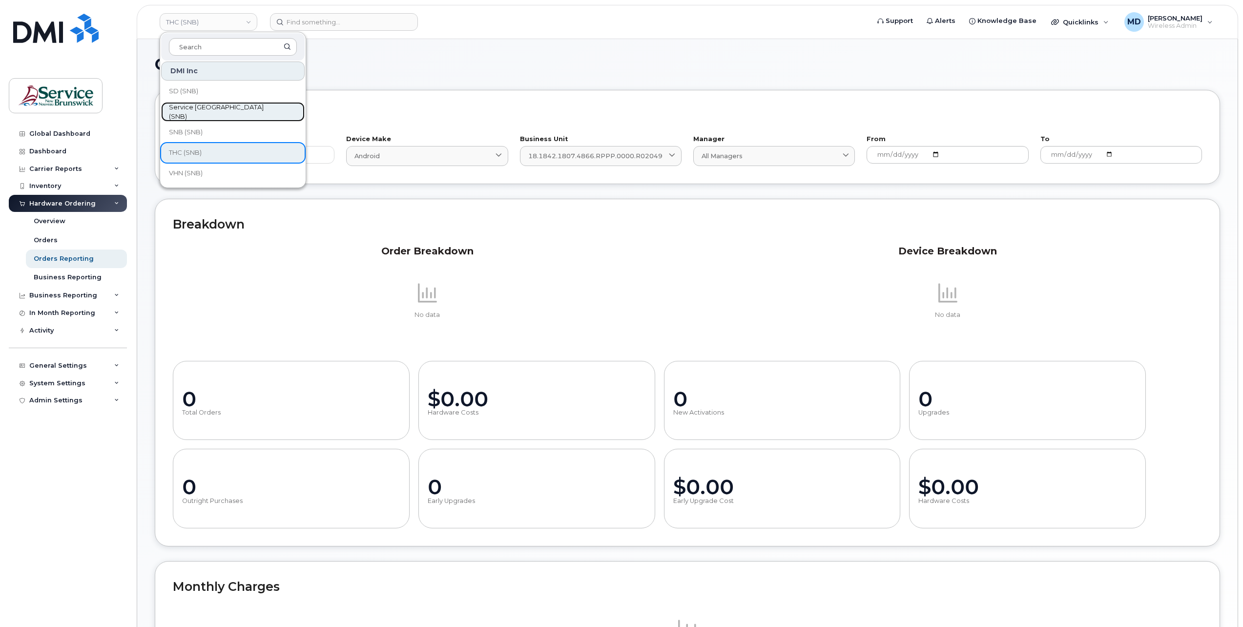
click at [235, 108] on span "Service [GEOGRAPHIC_DATA] (SNB)" at bounding box center [225, 112] width 112 height 19
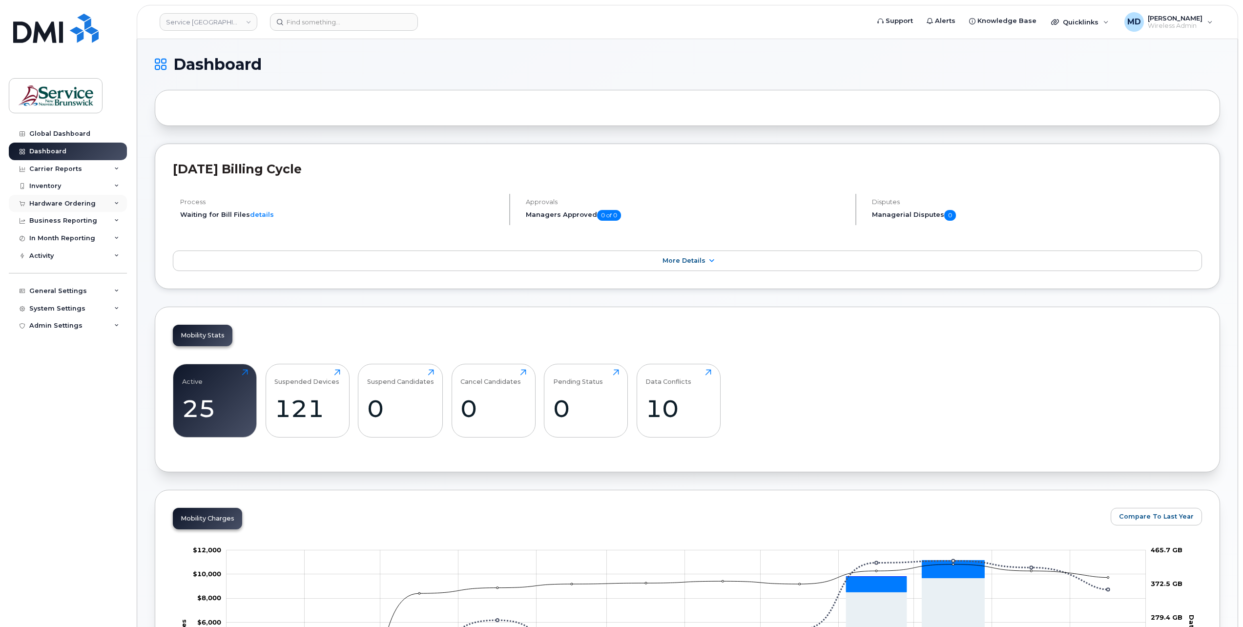
click at [85, 200] on div "Hardware Ordering" at bounding box center [62, 204] width 66 height 8
click at [55, 237] on div "Orders" at bounding box center [46, 240] width 24 height 9
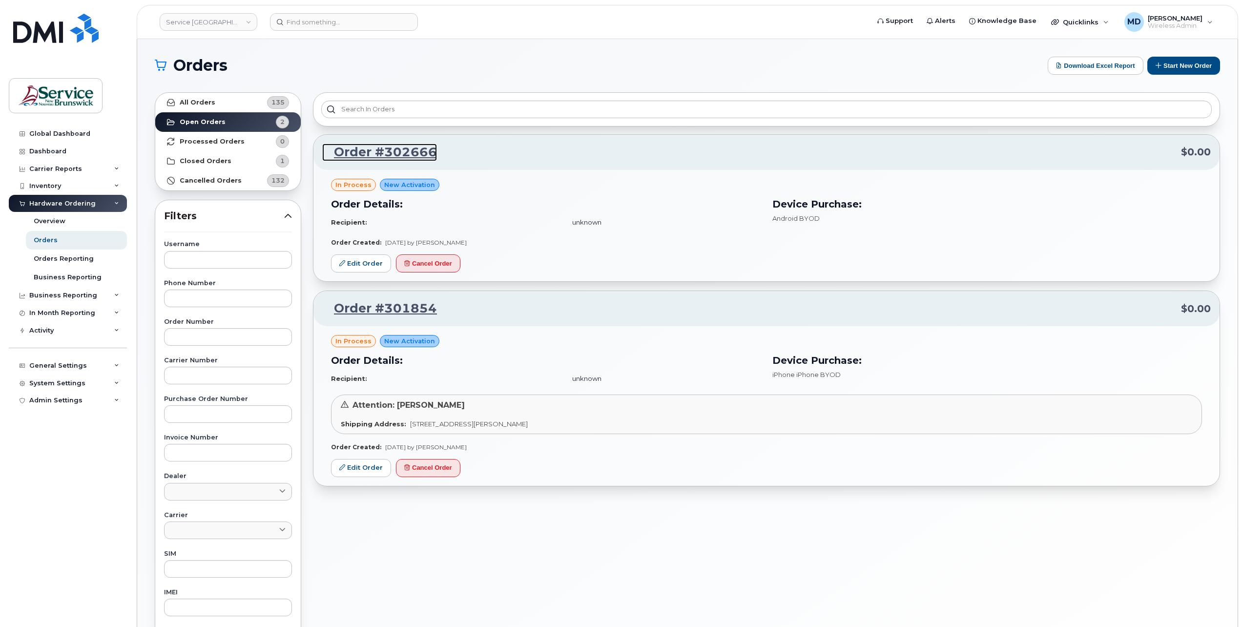
click at [397, 153] on link "Order #302666" at bounding box center [379, 153] width 115 height 18
click at [430, 267] on button "Cancel Order" at bounding box center [428, 263] width 64 height 18
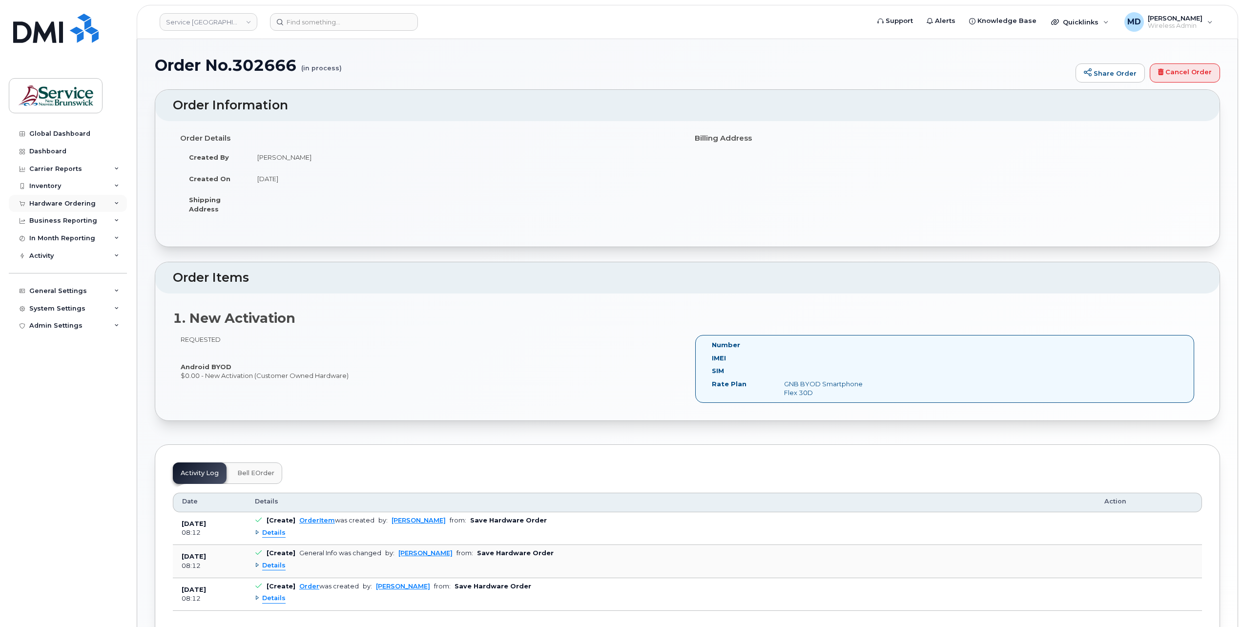
click at [79, 203] on div "Hardware Ordering" at bounding box center [62, 204] width 66 height 8
click at [49, 238] on div "Orders" at bounding box center [46, 240] width 24 height 9
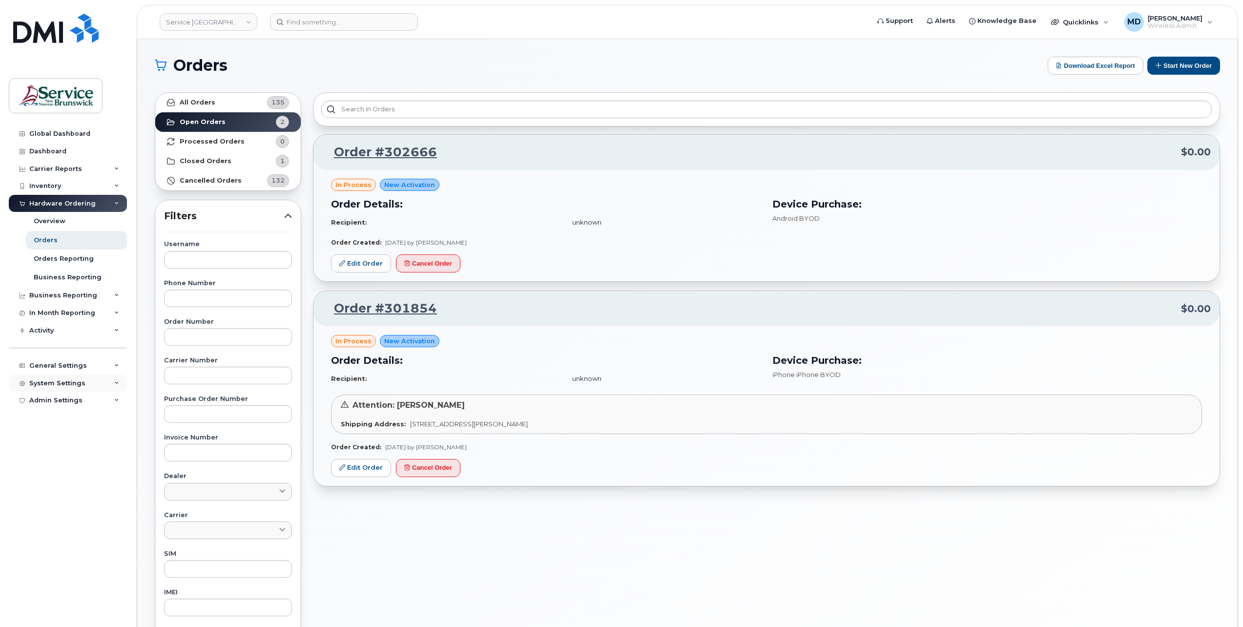
click at [68, 383] on div "System Settings" at bounding box center [57, 383] width 56 height 8
click at [68, 364] on div "General Settings" at bounding box center [58, 366] width 58 height 8
click at [63, 384] on div "System Settings" at bounding box center [57, 383] width 56 height 8
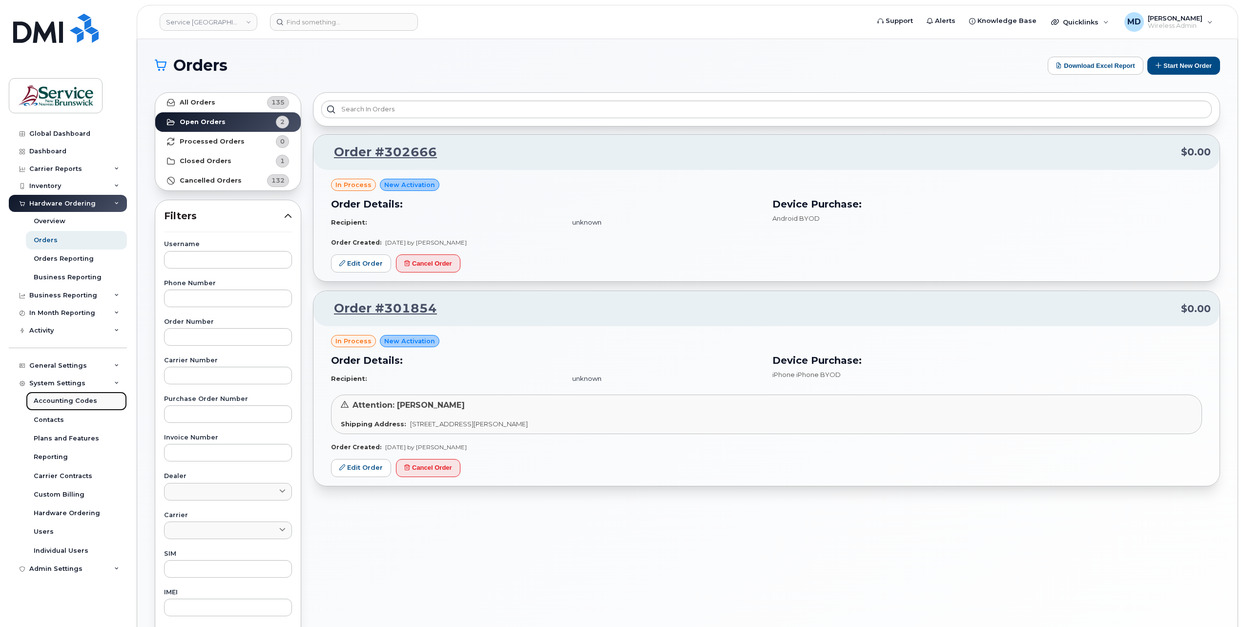
drag, startPoint x: 77, startPoint y: 400, endPoint x: 83, endPoint y: 400, distance: 6.3
click at [77, 400] on div "Accounting Codes" at bounding box center [65, 401] width 63 height 9
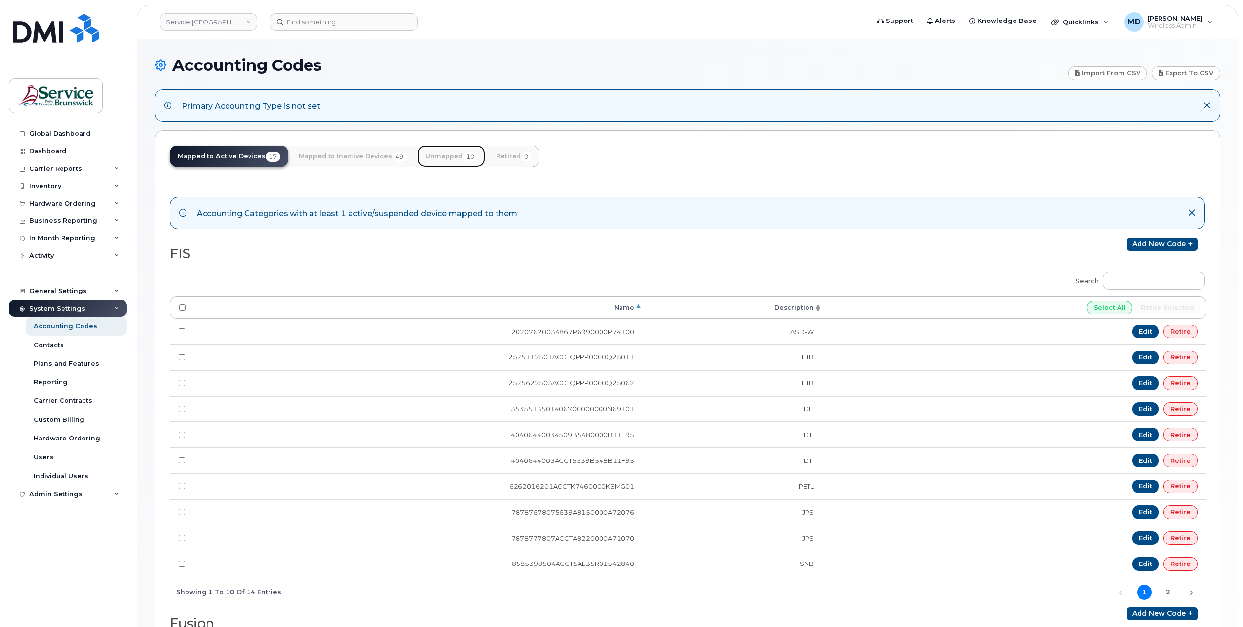
click at [435, 157] on link "Unmapped 10" at bounding box center [451, 156] width 68 height 21
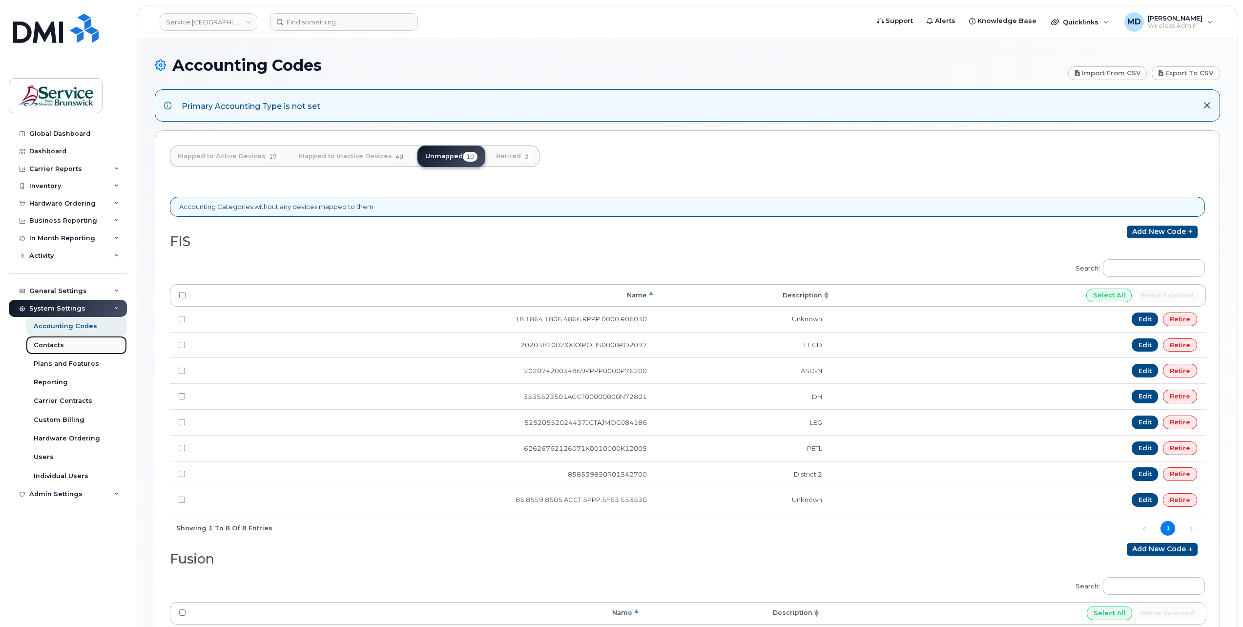
click at [71, 341] on link "Contacts" at bounding box center [76, 345] width 101 height 19
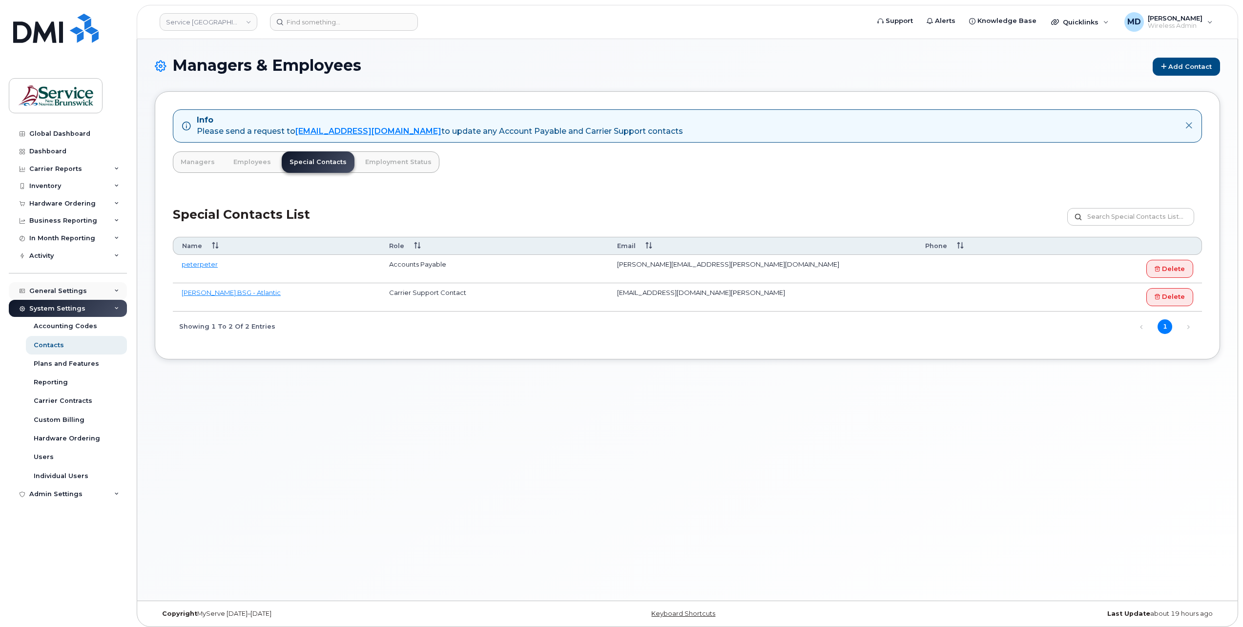
click at [79, 291] on div "General Settings" at bounding box center [58, 291] width 58 height 8
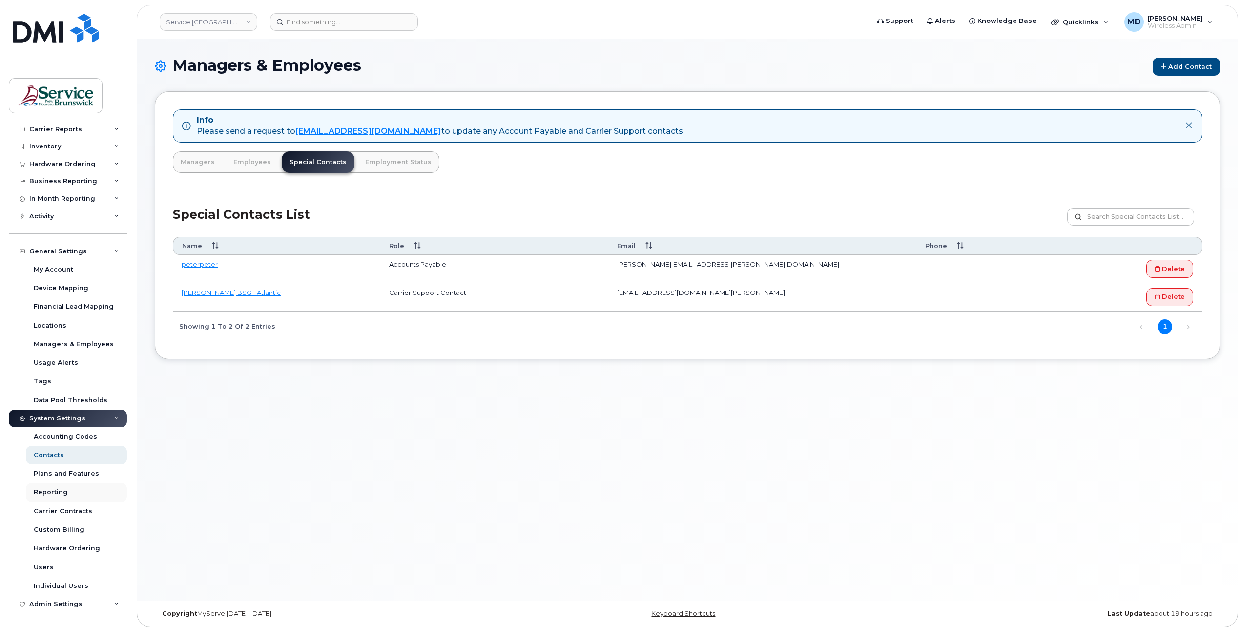
scroll to position [4, 0]
